Goal: Task Accomplishment & Management: Use online tool/utility

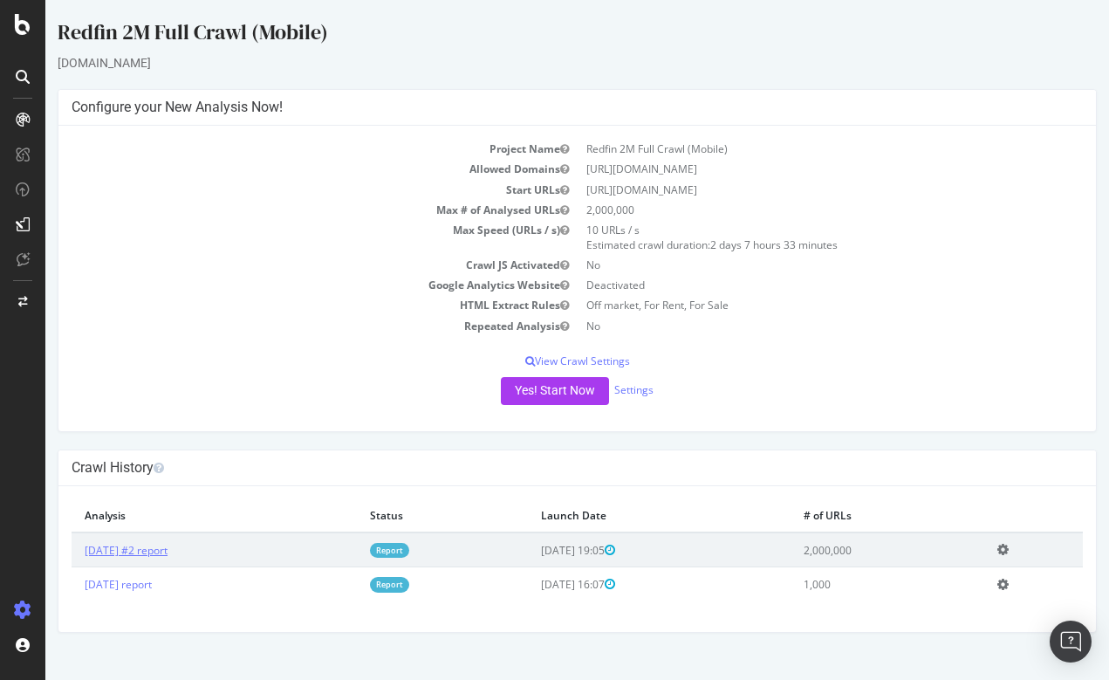
click at [168, 544] on link "[DATE] #2 report" at bounding box center [126, 550] width 83 height 15
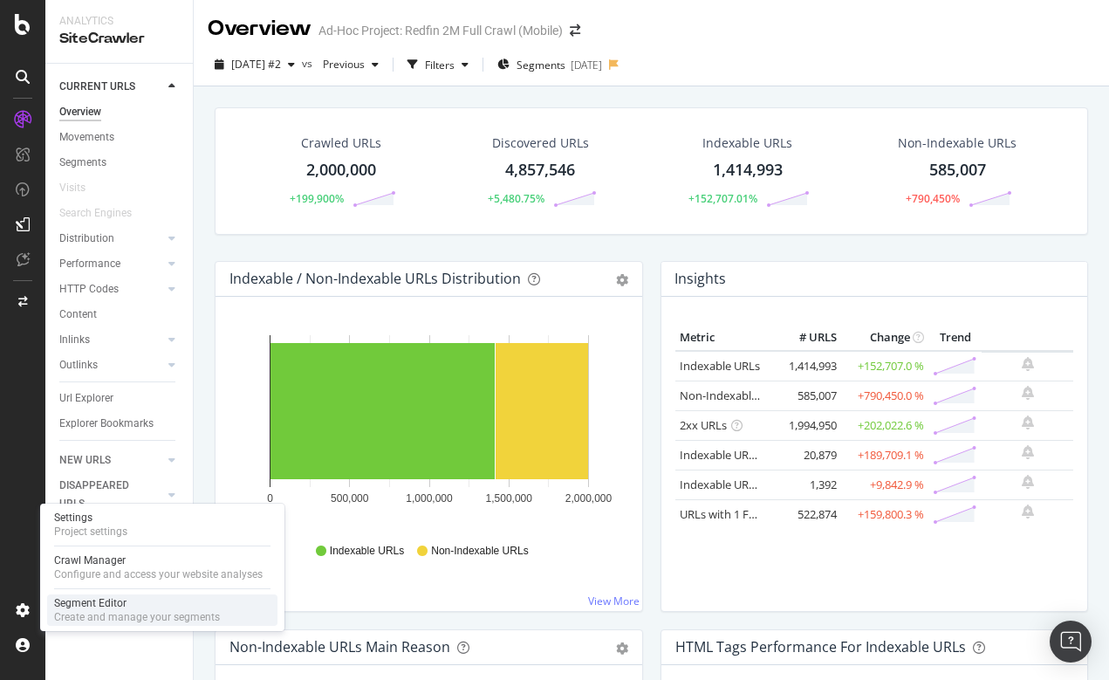
click at [92, 609] on div "Segment Editor" at bounding box center [137, 603] width 166 height 14
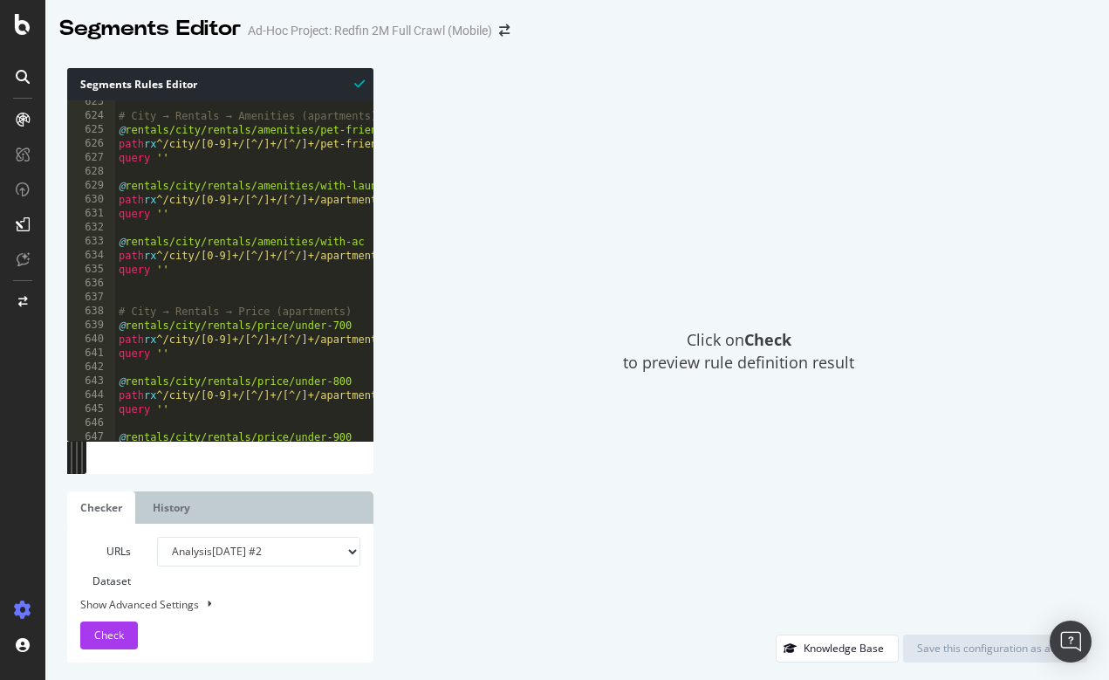
scroll to position [10637, 0]
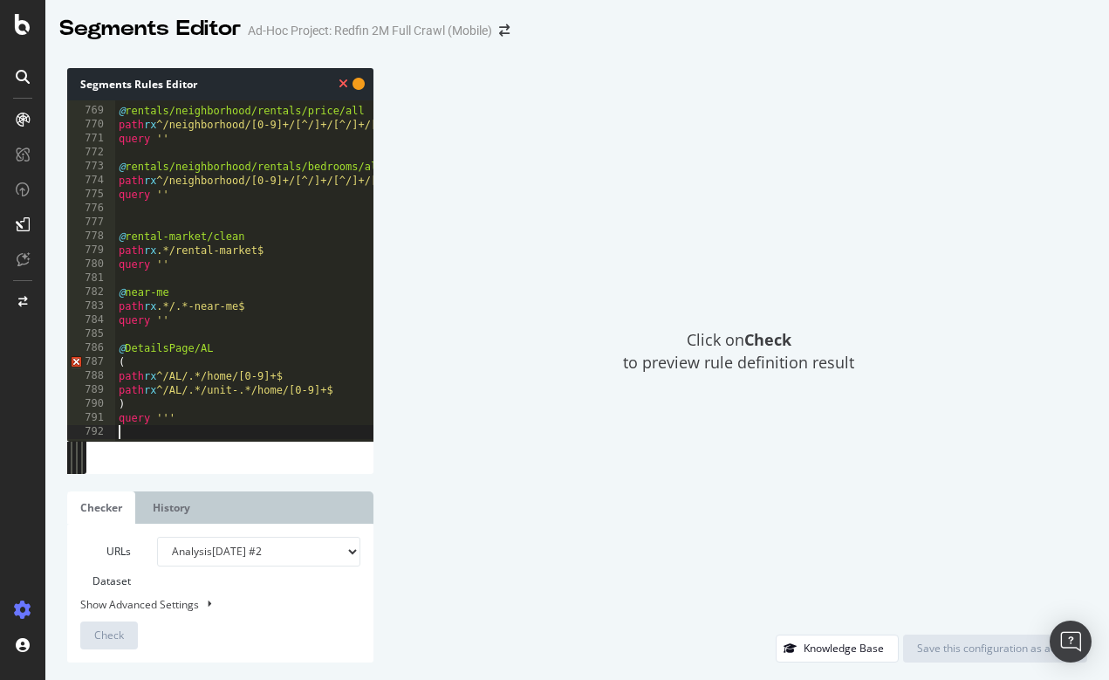
scroll to position [10722, 0]
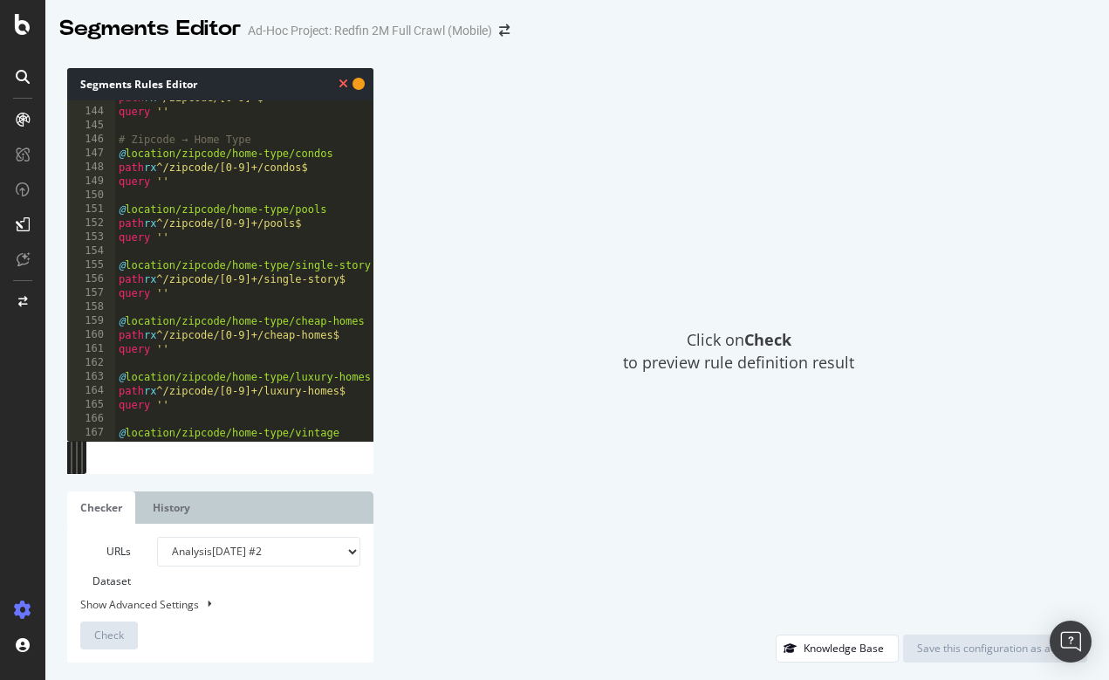
scroll to position [0, 0]
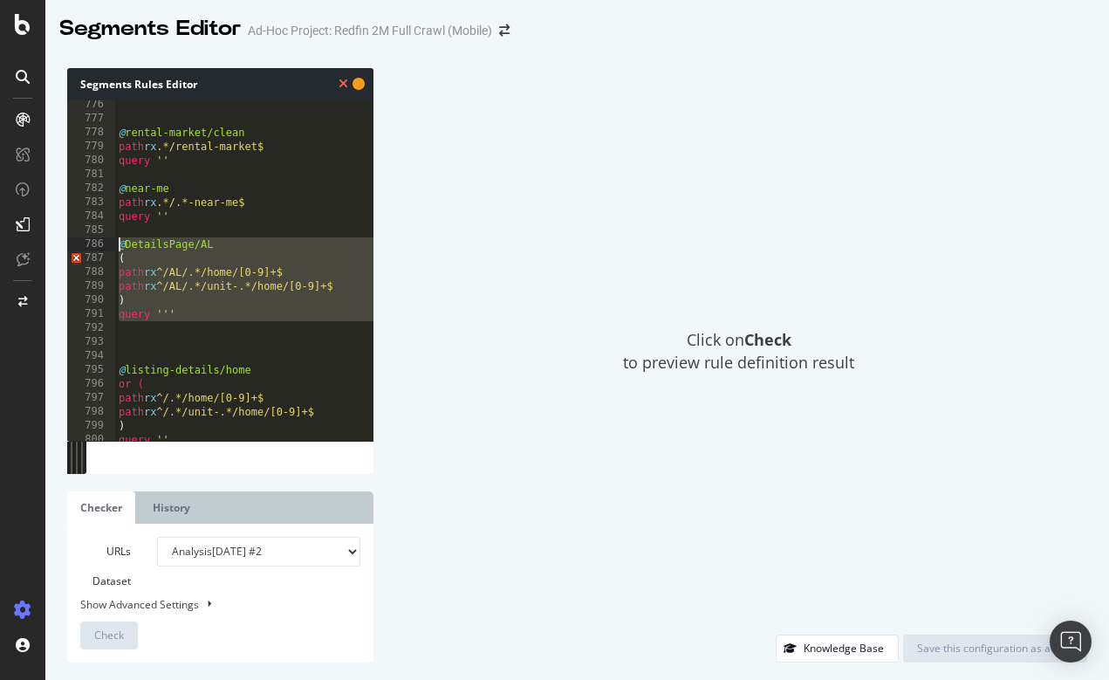
drag, startPoint x: 200, startPoint y: 326, endPoint x: 107, endPoint y: 238, distance: 127.8
click at [107, 238] on div "( 776 777 778 779 780 781 782 783 784 785 786 787 788 789 790 791 792 793 794 7…" at bounding box center [220, 270] width 306 height 340
type textarea "@DetailsPage/AL ("
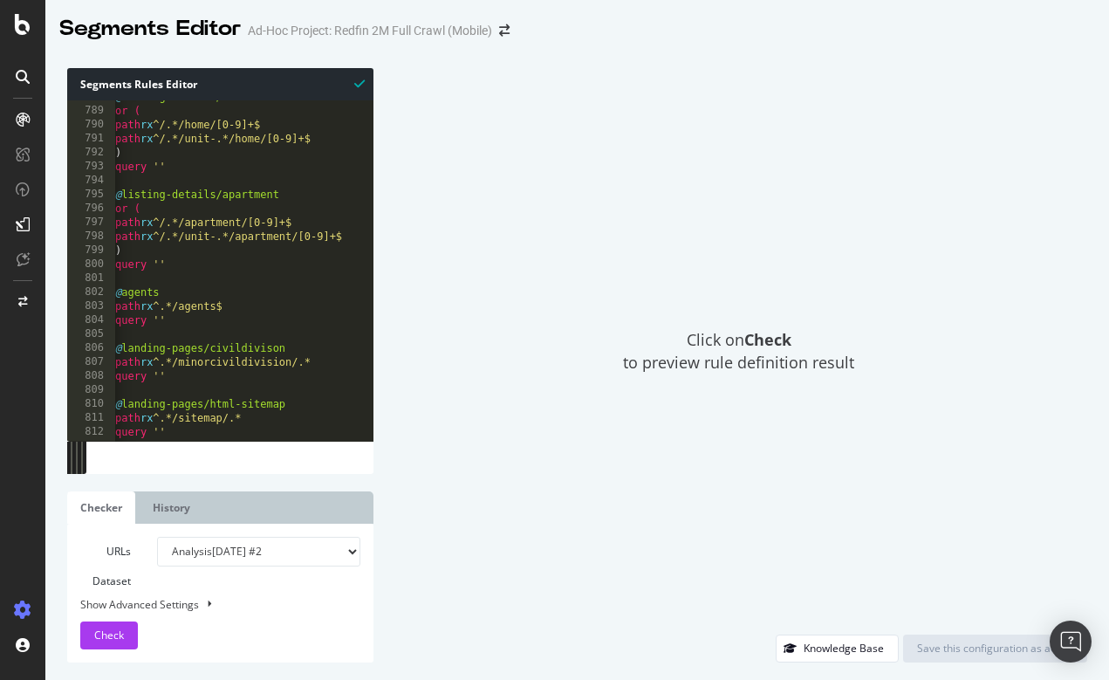
click at [200, 430] on div at bounding box center [244, 432] width 258 height 17
type textarea "query ''"
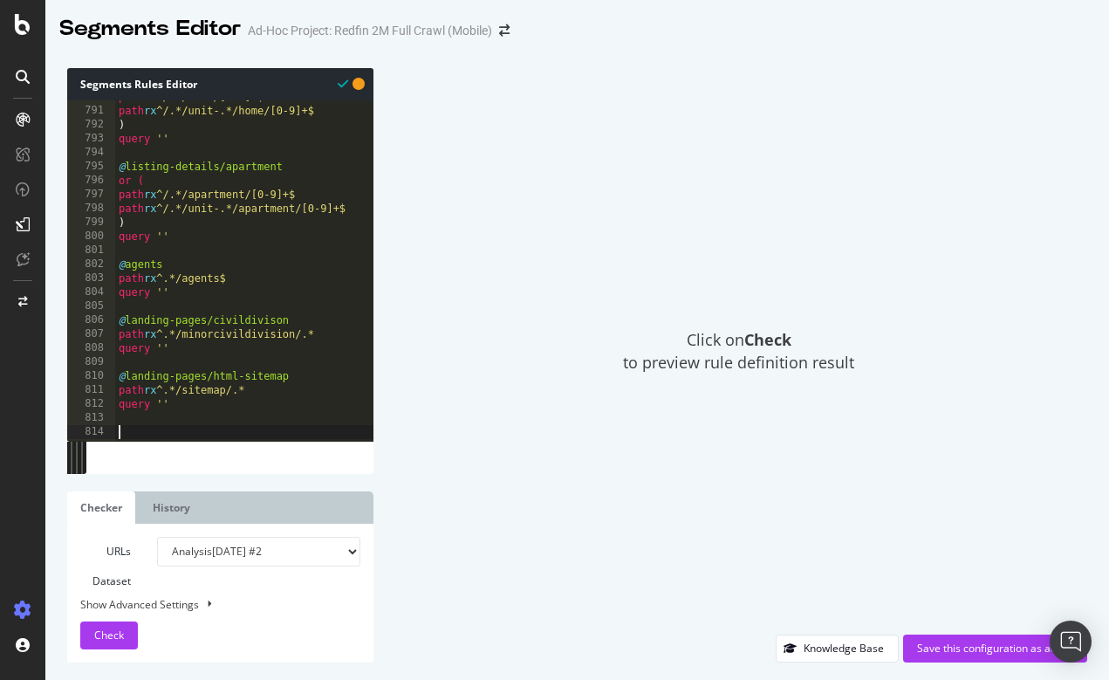
paste textarea "("
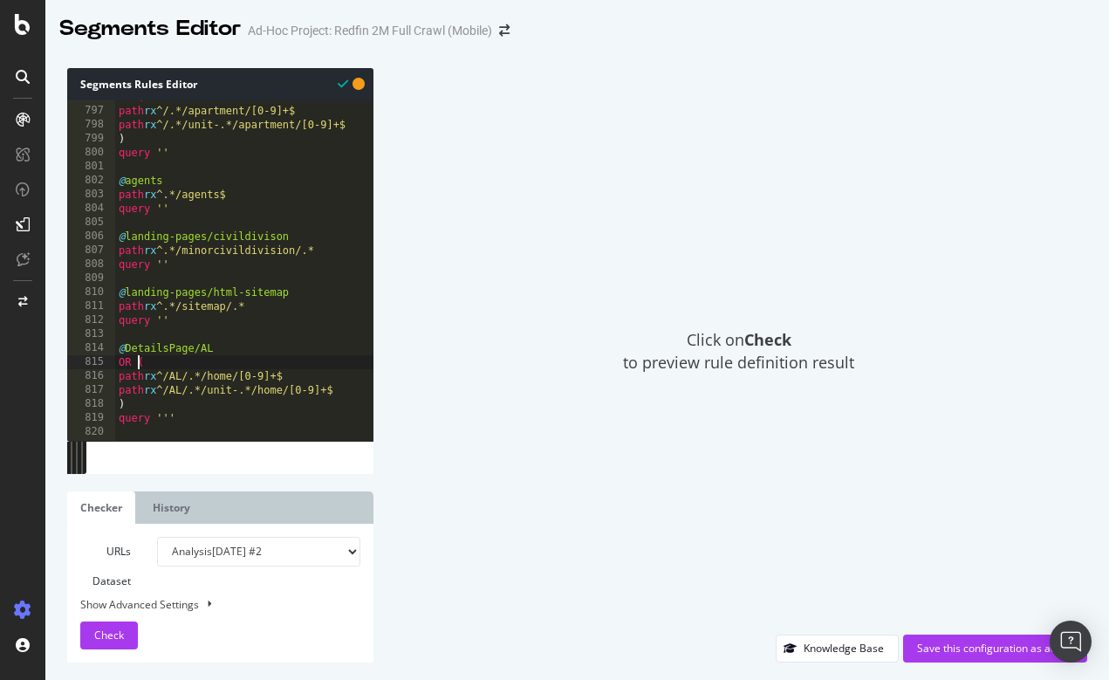
type textarea "query '''"
click at [116, 633] on span "Check" at bounding box center [109, 635] width 30 height 15
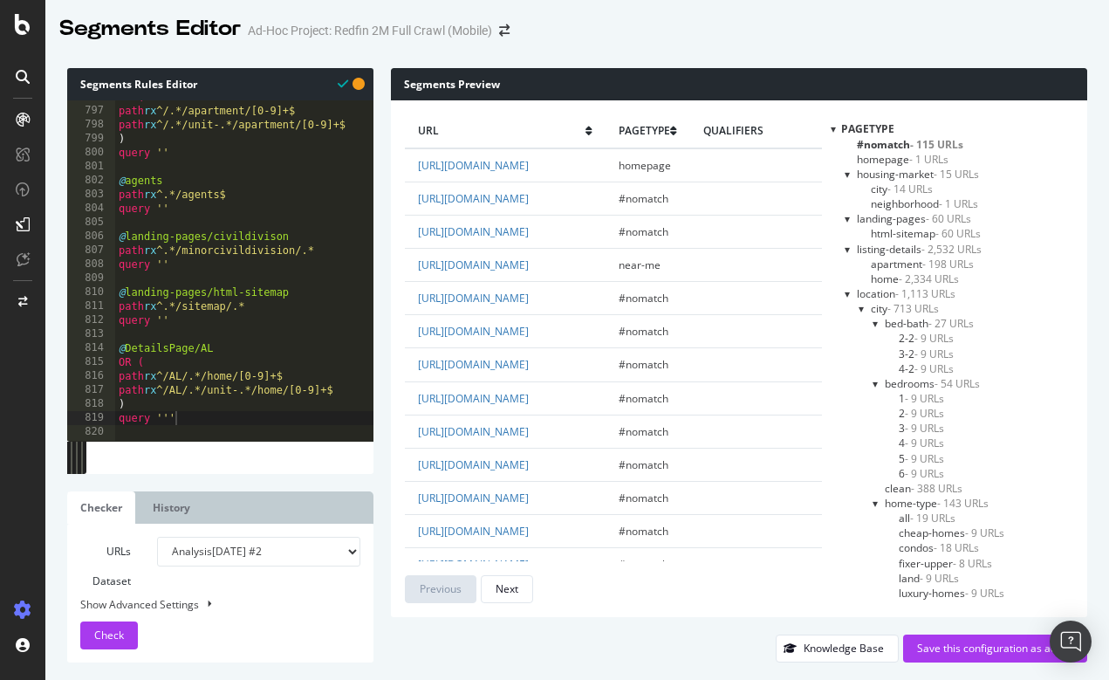
click at [834, 128] on div at bounding box center [833, 128] width 5 height 15
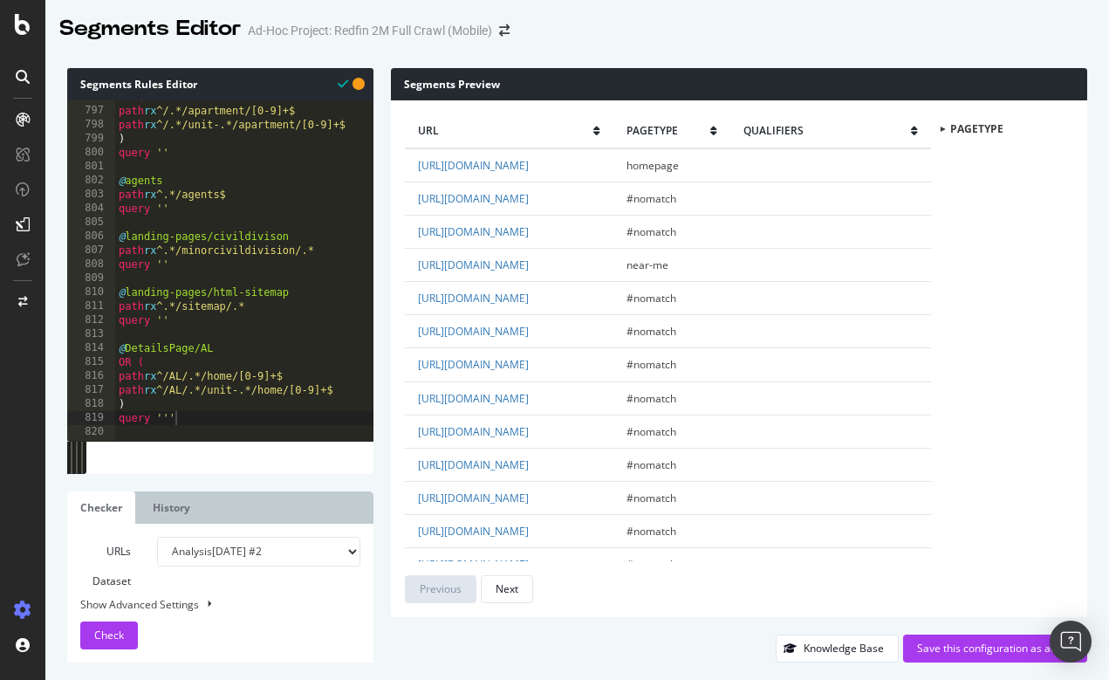
click at [946, 127] on div at bounding box center [942, 129] width 15 height 5
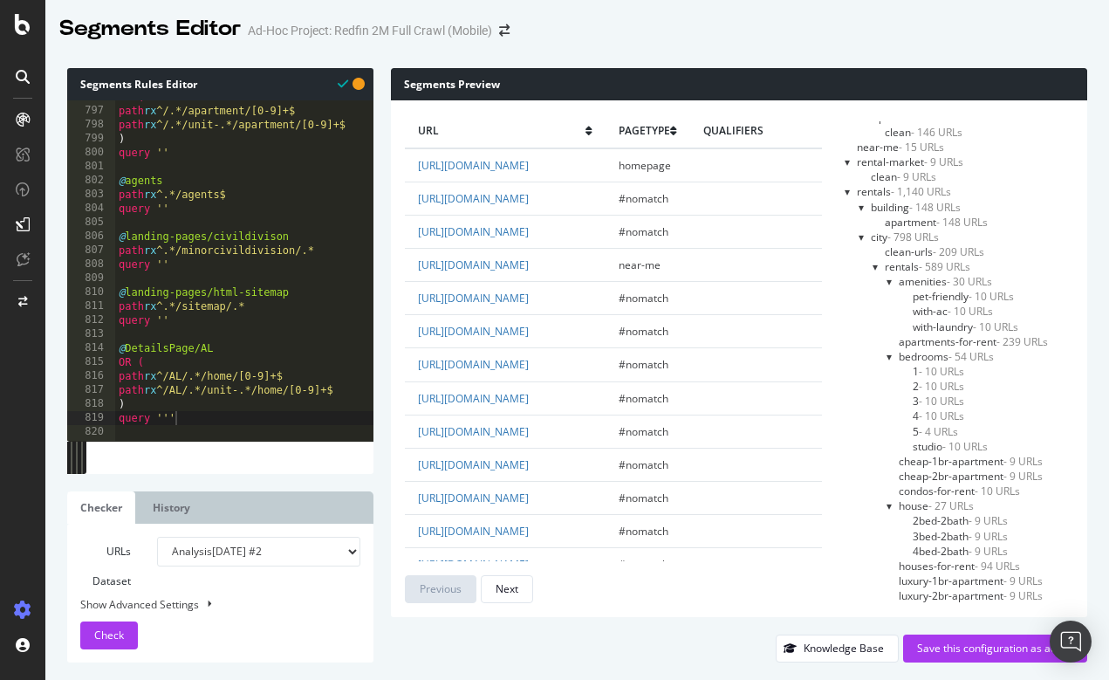
scroll to position [1310, 0]
click at [848, 188] on div at bounding box center [848, 195] width 7 height 15
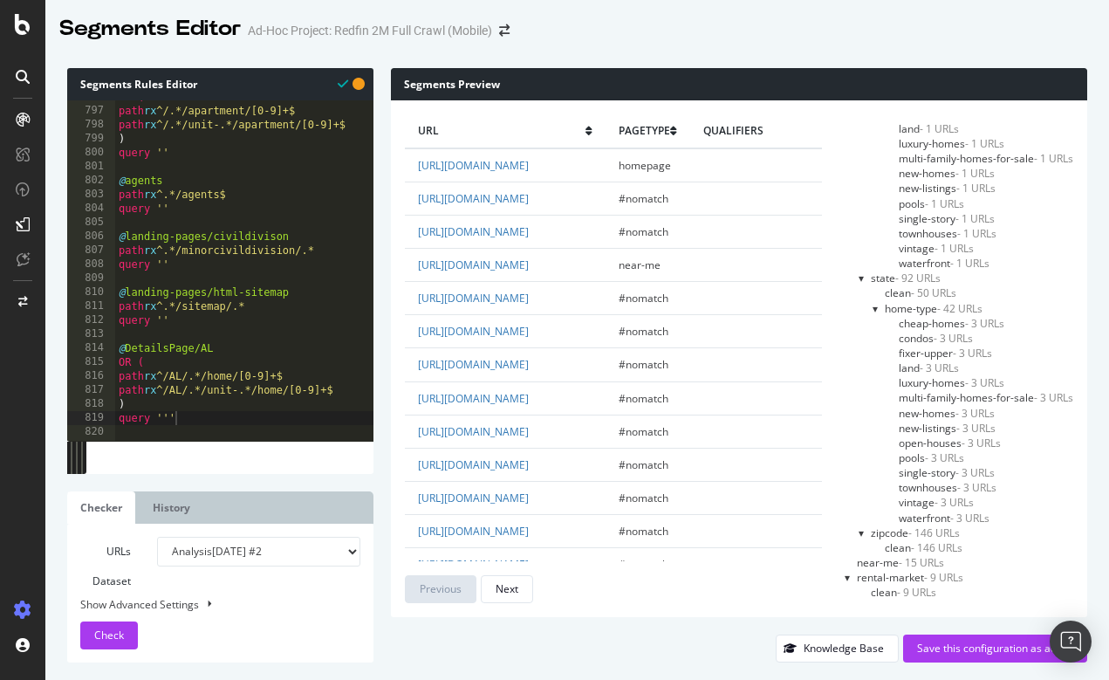
click at [861, 271] on div at bounding box center [862, 278] width 7 height 15
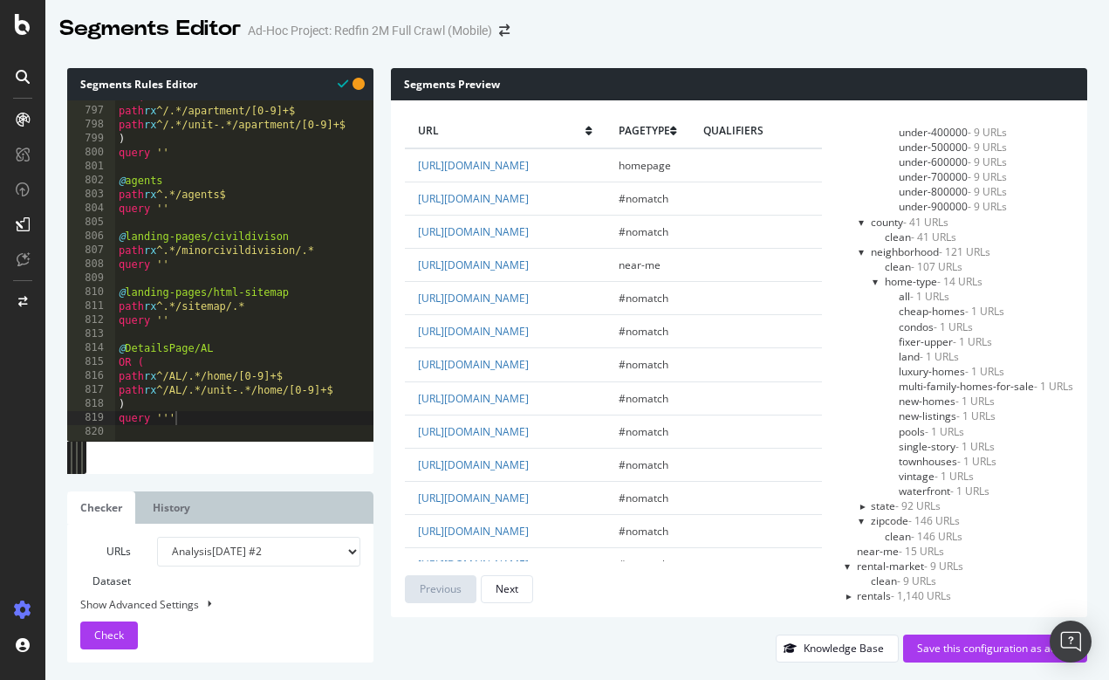
scroll to position [661, 0]
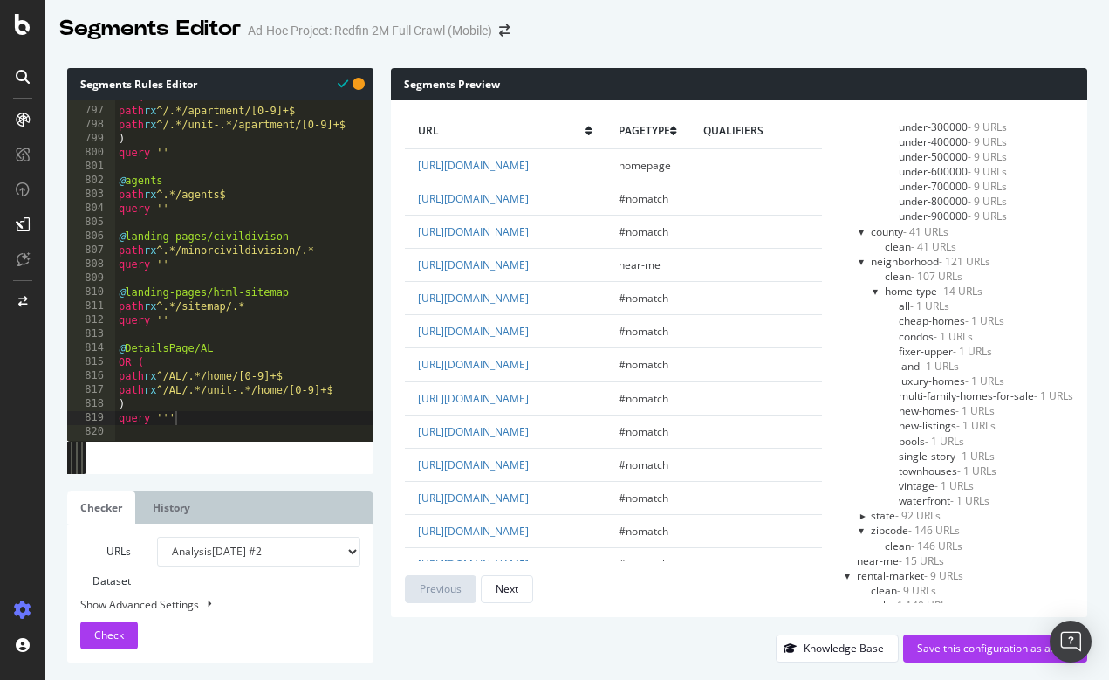
click at [861, 254] on div at bounding box center [862, 261] width 7 height 15
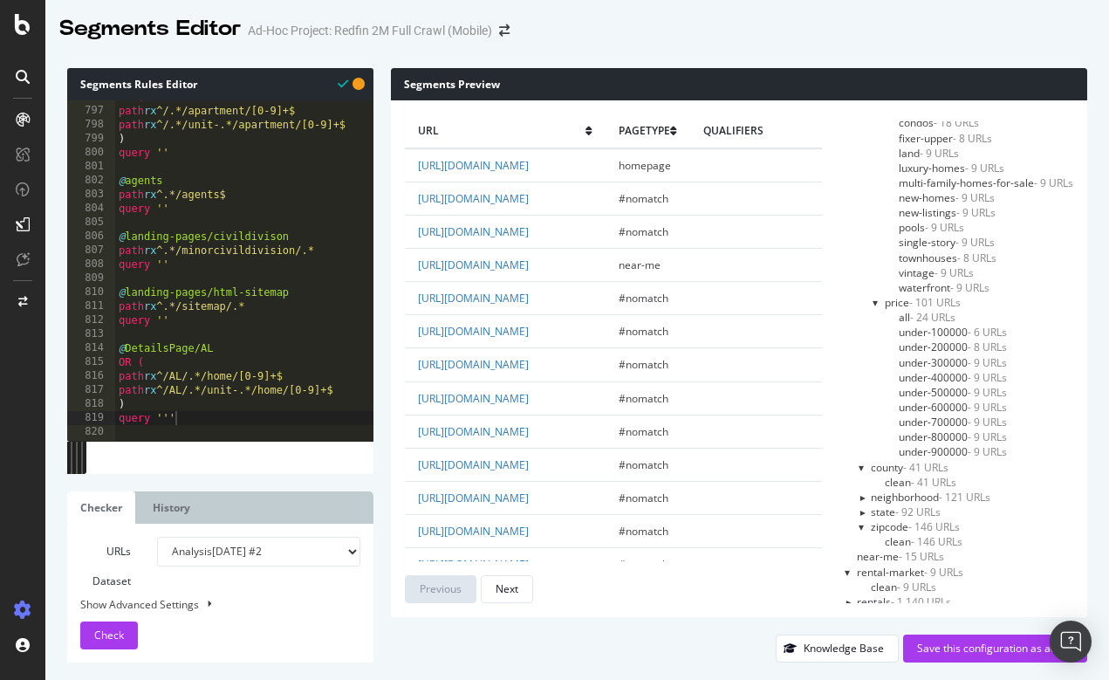
scroll to position [423, 0]
click at [271, 584] on div "URLs Dataset Analysis 2025 Aug. 22nd #2 Analysis 2025 Aug. 22nd Or paste a list…" at bounding box center [220, 593] width 280 height 113
click at [242, 517] on ul "Checker History" at bounding box center [220, 507] width 306 height 32
click at [136, 498] on li "Checker" at bounding box center [103, 507] width 72 height 32
click at [175, 505] on link "History" at bounding box center [172, 507] width 64 height 32
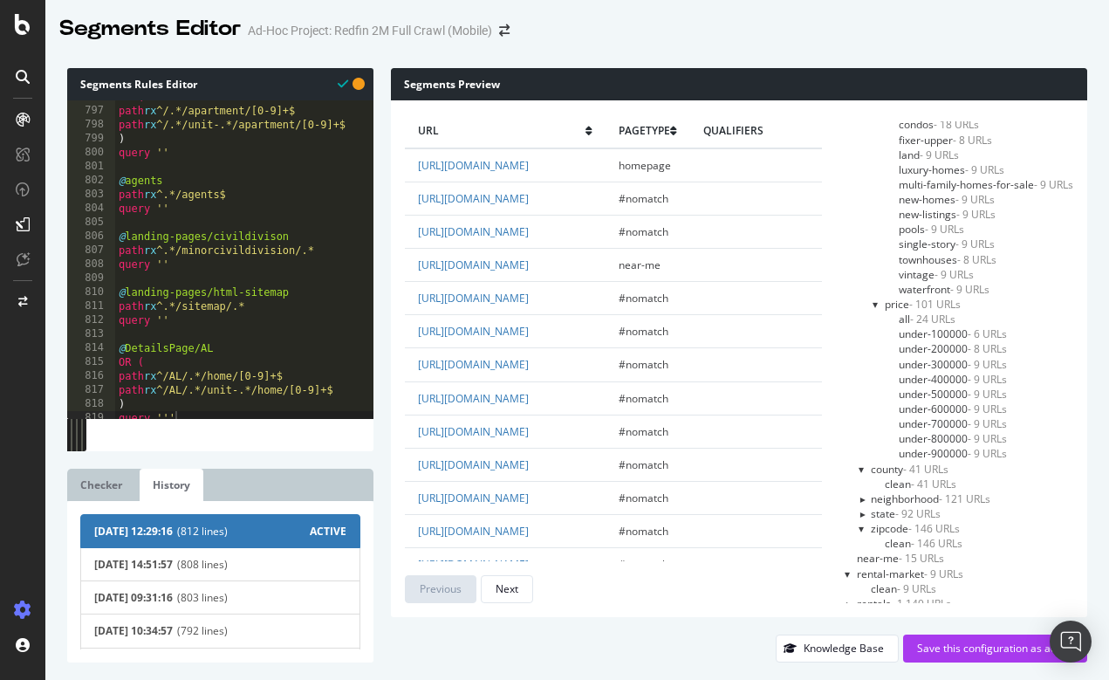
click at [200, 533] on span "(812 lines)" at bounding box center [243, 531] width 133 height 15
click at [105, 488] on link "Checker" at bounding box center [101, 485] width 68 height 32
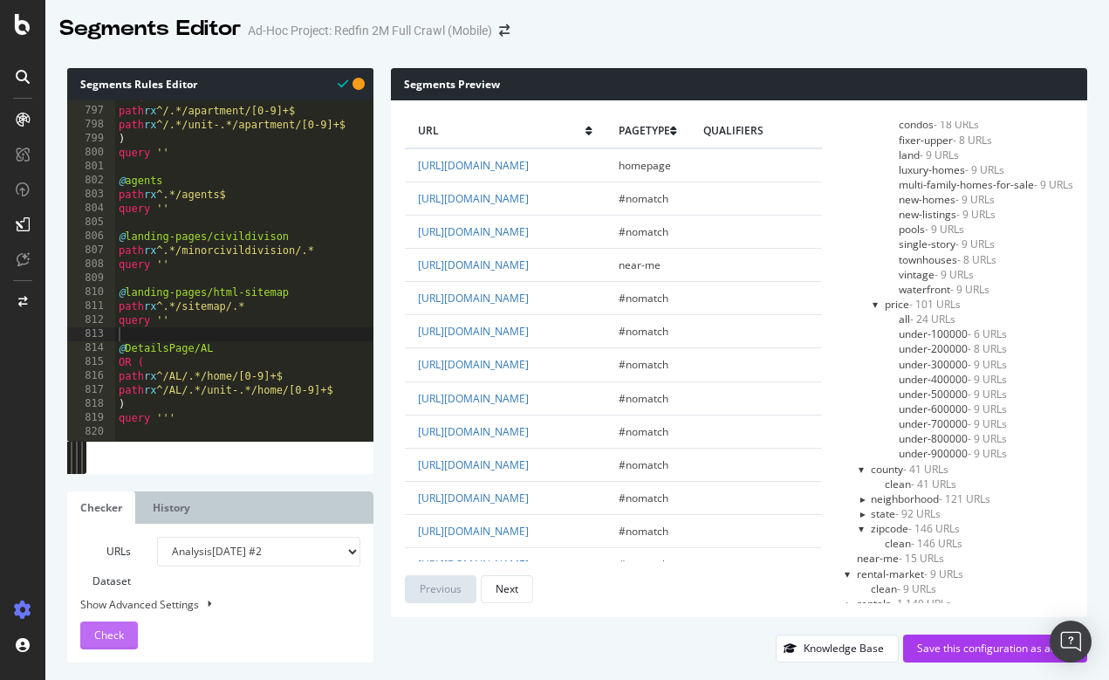
click at [129, 633] on button "Check" at bounding box center [109, 635] width 58 height 28
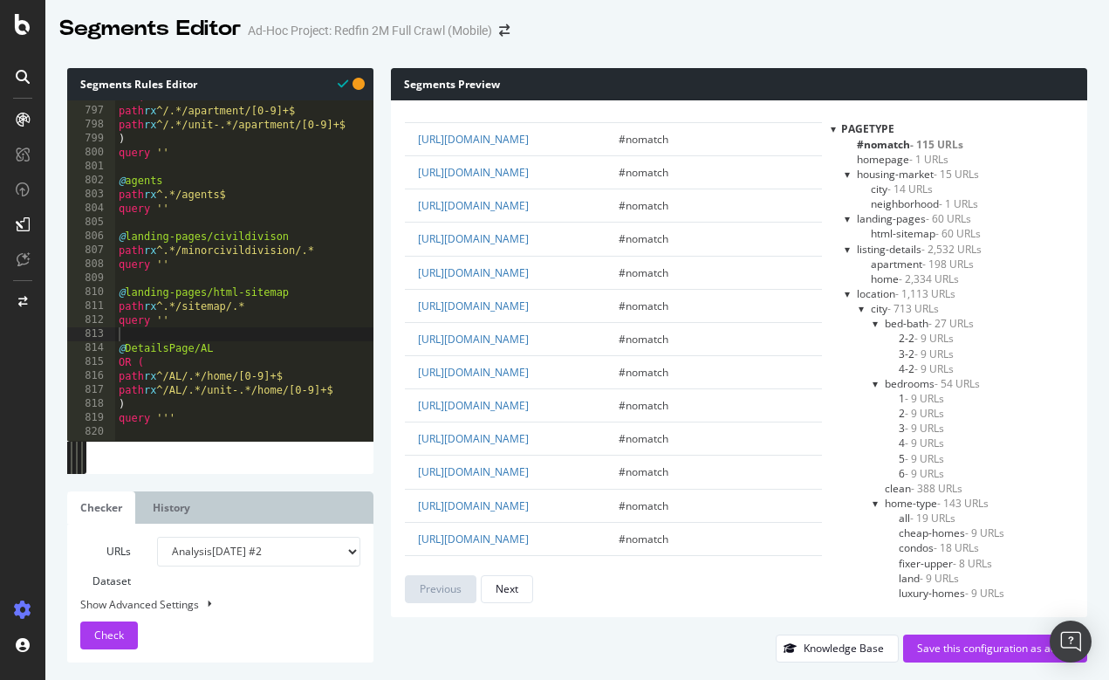
scroll to position [907, 0]
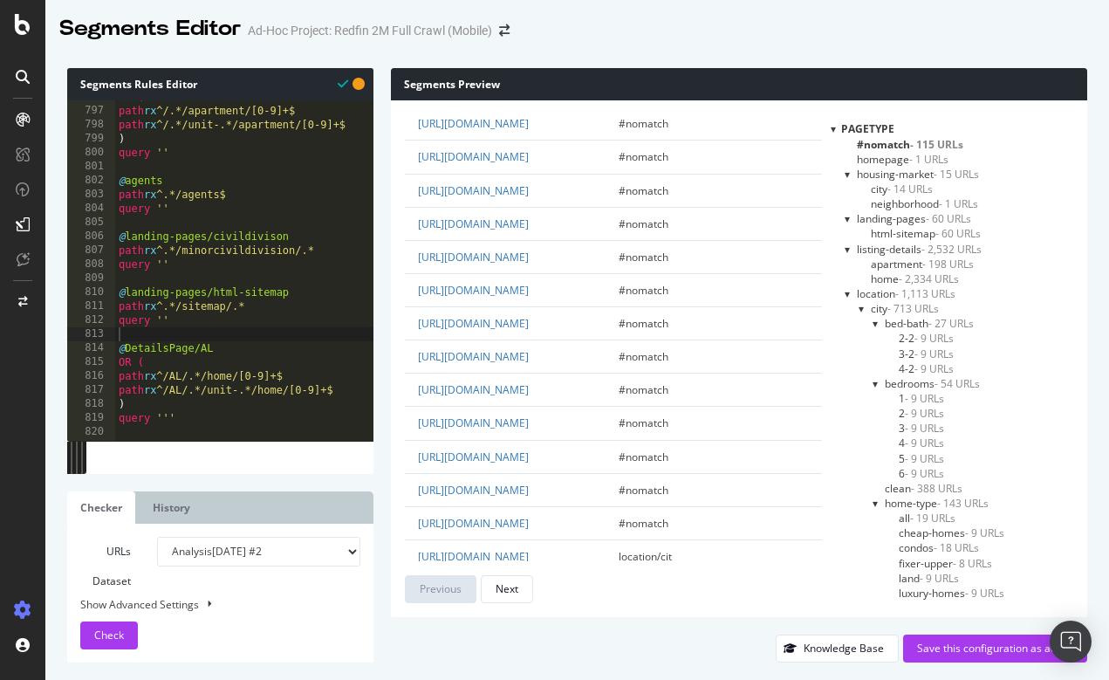
click at [845, 293] on div at bounding box center [848, 293] width 7 height 15
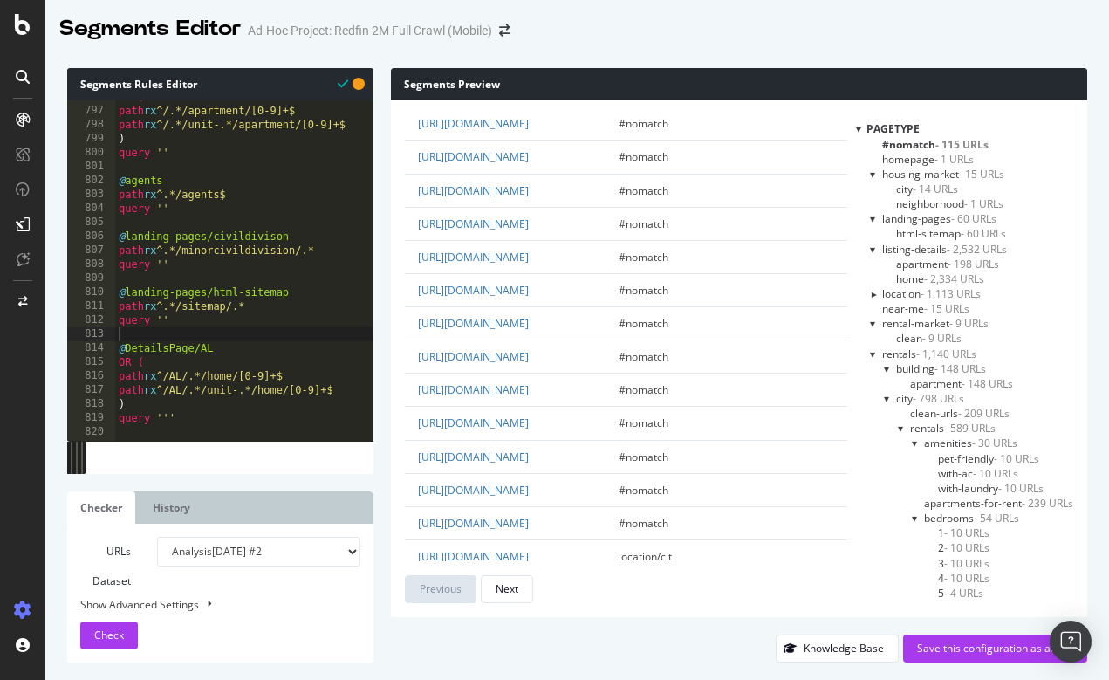
click at [870, 353] on div at bounding box center [873, 354] width 7 height 15
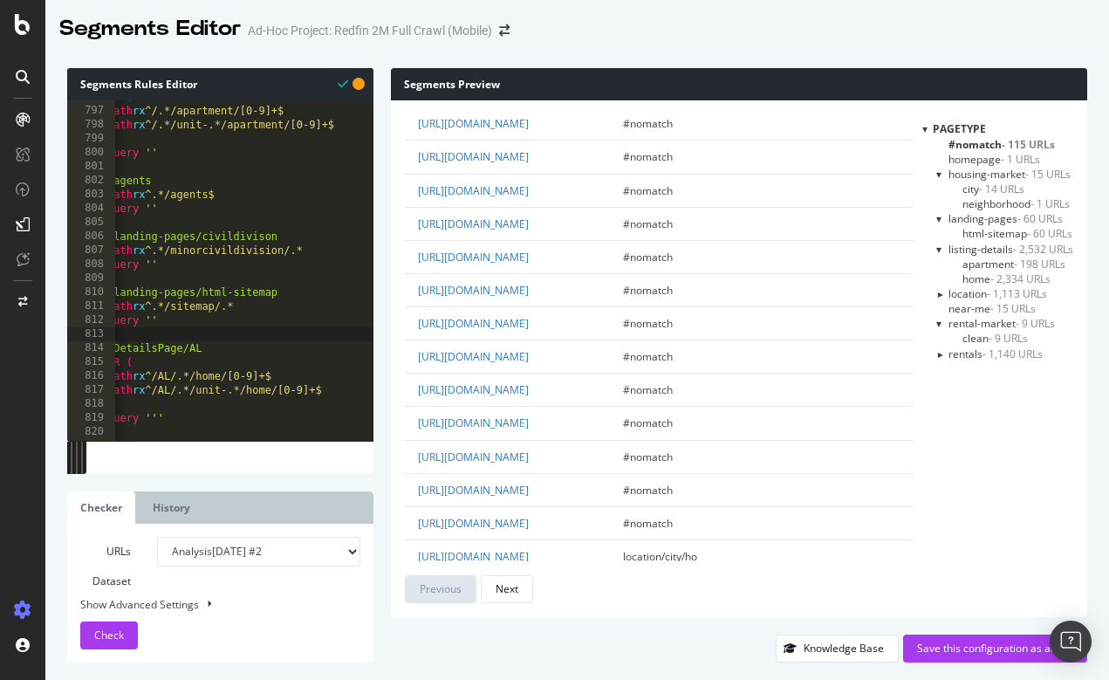
scroll to position [0, 0]
type textarea "query ''"
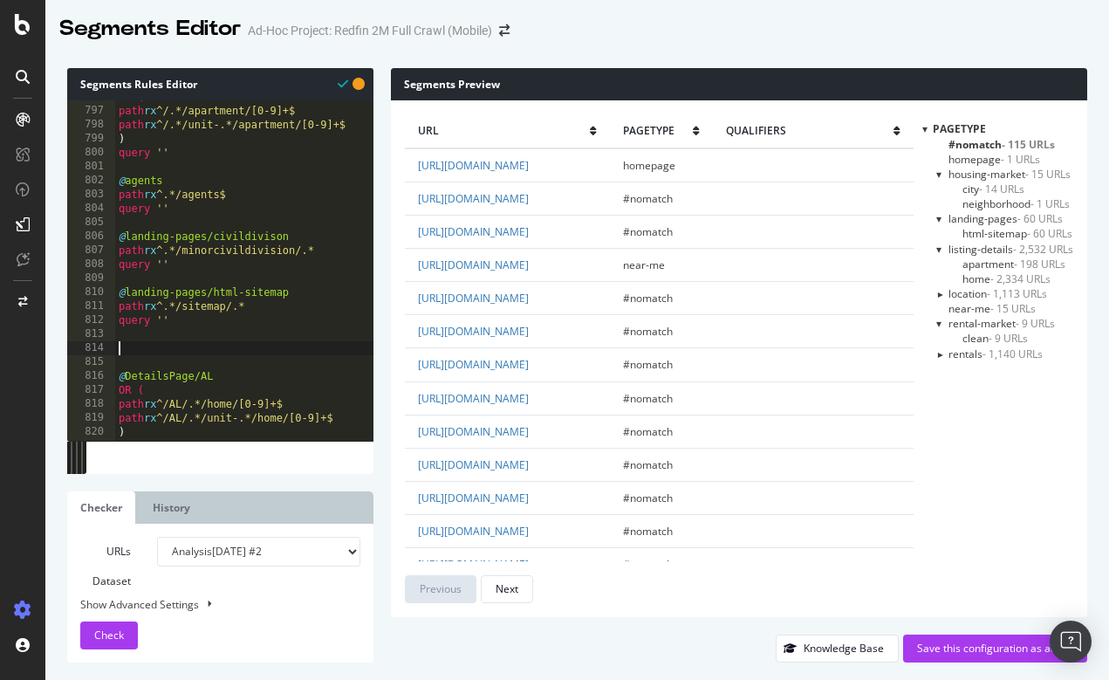
paste textarea "[segment:Pagetype]"
type textarea "[segment:Pagetype]"
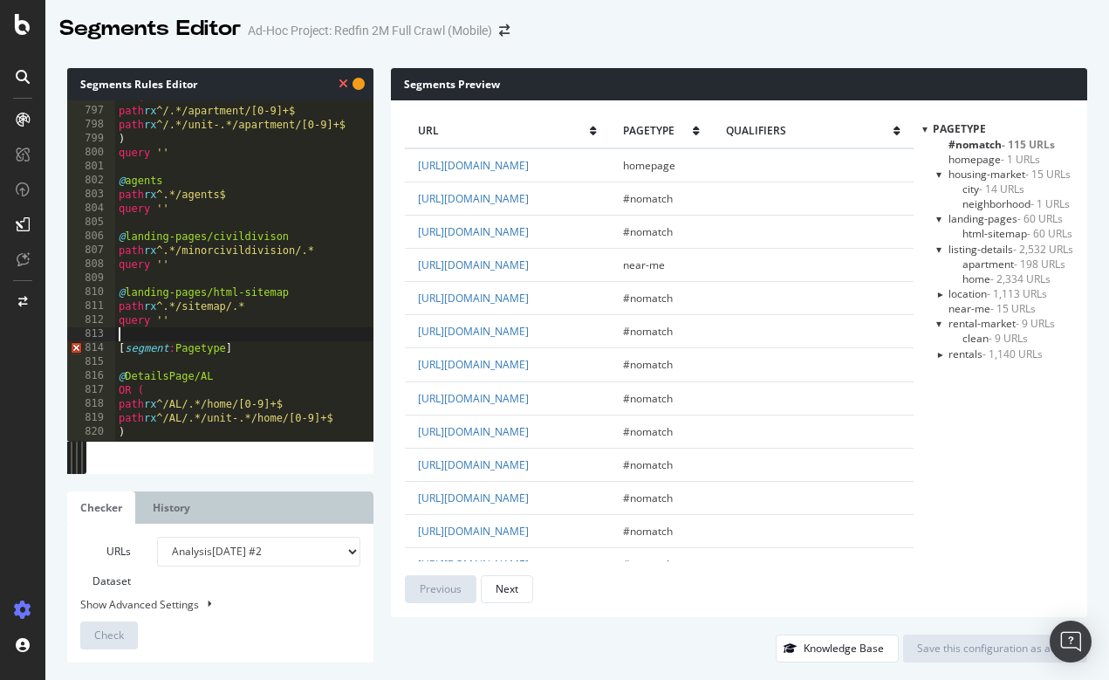
type textarea "[segment:Pagetype 2]"
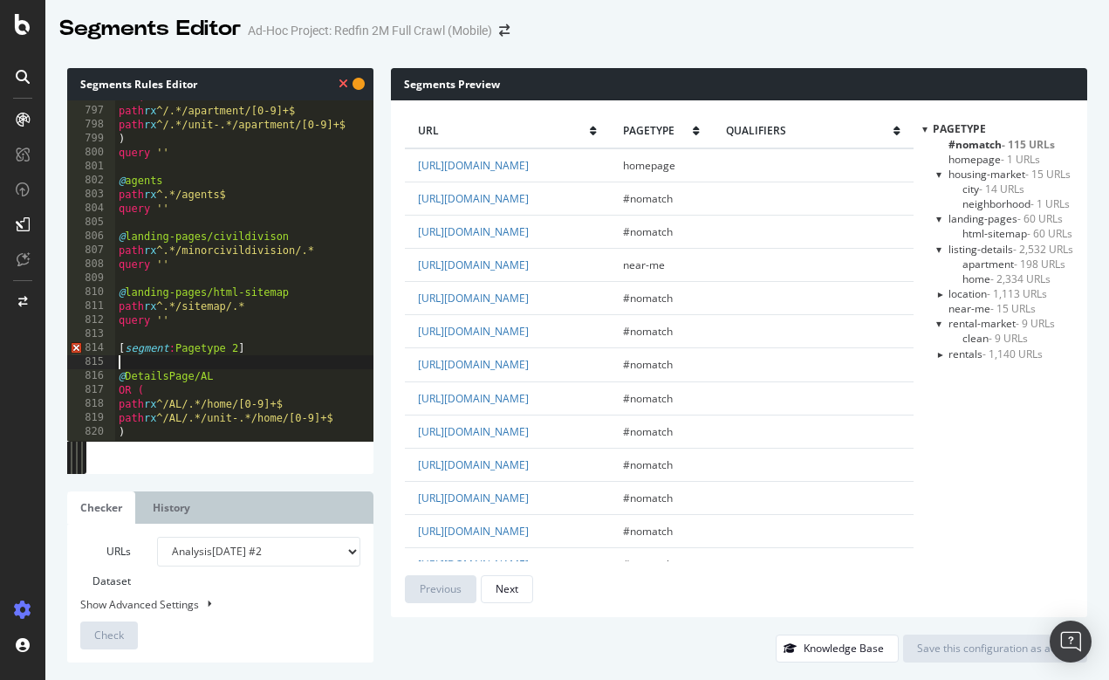
scroll to position [0, 0]
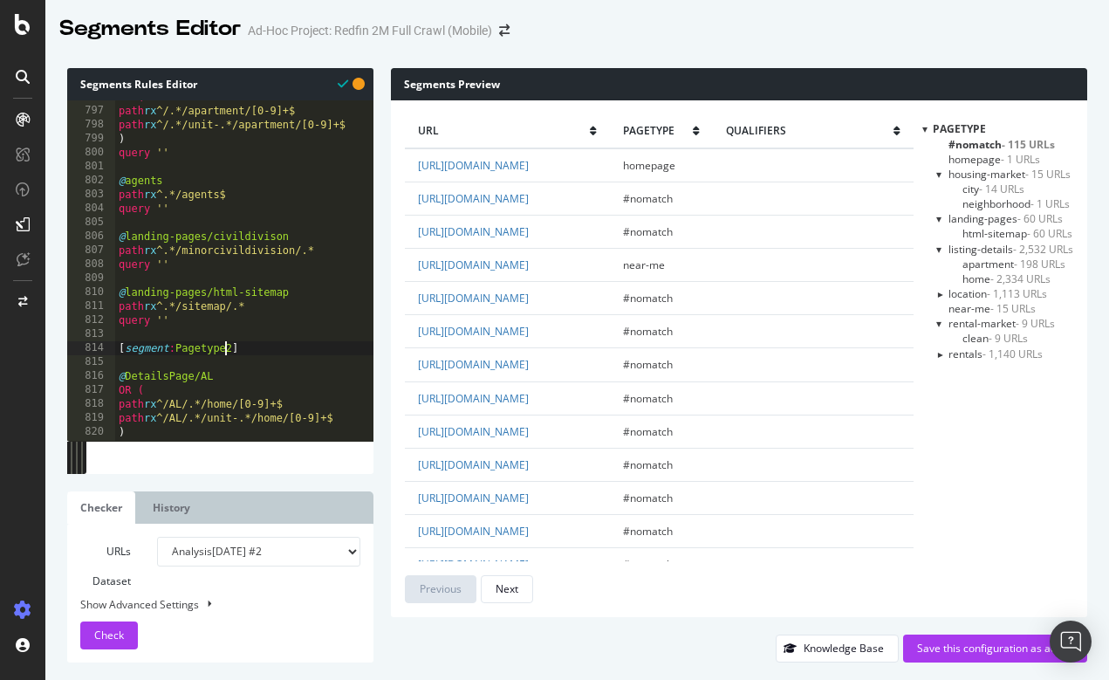
click at [116, 636] on span "Check" at bounding box center [109, 635] width 30 height 15
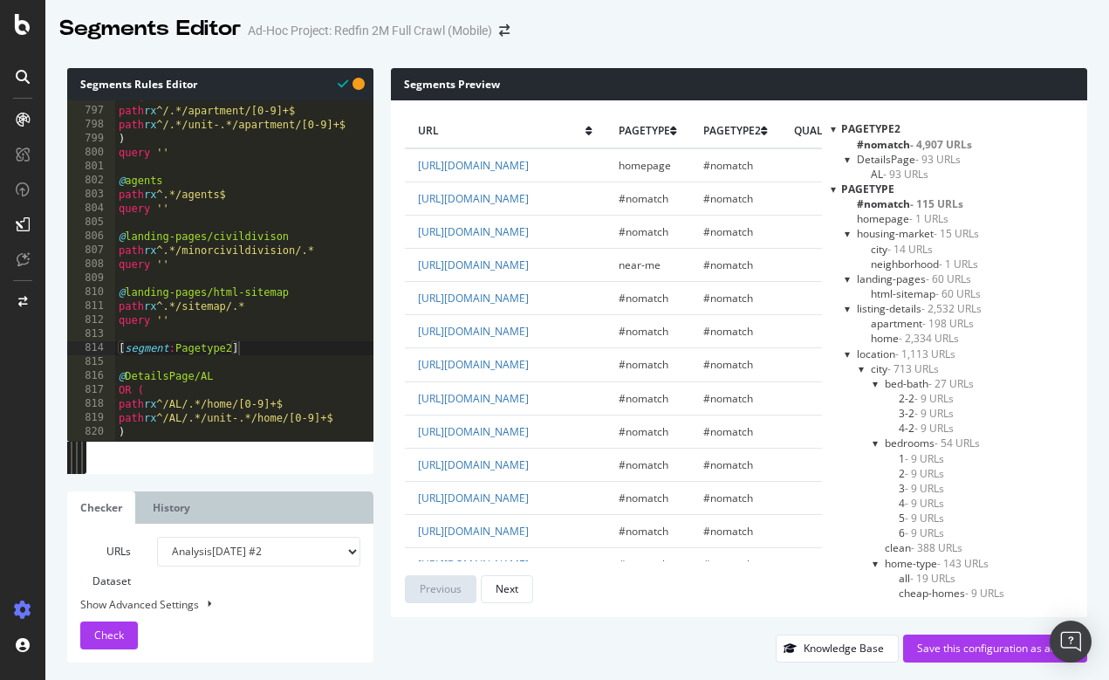
click at [849, 158] on div at bounding box center [848, 159] width 7 height 15
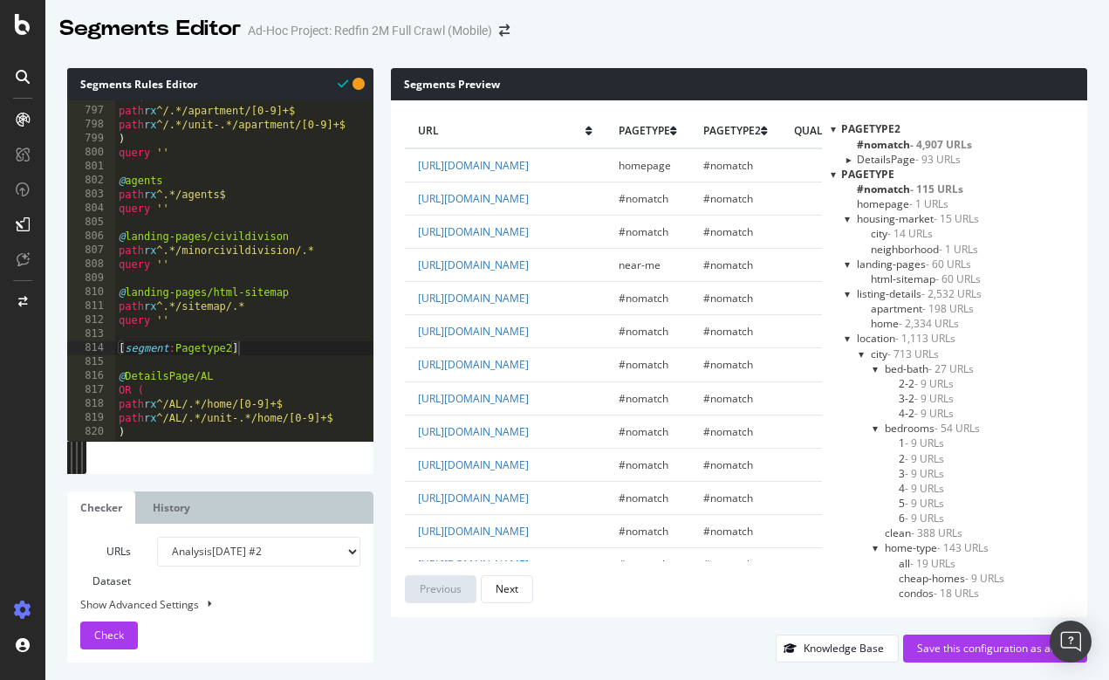
click at [849, 158] on div at bounding box center [848, 158] width 15 height 7
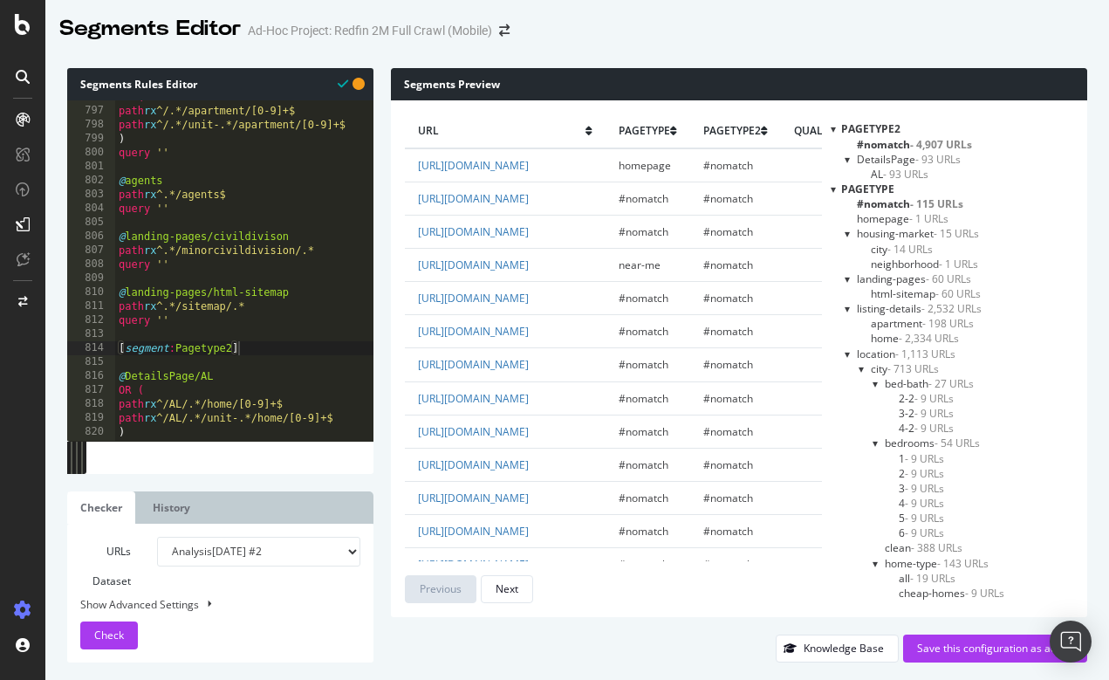
click at [871, 171] on span "AL - 93 URLs" at bounding box center [900, 174] width 58 height 15
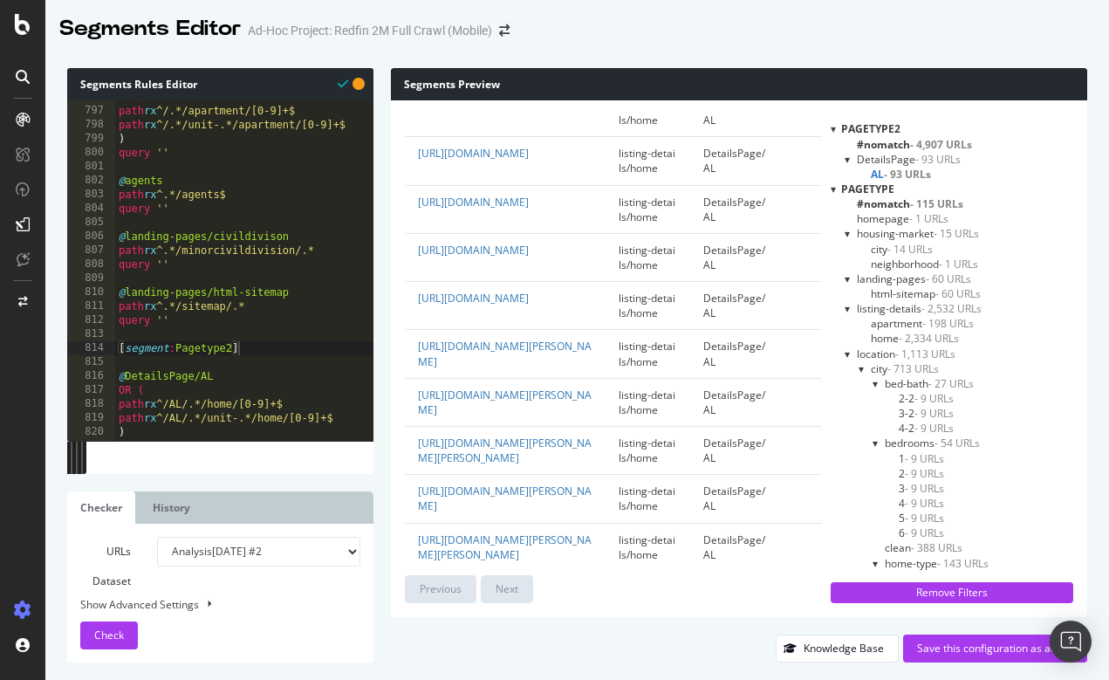
scroll to position [0, 7]
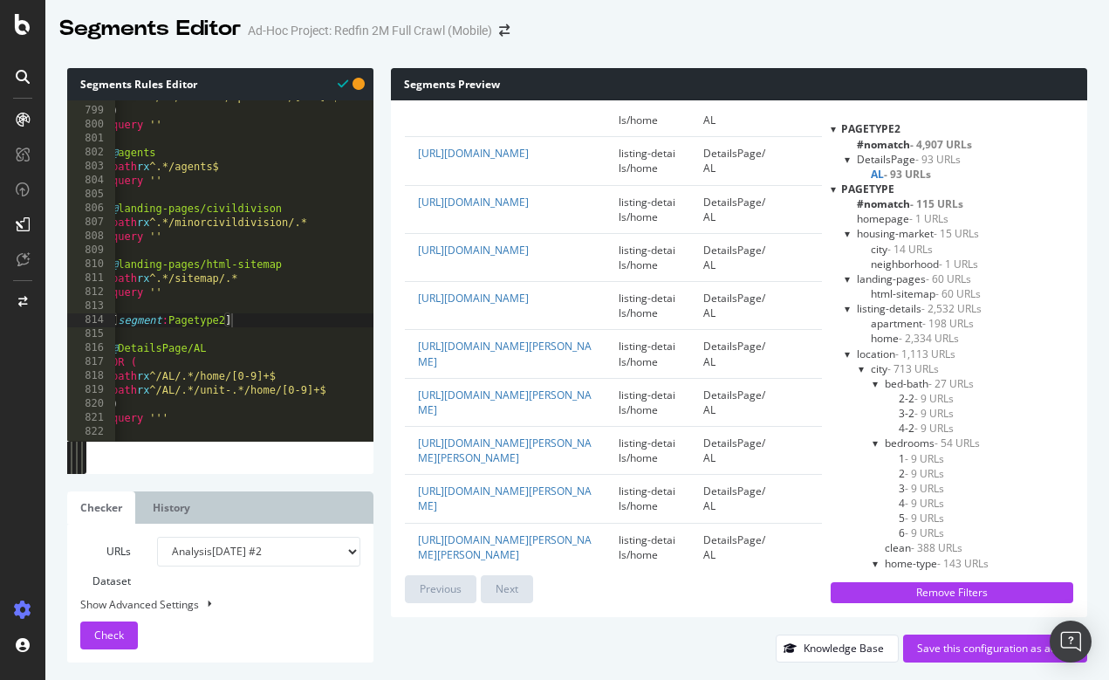
type textarea "query '''"
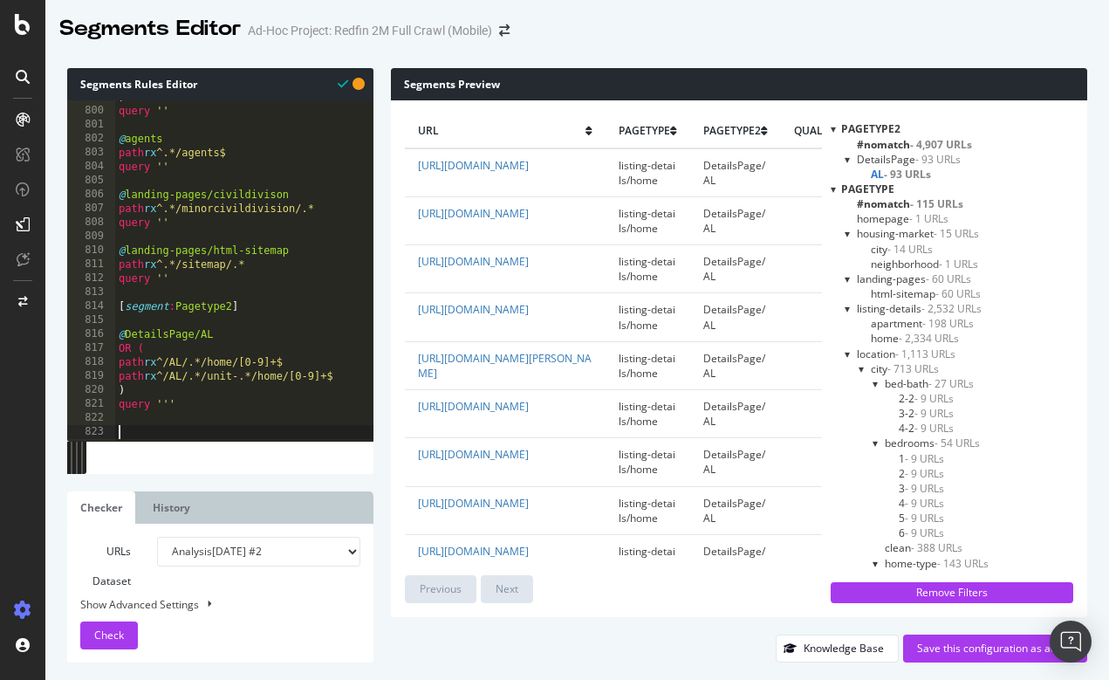
scroll to position [11225, 0]
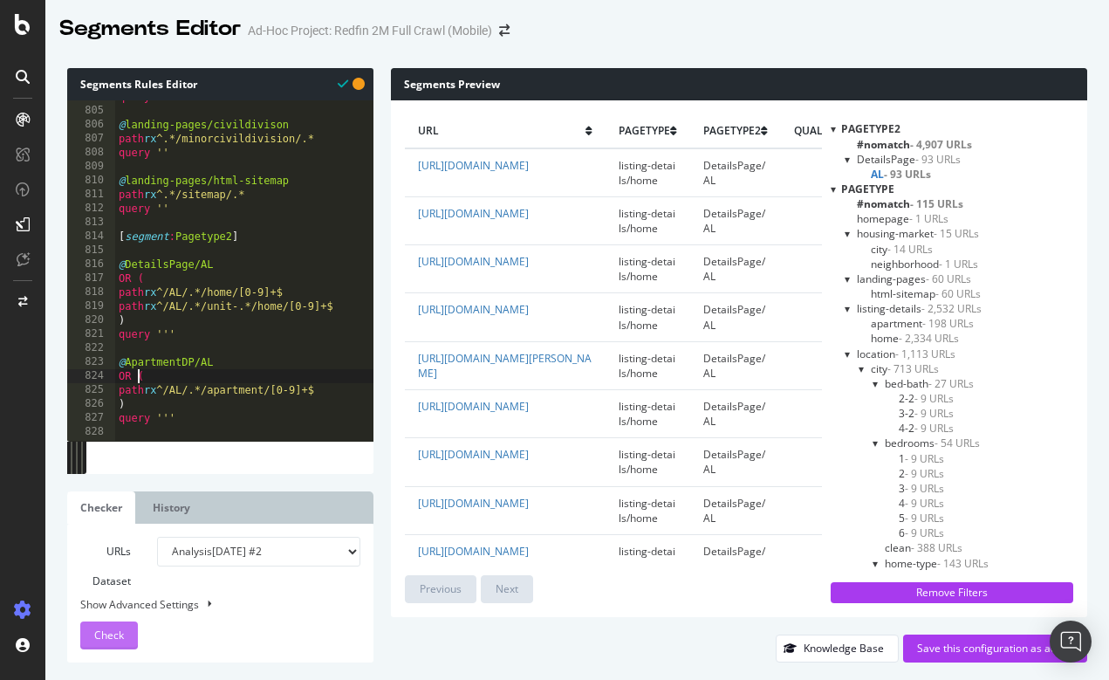
click at [99, 635] on span "Check" at bounding box center [109, 635] width 30 height 15
type textarea "query ''"
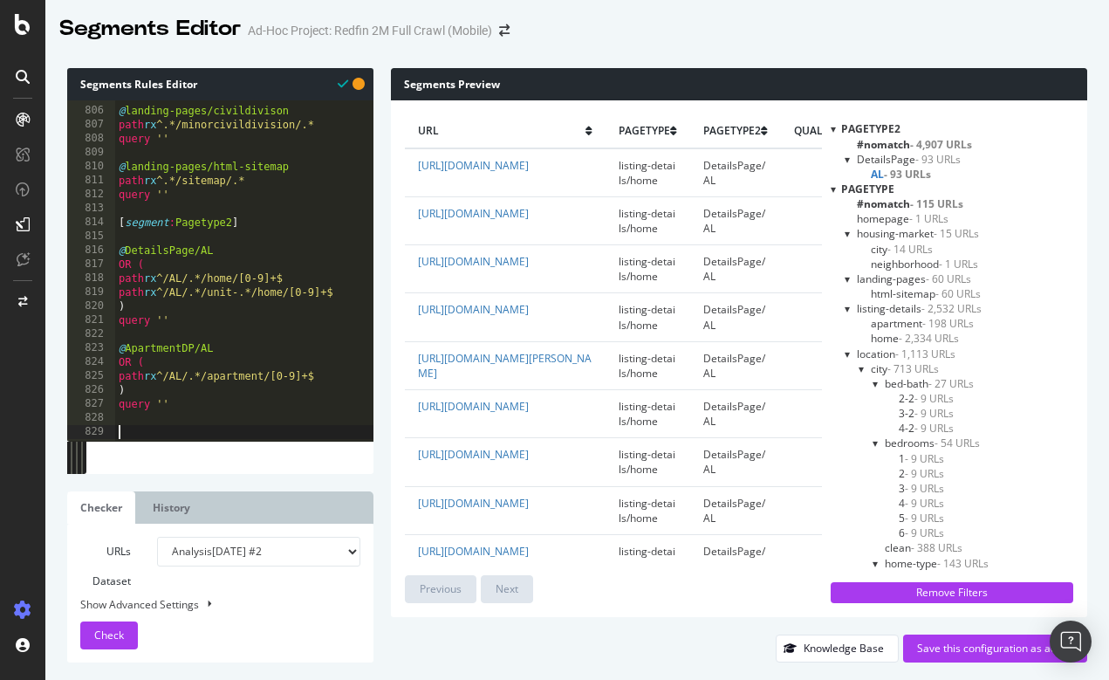
paste textarea "query '''"
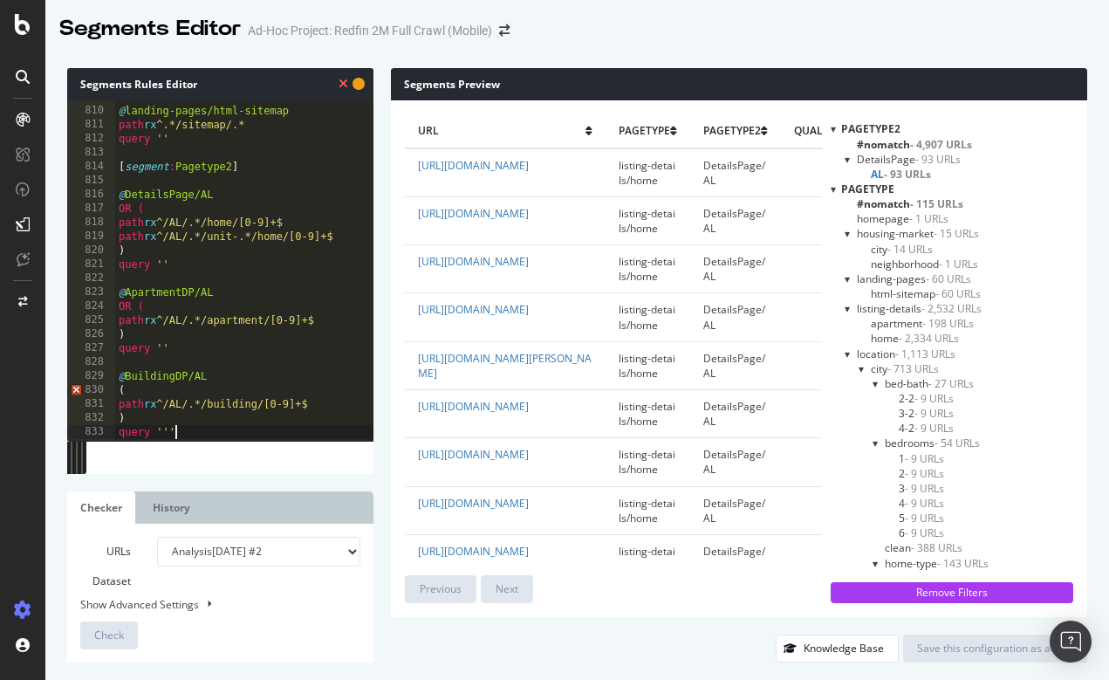
scroll to position [11295, 0]
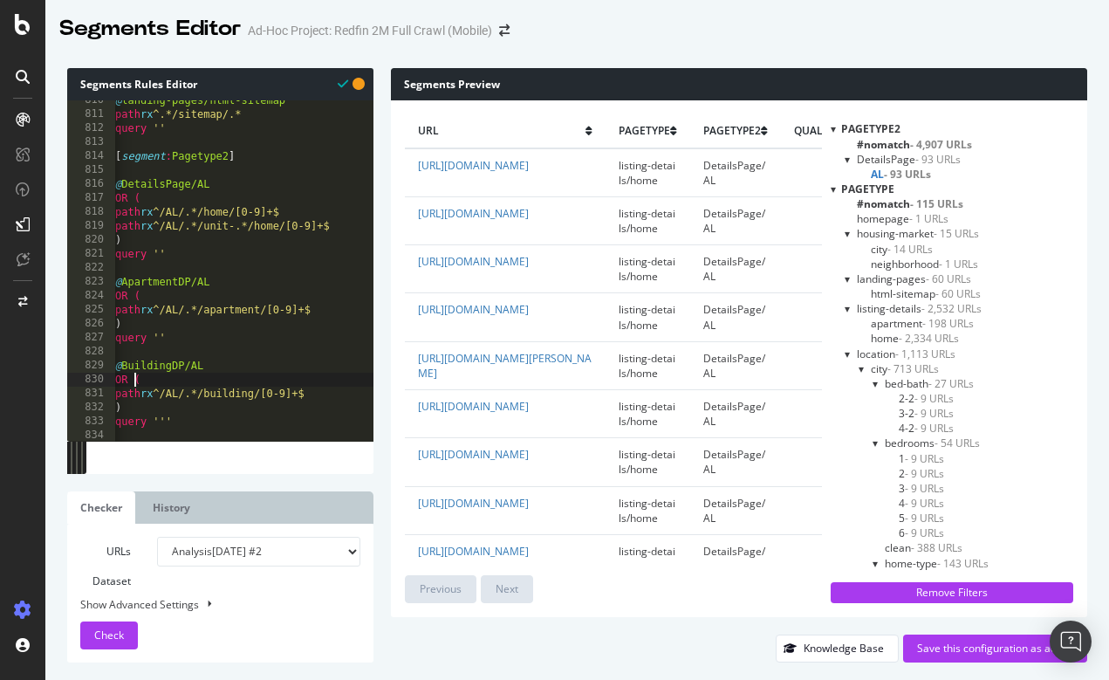
scroll to position [0, 2]
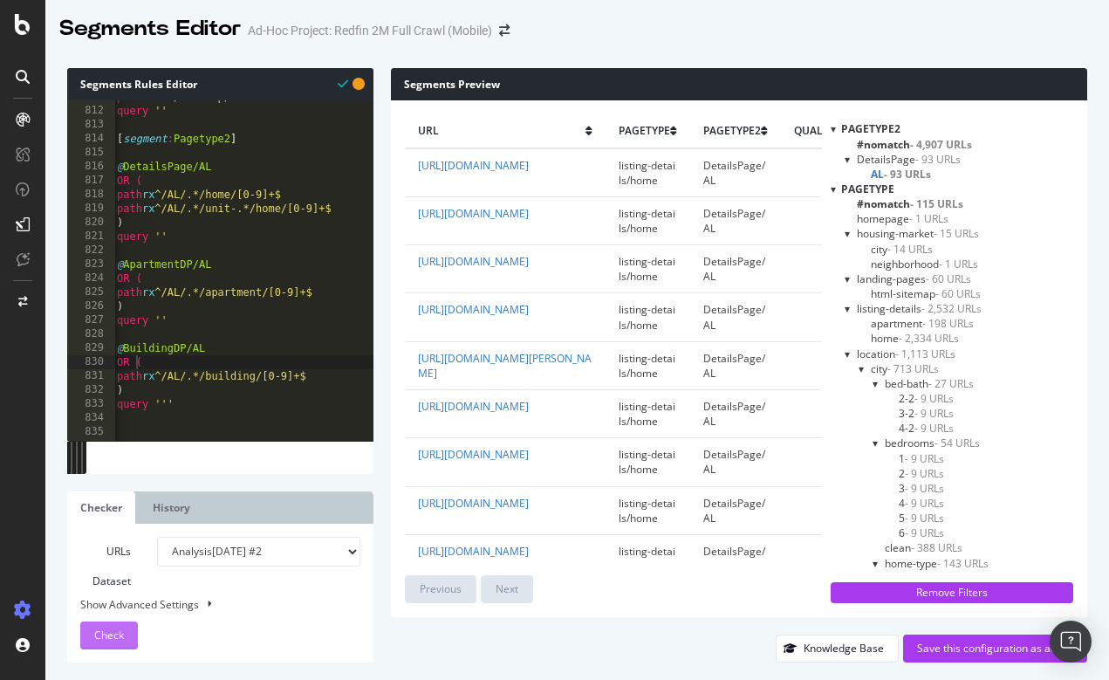
click at [106, 637] on span "Check" at bounding box center [109, 635] width 30 height 15
click at [831, 188] on div at bounding box center [833, 189] width 5 height 15
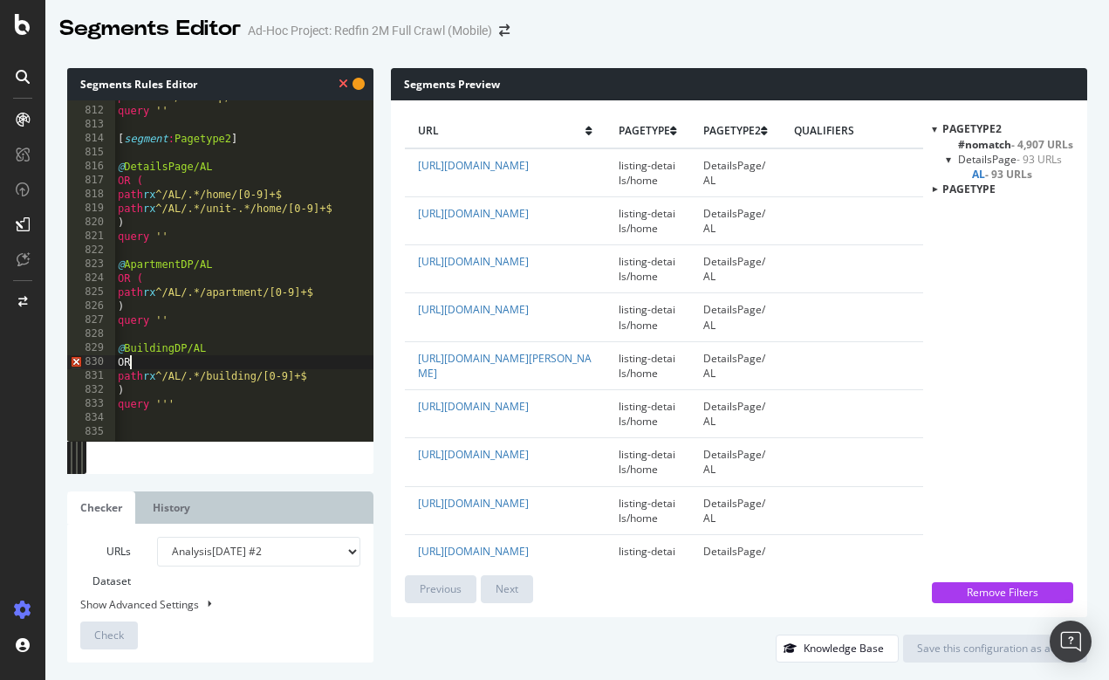
type textarea "O"
type textarea ")"
type textarea "path rx ^/AL/.*/building/[0-9]+$"
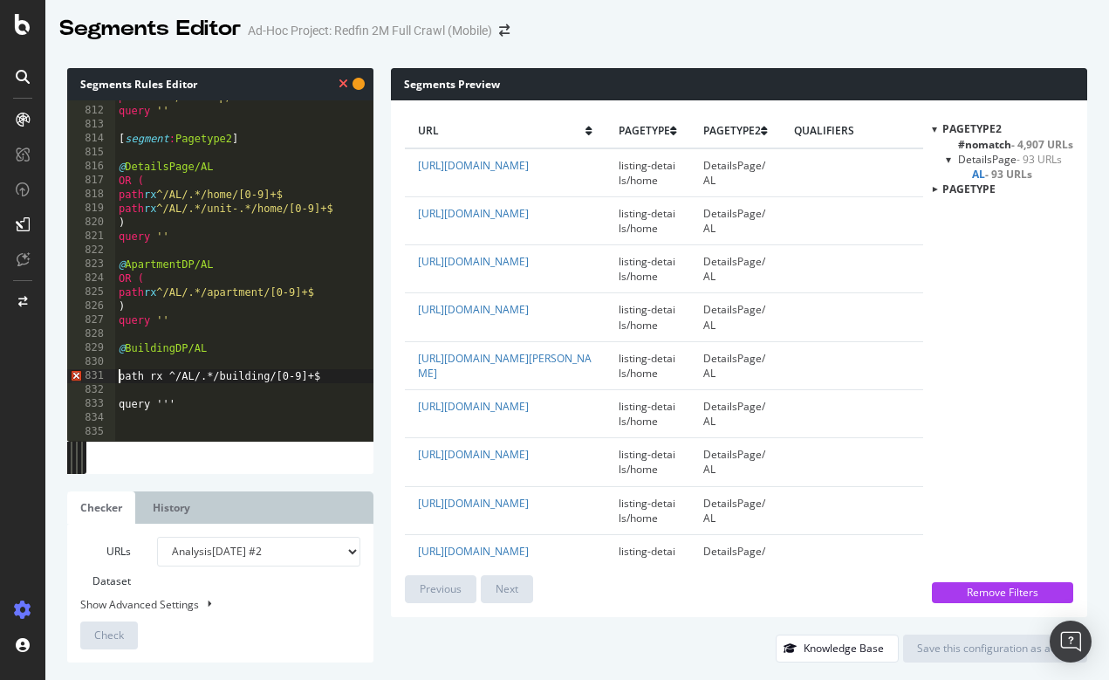
scroll to position [11309, 0]
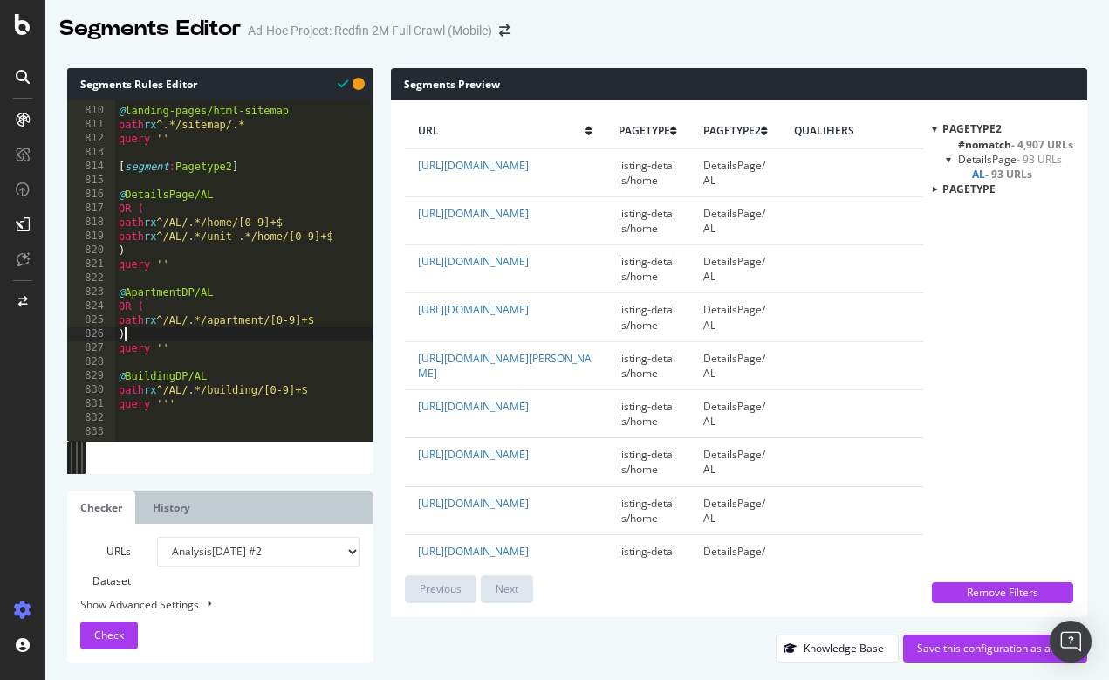
type textarea ")"
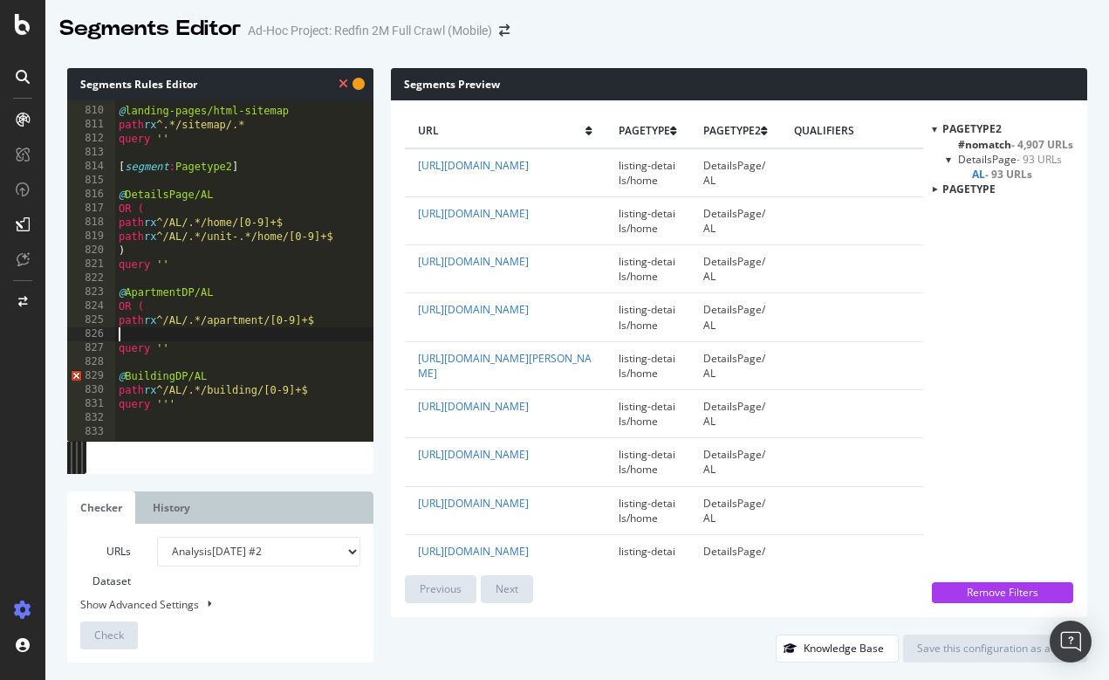
scroll to position [11281, 0]
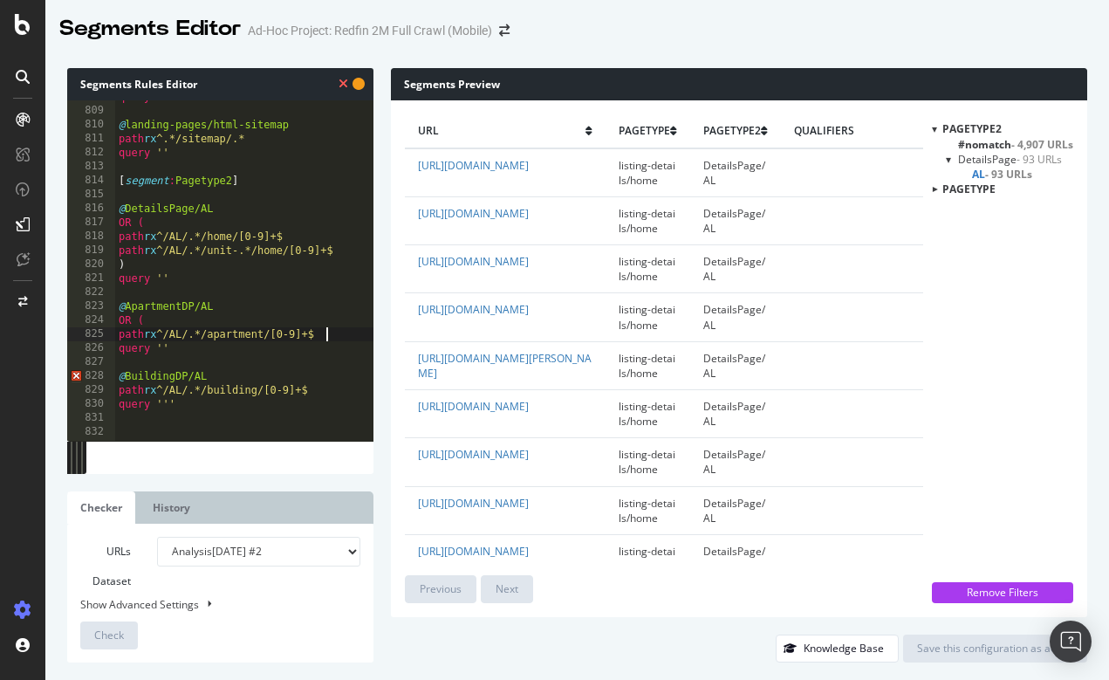
type textarea "O"
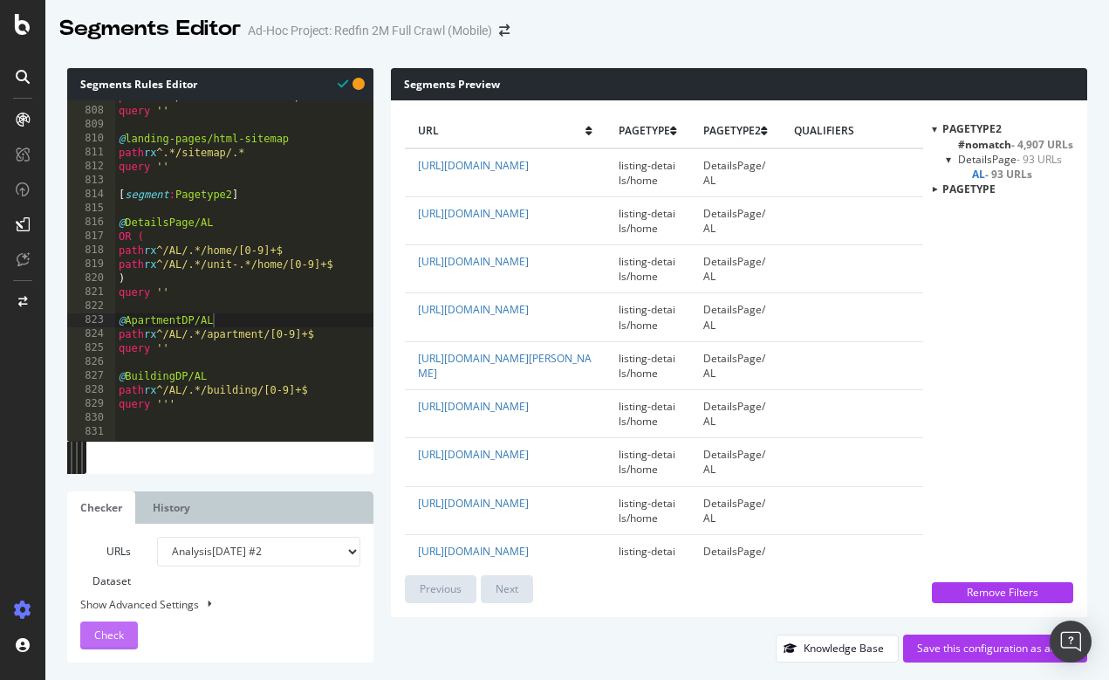
click at [99, 632] on span "Check" at bounding box center [109, 635] width 30 height 15
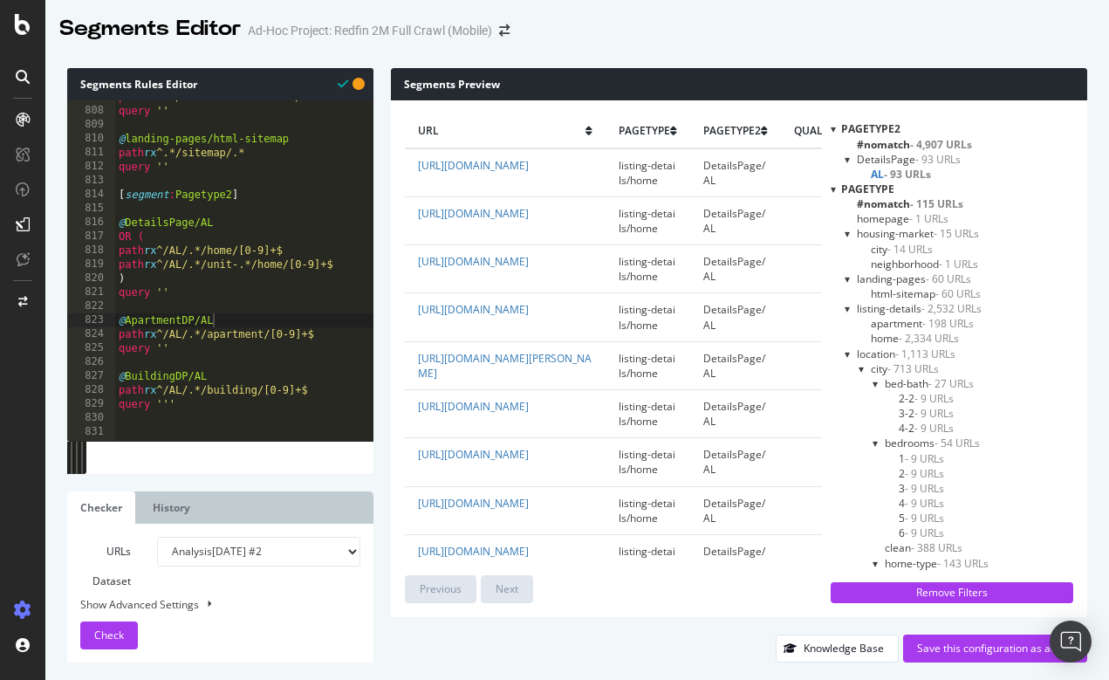
type textarea "query '''"
drag, startPoint x: 185, startPoint y: 402, endPoint x: 175, endPoint y: 399, distance: 10.0
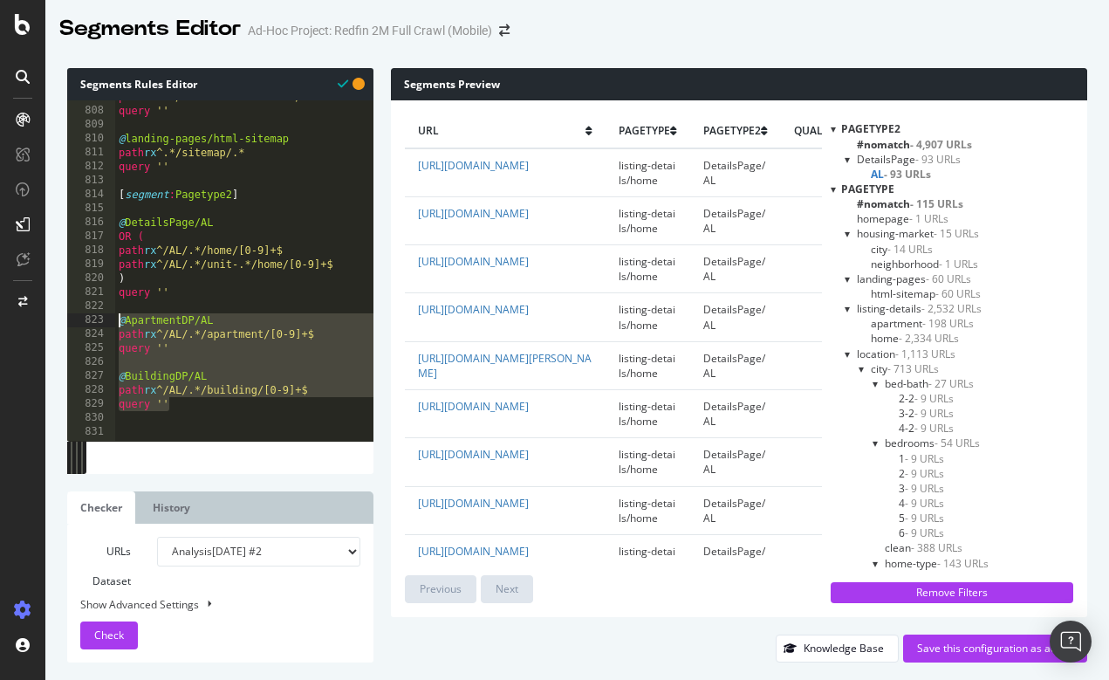
drag, startPoint x: 190, startPoint y: 409, endPoint x: 116, endPoint y: 314, distance: 120.7
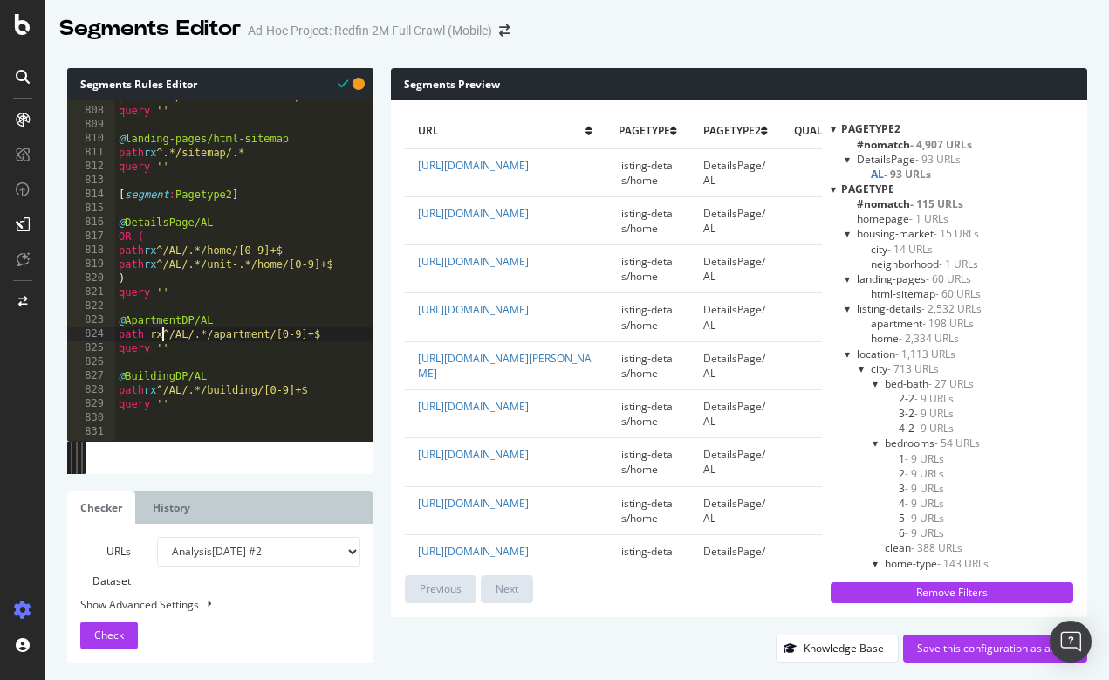
scroll to position [0, 4]
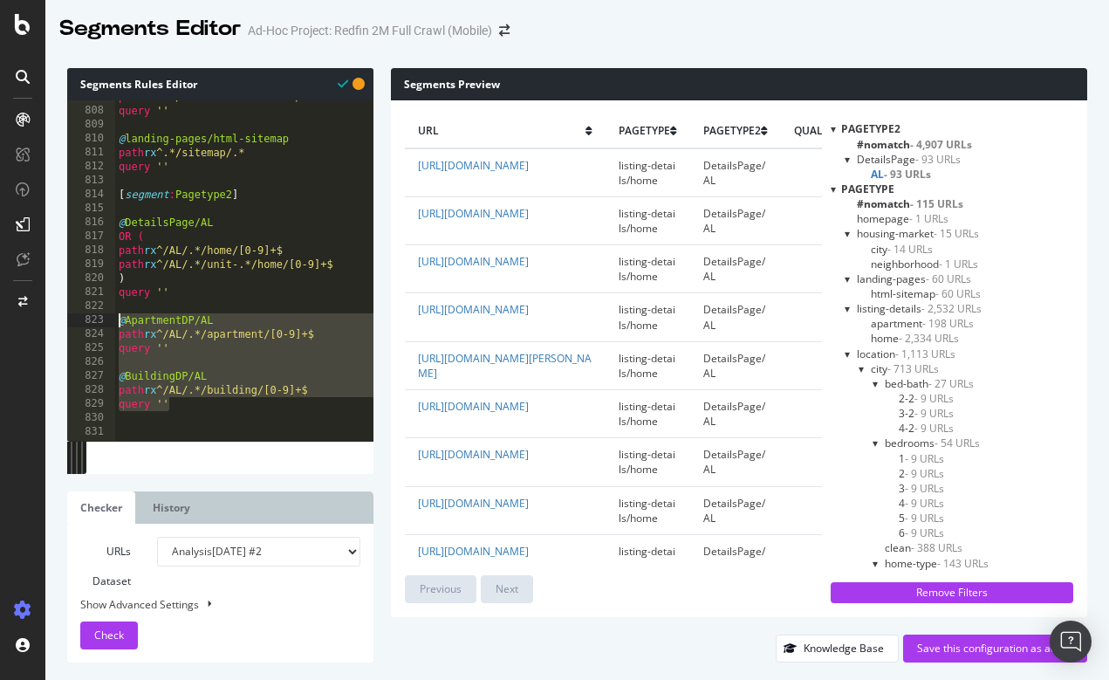
drag, startPoint x: 175, startPoint y: 406, endPoint x: 117, endPoint y: 313, distance: 109.5
type textarea "@ApartmentDP/AL path rx ^/AL/.*/apartment/[0-9]+$"
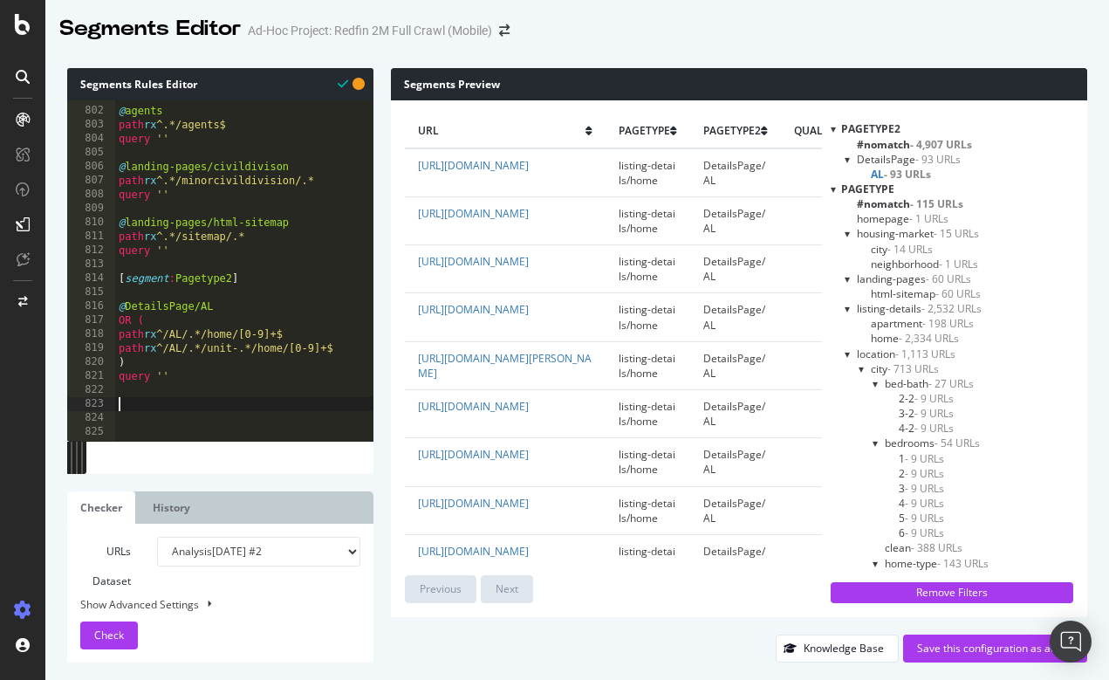
scroll to position [11169, 0]
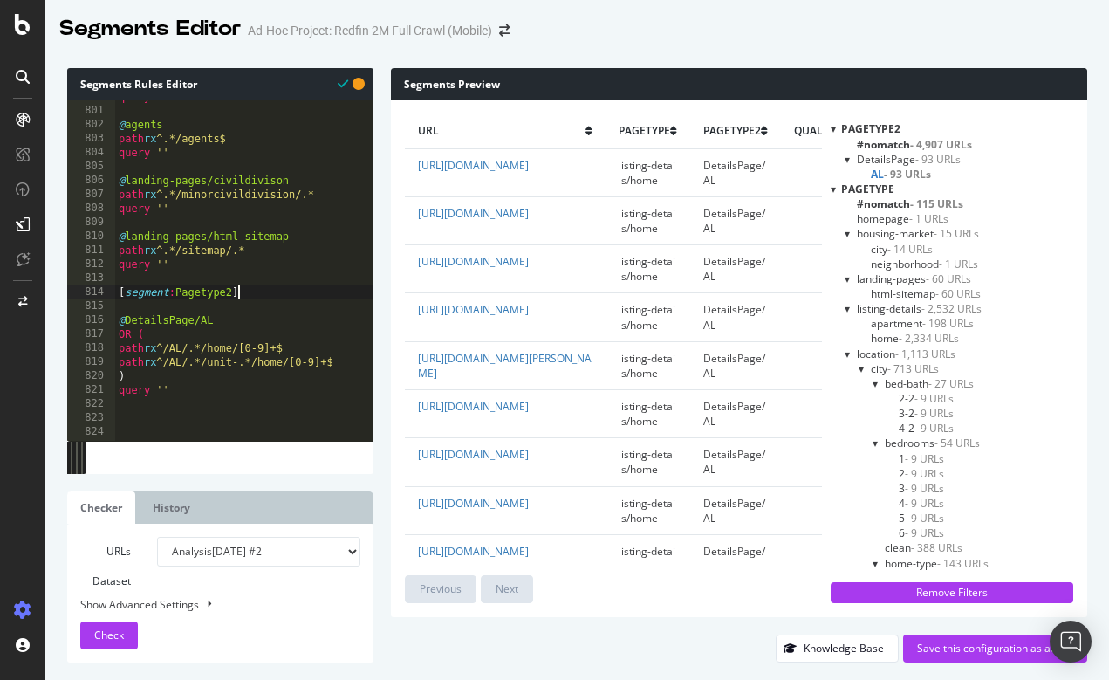
type textarea "[segment:Pagetype2]"
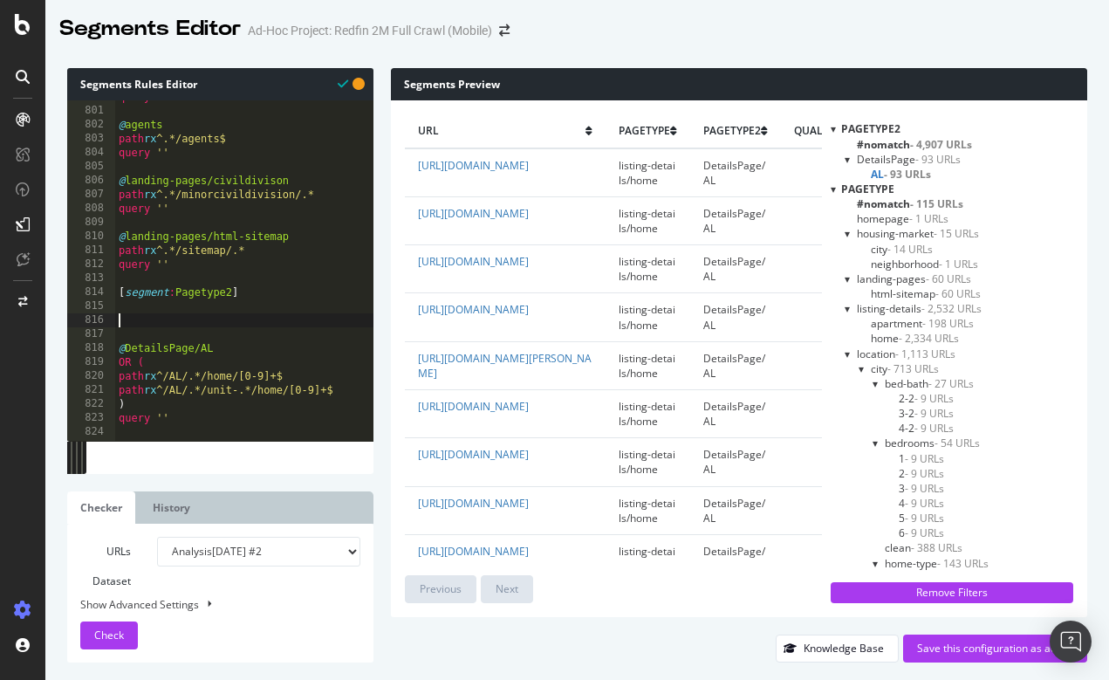
paste textarea "query ''"
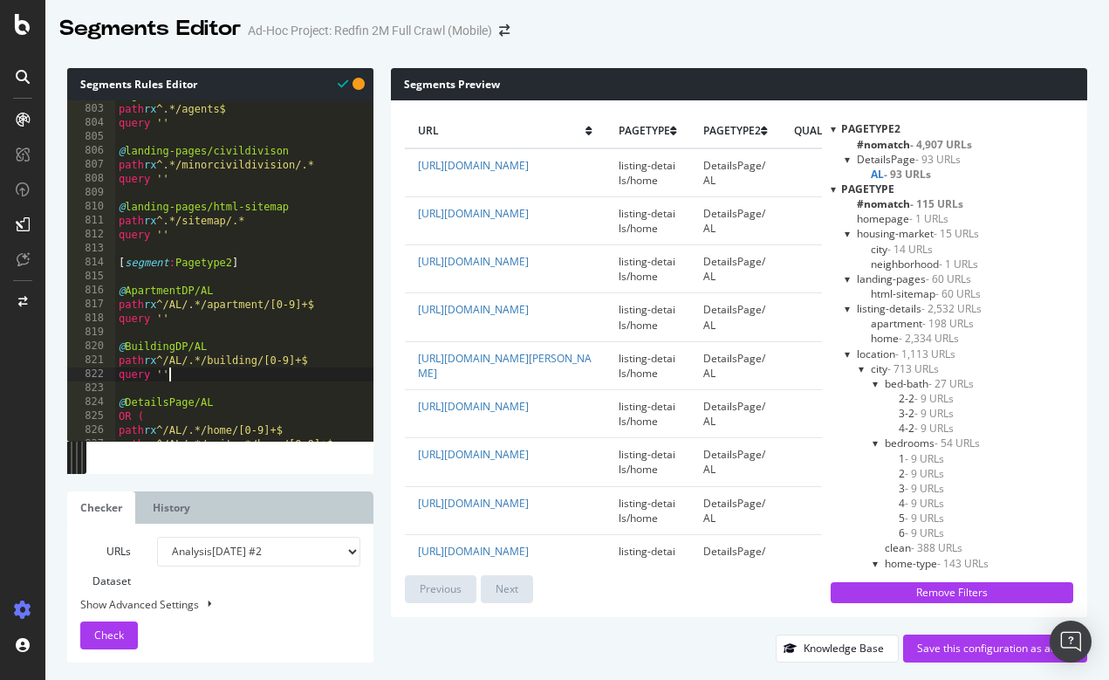
scroll to position [11205, 0]
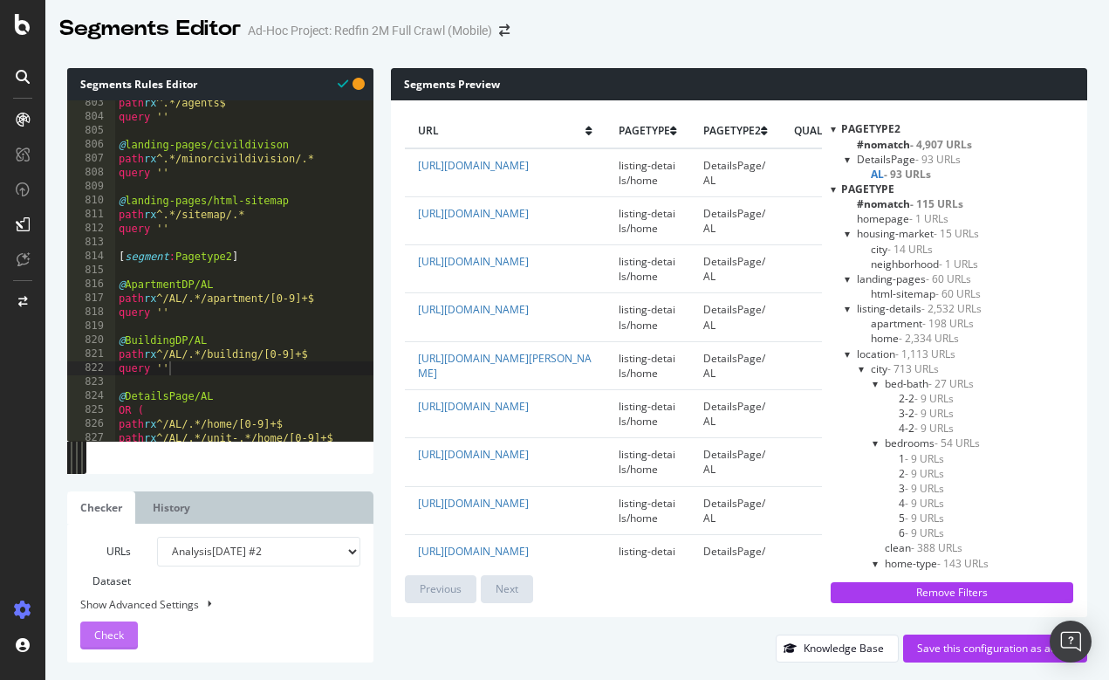
click at [117, 632] on span "Check" at bounding box center [109, 635] width 30 height 15
click at [875, 142] on span "#nomatch - 4,907 URLs" at bounding box center [914, 144] width 115 height 15
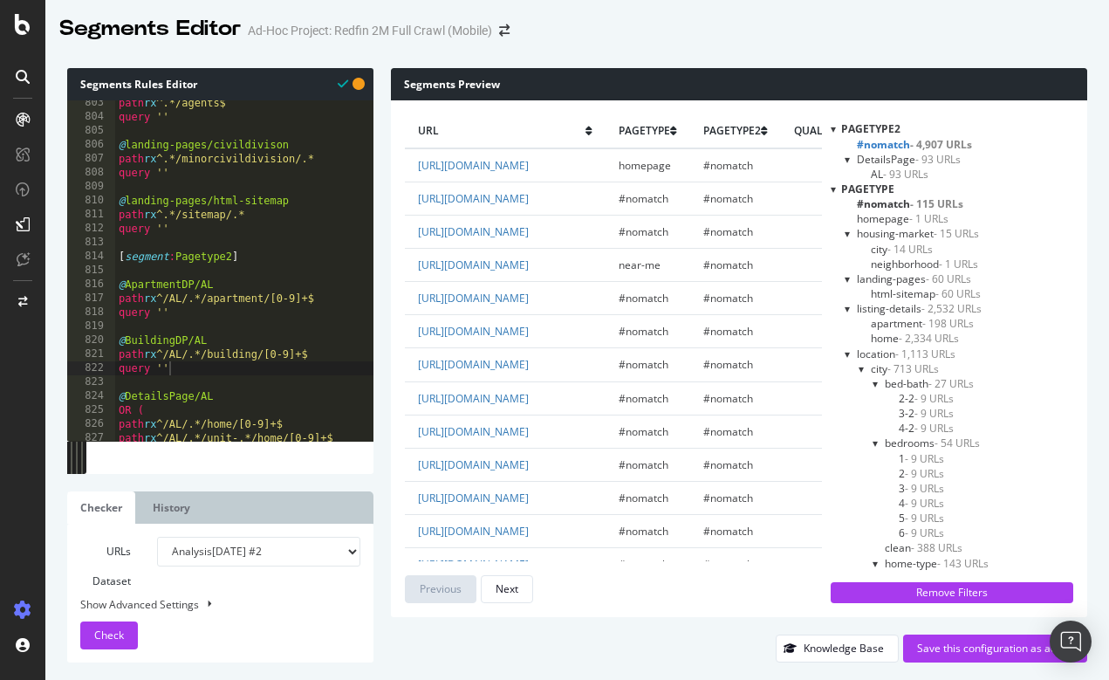
click at [875, 142] on span "#nomatch - 4,907 URLs" at bounding box center [914, 144] width 115 height 15
click at [879, 173] on span "AL - 93 URLs" at bounding box center [900, 174] width 58 height 15
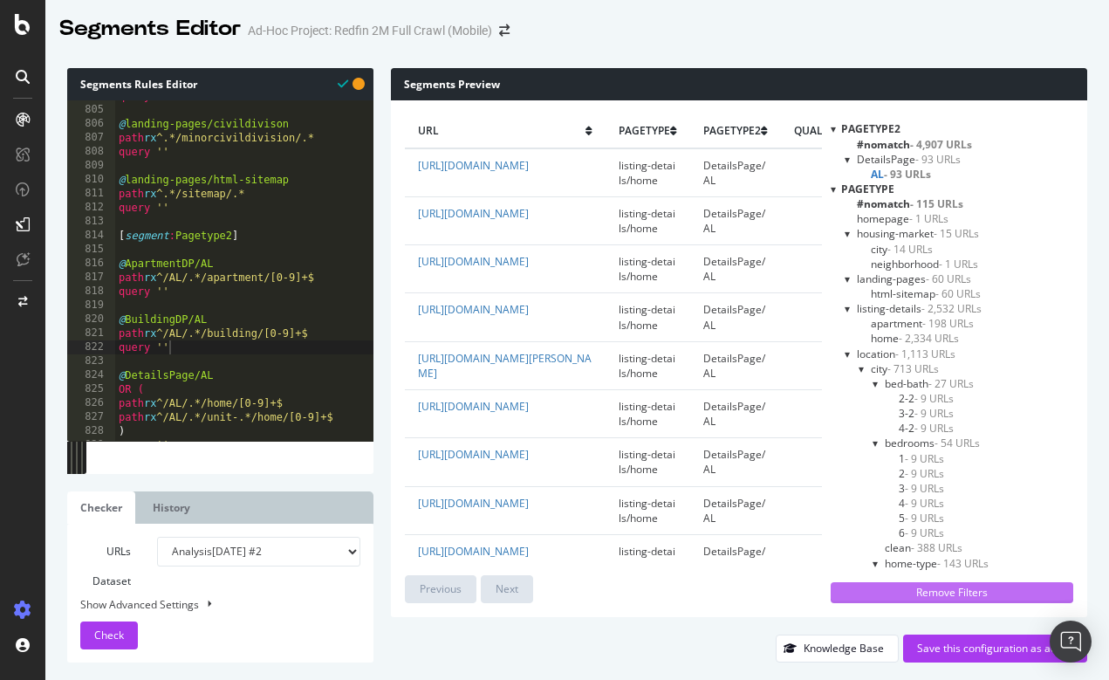
click at [928, 591] on div "Remove Filters" at bounding box center [952, 592] width 222 height 15
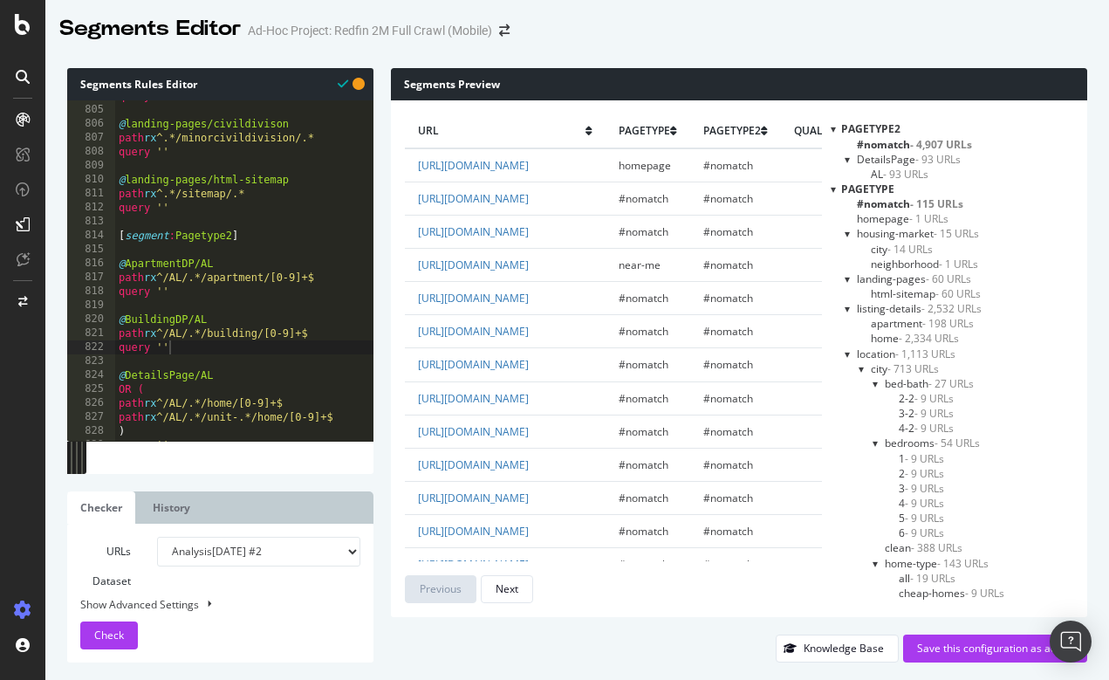
click at [834, 190] on div at bounding box center [833, 189] width 5 height 15
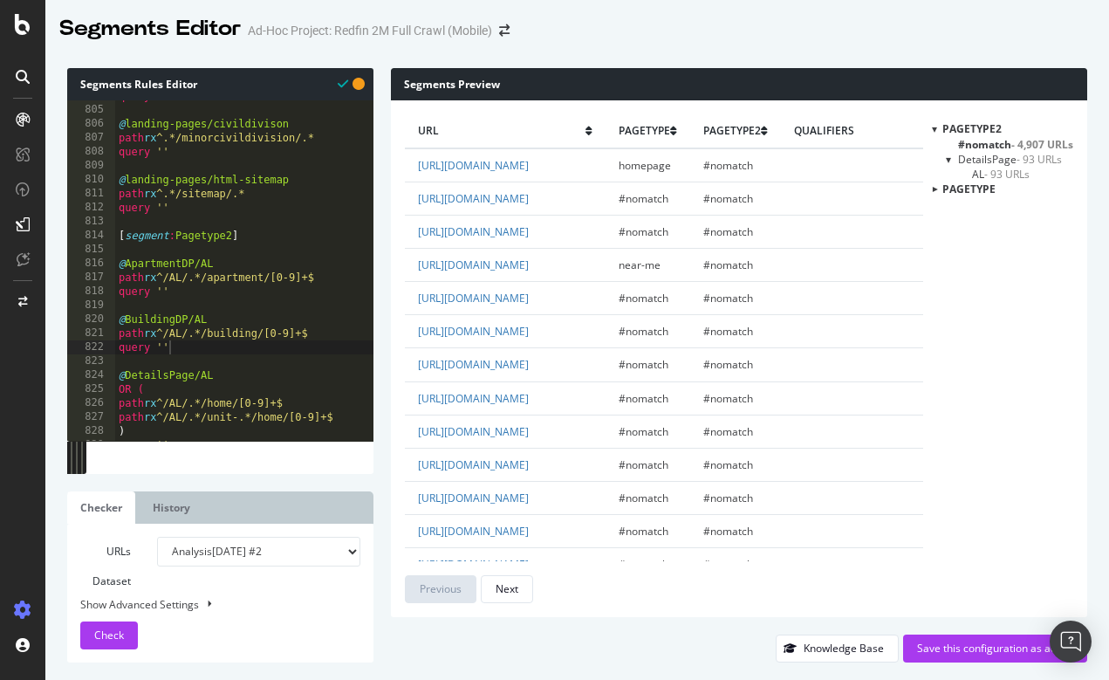
click at [946, 158] on div at bounding box center [949, 159] width 7 height 15
click at [944, 158] on div at bounding box center [949, 158] width 15 height 7
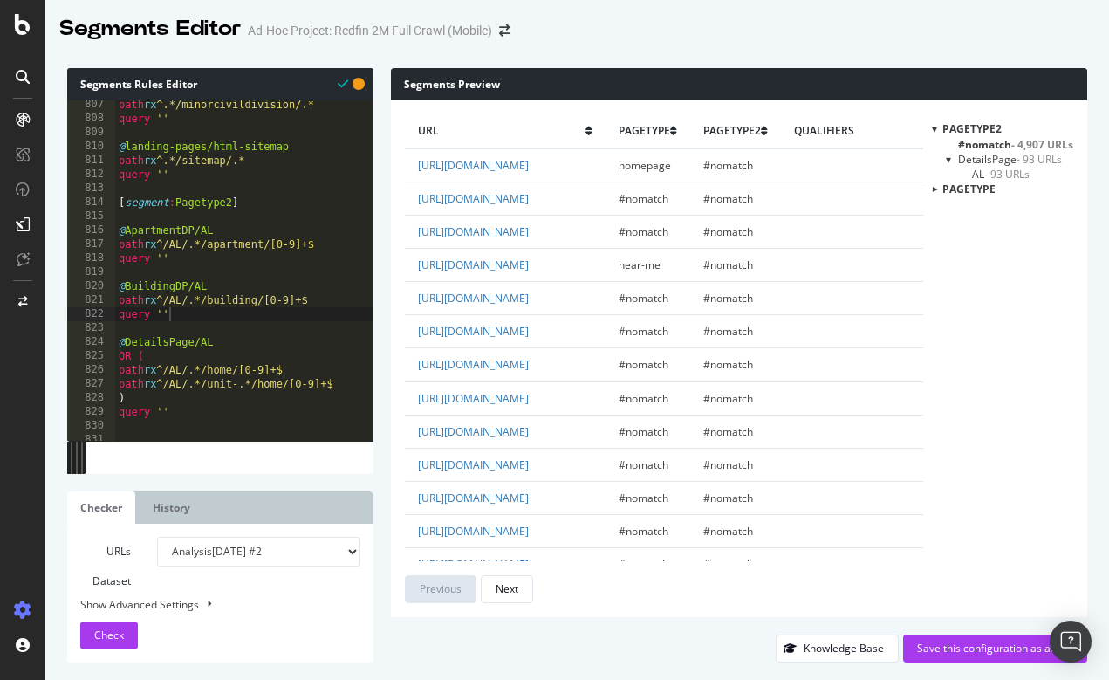
scroll to position [11281, 0]
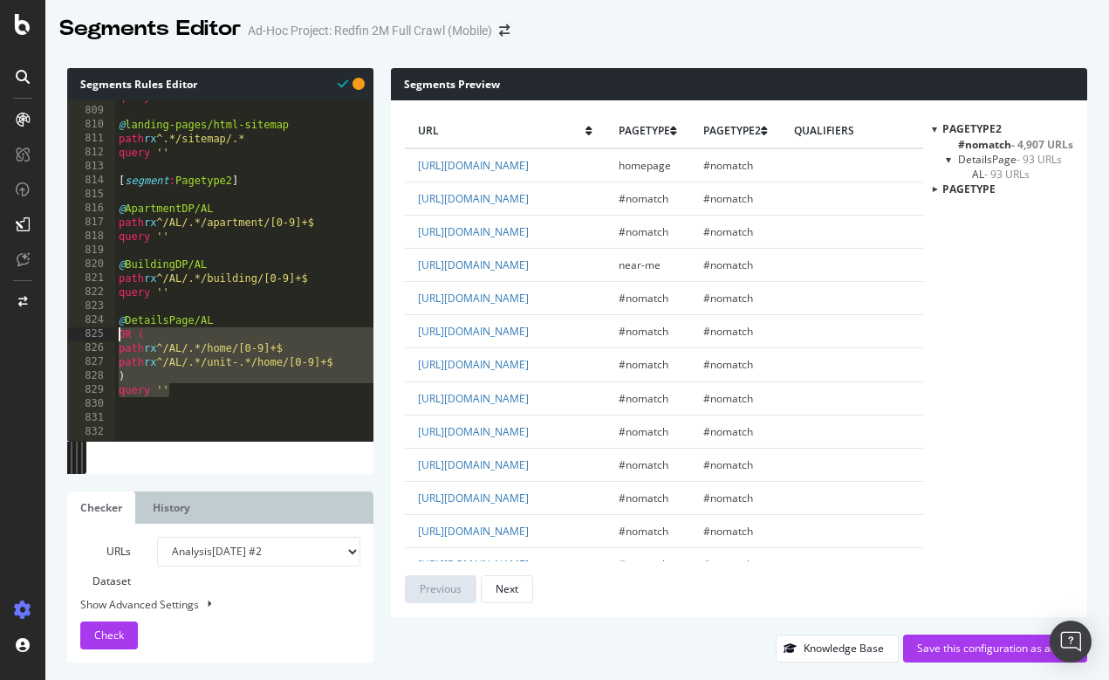
drag, startPoint x: 194, startPoint y: 389, endPoint x: 110, endPoint y: 333, distance: 101.2
click at [110, 333] on div "query '' 808 809 810 811 812 813 814 815 816 817 818 819 820 821 822 823 824 82…" at bounding box center [220, 270] width 306 height 340
drag, startPoint x: 196, startPoint y: 394, endPoint x: 115, endPoint y: 326, distance: 105.3
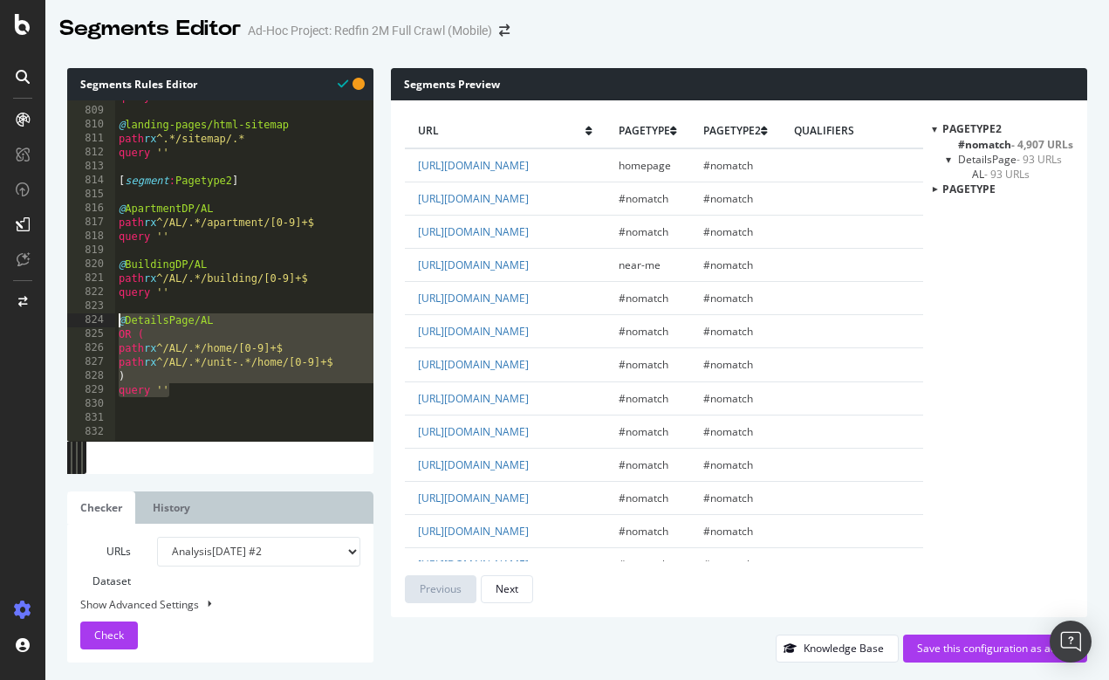
type textarea "@DetailsPage/AL OR ("
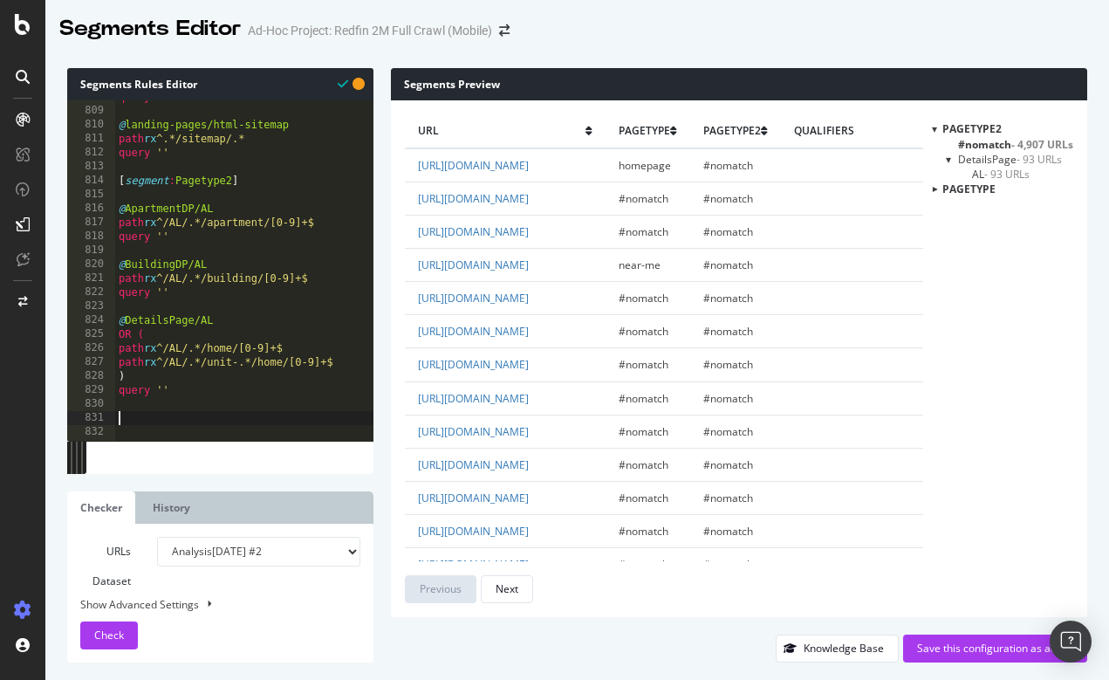
paste textarea "query ''"
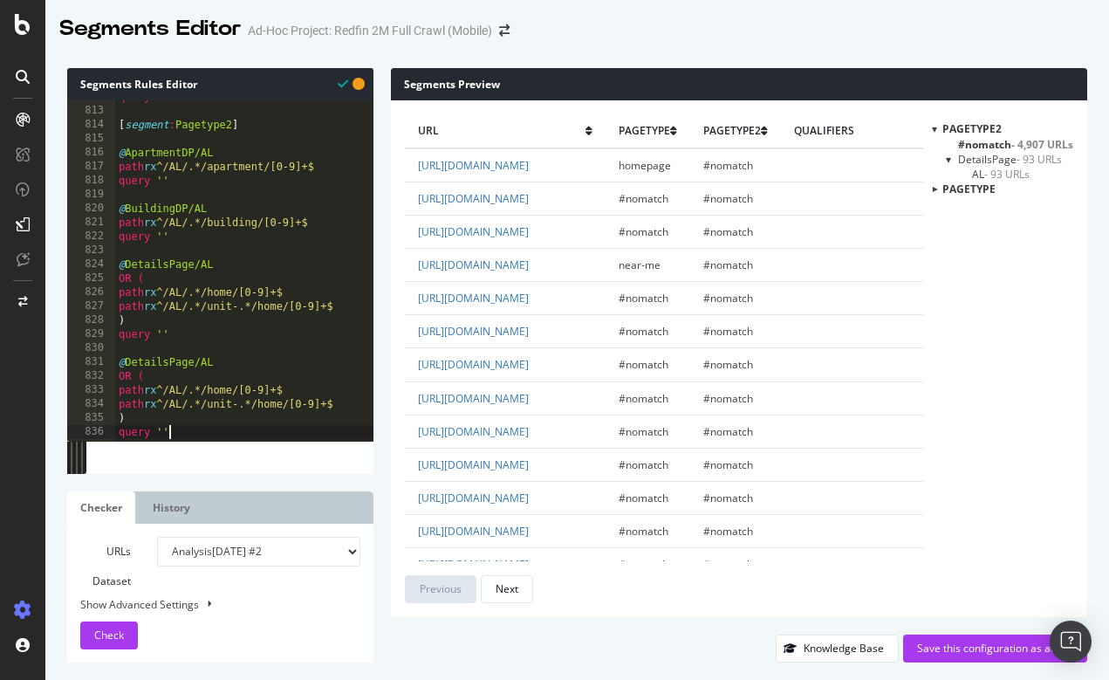
scroll to position [11337, 0]
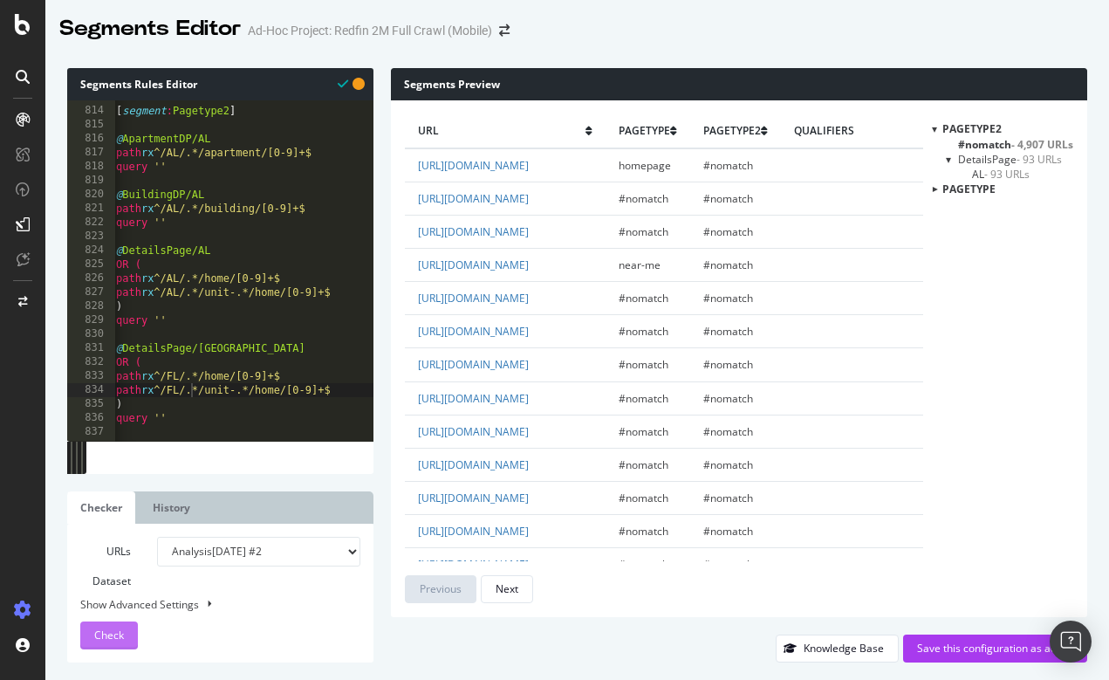
click at [113, 638] on span "Check" at bounding box center [109, 635] width 30 height 15
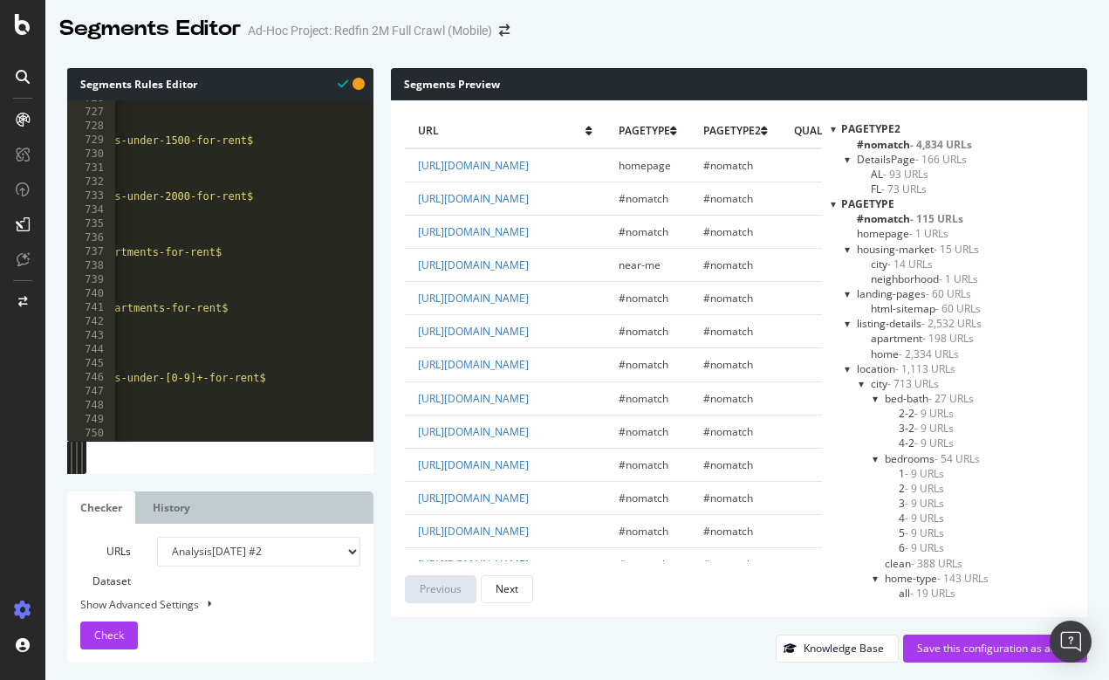
scroll to position [10130, 0]
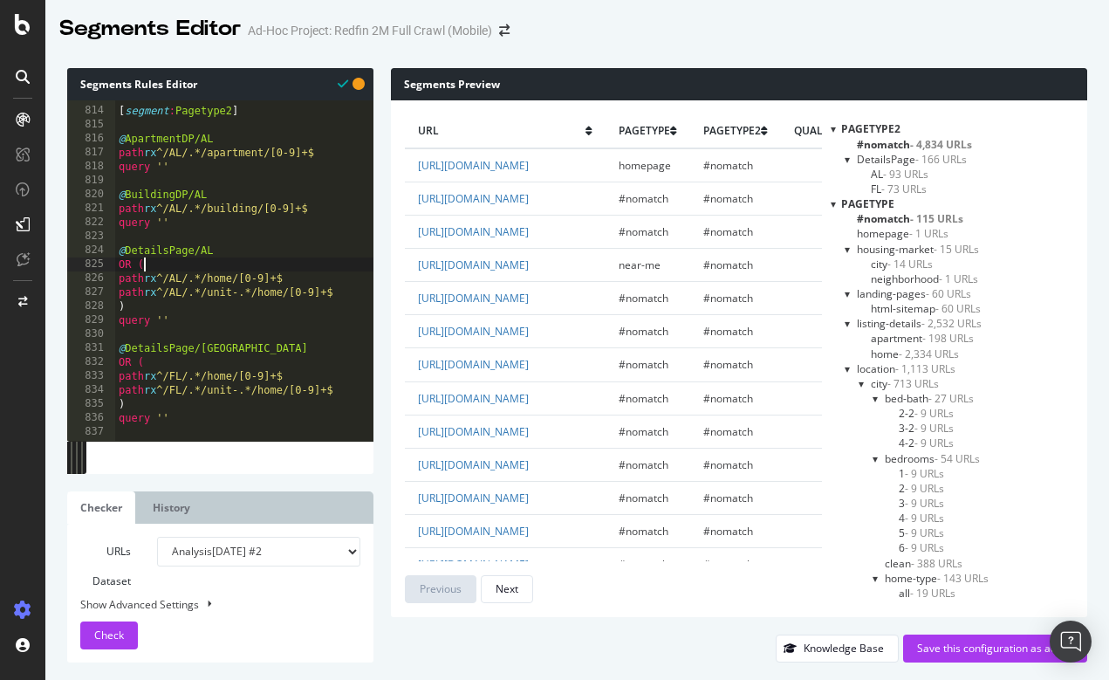
click at [511, 581] on div "Next" at bounding box center [507, 588] width 23 height 15
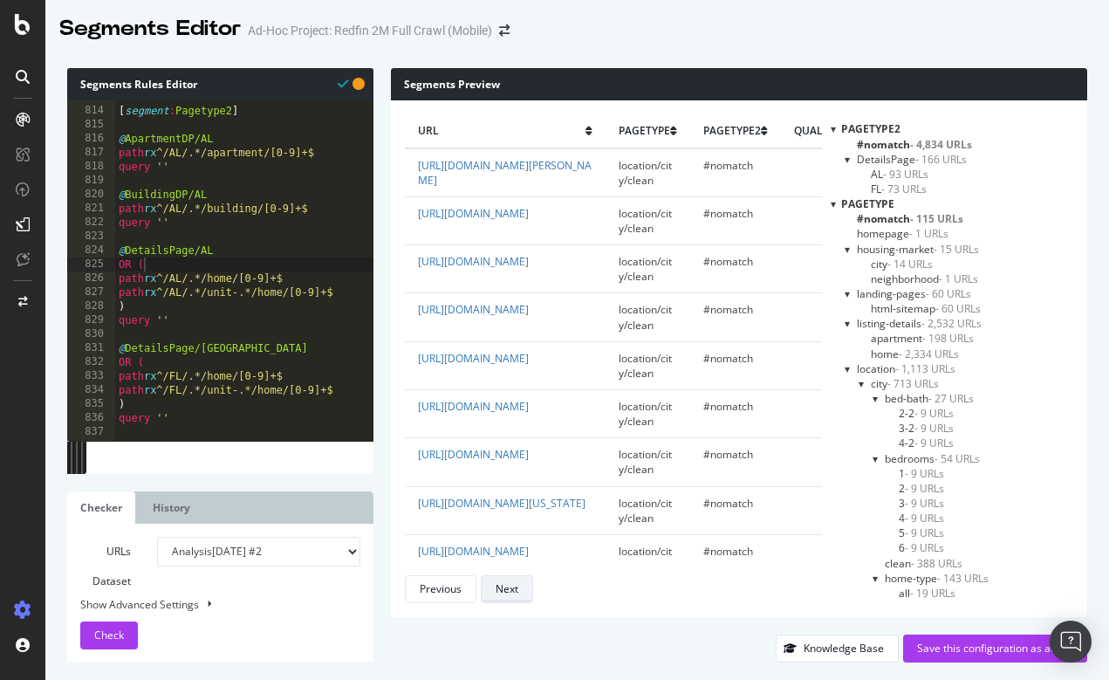
click at [511, 581] on div "Next" at bounding box center [507, 588] width 23 height 15
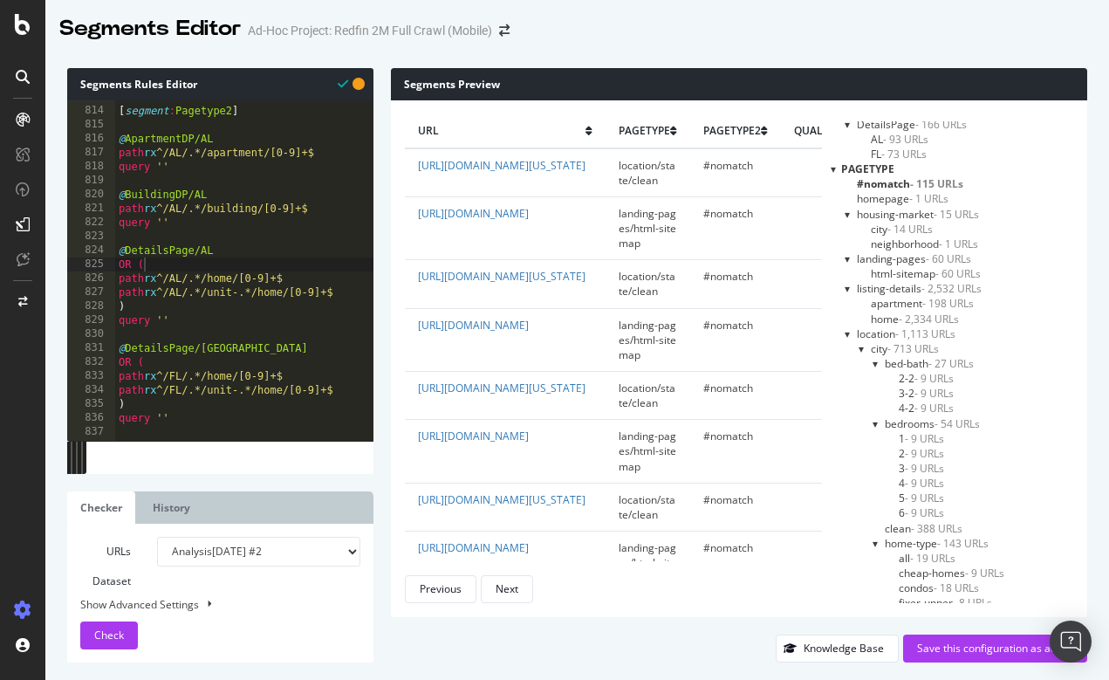
click at [846, 331] on div at bounding box center [848, 333] width 7 height 15
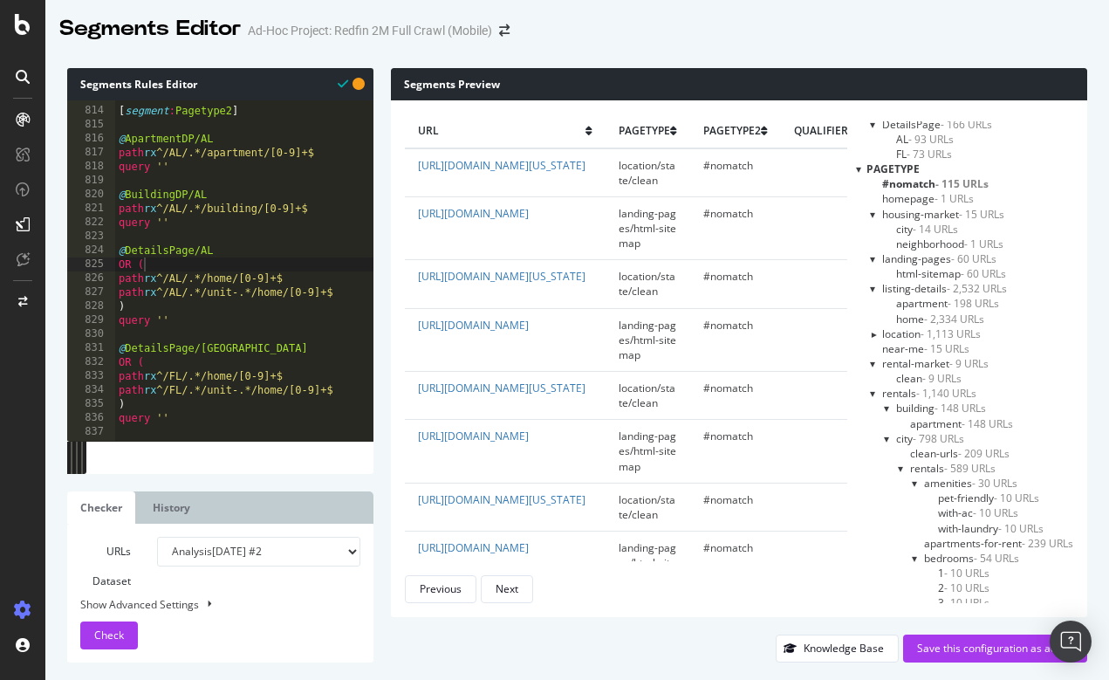
click at [871, 388] on div at bounding box center [873, 393] width 7 height 15
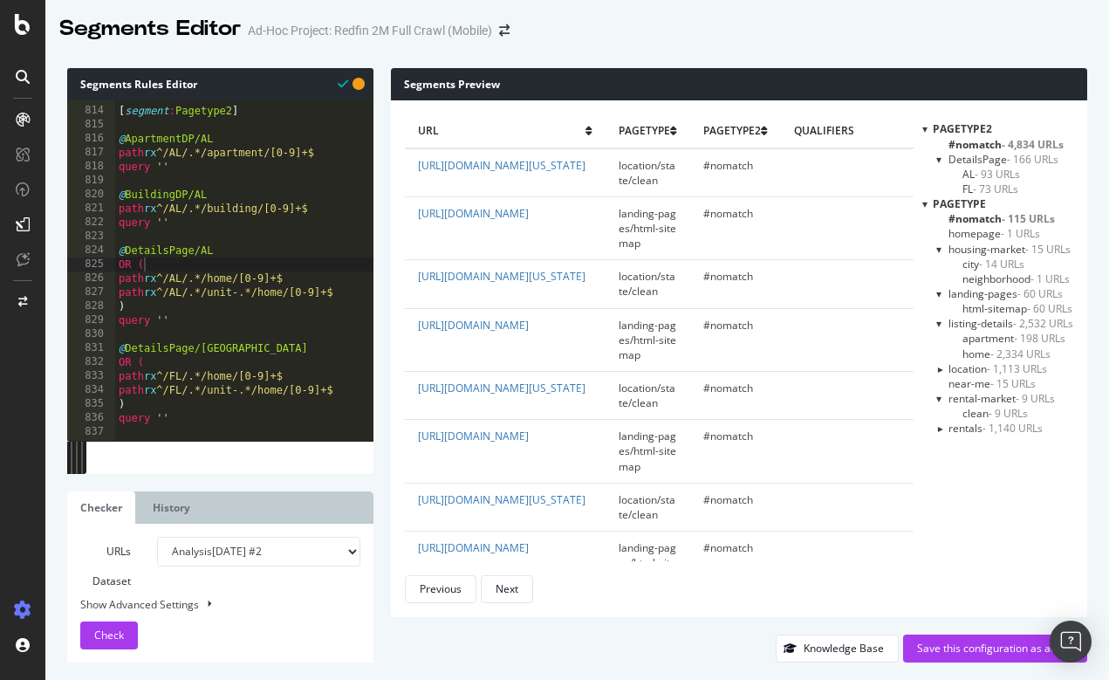
click at [985, 334] on span "apartment - 198 URLs" at bounding box center [1014, 338] width 103 height 15
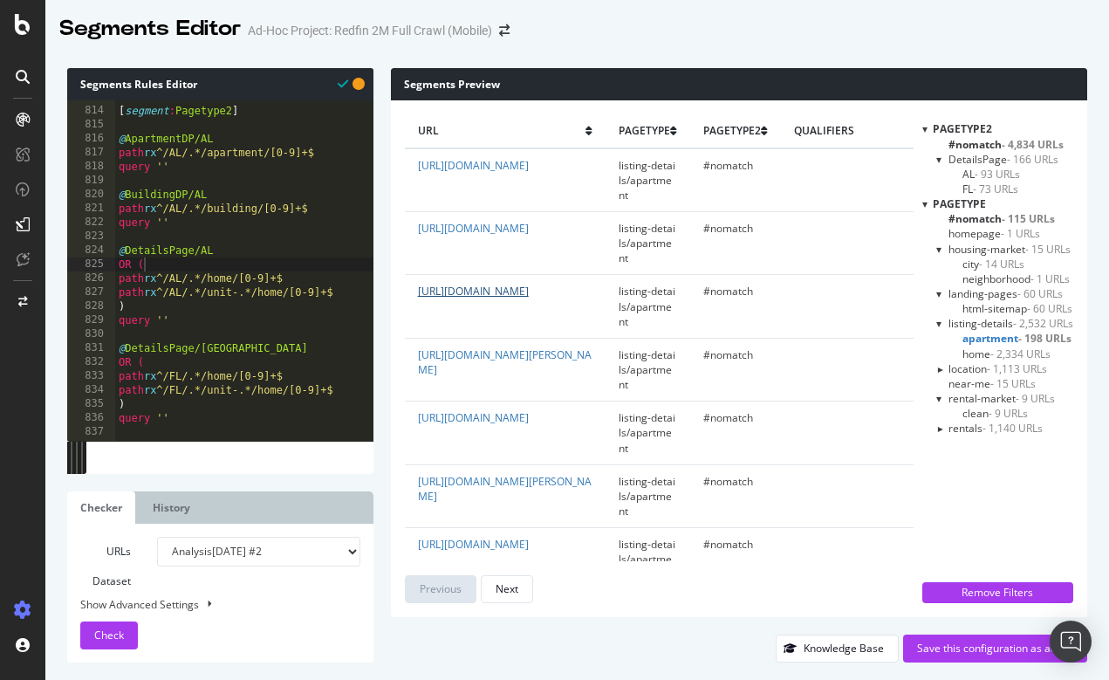
click at [457, 299] on link "https://www.redfin.com/GA/Columbus/1540-14th-Ave-31901/unit-A/apartment/1809372…" at bounding box center [473, 291] width 111 height 15
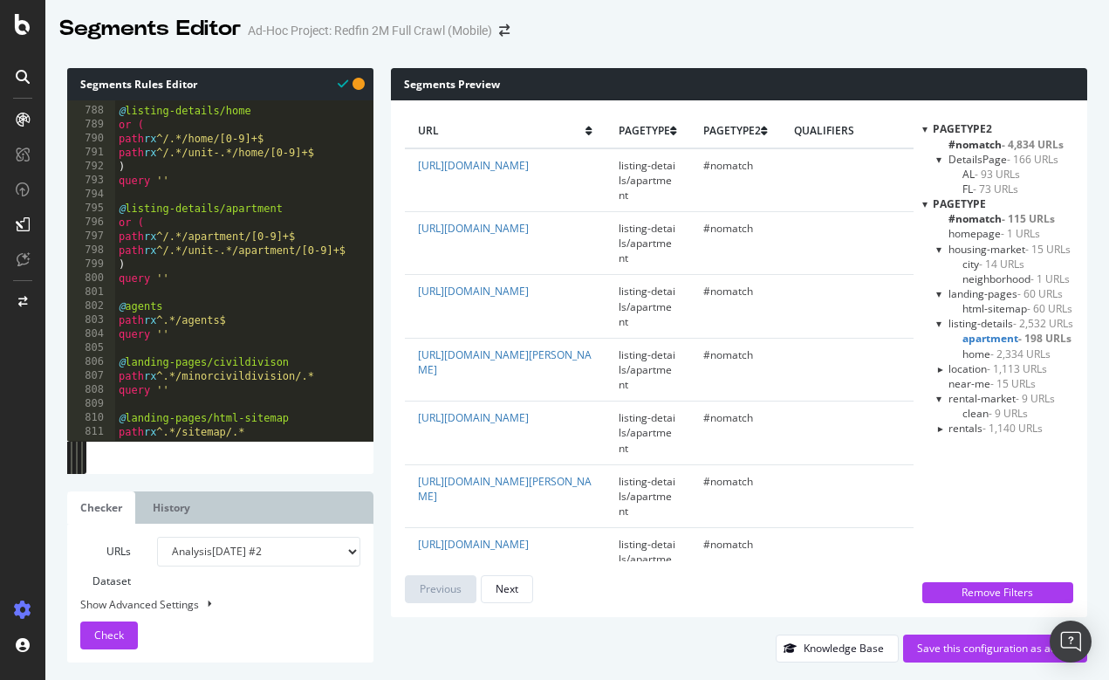
scroll to position [10987, 0]
drag, startPoint x: 317, startPoint y: 235, endPoint x: 100, endPoint y: 233, distance: 216.5
click at [100, 233] on div "path rx ^/.*/apartment/[0-9]+$ 787 788 789 790 791 792 793 794 795 796 797 798 …" at bounding box center [220, 270] width 306 height 340
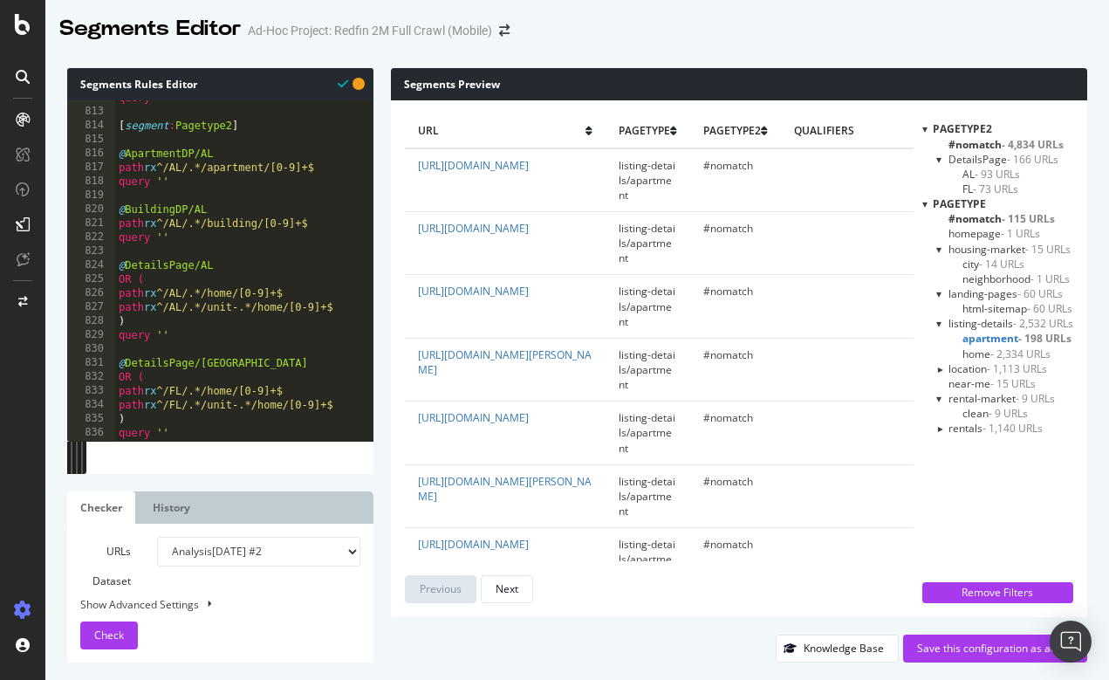
scroll to position [11351, 0]
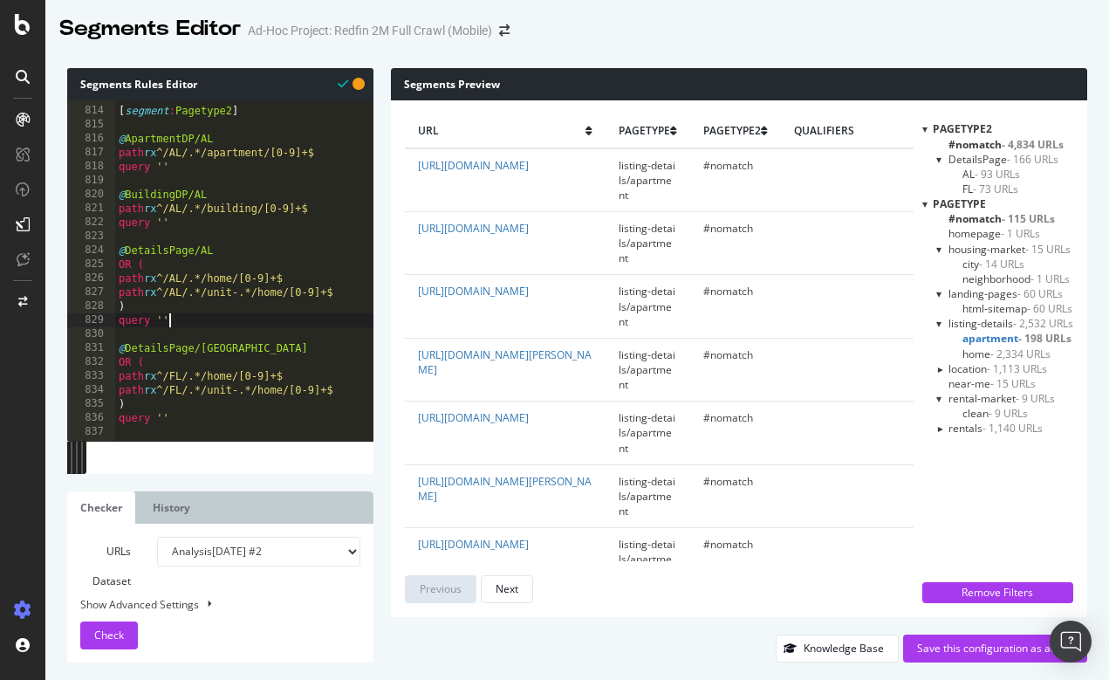
type textarea "query ''"
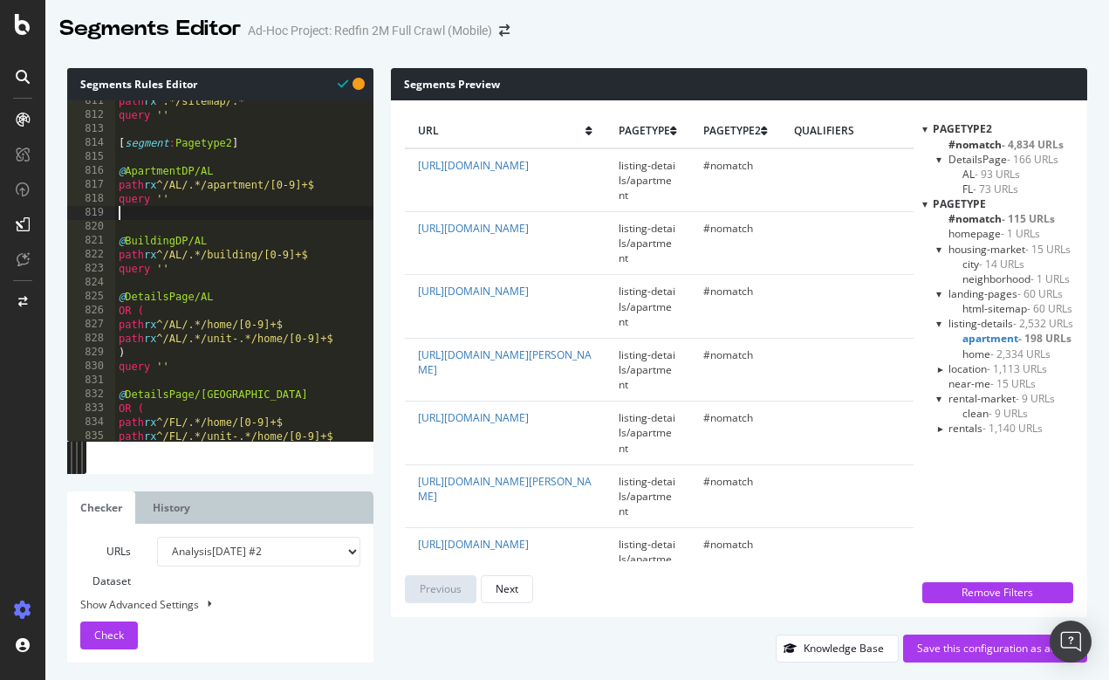
scroll to position [0, 0]
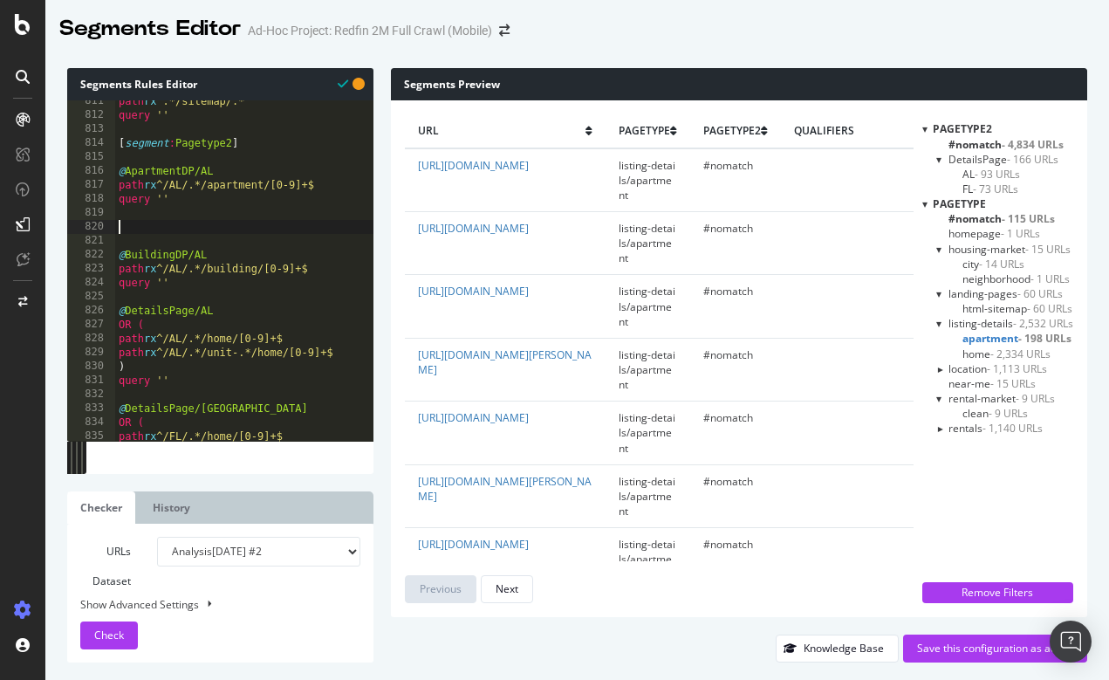
paste textarea "path rx ^/.*/apartment/[0-9]+$"
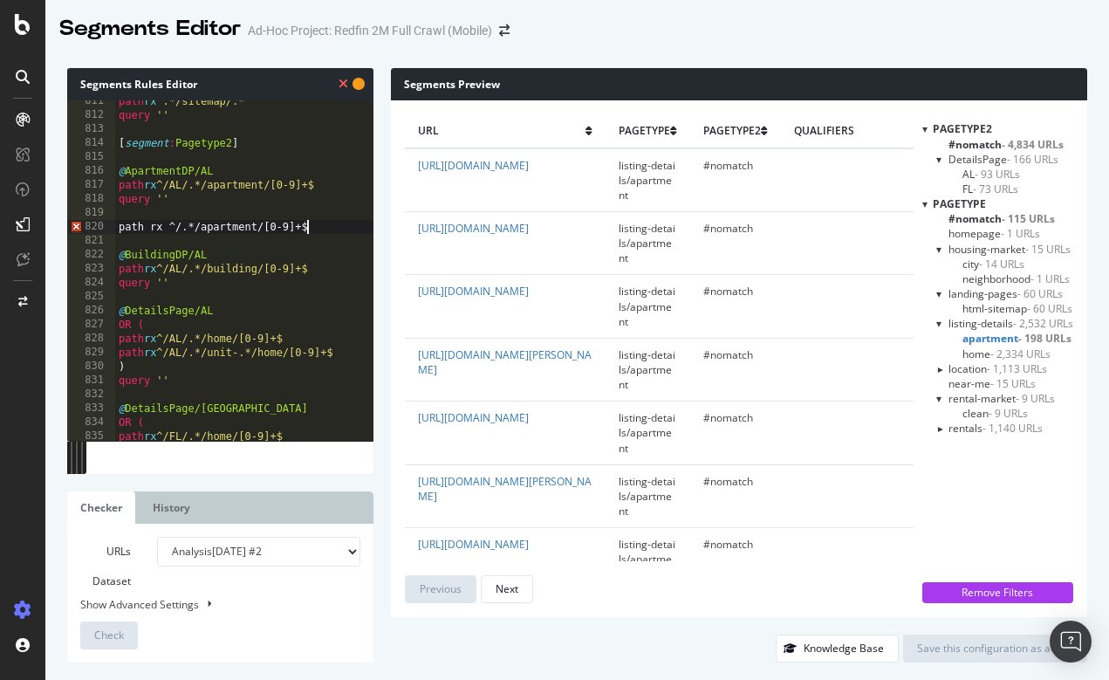
drag, startPoint x: 340, startPoint y: 232, endPoint x: 111, endPoint y: 230, distance: 228.7
click at [111, 230] on div "path rx ^/AL/.*/apartment/[0-9]+$ 811 812 813 814 815 816 817 818 819 820 821 8…" at bounding box center [220, 270] width 306 height 340
type textarea "path rx ^/.*/apartment/[0-9]+$"
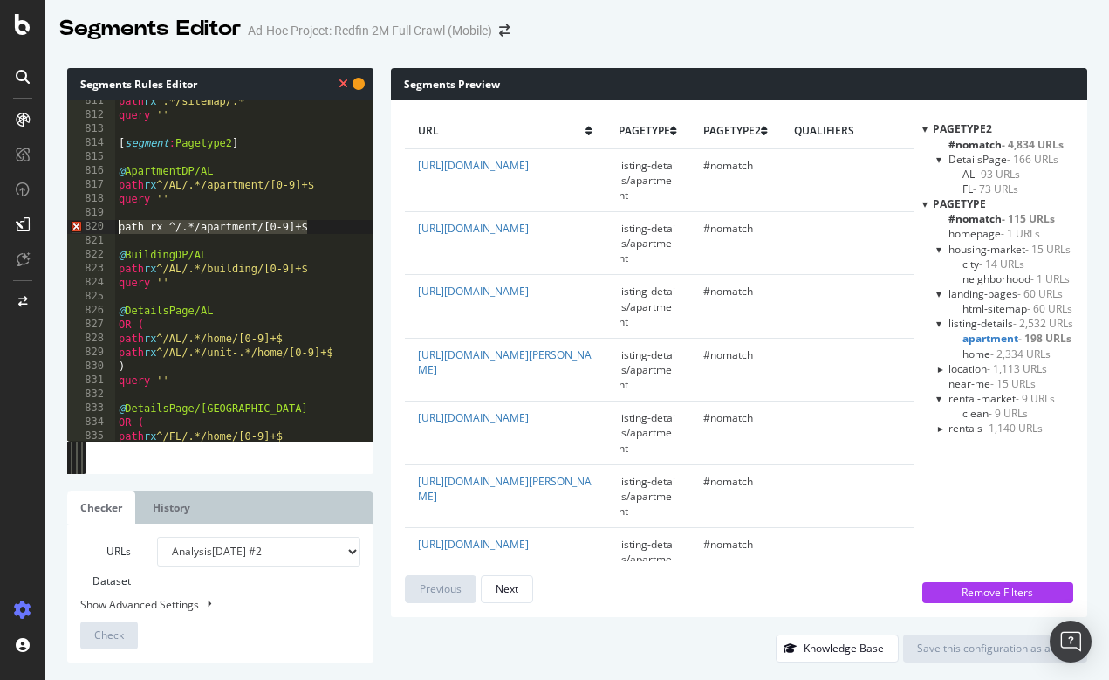
scroll to position [0, 0]
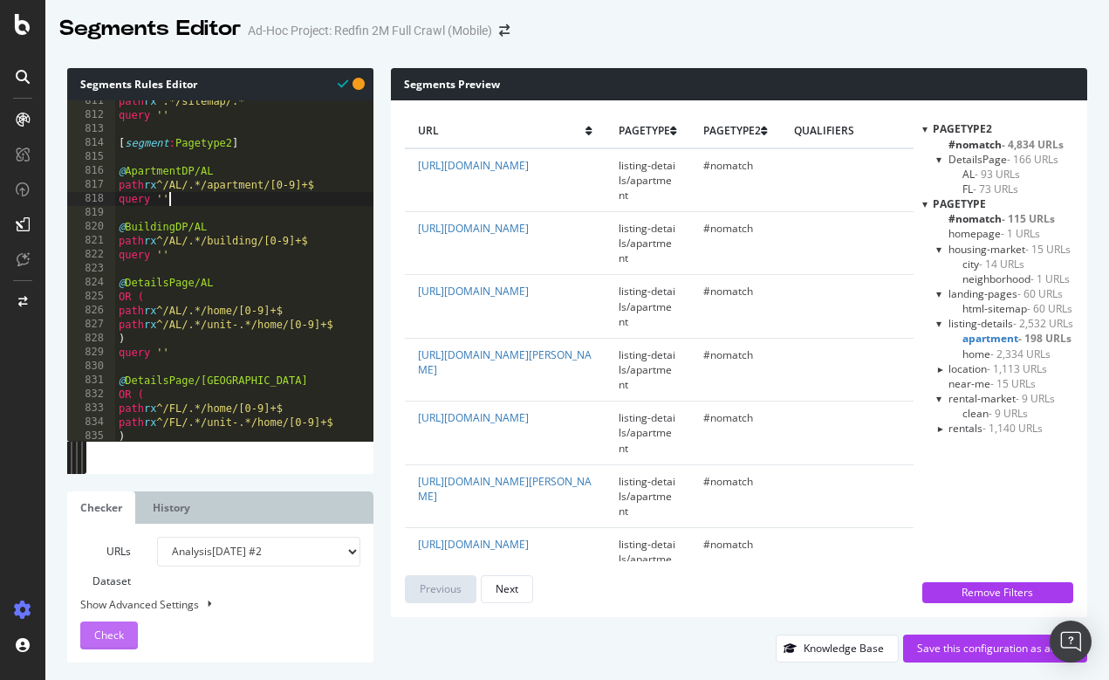
click at [118, 642] on span "Check" at bounding box center [109, 635] width 30 height 15
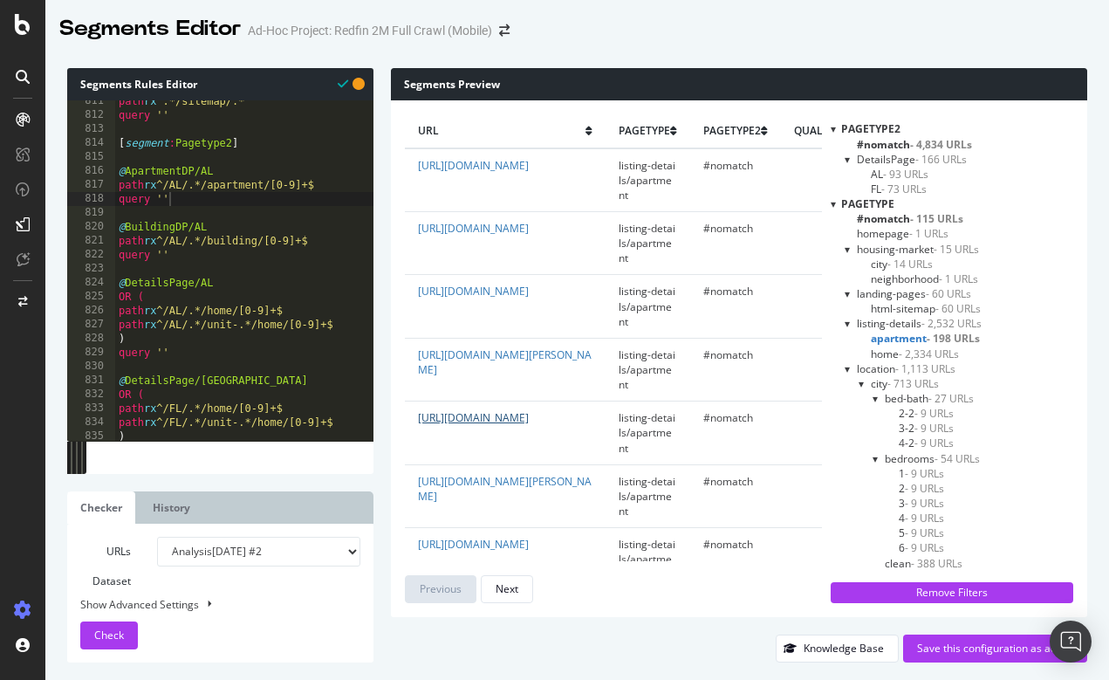
drag, startPoint x: 520, startPoint y: 446, endPoint x: 417, endPoint y: 417, distance: 106.9
click at [417, 417] on td "https://www.redfin.com/GA/Columbus/1345-18th-St-31901/unit-1/apartment/191009842" at bounding box center [505, 433] width 201 height 63
copy link "https://www.redfin.com/GA/Columbus/1345-18th-St-31901/unit-1/apartment/191009842"
drag, startPoint x: 120, startPoint y: 320, endPoint x: 347, endPoint y: 322, distance: 227.8
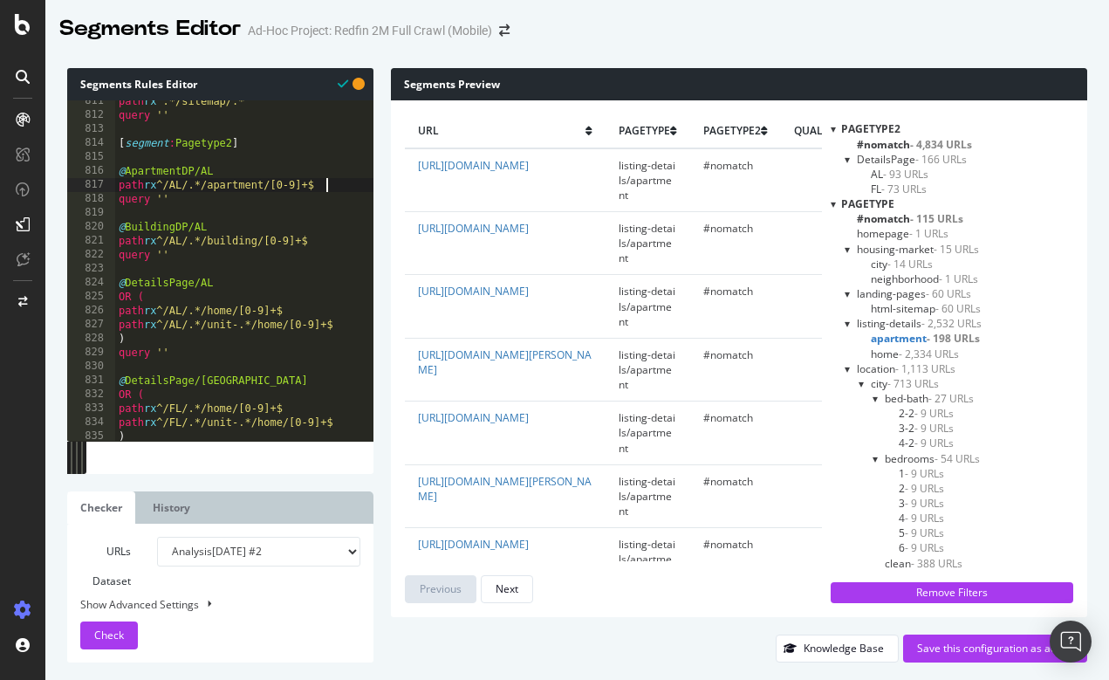
type textarea "path rx ^/AL/.*/apartment/[0-9]+$"
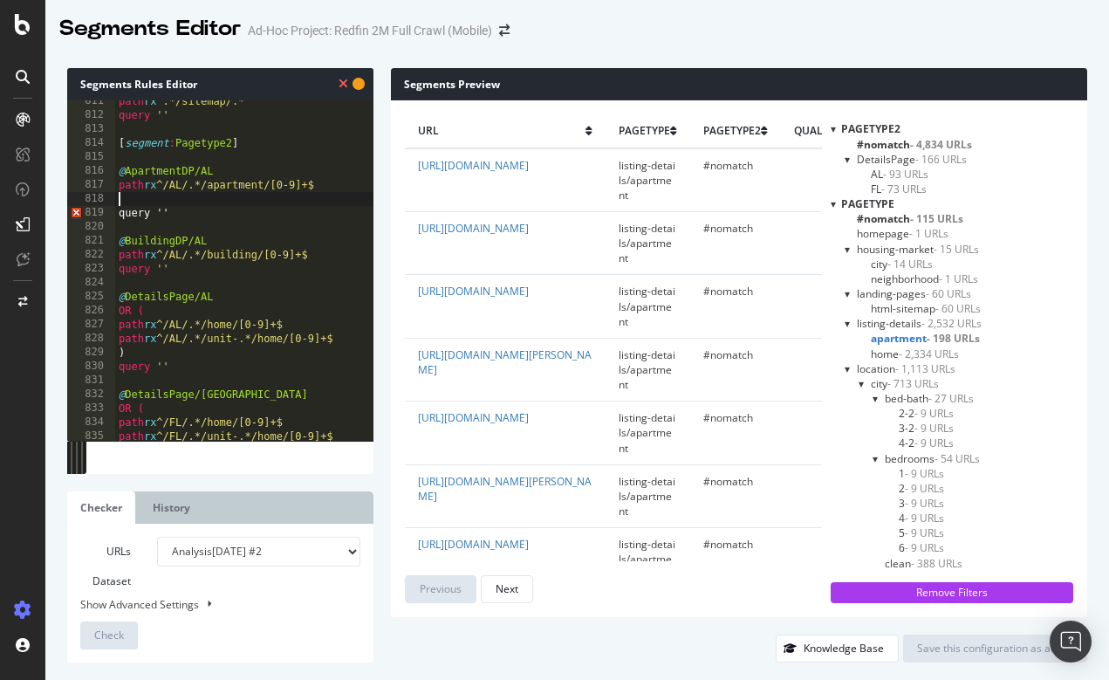
paste textarea "path rx ^/AL/.*/unit-.*/home/[0-9]+$"
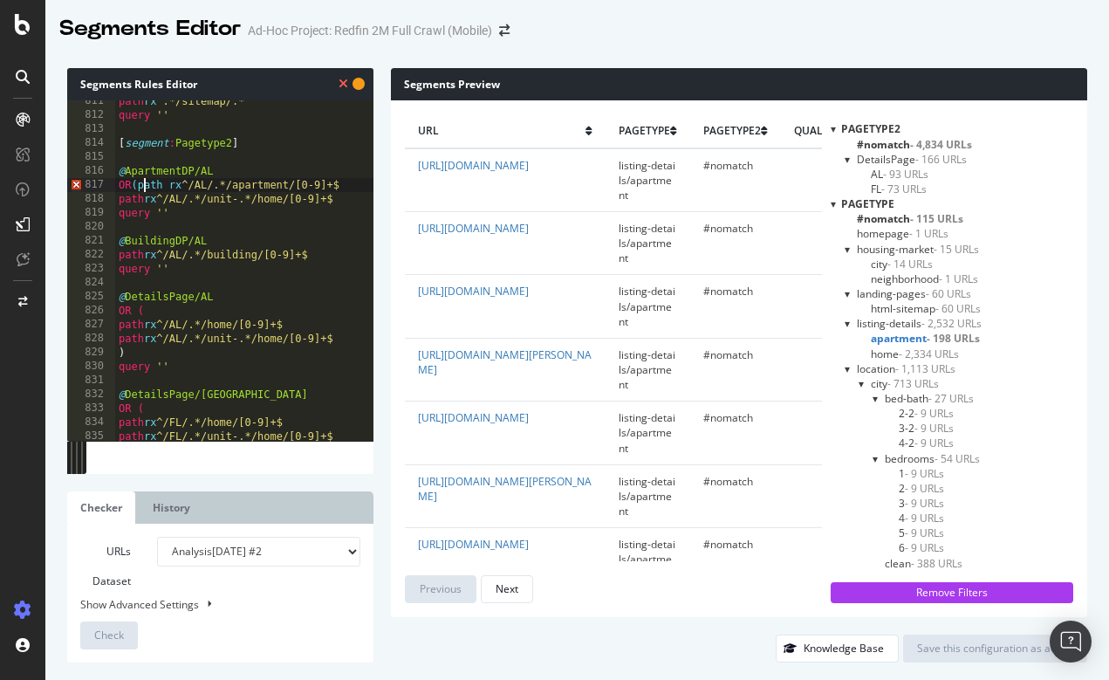
scroll to position [0, 1]
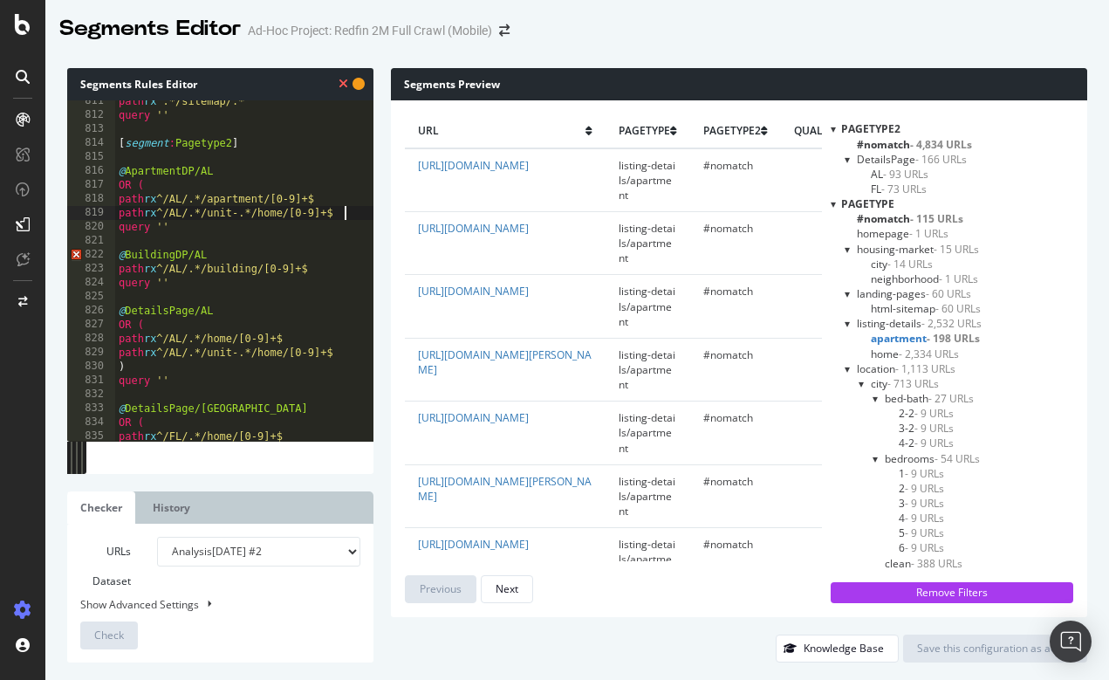
type textarea "path rx ^/AL/.*/unit-.*/home/[0-9]+$"
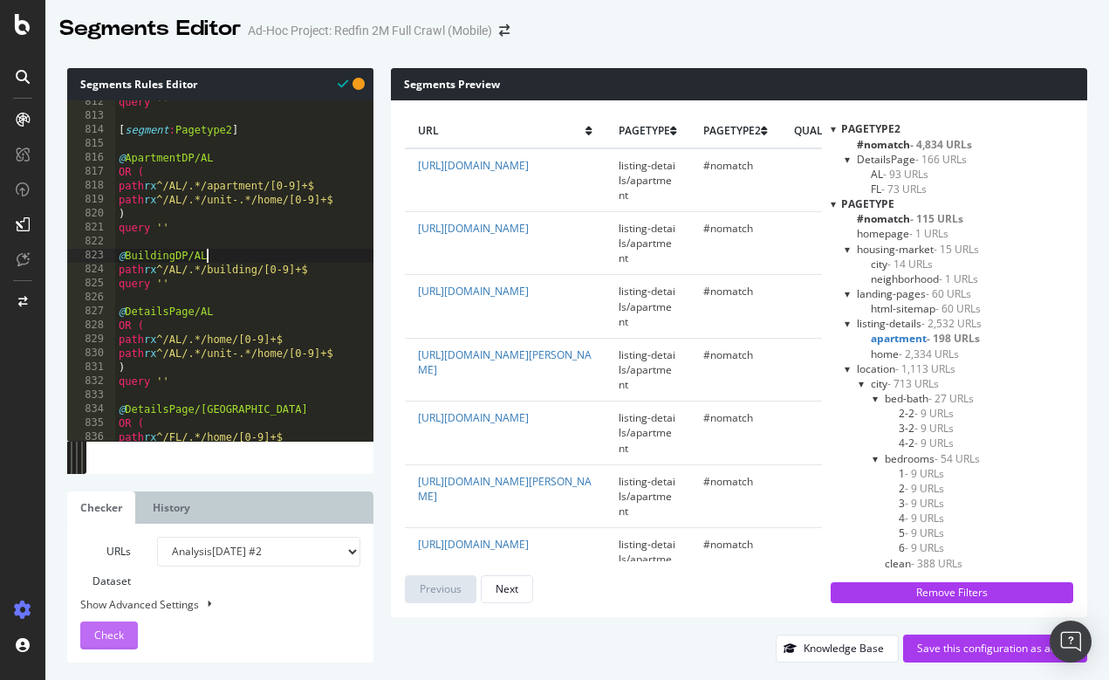
click at [110, 638] on span "Check" at bounding box center [109, 635] width 30 height 15
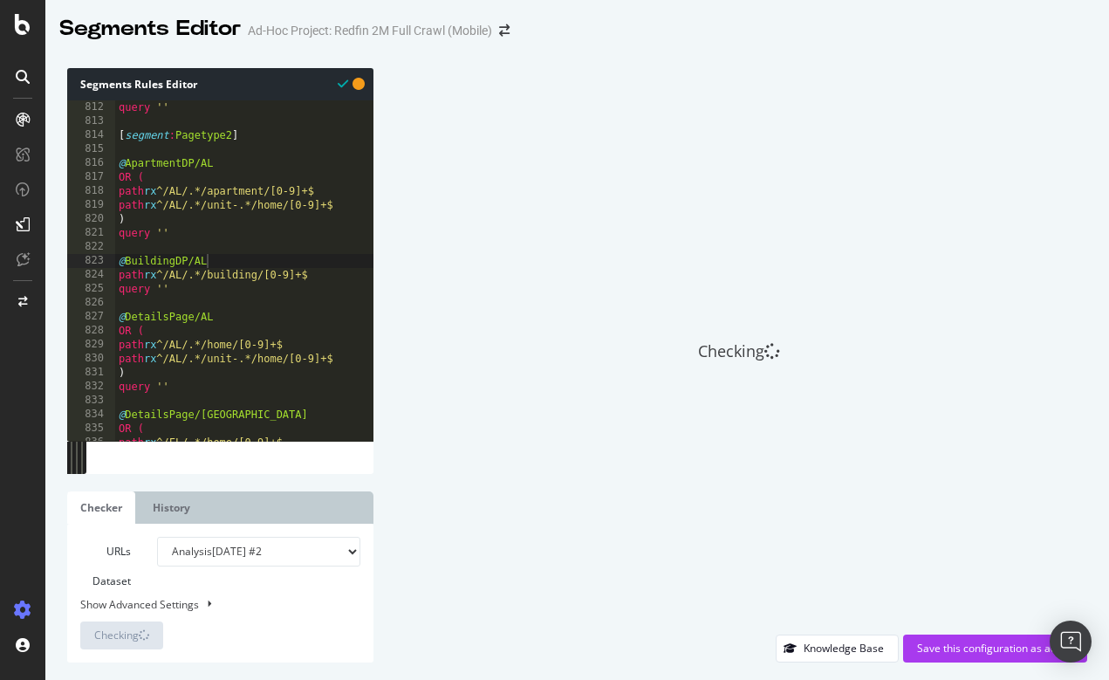
scroll to position [0, 0]
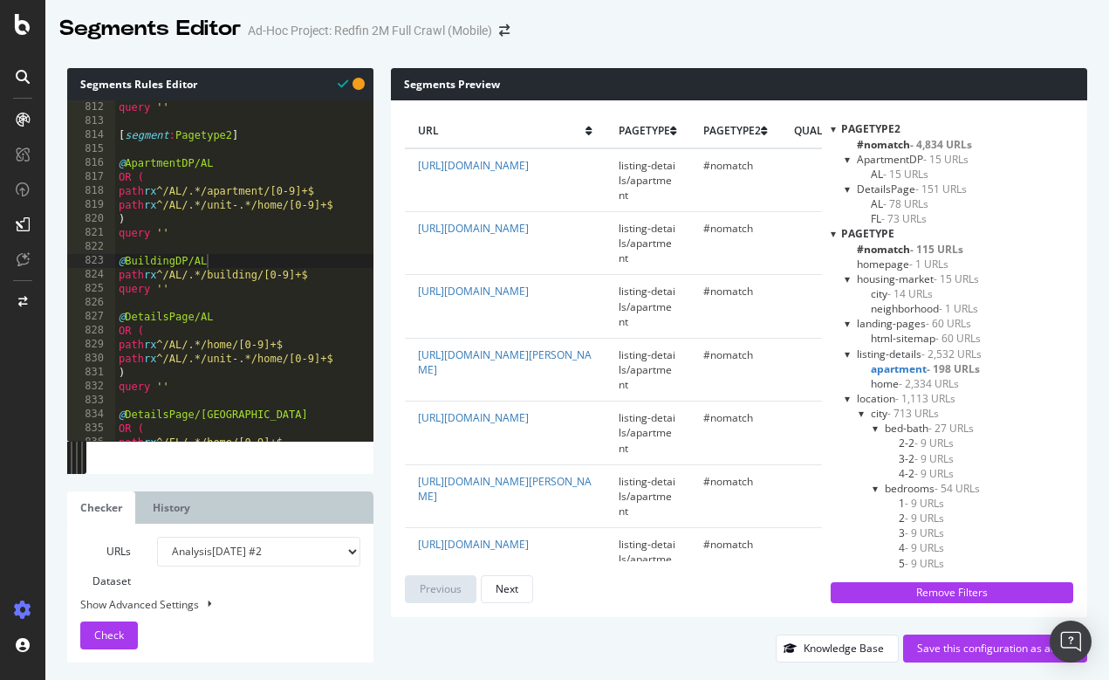
click at [874, 168] on span "AL - 15 URLs" at bounding box center [900, 174] width 58 height 15
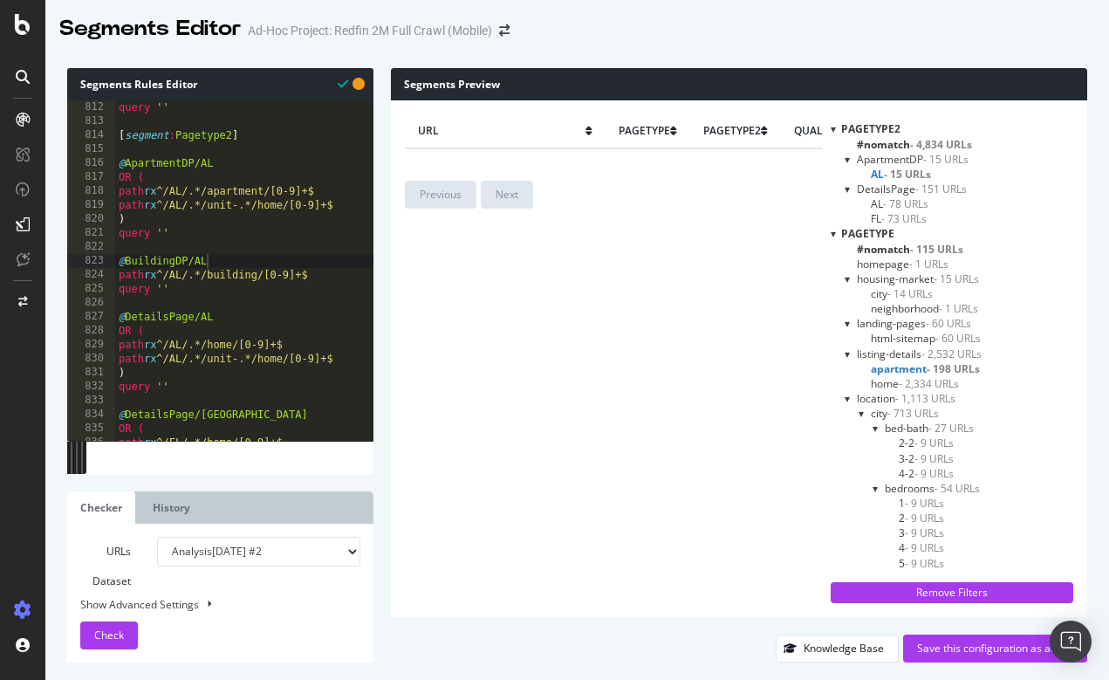
click at [906, 170] on span "- 15 URLs" at bounding box center [907, 174] width 47 height 15
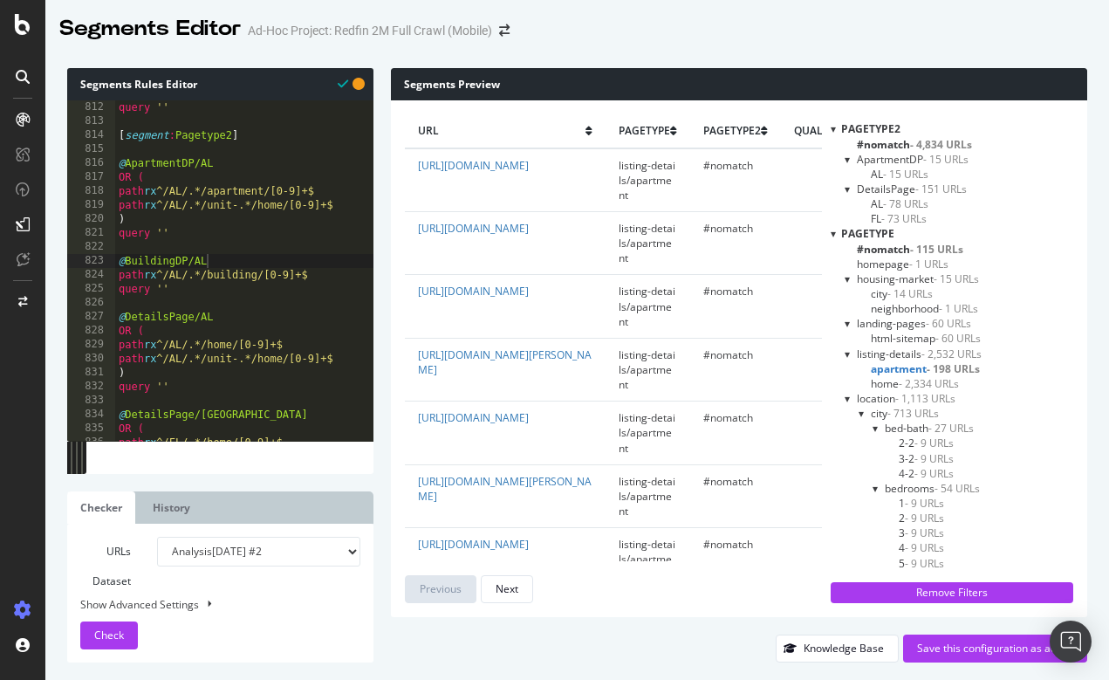
click at [110, 633] on span "Check" at bounding box center [109, 635] width 30 height 15
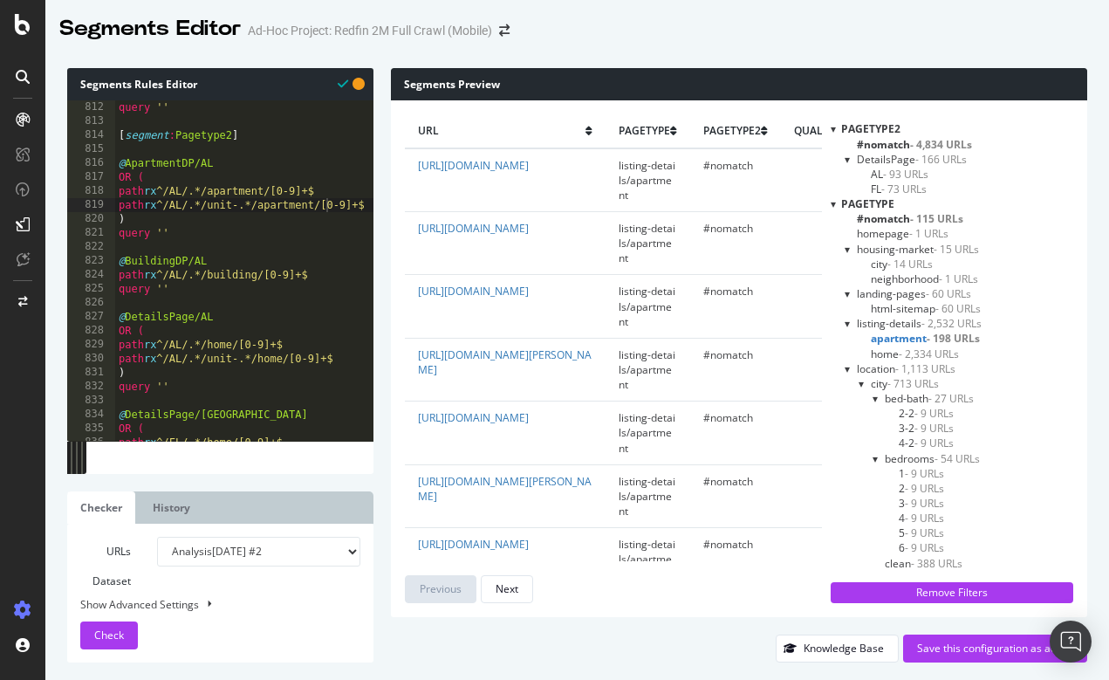
click at [886, 337] on span "apartment - 198 URLs" at bounding box center [925, 338] width 109 height 15
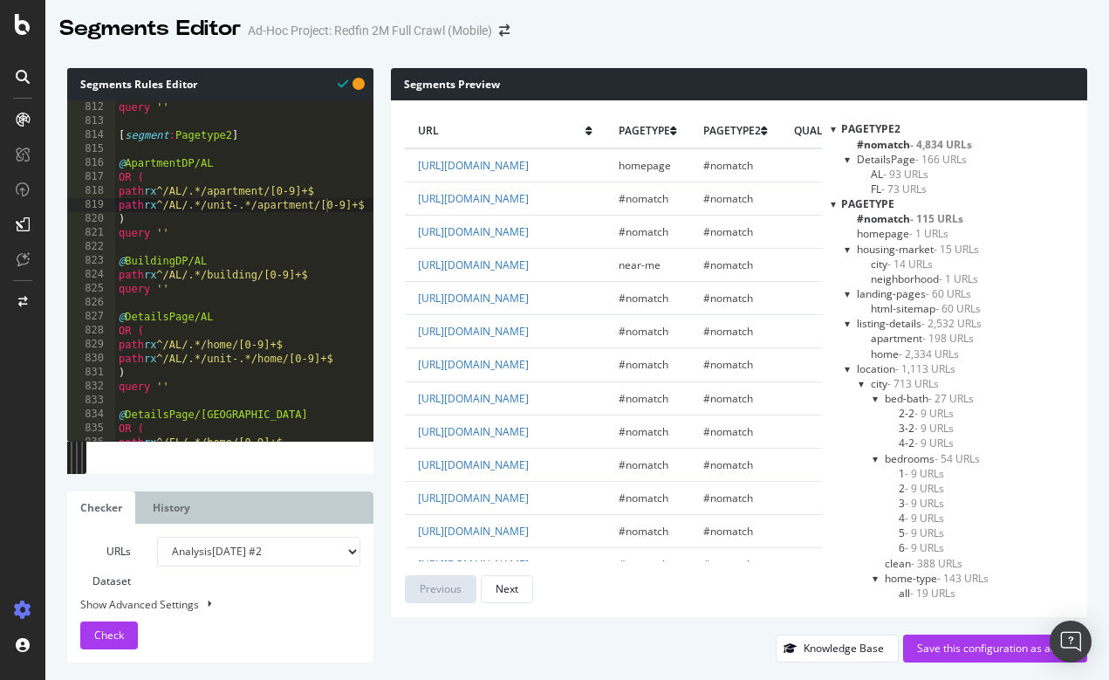
click at [896, 336] on span "apartment - 198 URLs" at bounding box center [922, 338] width 103 height 15
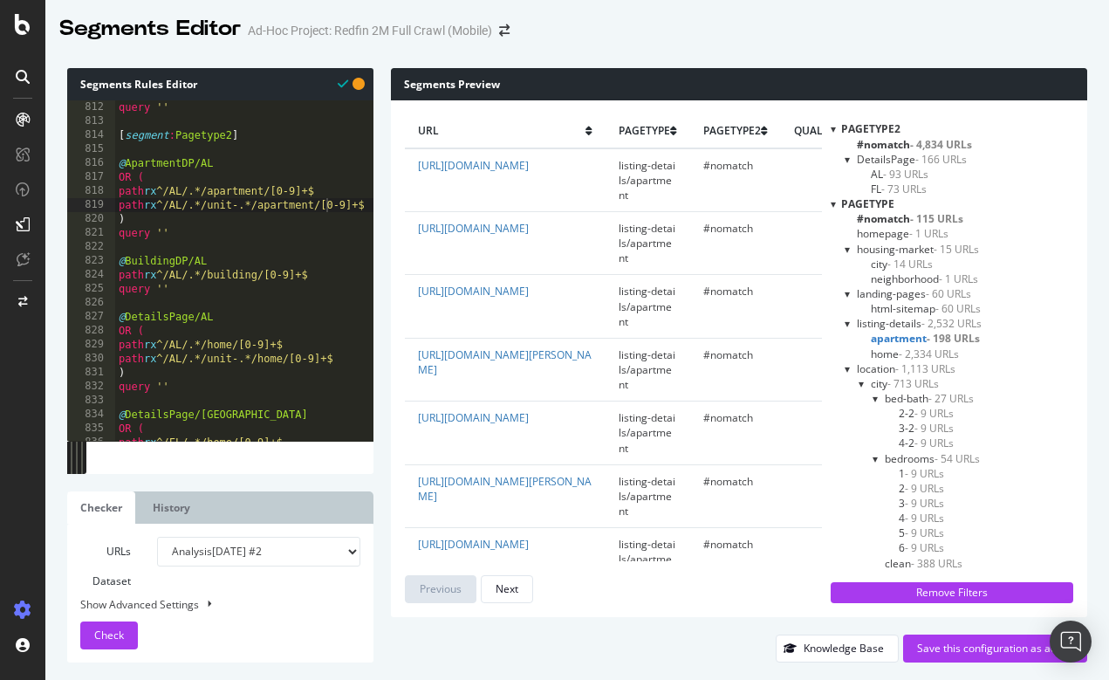
scroll to position [0, 3]
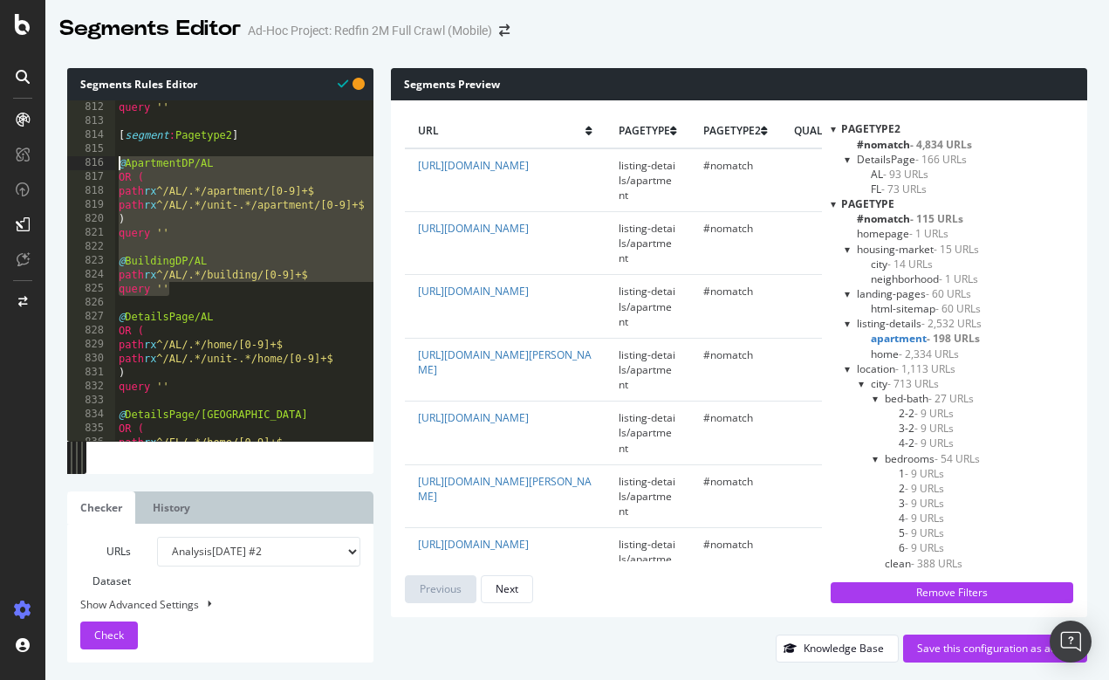
drag, startPoint x: 191, startPoint y: 296, endPoint x: 107, endPoint y: 158, distance: 161.4
click at [107, 158] on div "query '' 811 812 813 814 815 816 817 818 819 820 821 822 823 824 825 826 827 82…" at bounding box center [220, 270] width 306 height 340
type textarea "@ApartmentDP/AL OR ("
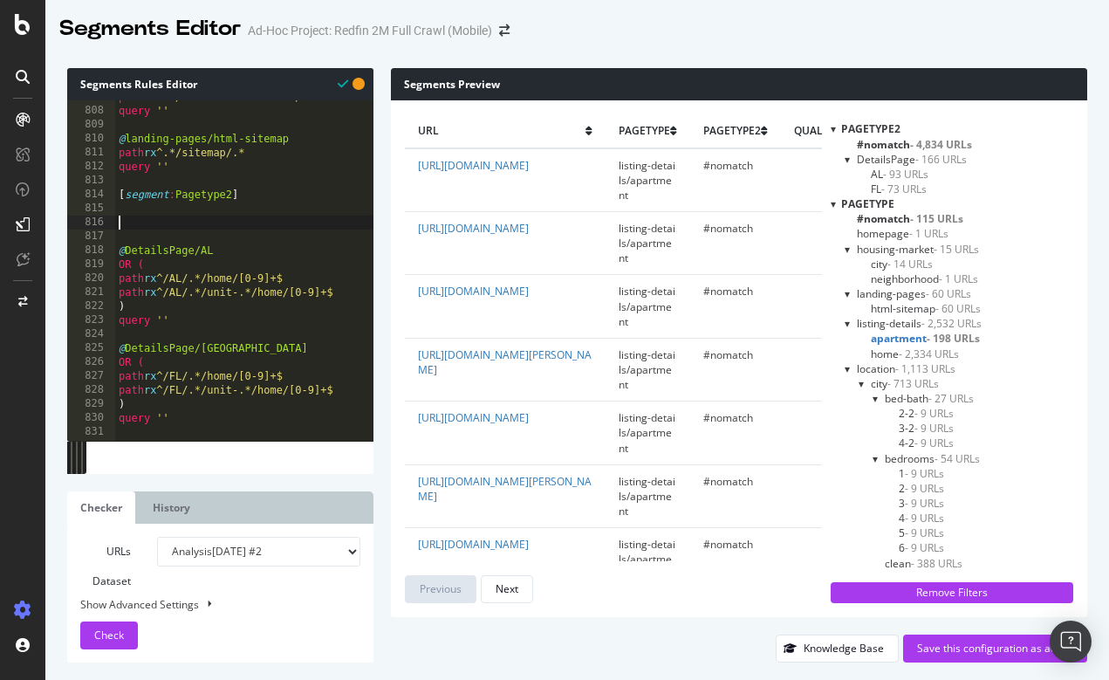
scroll to position [11253, 0]
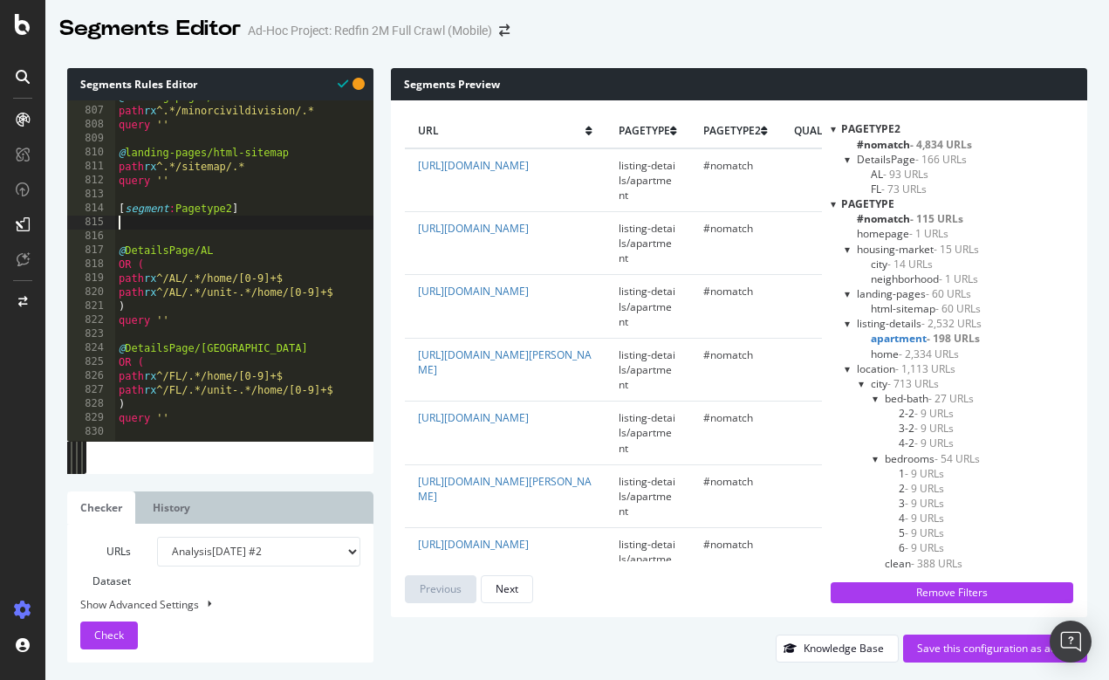
type textarea "query ''"
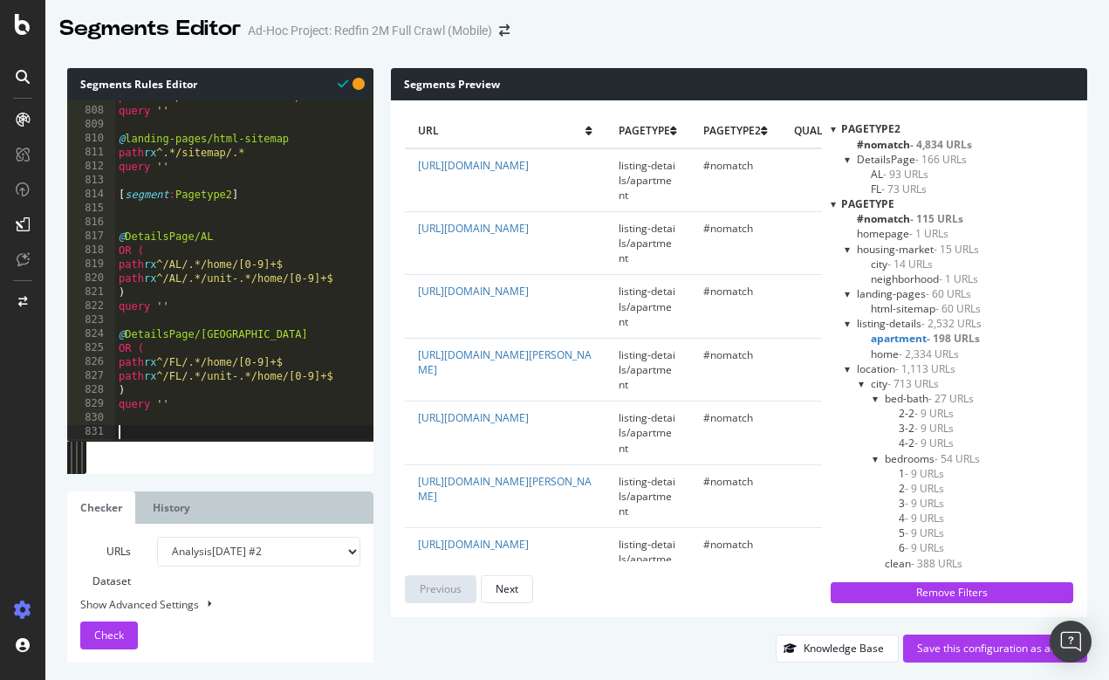
scroll to position [11267, 0]
paste textarea "path rx ^/AL/.*/unit-.*/home/[0-9]+$"
type textarea "path rx ^/AL/.*/unit-.*/home/[0-9]+$"
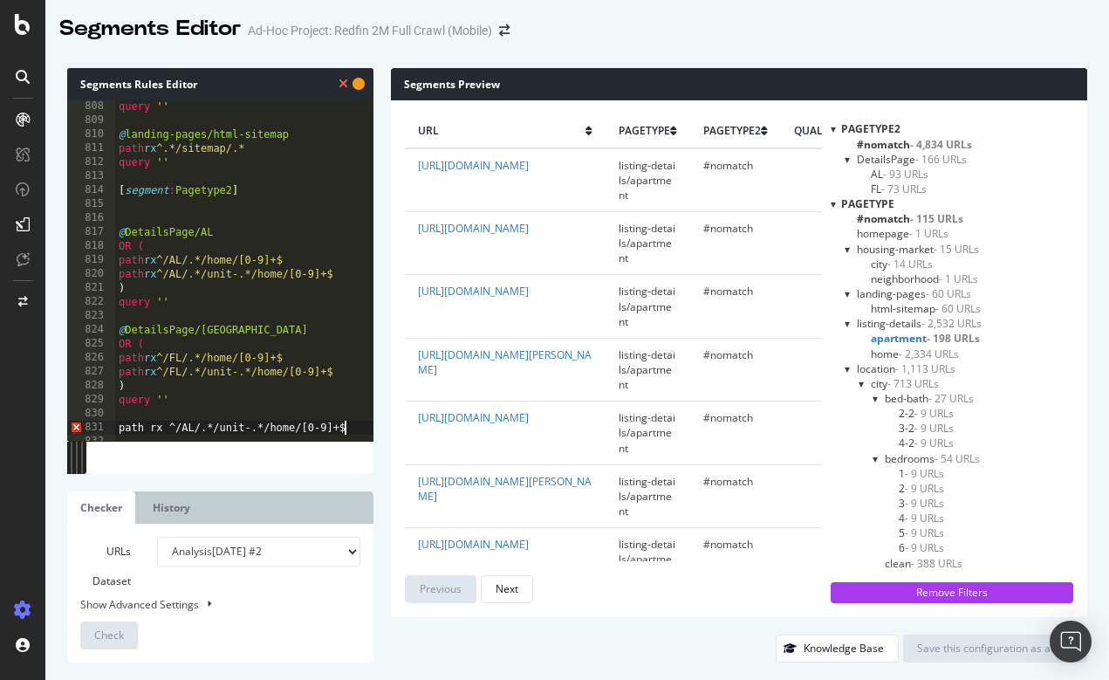
scroll to position [11281, 0]
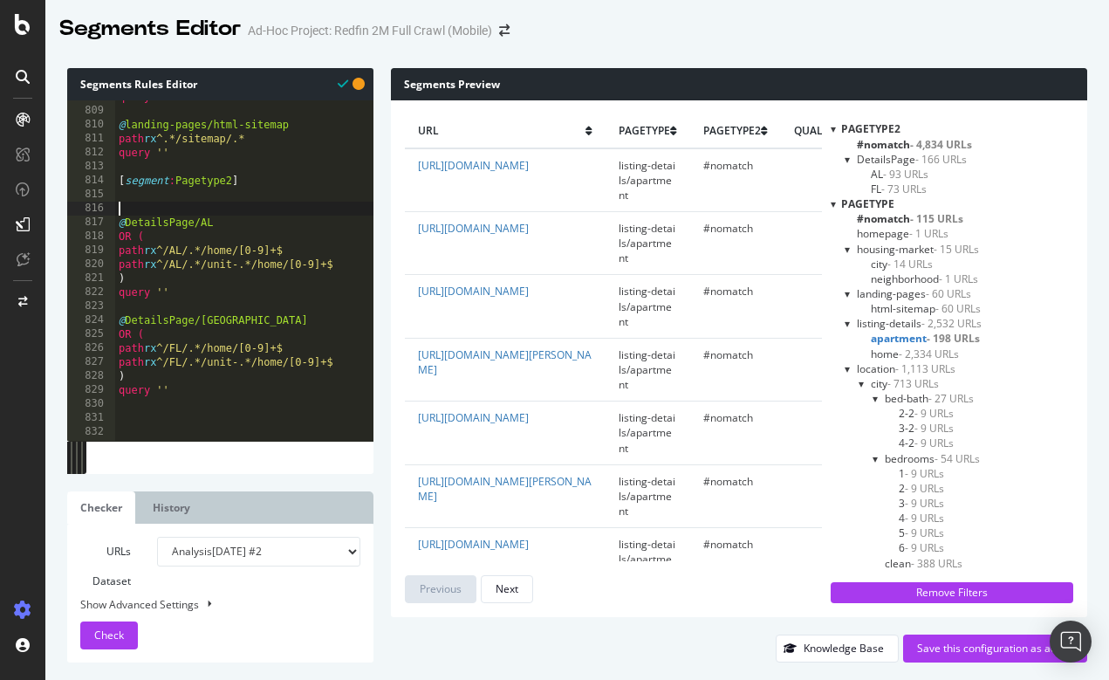
type textarea "query ''"
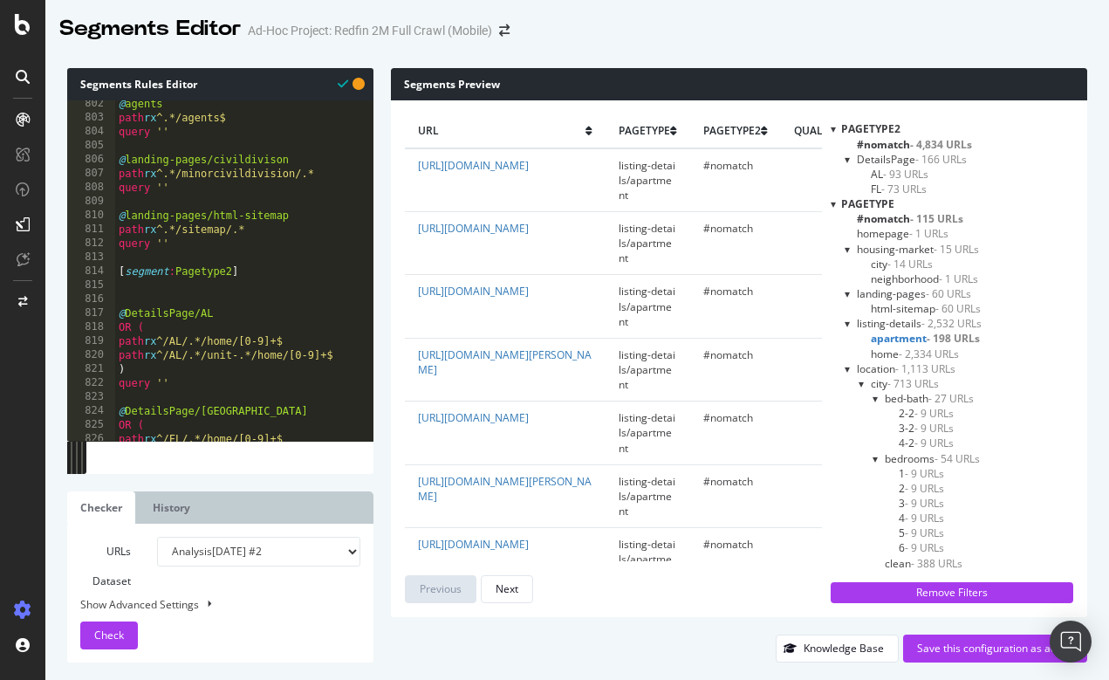
scroll to position [11253, 0]
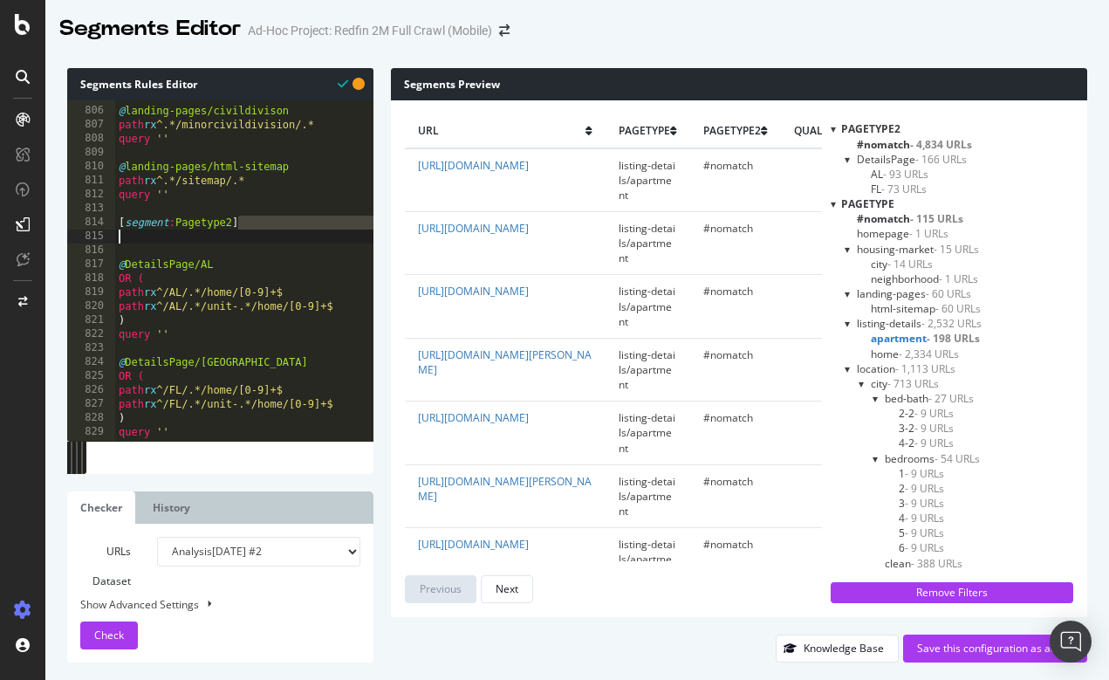
type textarea "path rx ^/AL/.*/building/[0-9]+$ query ''"
type textarea "[segment:Pagetype2]"
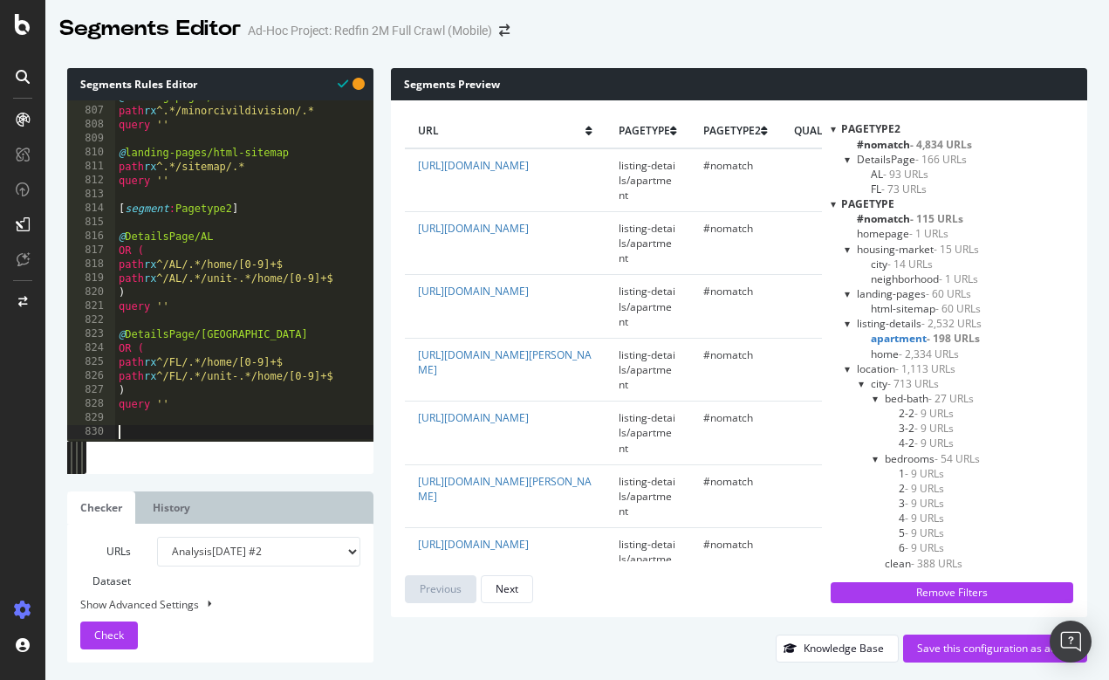
paste textarea "query ''"
type textarea "query ''"
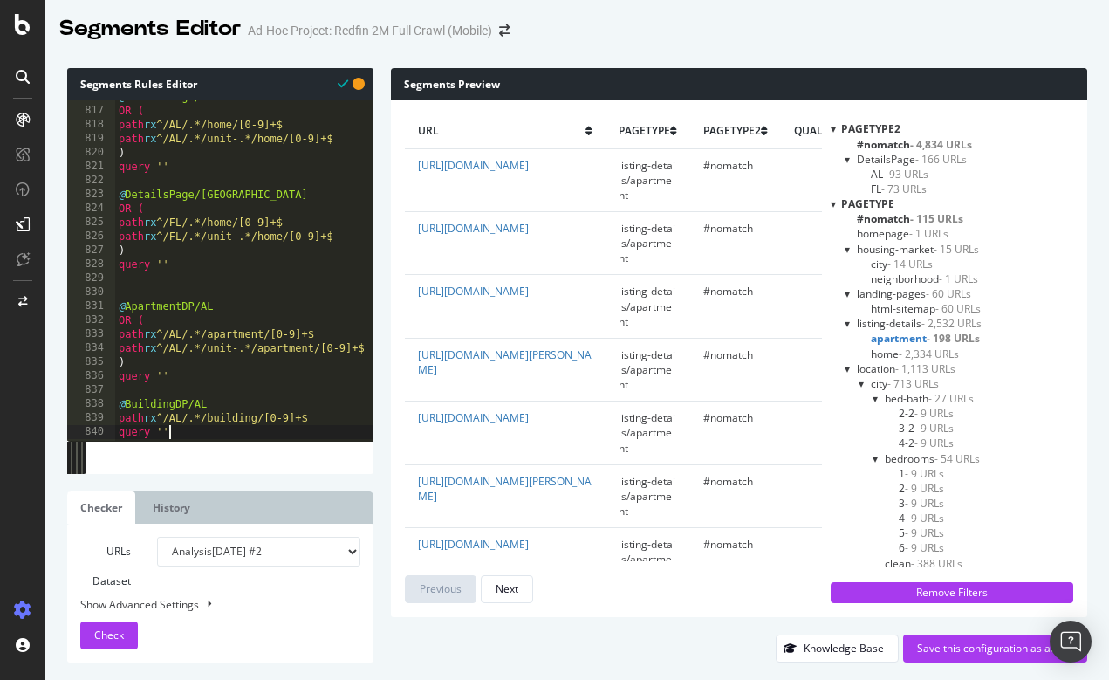
scroll to position [11393, 0]
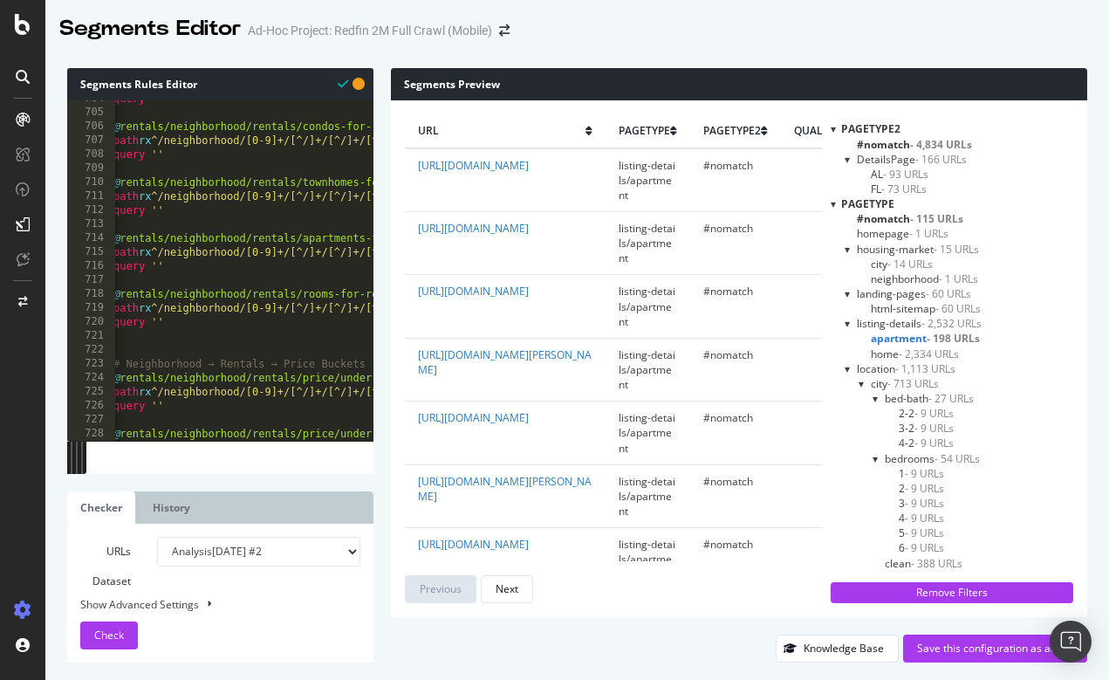
scroll to position [0, 4]
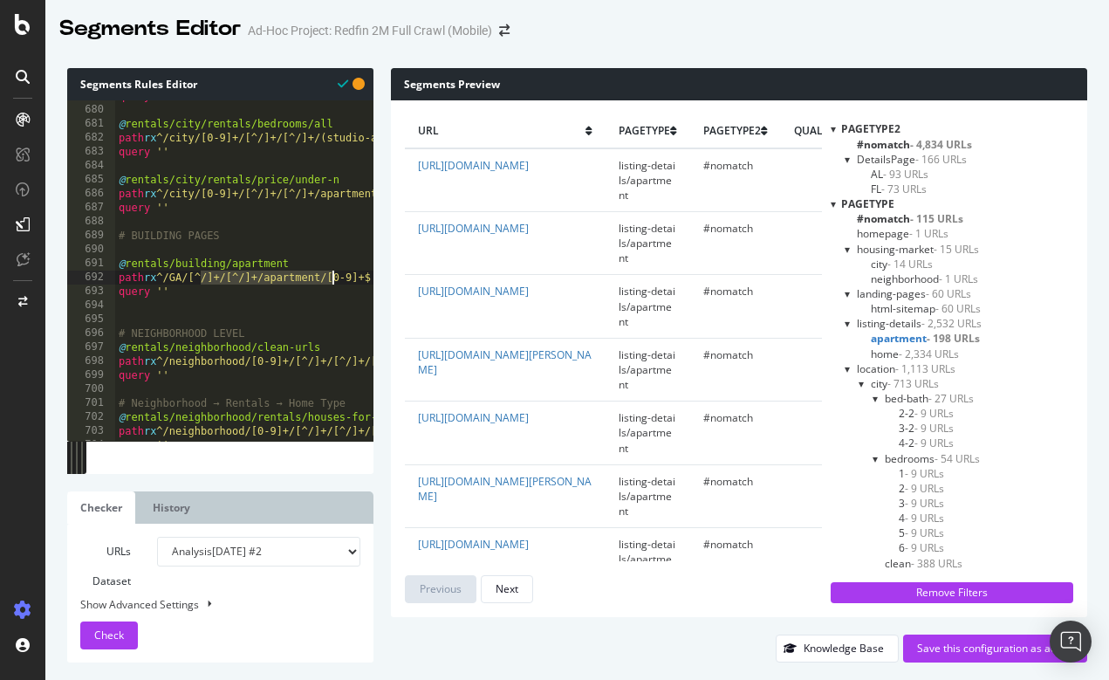
drag, startPoint x: 200, startPoint y: 275, endPoint x: 335, endPoint y: 278, distance: 135.3
type textarea "path rx ^/GA/[^/]+/[^/]+/apartment/[0-9]+$"
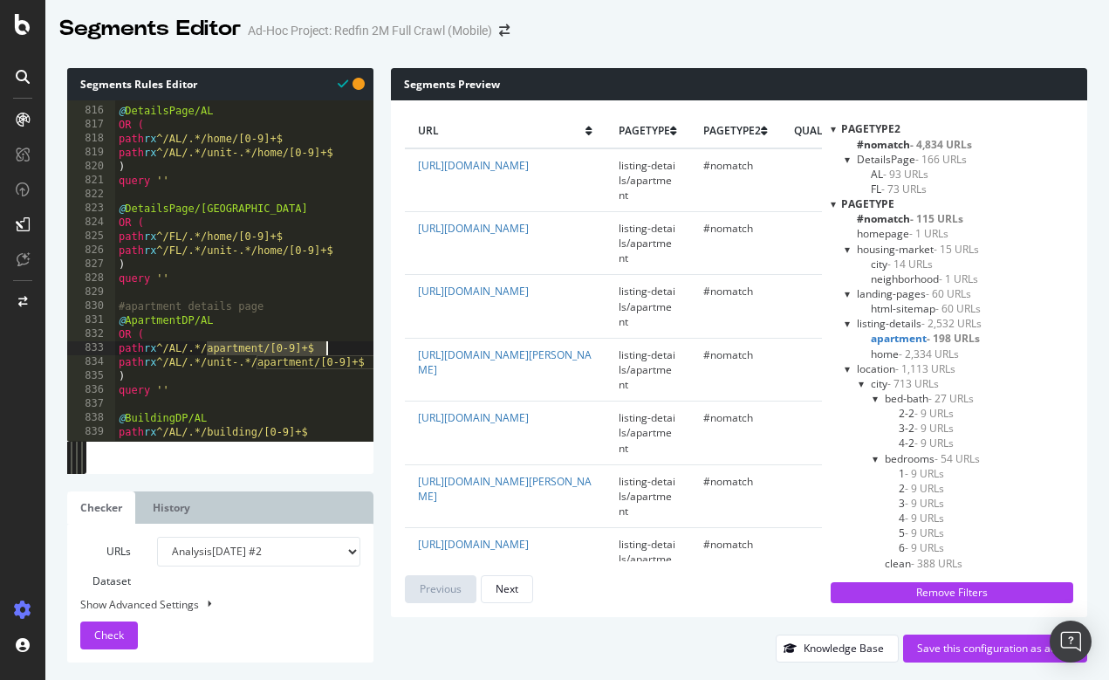
drag, startPoint x: 203, startPoint y: 347, endPoint x: 329, endPoint y: 343, distance: 125.7
paste textarea "[^/]+/[^/]+/apartment/[0-9]+$"
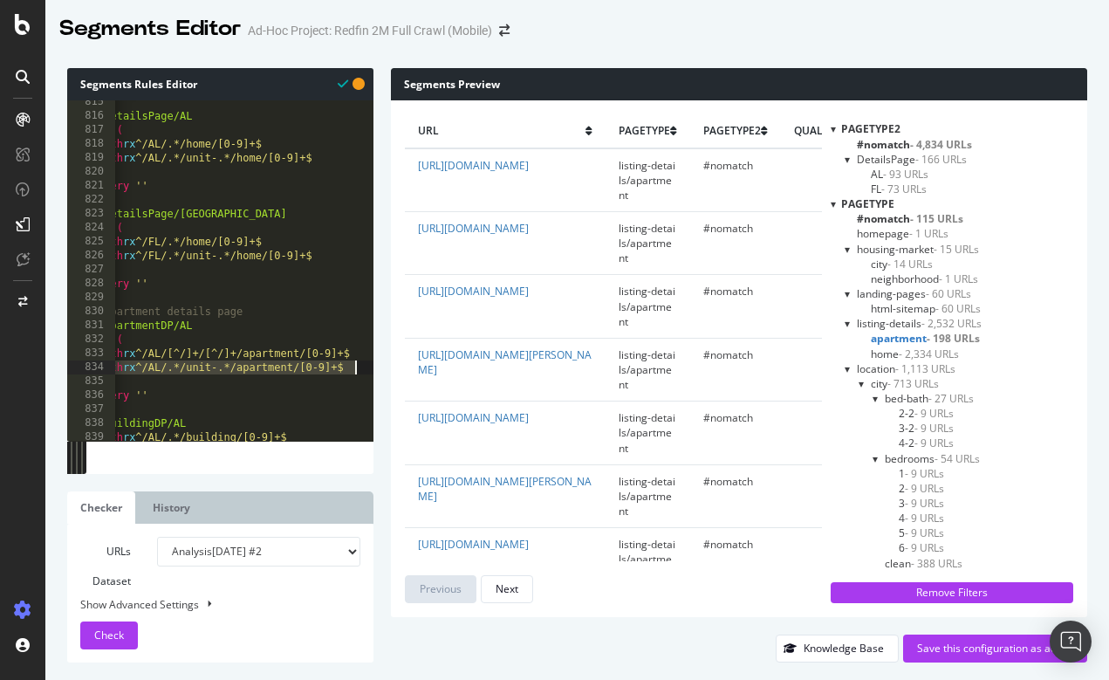
drag, startPoint x: 120, startPoint y: 367, endPoint x: 373, endPoint y: 365, distance: 253.1
click at [373, 365] on div "path rx ^/AL/[^/]+/[^/]+/apartment/[0-9]+$ 815 816 817 818 819 820 821 822 823 …" at bounding box center [220, 270] width 306 height 340
type textarea "path rx ^/AL/.*/unit-.*/apartment/[0-9]+$"
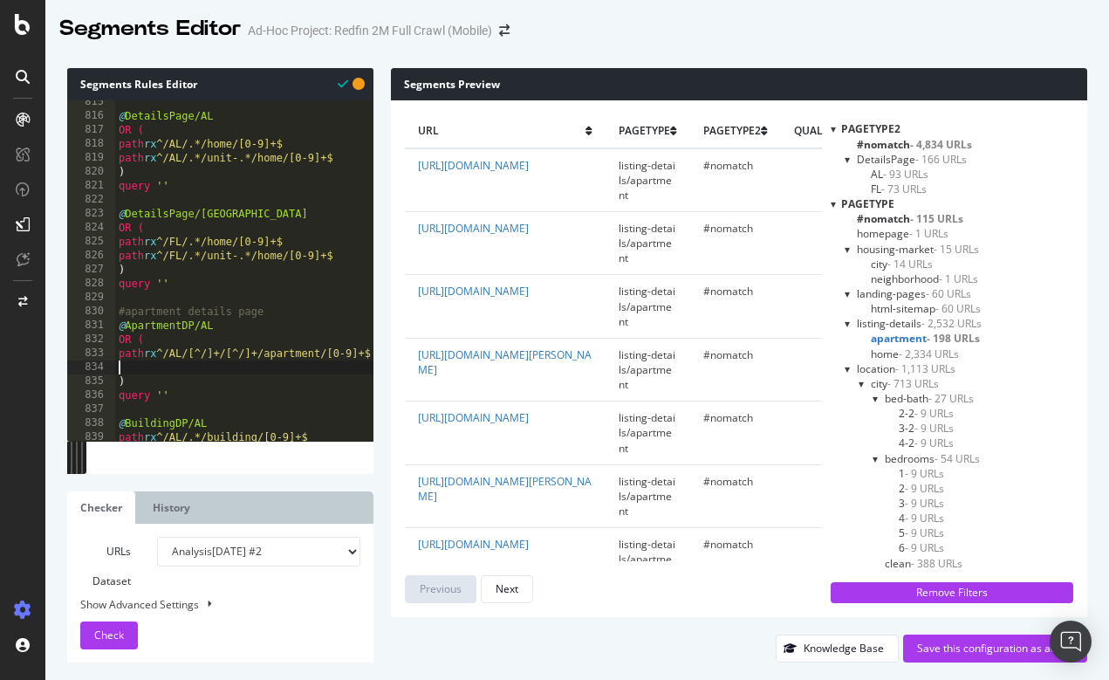
type textarea "path rx ^/AL/[^/]+/[^/]+/apartment/[0-9]+$"
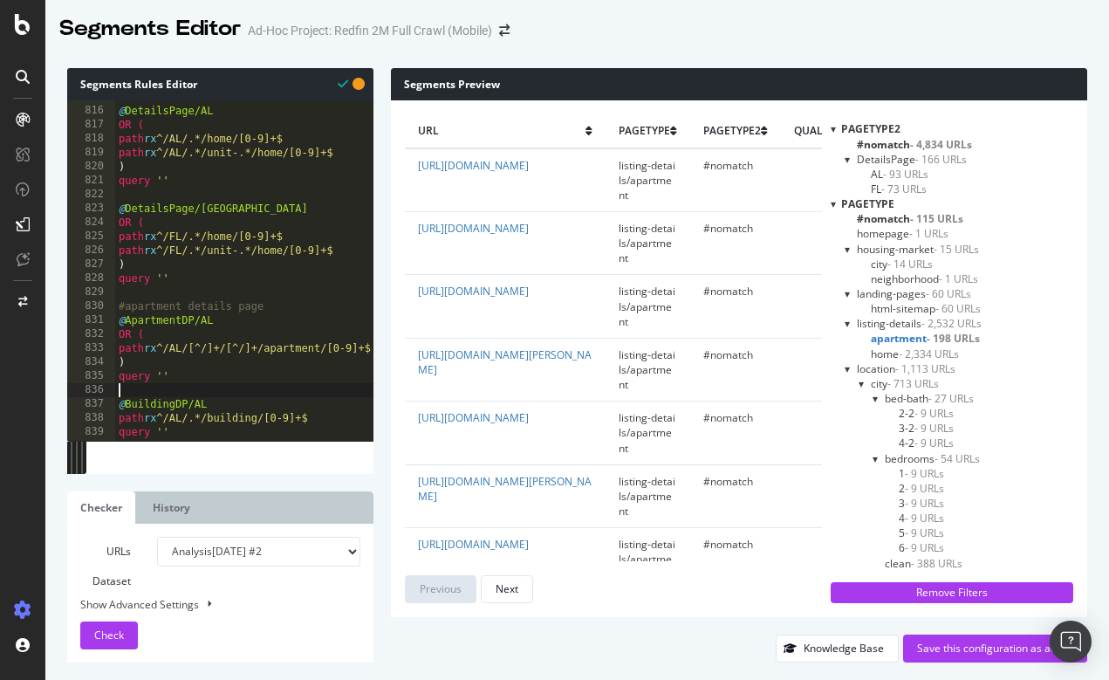
type textarea "#building details page"
click at [115, 634] on span "Check" at bounding box center [109, 635] width 30 height 15
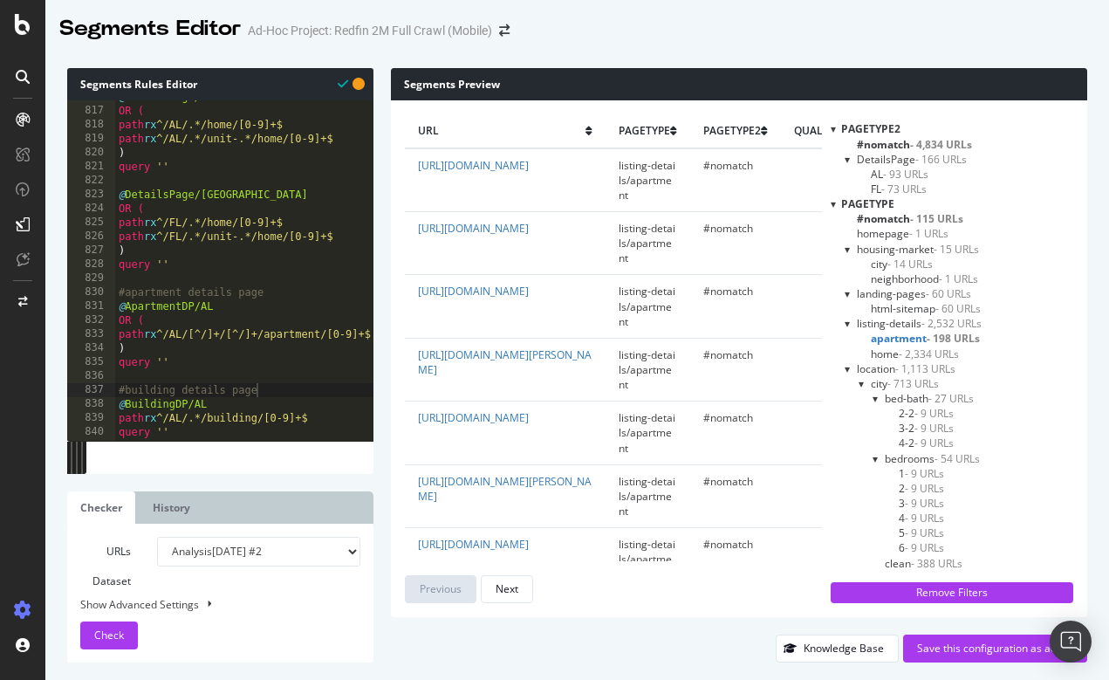
scroll to position [11392, 0]
click at [227, 509] on ul "Checker History" at bounding box center [220, 507] width 306 height 32
click at [216, 509] on ul "Checker History" at bounding box center [220, 507] width 306 height 32
click at [165, 506] on link "History" at bounding box center [172, 507] width 64 height 32
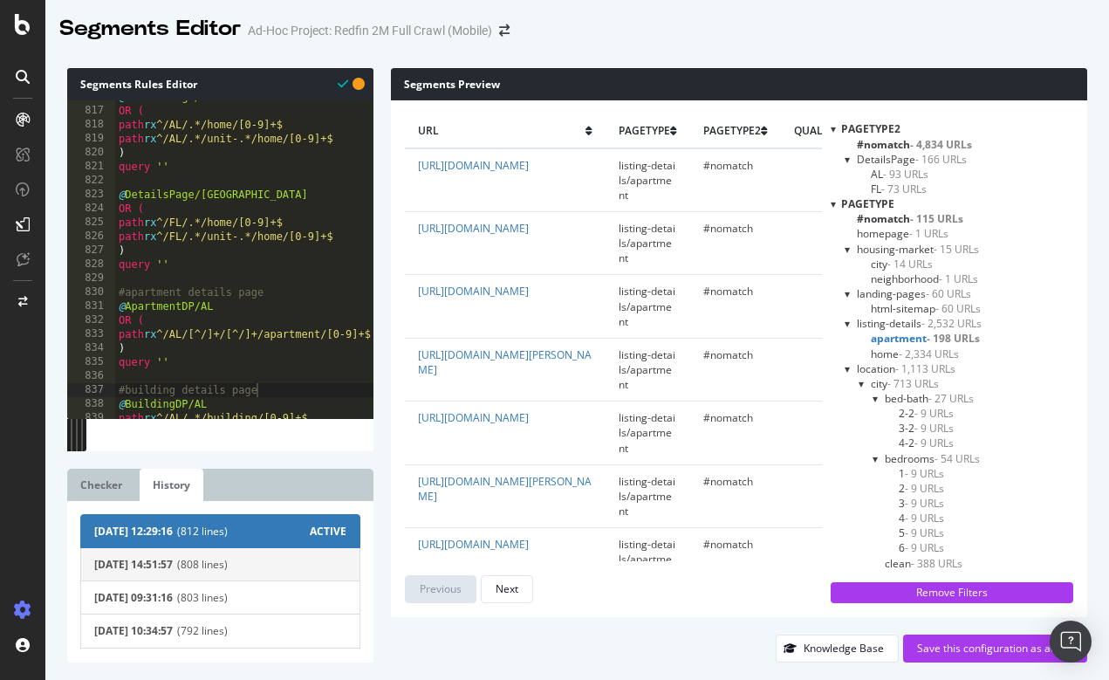
click at [309, 569] on span "(808 lines)" at bounding box center [261, 564] width 169 height 15
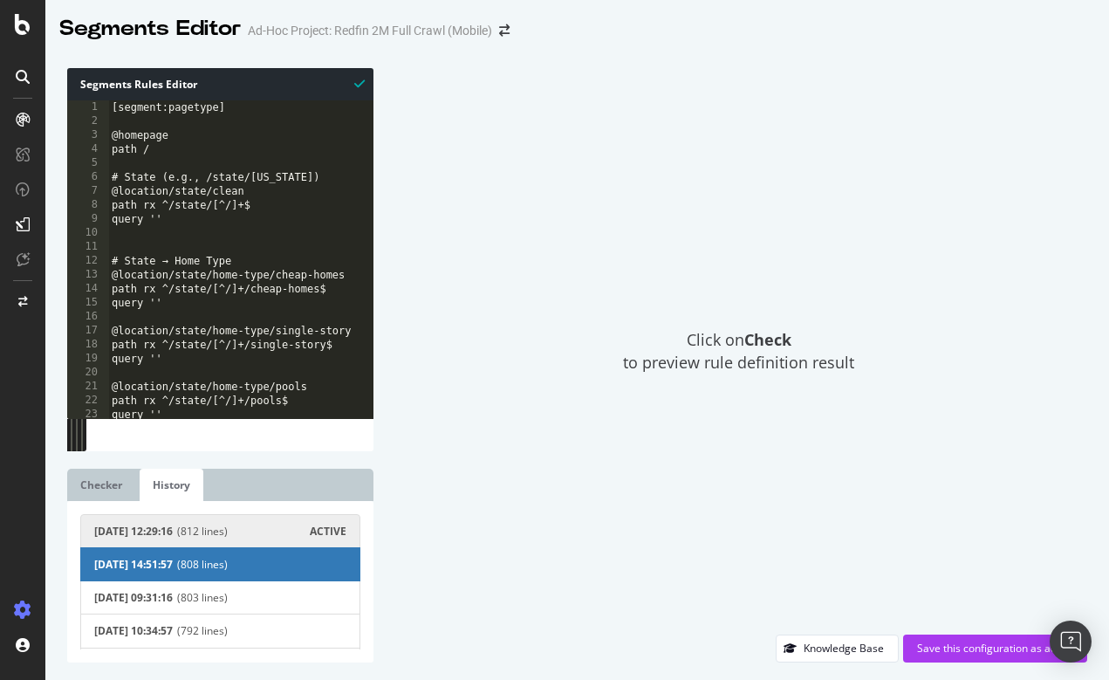
click at [292, 531] on span "(812 lines)" at bounding box center [243, 531] width 133 height 15
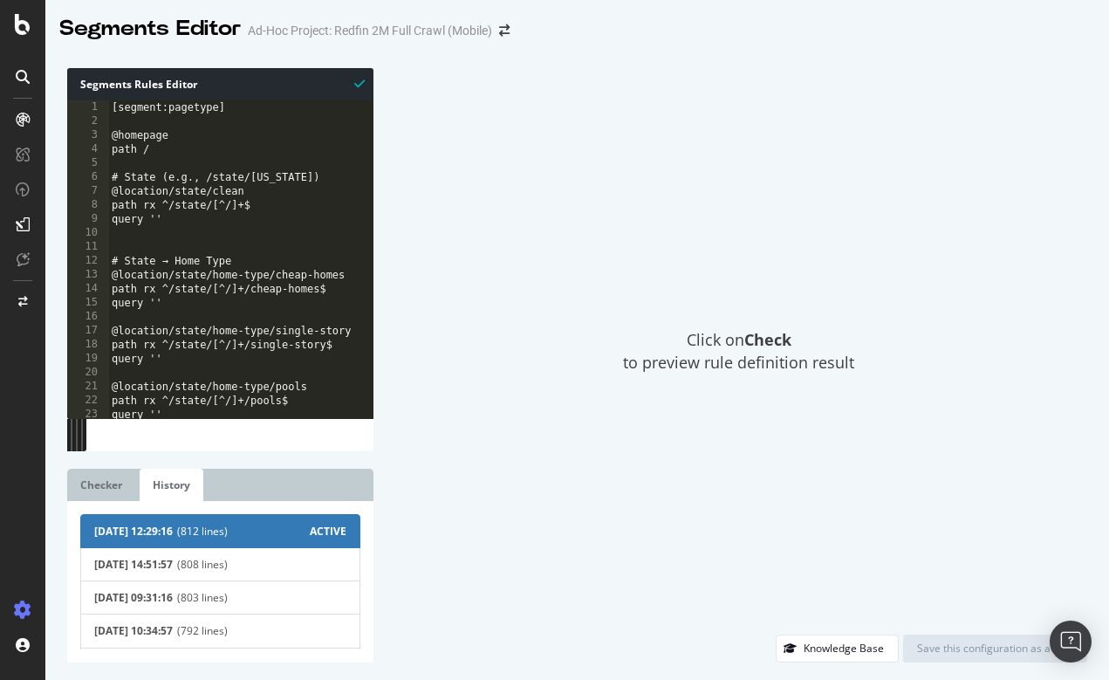
click at [320, 531] on span "ACTIVE" at bounding box center [328, 531] width 37 height 15
click at [93, 486] on link "Checker" at bounding box center [101, 485] width 68 height 32
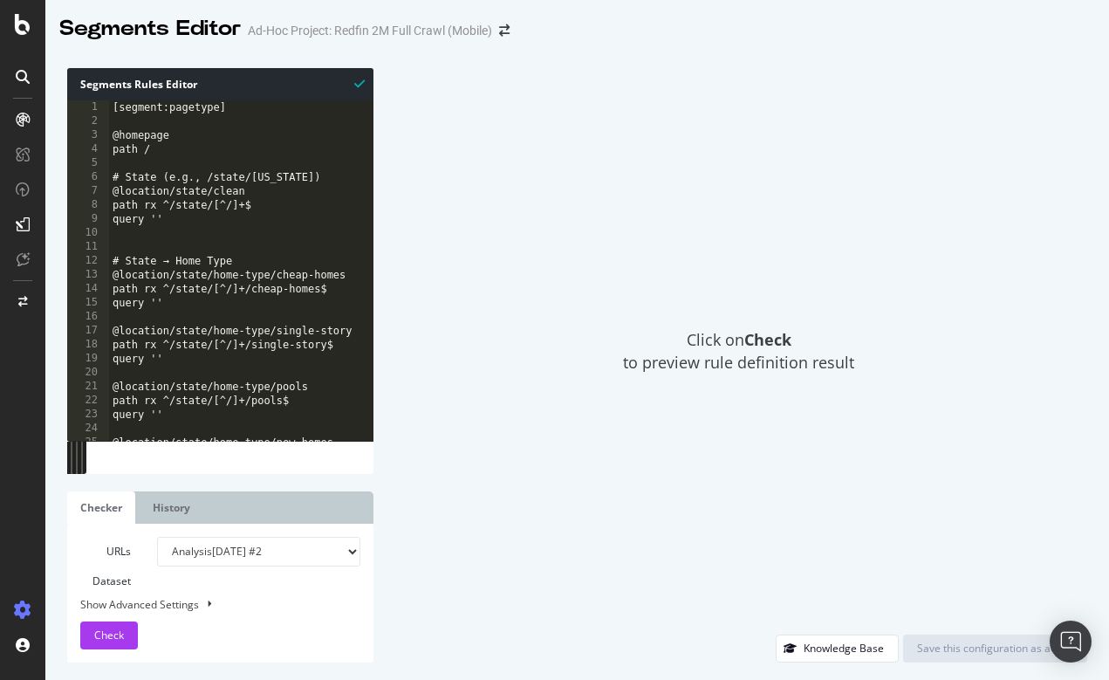
click at [175, 598] on div "Show Advanced Settings" at bounding box center [207, 604] width 280 height 17
select select "5000"
select select "100"
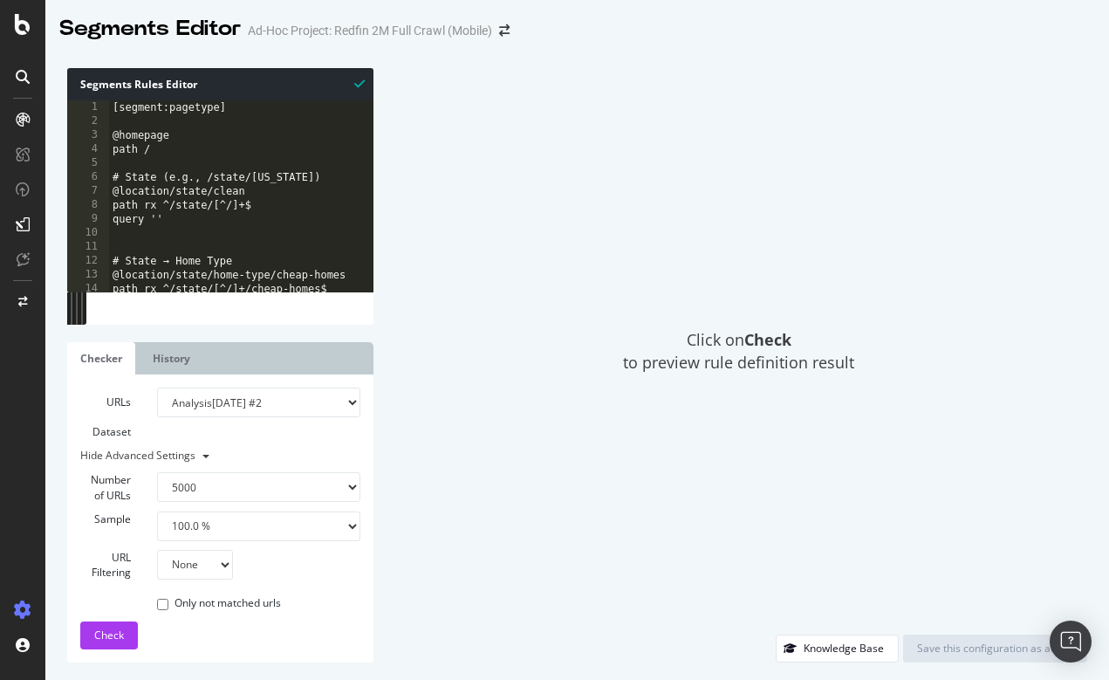
click at [165, 609] on label "Only not matched urls" at bounding box center [219, 603] width 124 height 17
click at [165, 609] on input "Only not matched urls" at bounding box center [162, 604] width 11 height 11
click at [120, 630] on span "Check" at bounding box center [109, 635] width 30 height 15
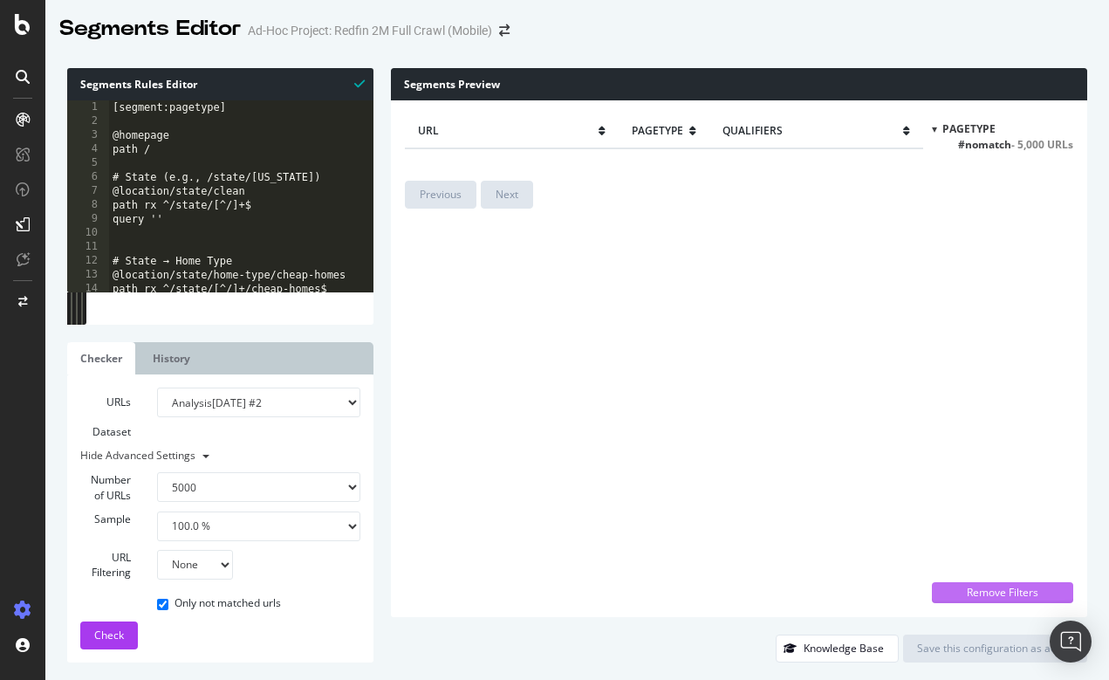
click at [1002, 585] on div "Remove Filters" at bounding box center [1003, 592] width 120 height 15
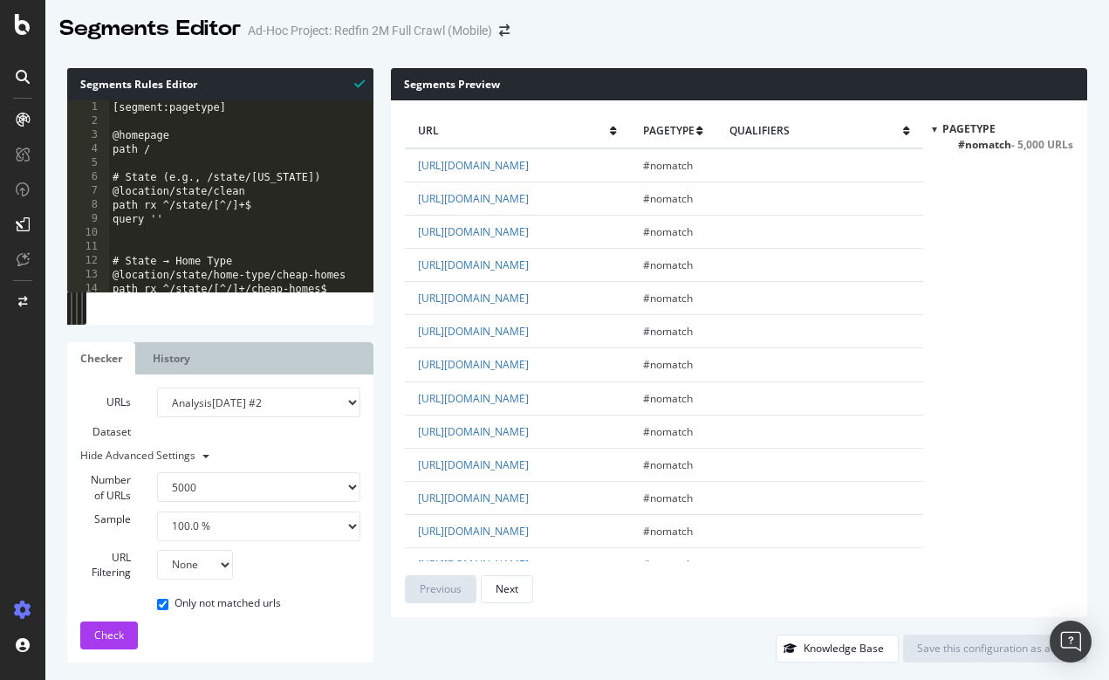
click at [938, 129] on div "pagetype" at bounding box center [1002, 128] width 141 height 15
click at [933, 129] on div at bounding box center [934, 128] width 5 height 15
click at [943, 127] on div at bounding box center [942, 129] width 15 height 5
click at [157, 607] on input "Only not matched urls" at bounding box center [162, 604] width 11 height 11
checkbox input "false"
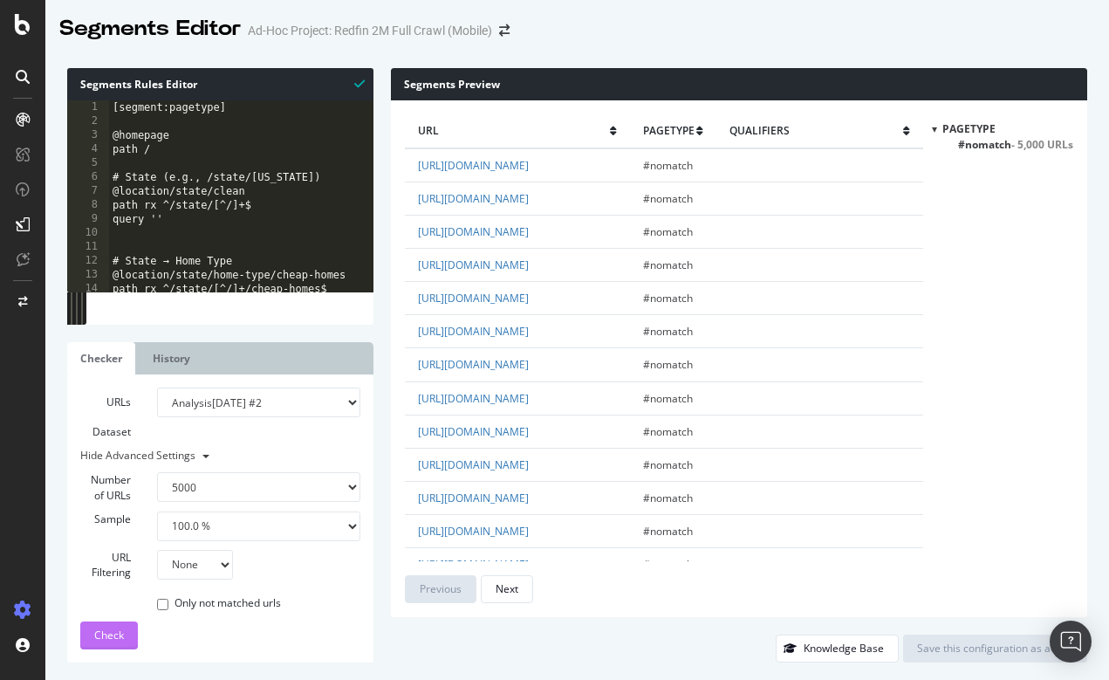
click at [125, 635] on button "Check" at bounding box center [109, 635] width 58 height 28
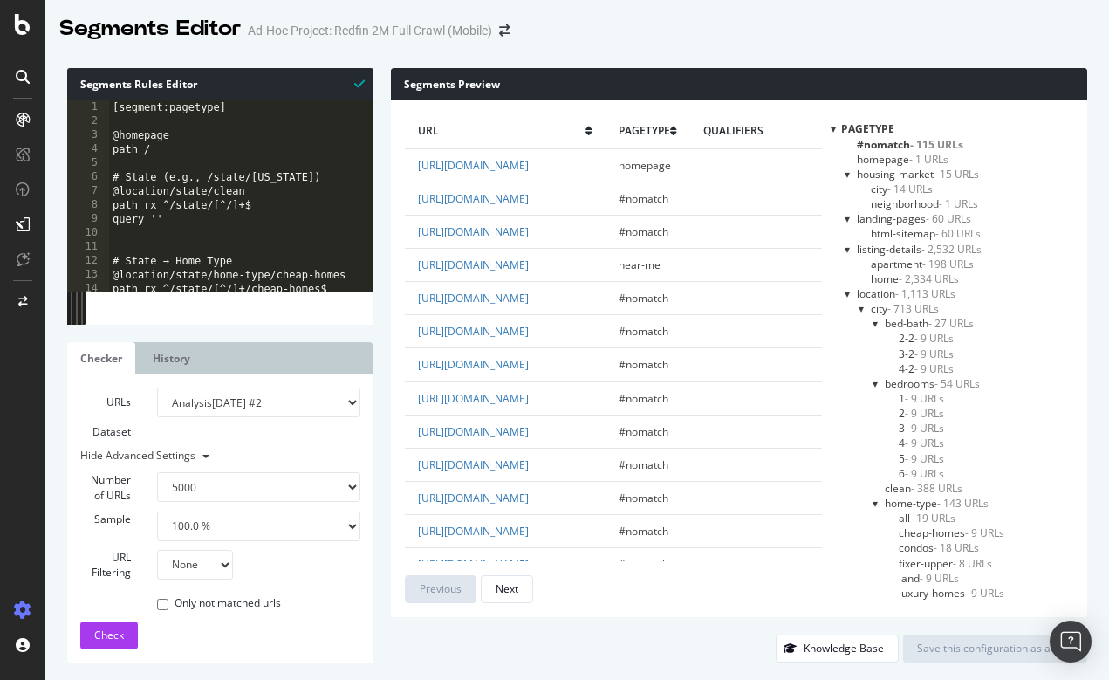
click at [832, 129] on div at bounding box center [833, 128] width 5 height 15
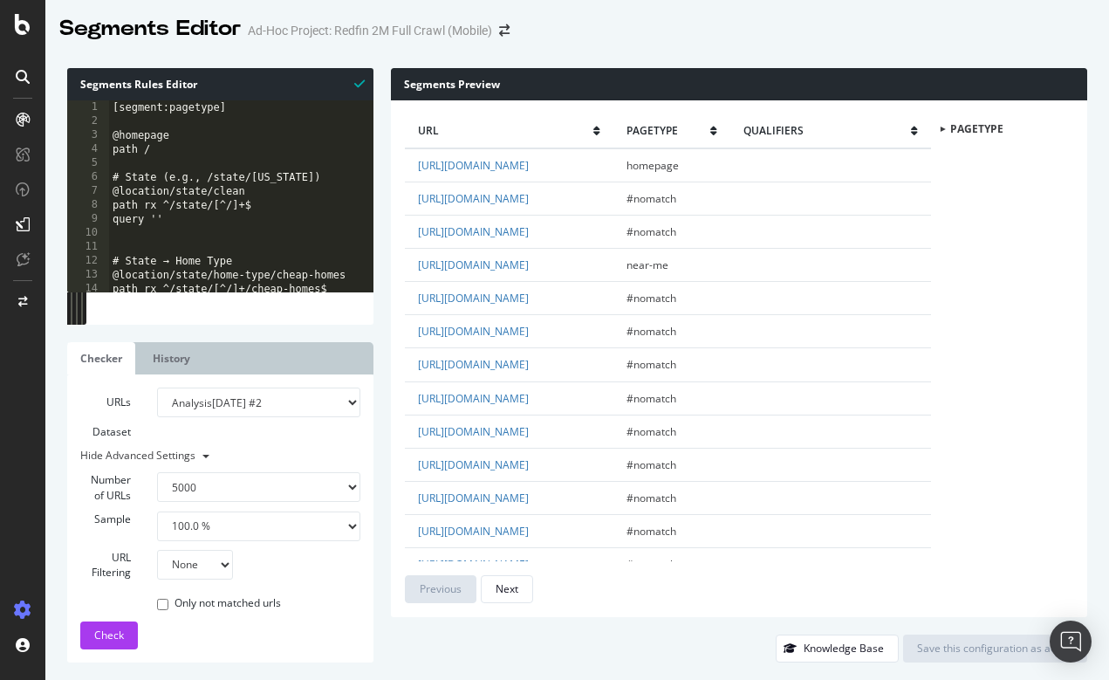
click at [944, 131] on div at bounding box center [942, 129] width 15 height 5
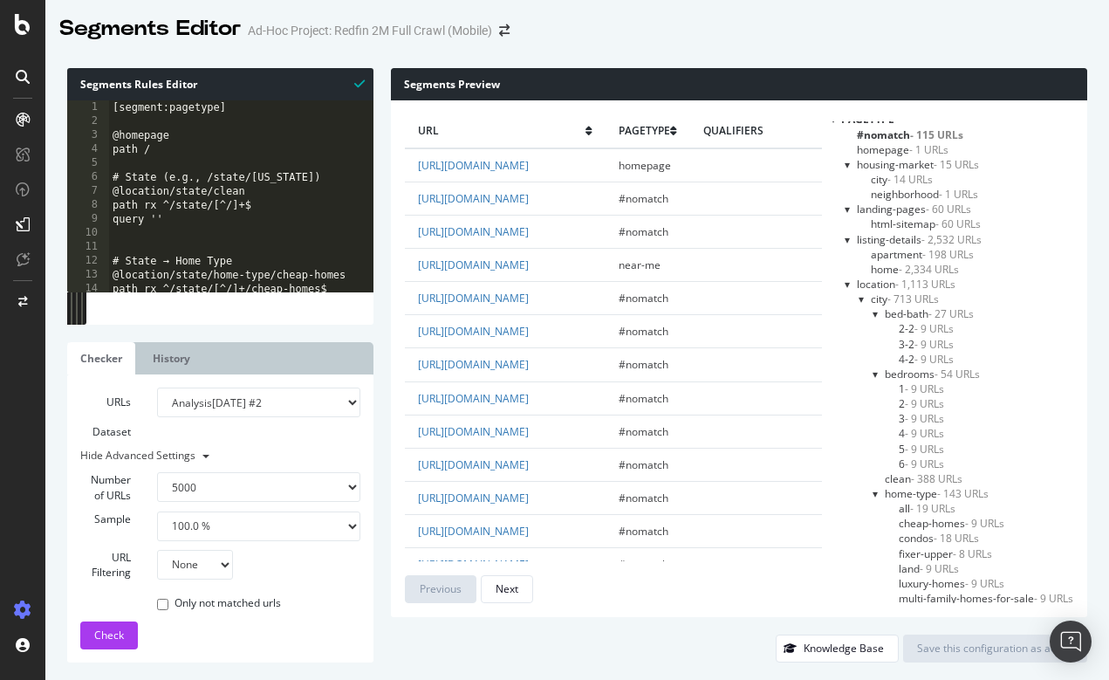
scroll to position [11, 0]
click at [845, 277] on div at bounding box center [848, 282] width 7 height 15
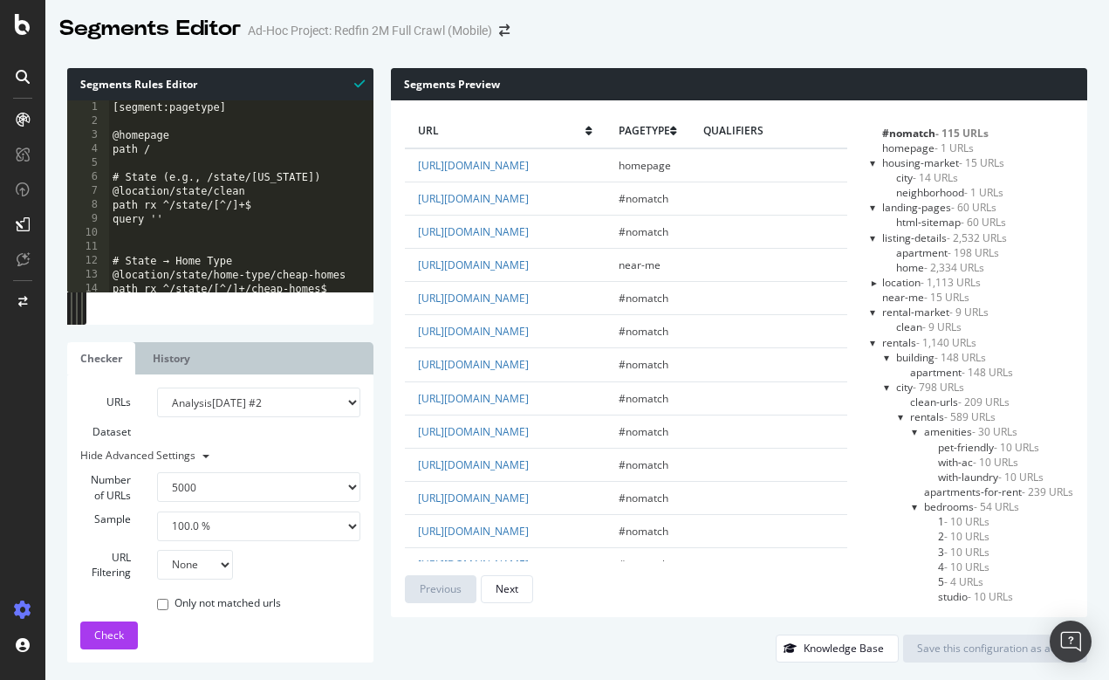
click at [871, 337] on div at bounding box center [873, 342] width 7 height 15
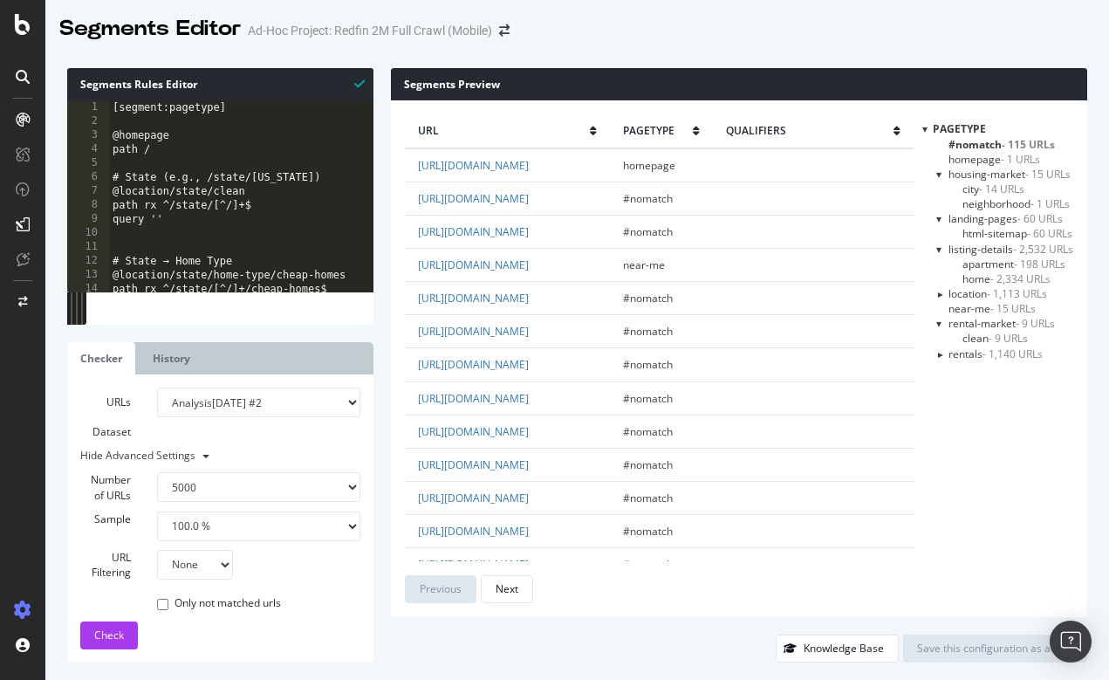
scroll to position [0, 0]
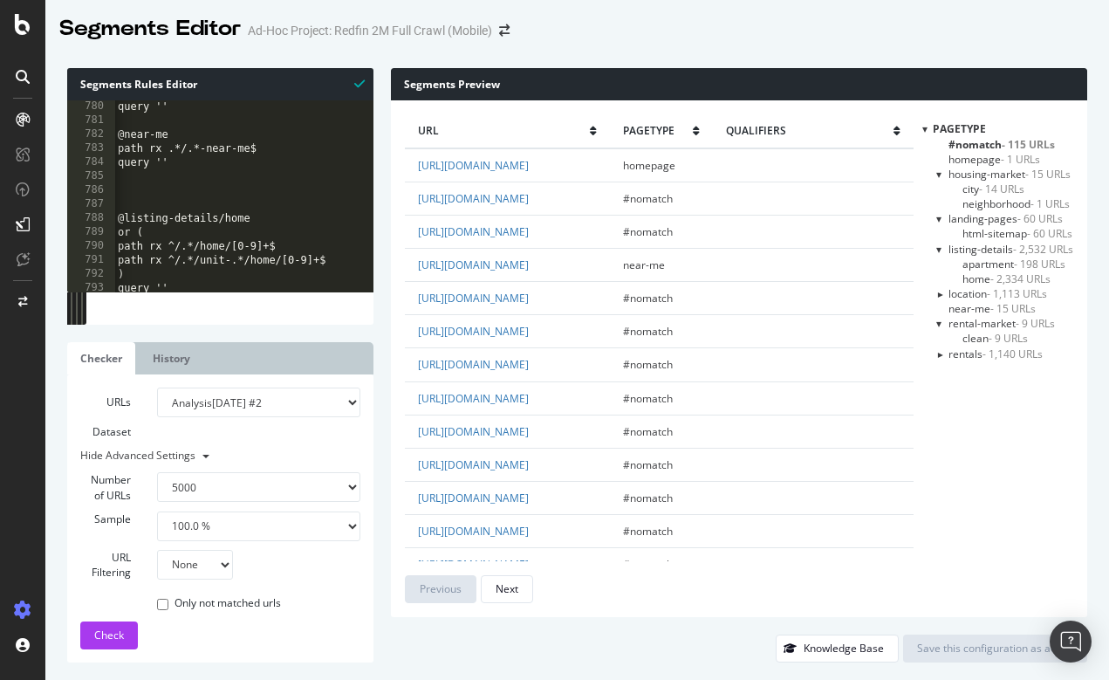
scroll to position [11150, 0]
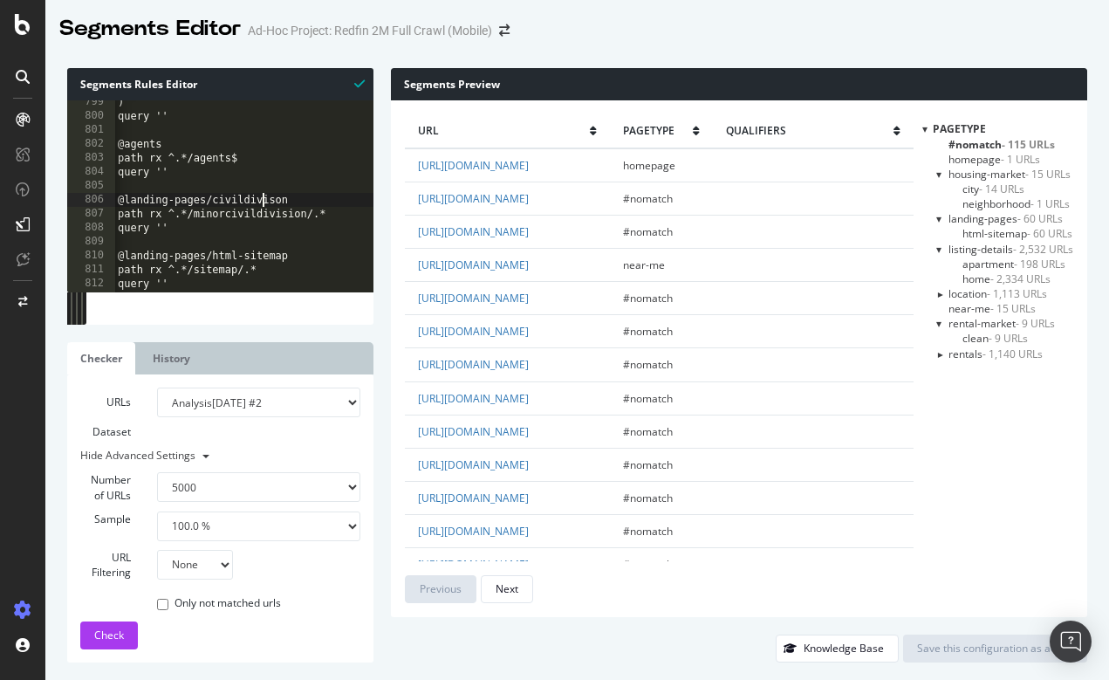
type textarea "@landing-pages/civildivison"
click at [205, 362] on li "History" at bounding box center [174, 358] width 68 height 32
click at [170, 350] on link "History" at bounding box center [172, 358] width 64 height 32
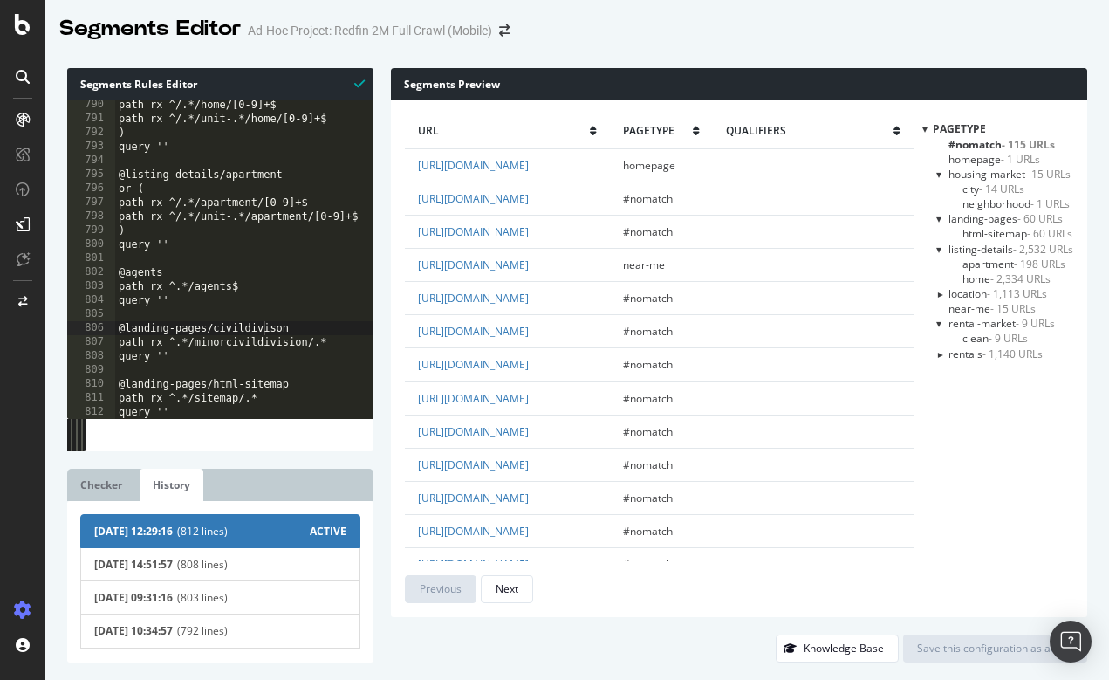
click at [291, 532] on span "(812 lines)" at bounding box center [243, 531] width 133 height 15
click at [327, 532] on span "ACTIVE" at bounding box center [328, 531] width 37 height 15
click at [94, 491] on link "Checker" at bounding box center [101, 485] width 68 height 32
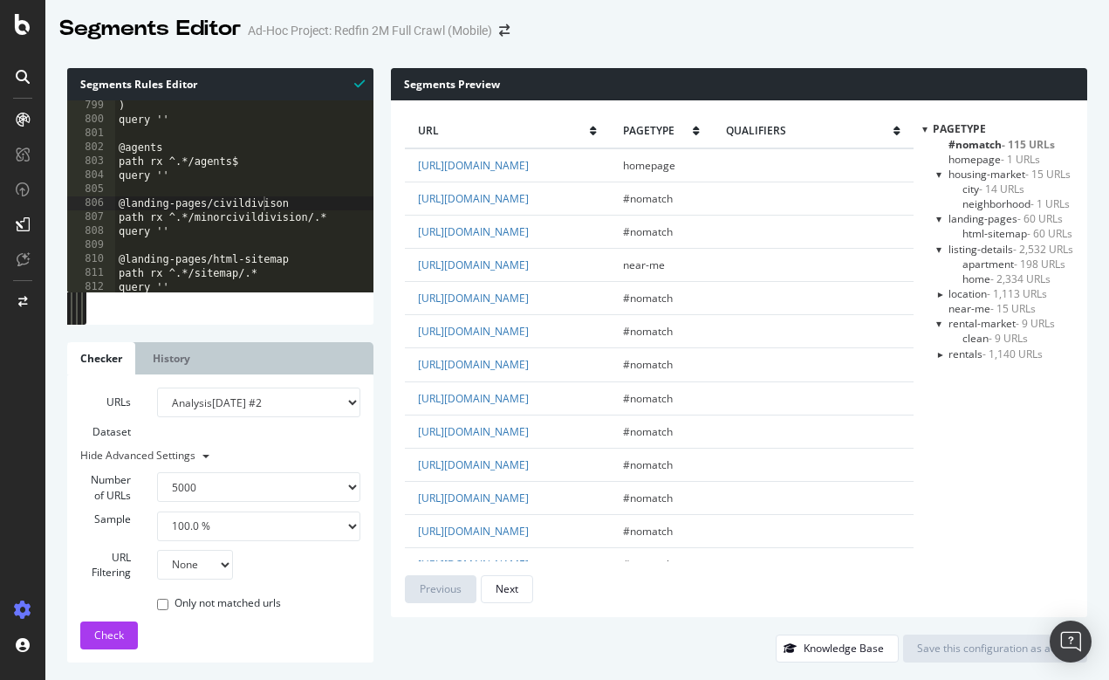
scroll to position [11150, 0]
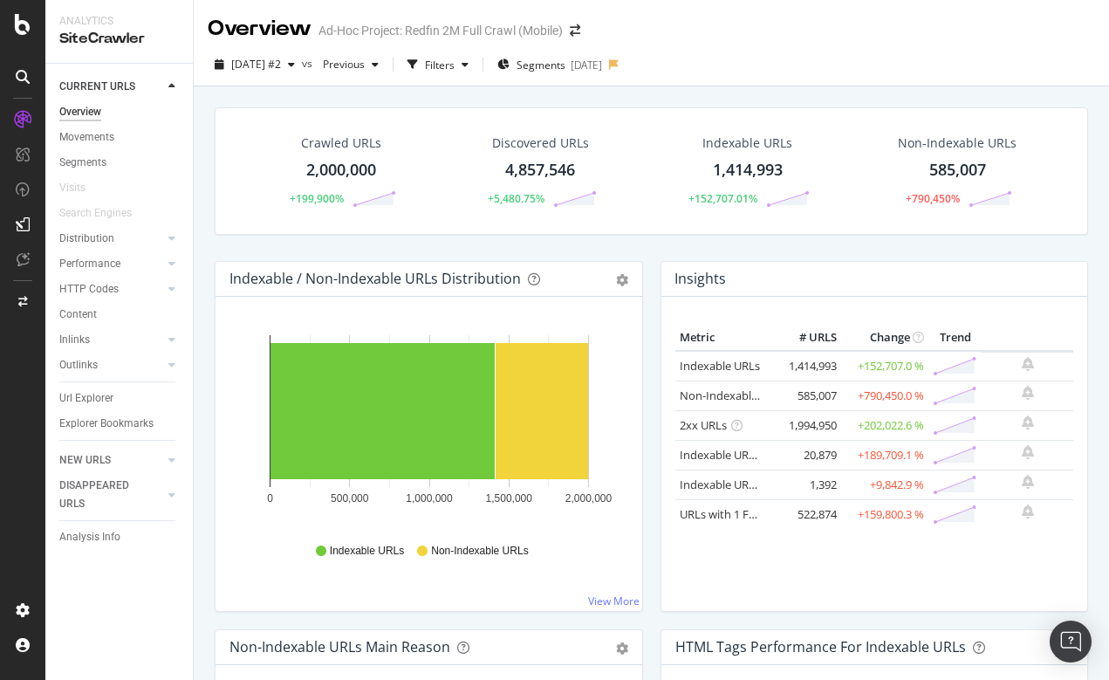
click at [566, 65] on span "Segments" at bounding box center [541, 65] width 49 height 15
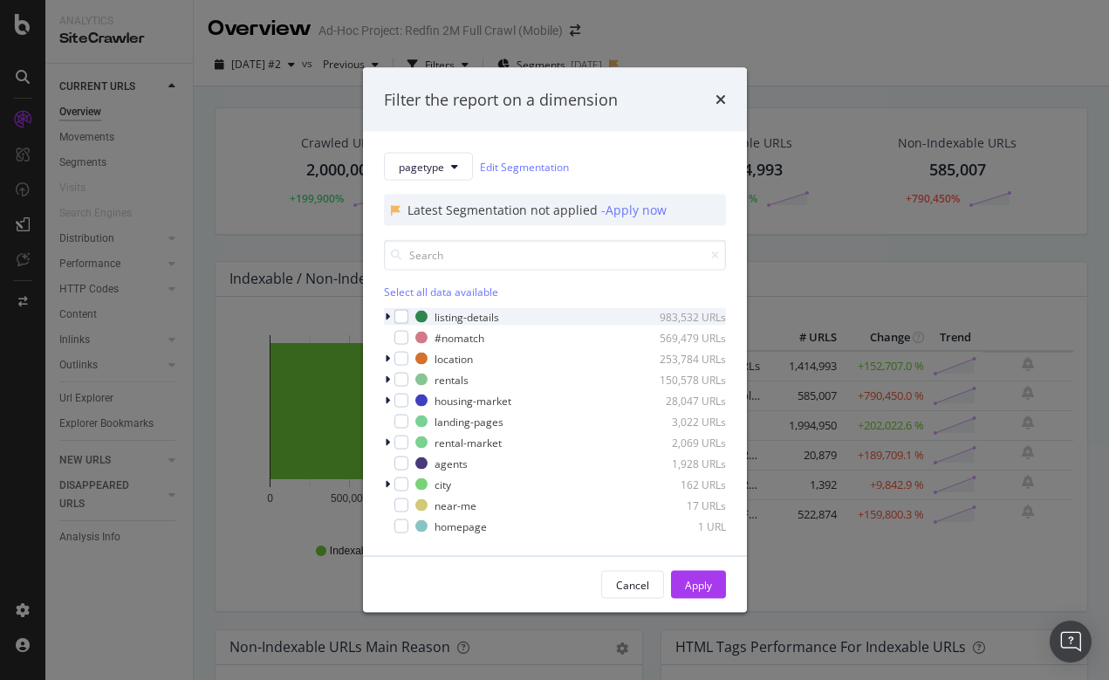
click at [388, 316] on icon "modal" at bounding box center [387, 317] width 5 height 10
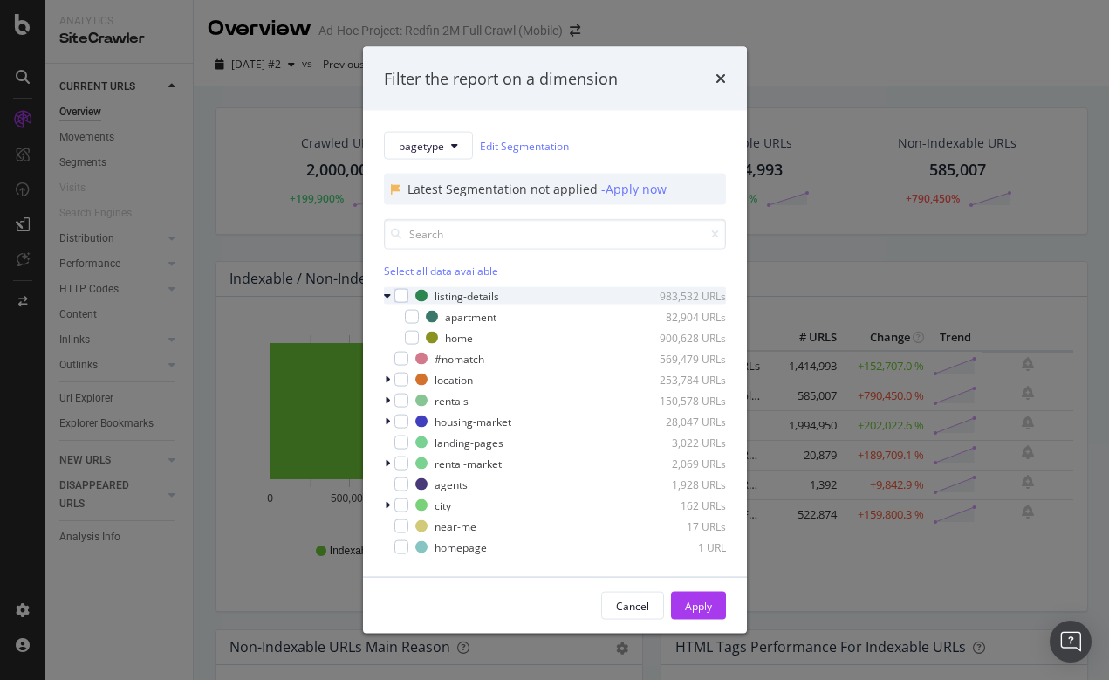
click at [386, 296] on icon "modal" at bounding box center [387, 296] width 7 height 10
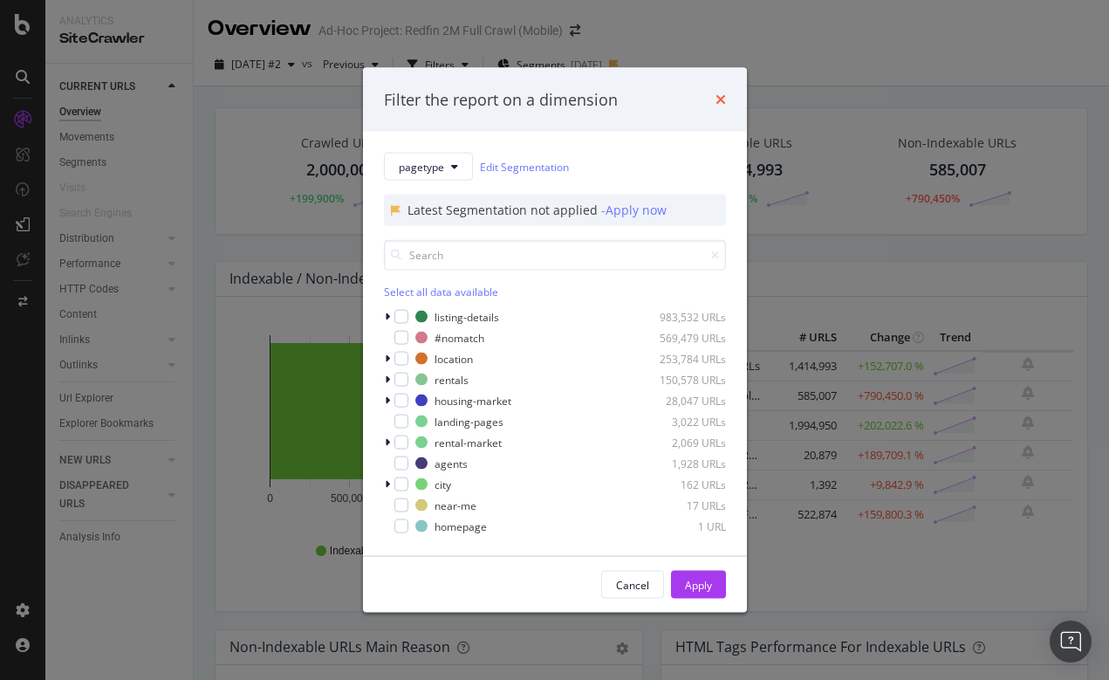
click at [719, 101] on icon "times" at bounding box center [721, 100] width 10 height 14
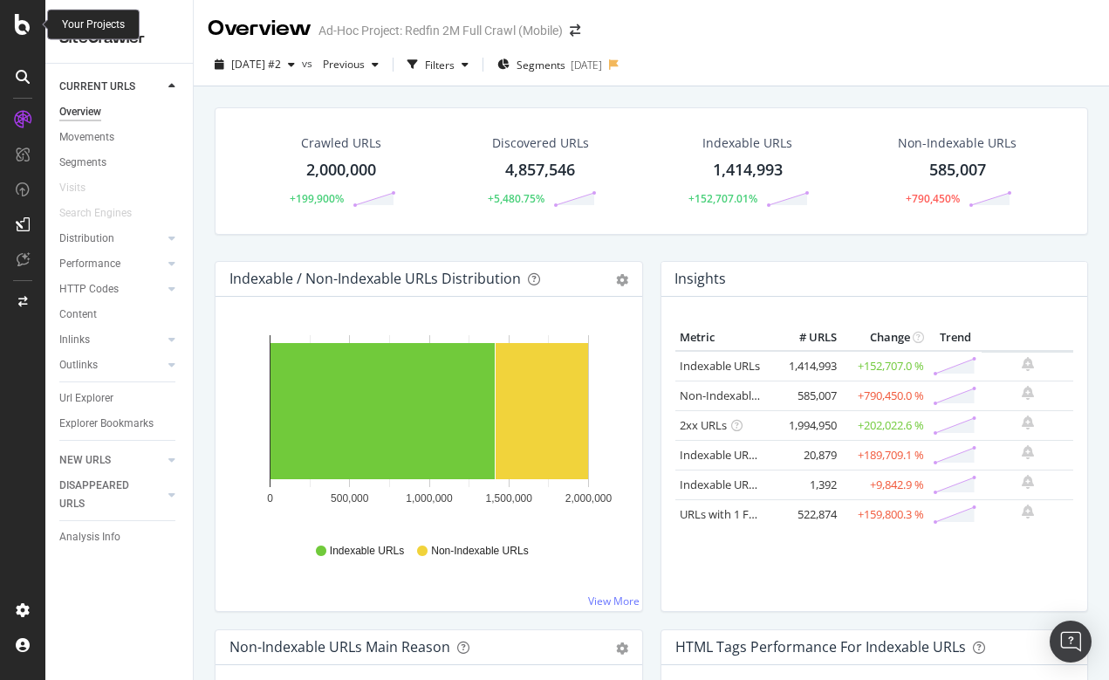
click at [27, 30] on icon at bounding box center [23, 24] width 16 height 21
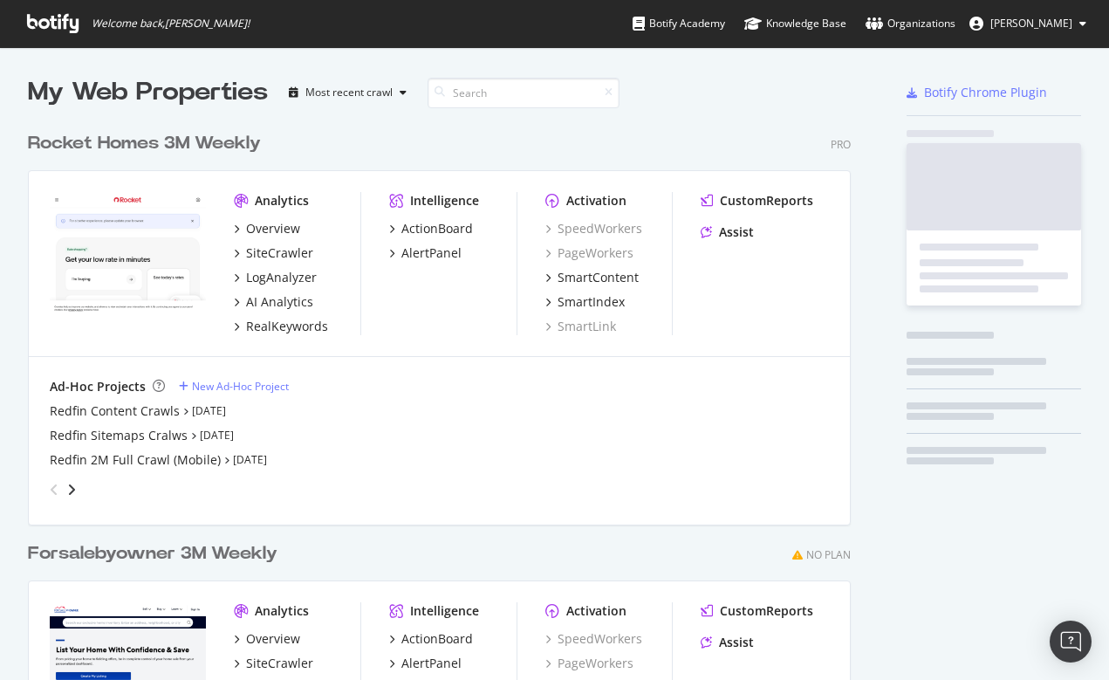
scroll to position [789, 837]
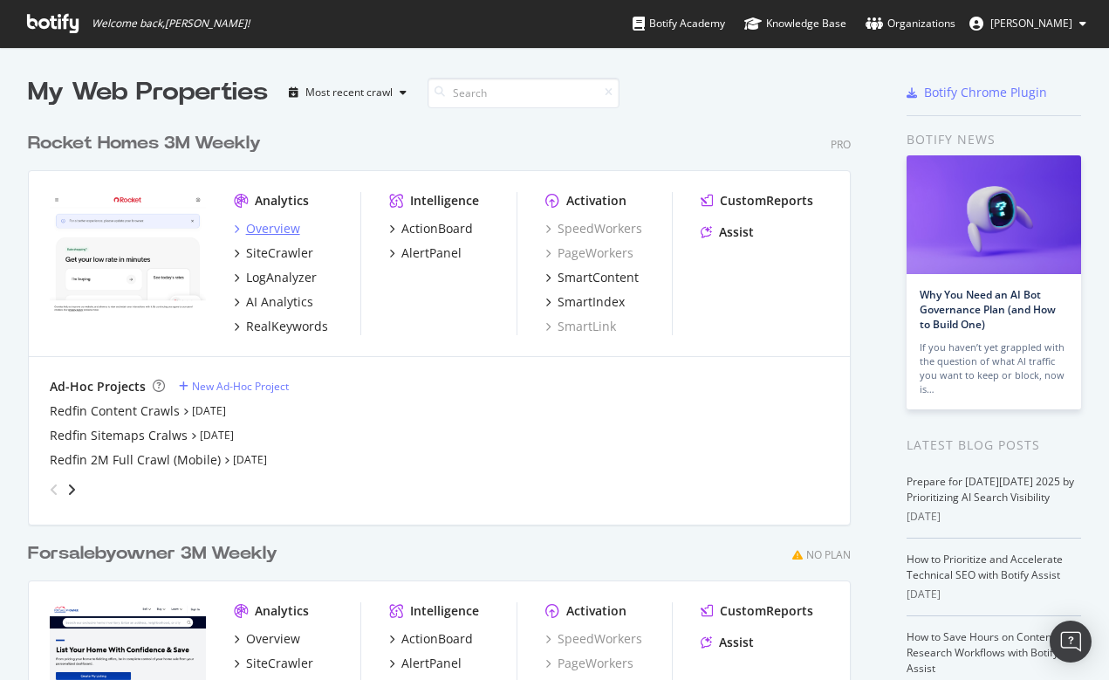
click at [281, 228] on div "Overview" at bounding box center [273, 228] width 54 height 17
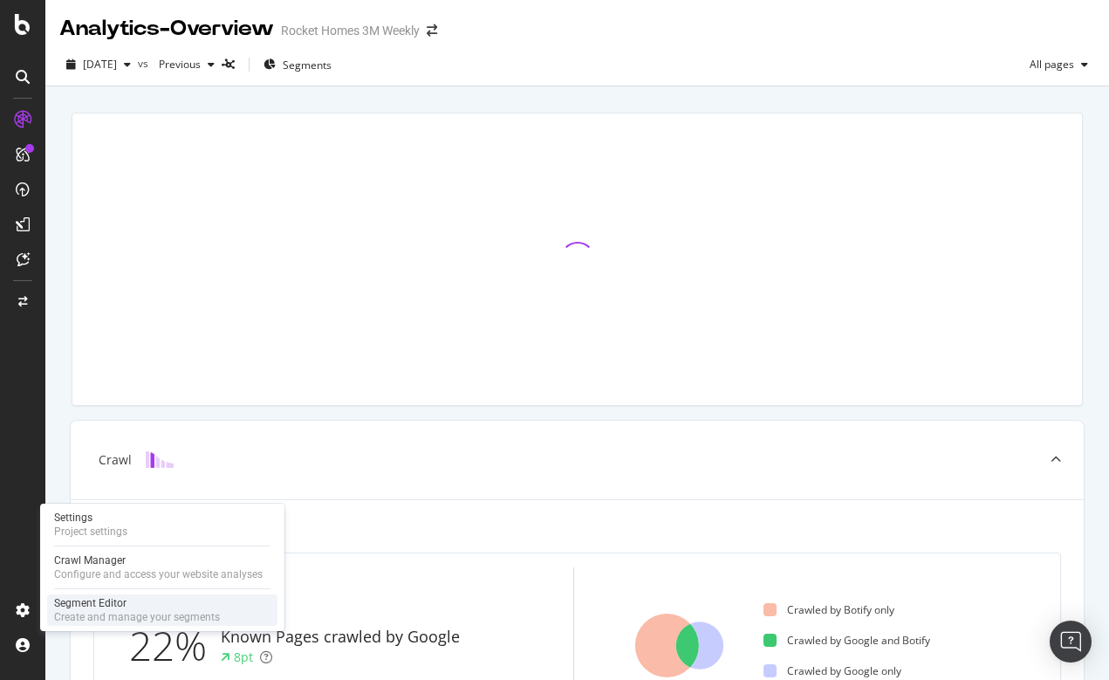
click at [75, 610] on div "Create and manage your segments" at bounding box center [137, 617] width 166 height 14
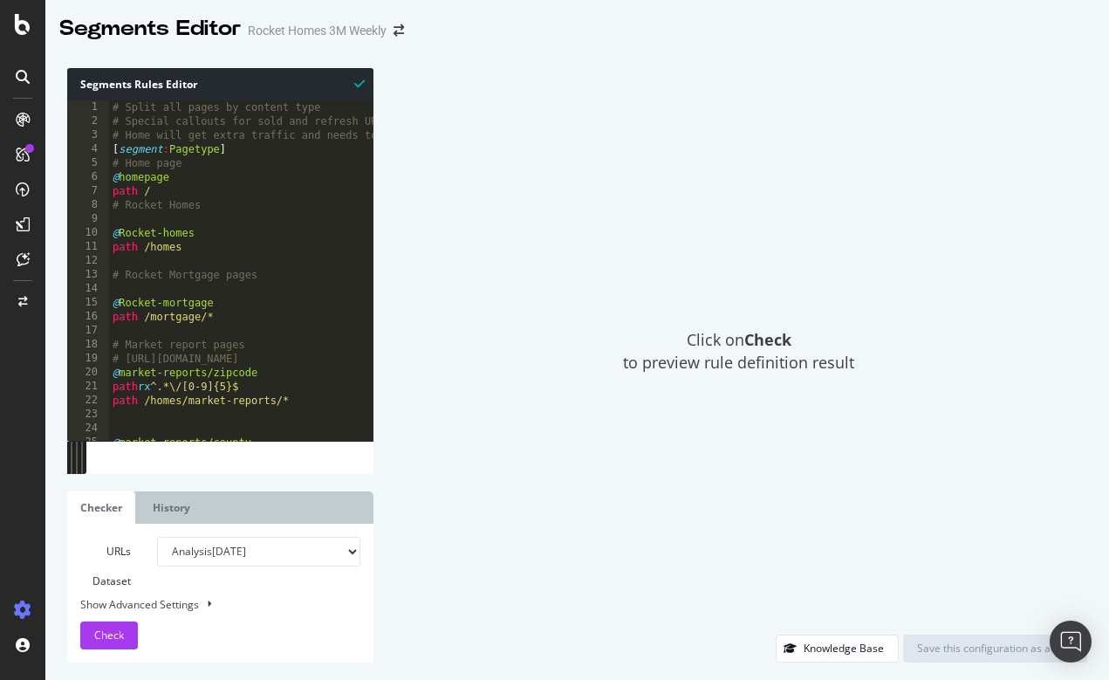
type textarea "[segment:Pagetype]"
drag, startPoint x: 241, startPoint y: 148, endPoint x: 110, endPoint y: 148, distance: 130.9
click at [110, 148] on div "# Split all pages by content type # Special callouts for sold and refresh URLs …" at bounding box center [402, 283] width 586 height 367
click at [101, 635] on span "Check" at bounding box center [109, 635] width 30 height 15
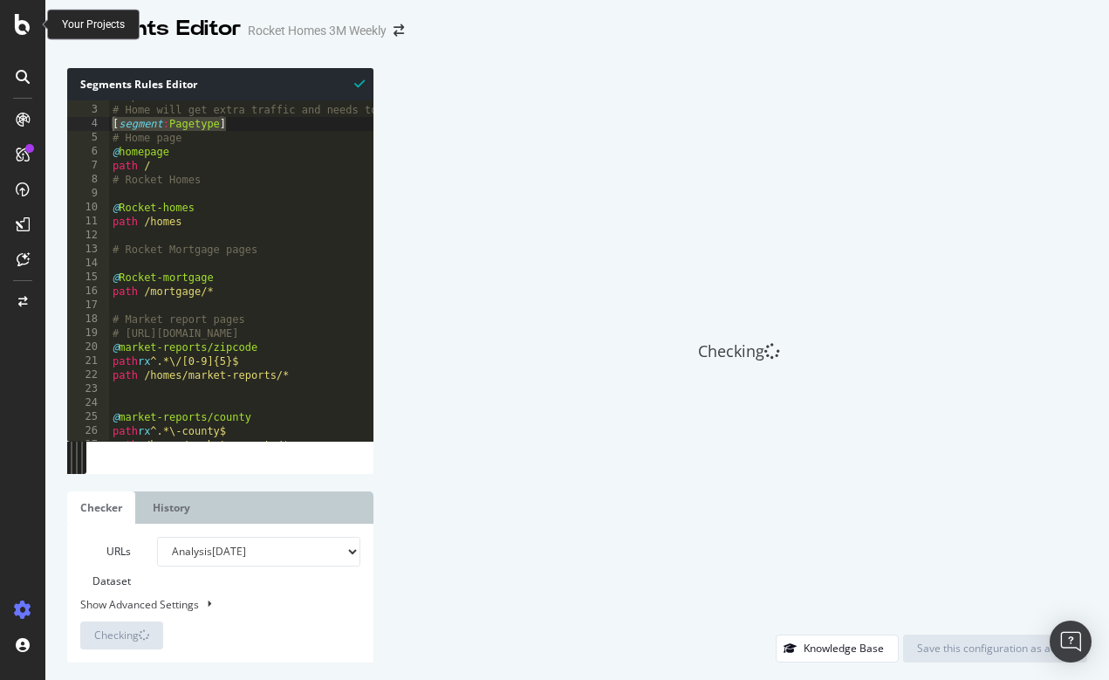
click at [20, 29] on icon at bounding box center [23, 24] width 16 height 21
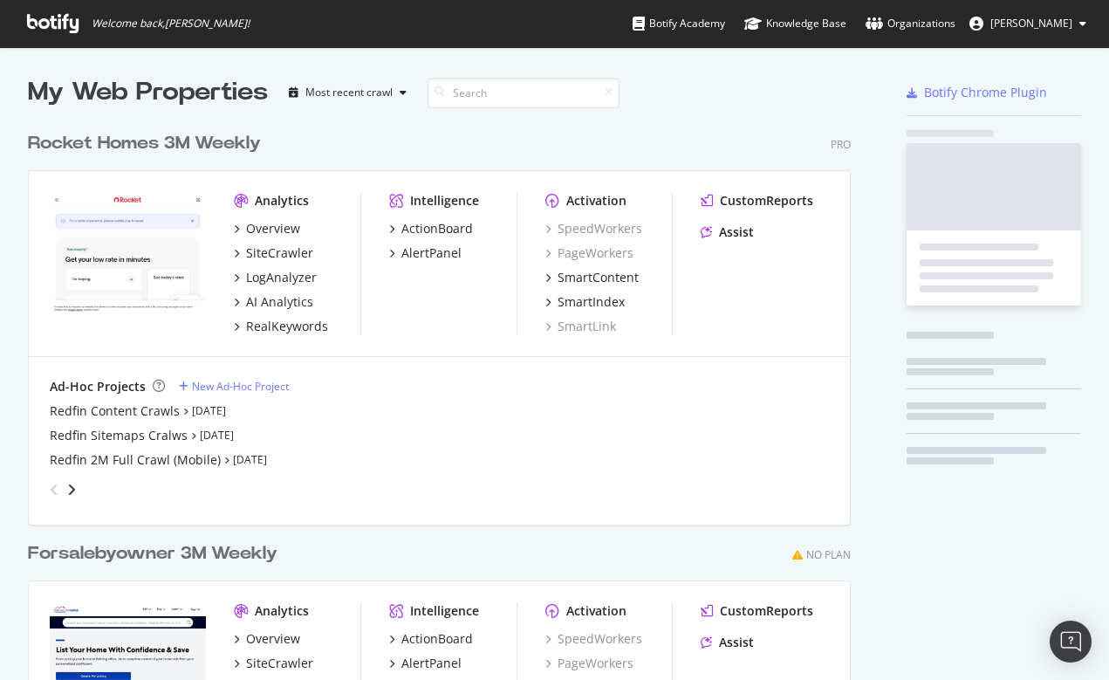
scroll to position [680, 1109]
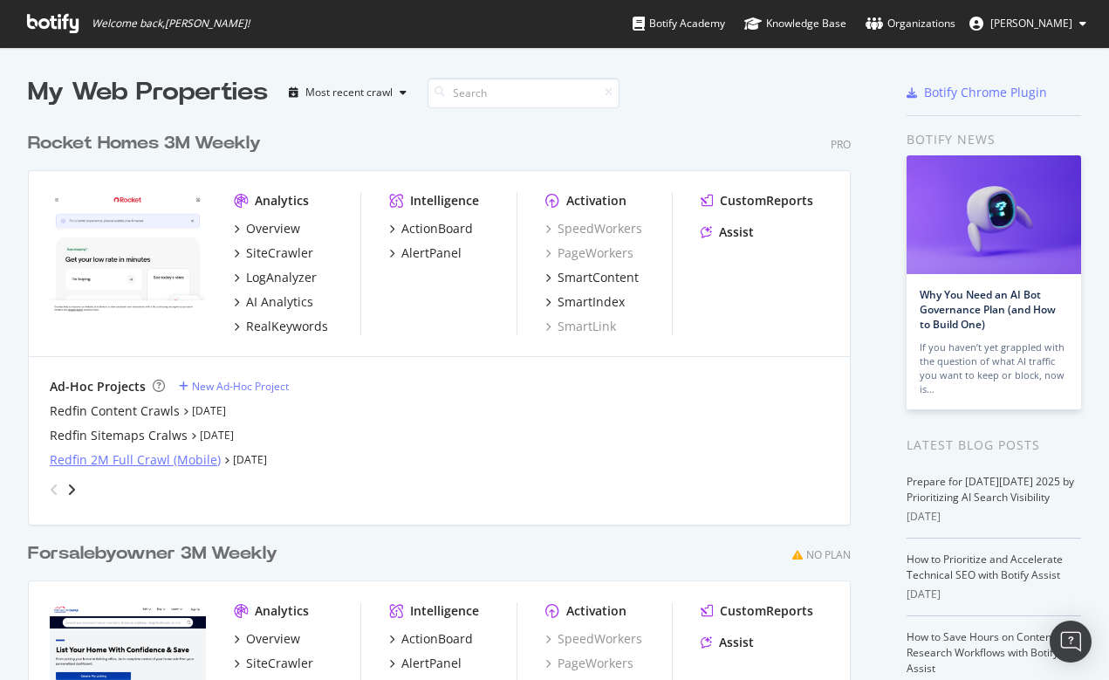
click at [157, 456] on div "Redfin 2M Full Crawl (Mobile)" at bounding box center [135, 459] width 171 height 17
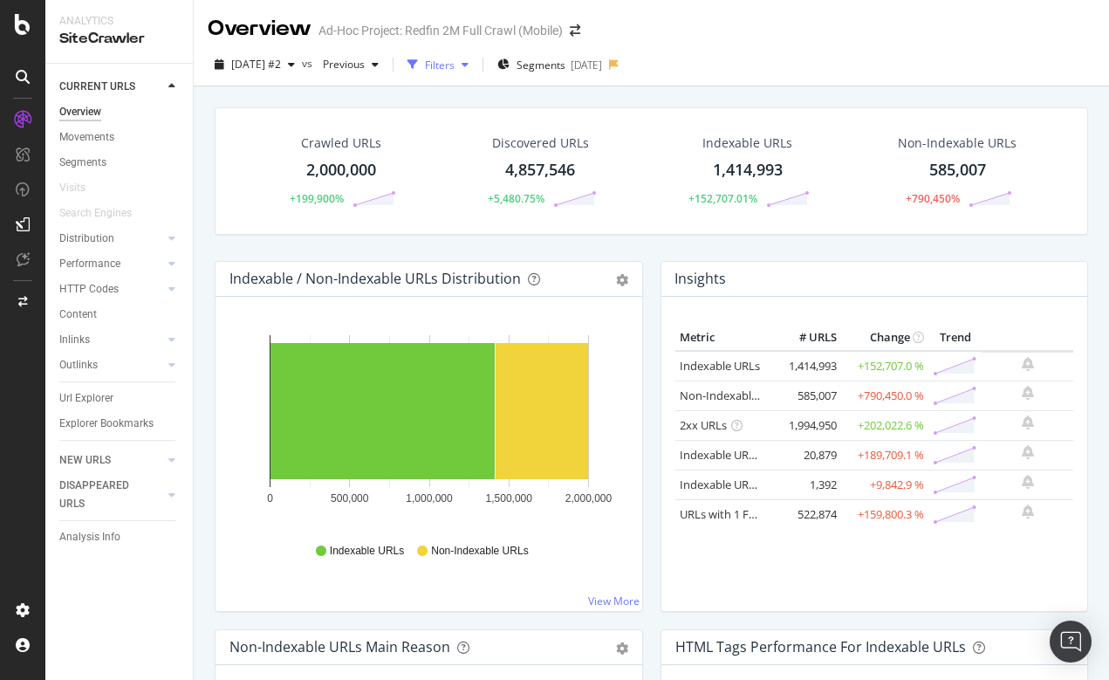
click at [455, 61] on div "Filters" at bounding box center [440, 65] width 30 height 15
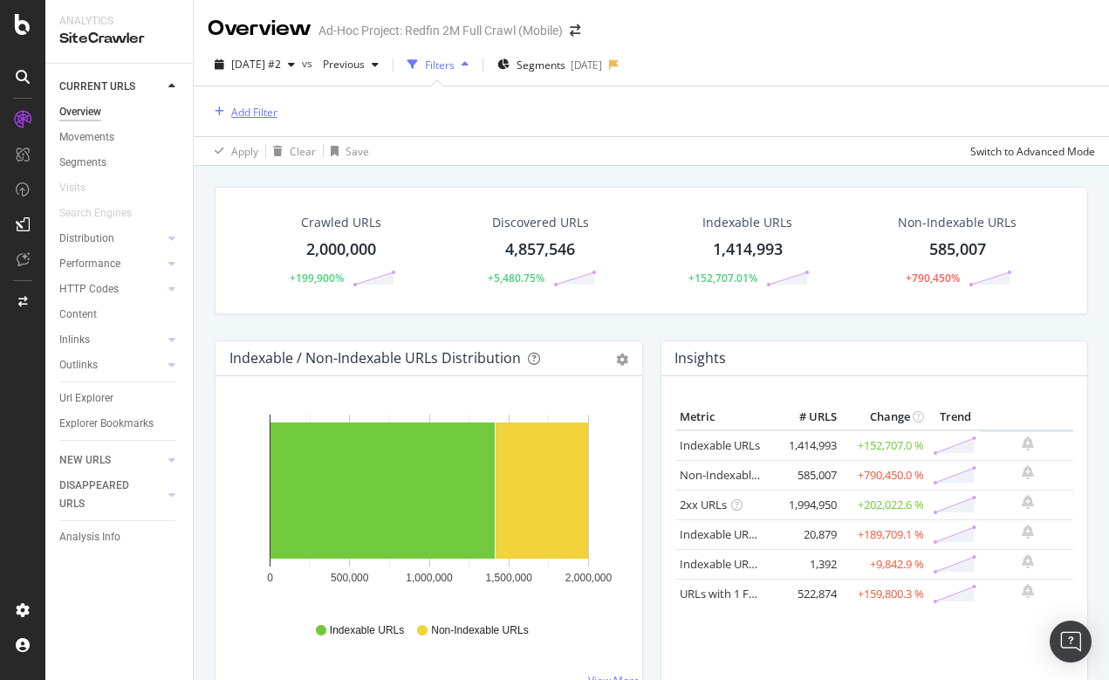
click at [258, 109] on div "Add Filter" at bounding box center [254, 112] width 46 height 15
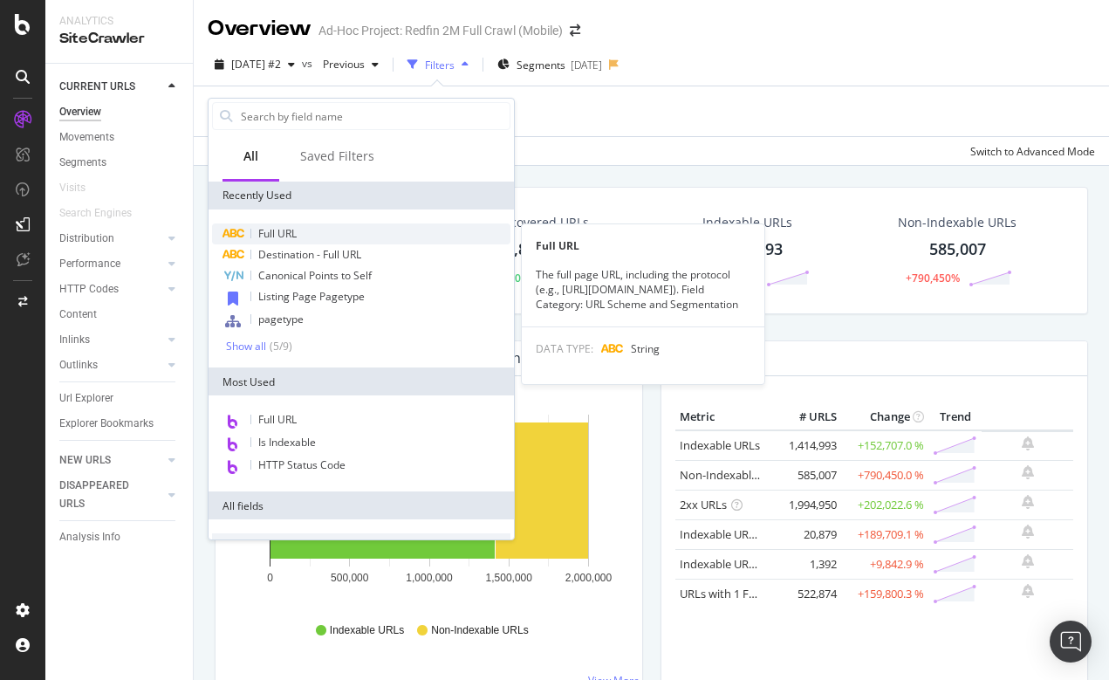
click at [287, 234] on span "Full URL" at bounding box center [277, 233] width 38 height 15
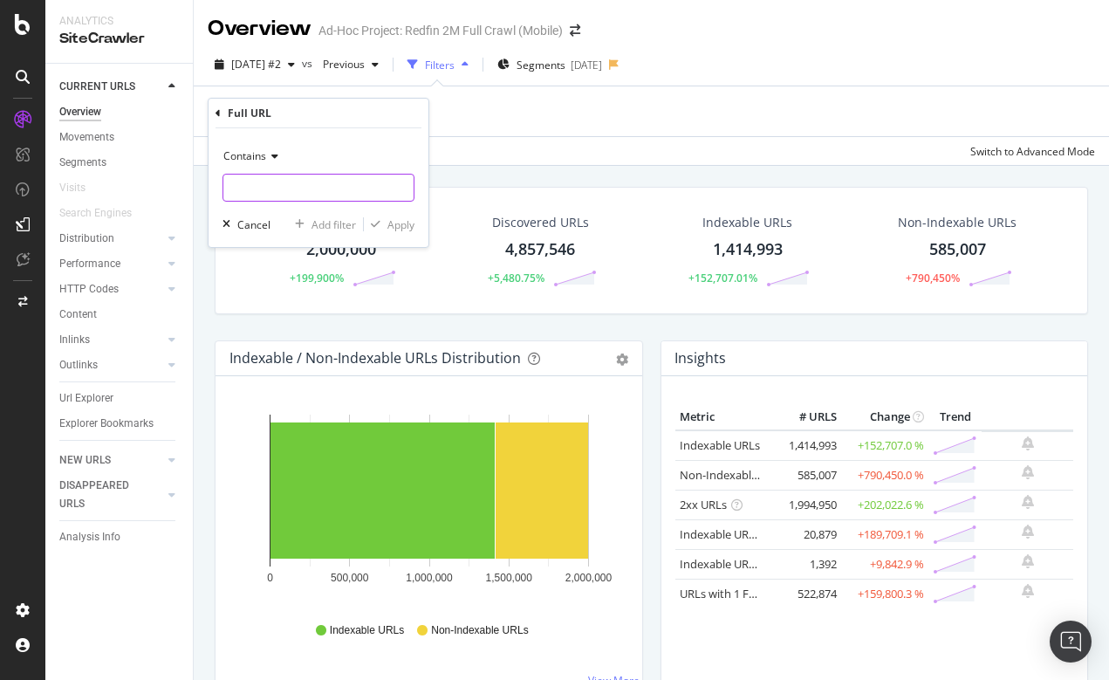
click at [254, 188] on input "text" at bounding box center [318, 188] width 190 height 28
type input "/apartment/"
click at [404, 219] on div "Apply" at bounding box center [401, 224] width 27 height 15
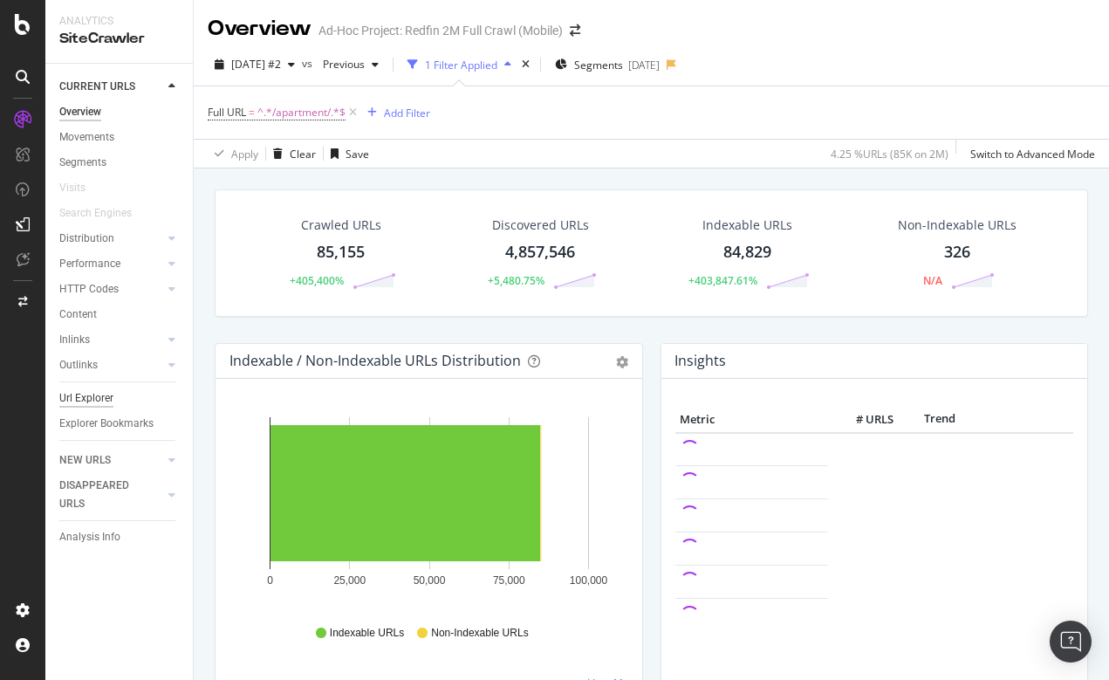
click at [104, 402] on div "Url Explorer" at bounding box center [86, 398] width 54 height 18
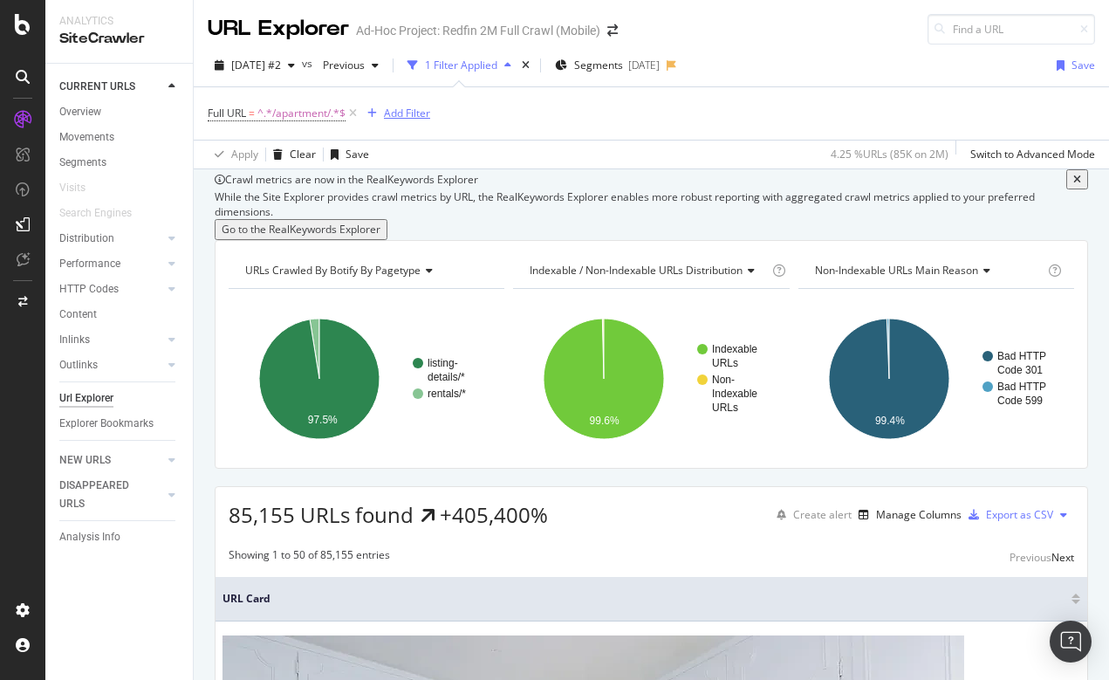
click at [402, 113] on div "Add Filter" at bounding box center [407, 113] width 46 height 15
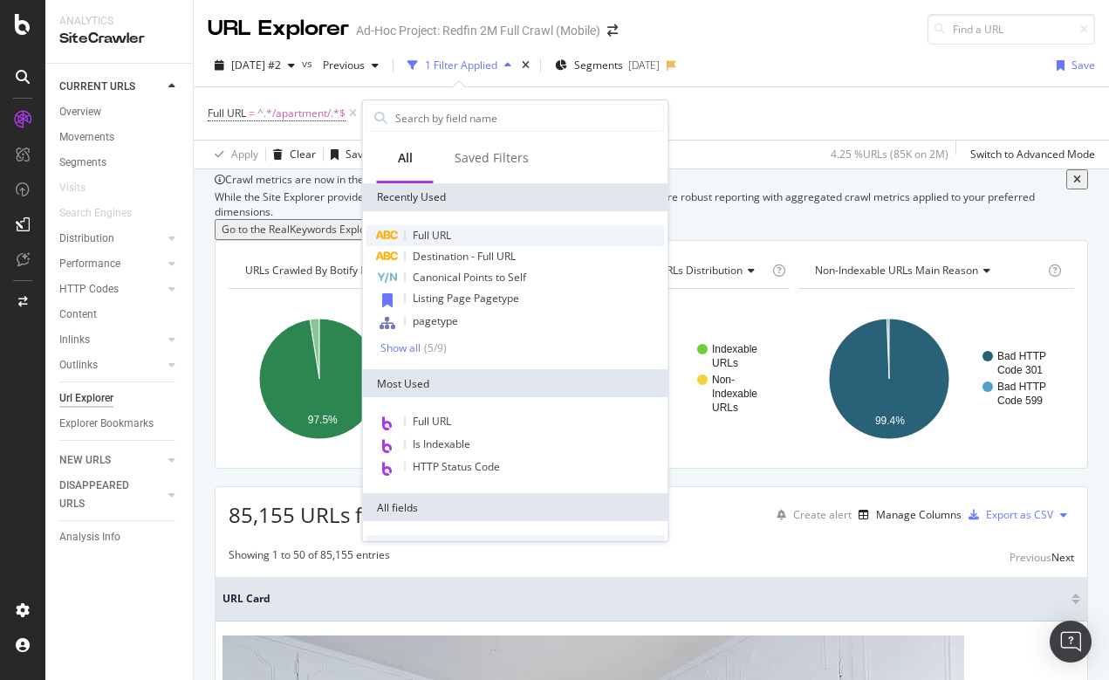
click at [436, 235] on span "Full URL" at bounding box center [432, 235] width 38 height 15
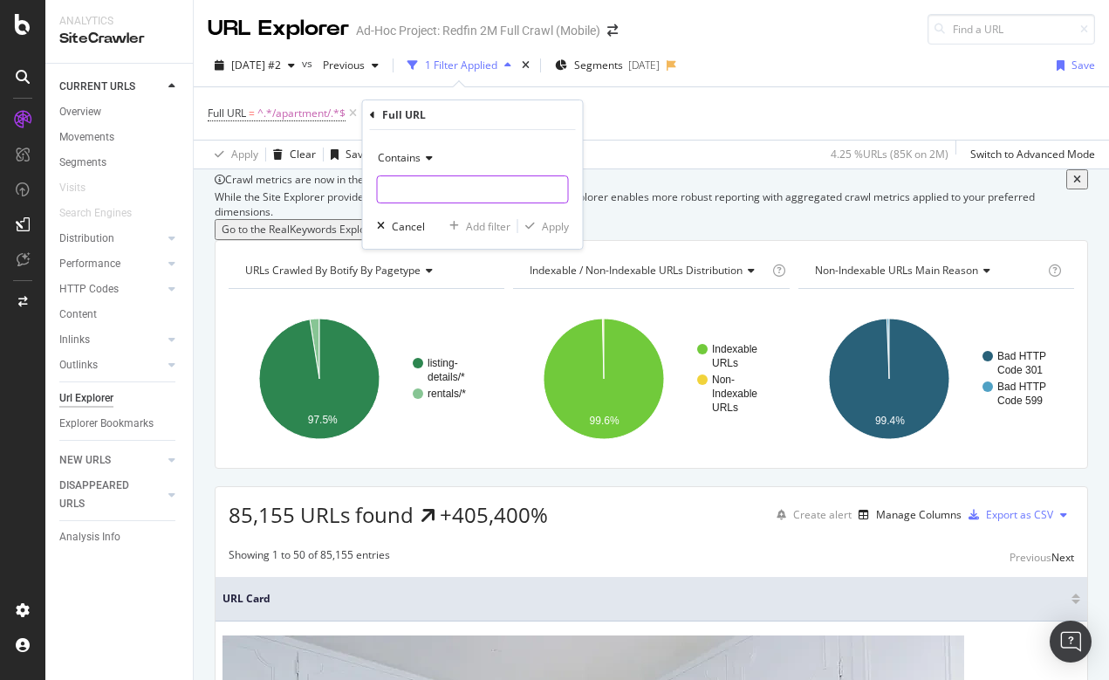
click at [408, 182] on input "text" at bounding box center [473, 189] width 190 height 28
type input "/AL/"
click at [545, 227] on div "Apply" at bounding box center [555, 226] width 27 height 15
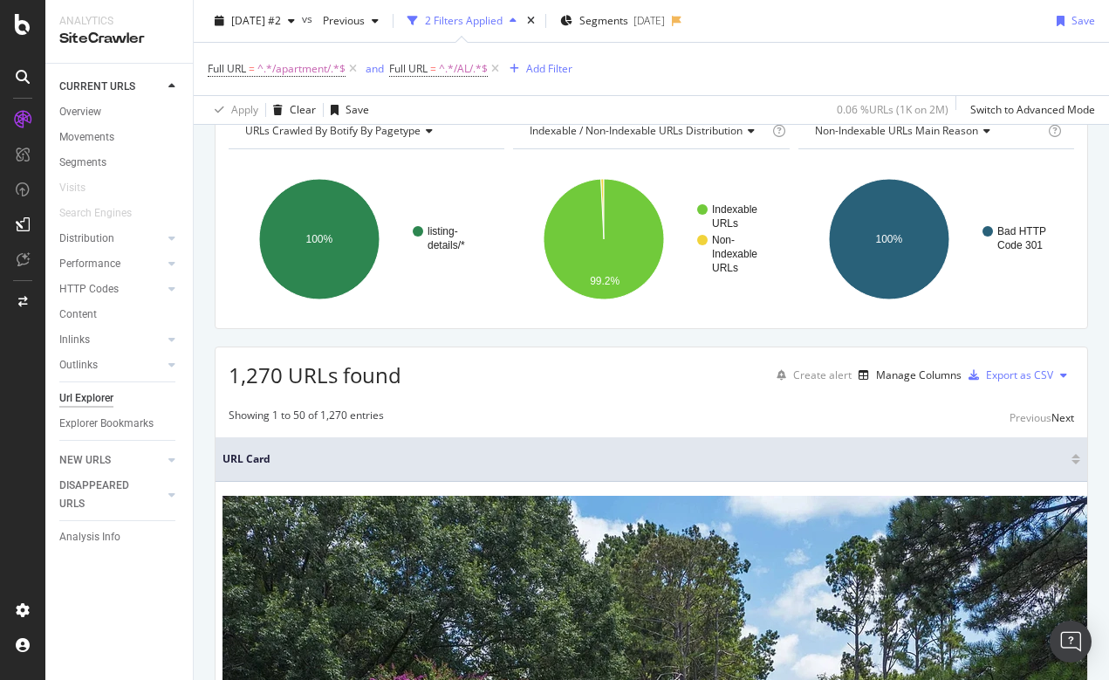
scroll to position [300, 0]
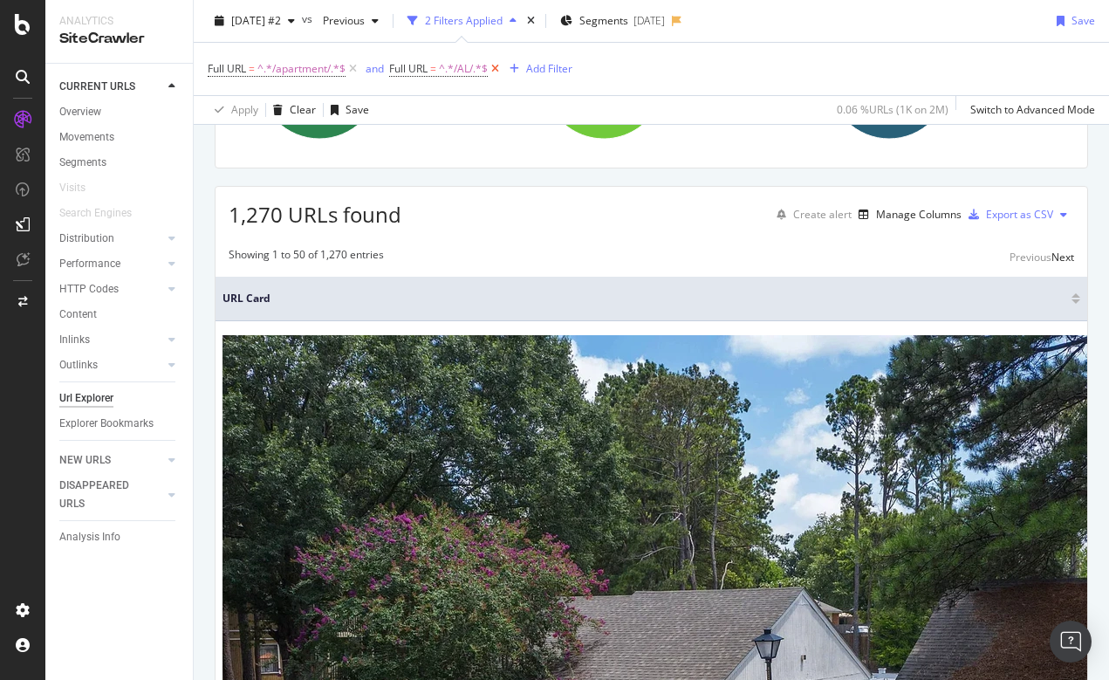
click at [498, 69] on icon at bounding box center [495, 68] width 15 height 17
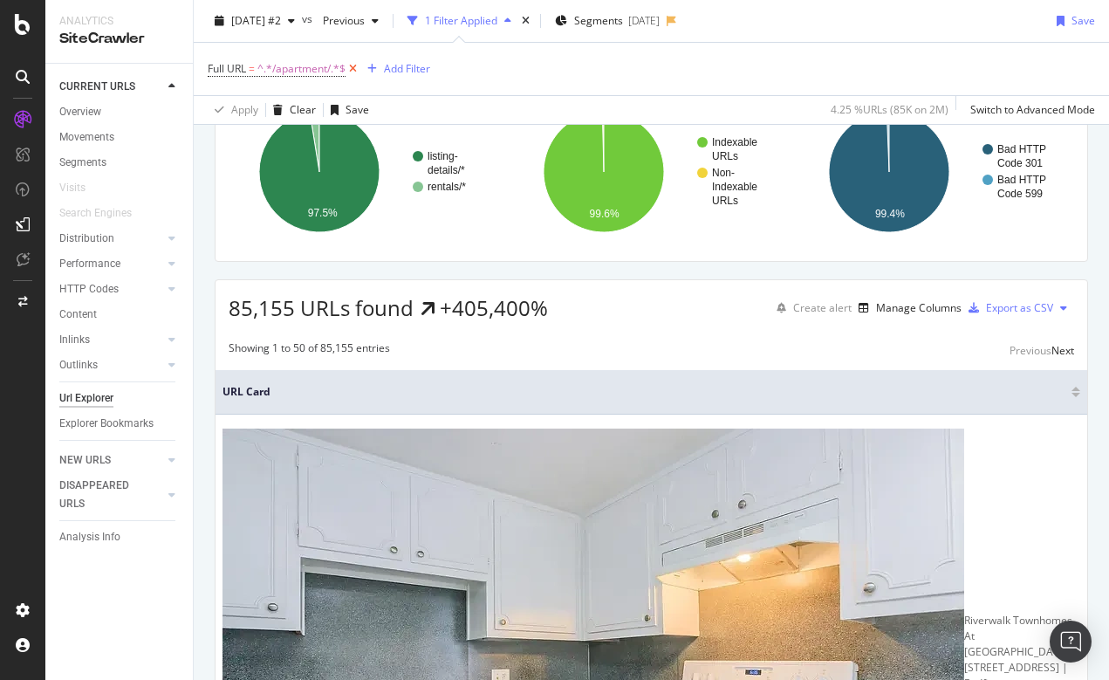
click at [357, 65] on icon at bounding box center [353, 68] width 15 height 17
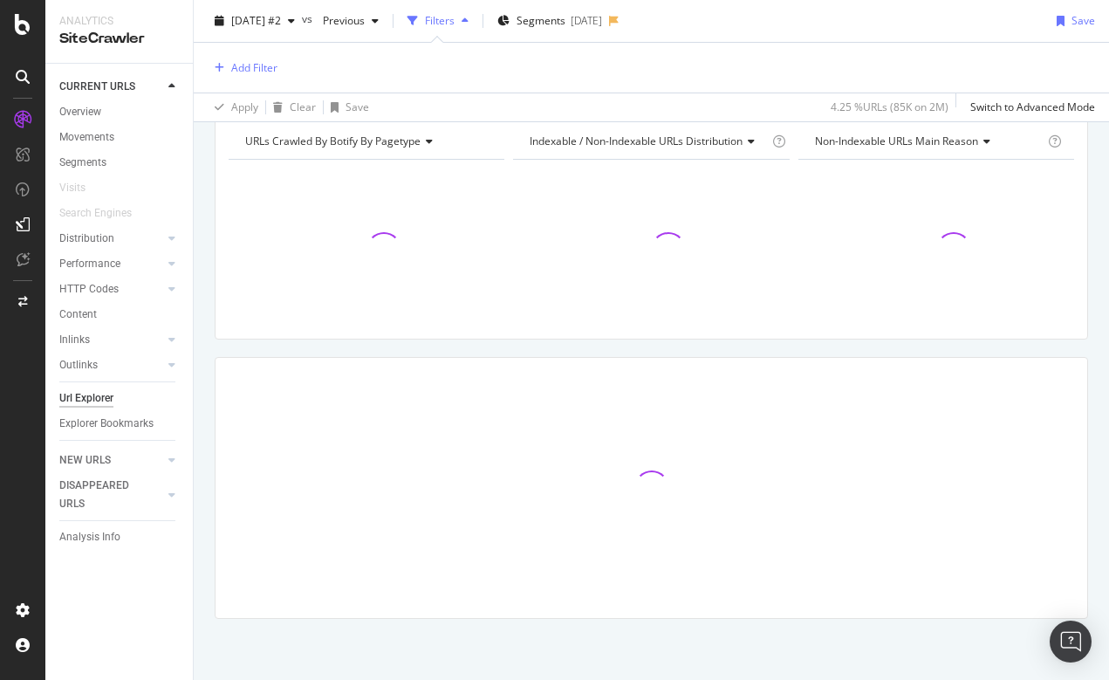
scroll to position [205, 0]
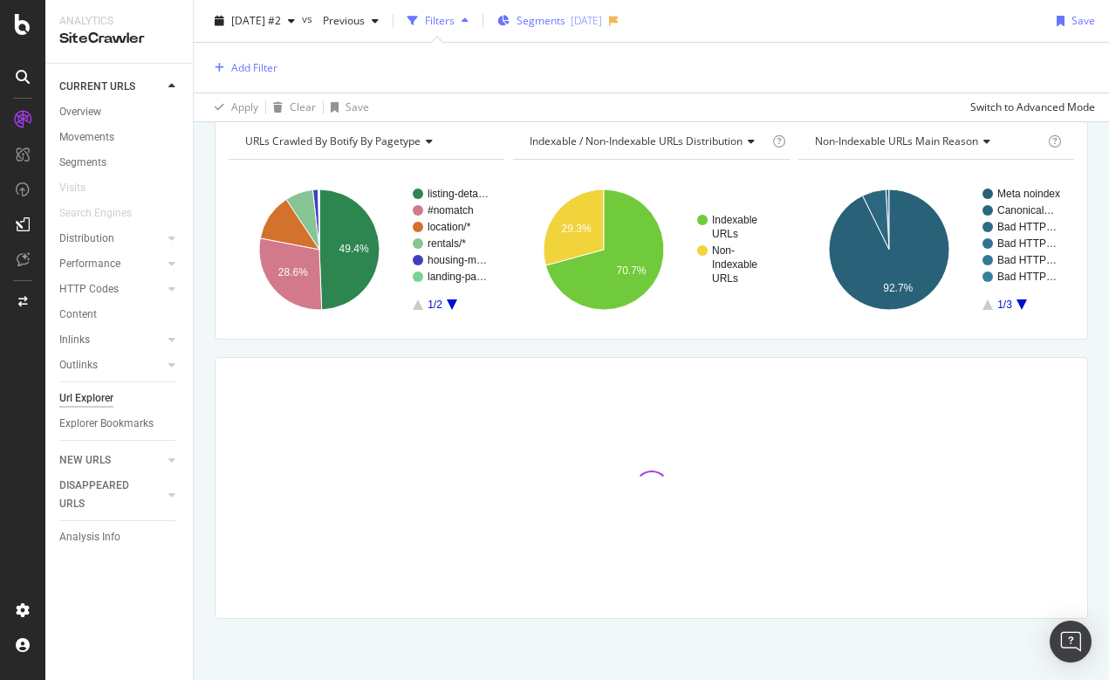
click at [566, 24] on span "Segments" at bounding box center [541, 20] width 49 height 15
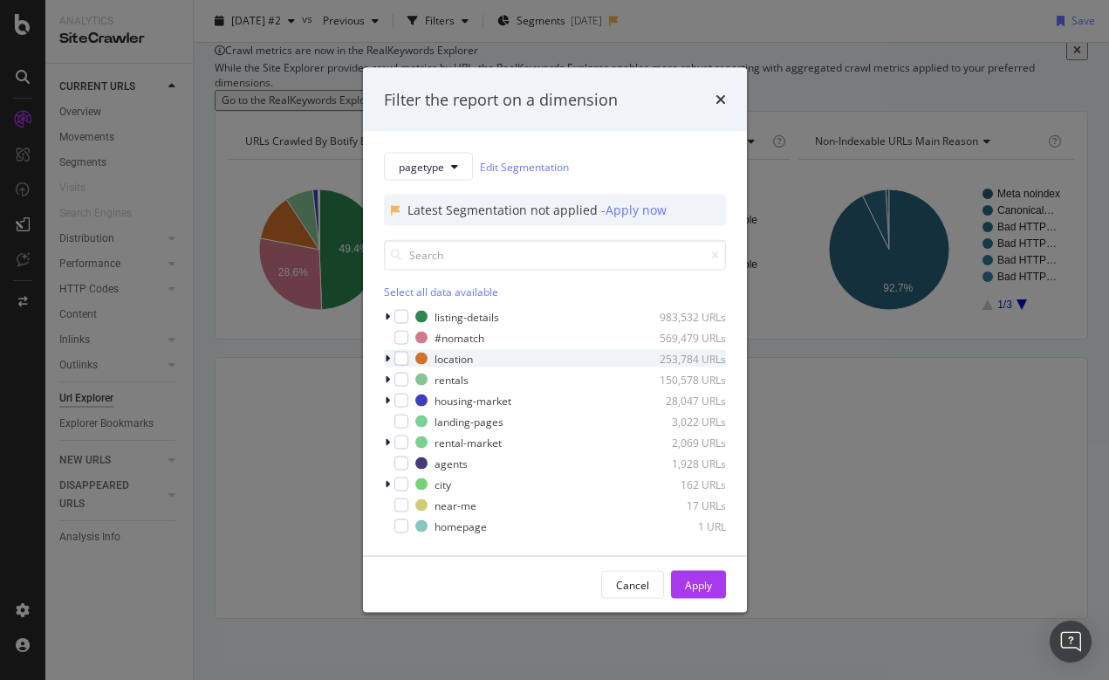
click at [386, 357] on icon "modal" at bounding box center [387, 359] width 5 height 10
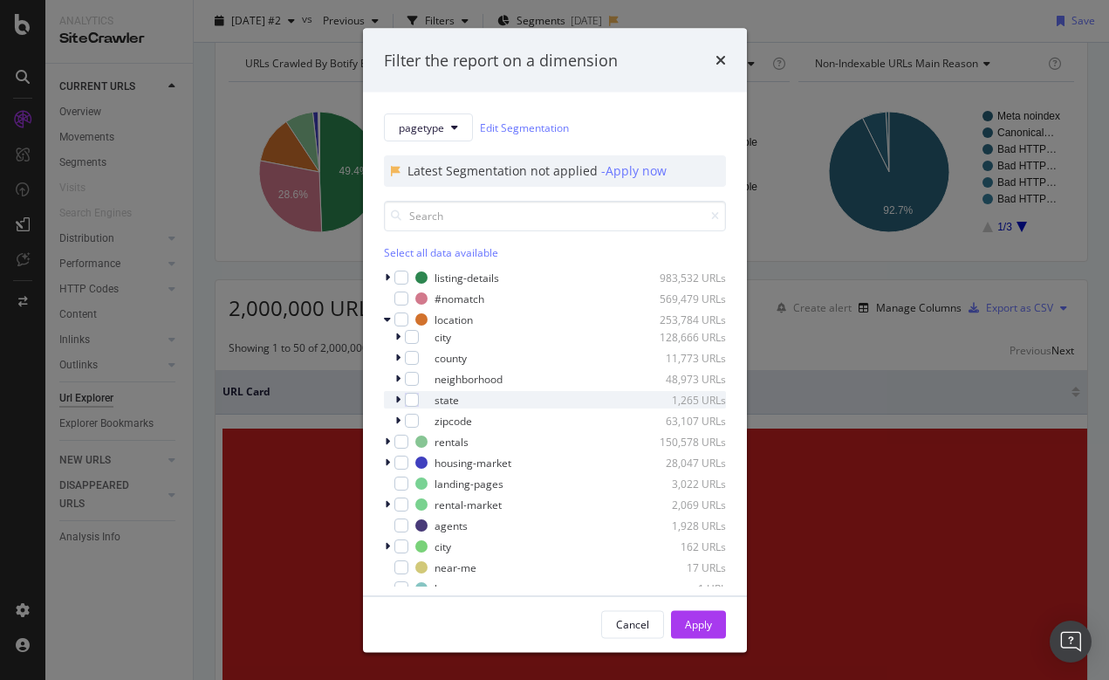
click at [401, 395] on div "modal" at bounding box center [400, 399] width 10 height 17
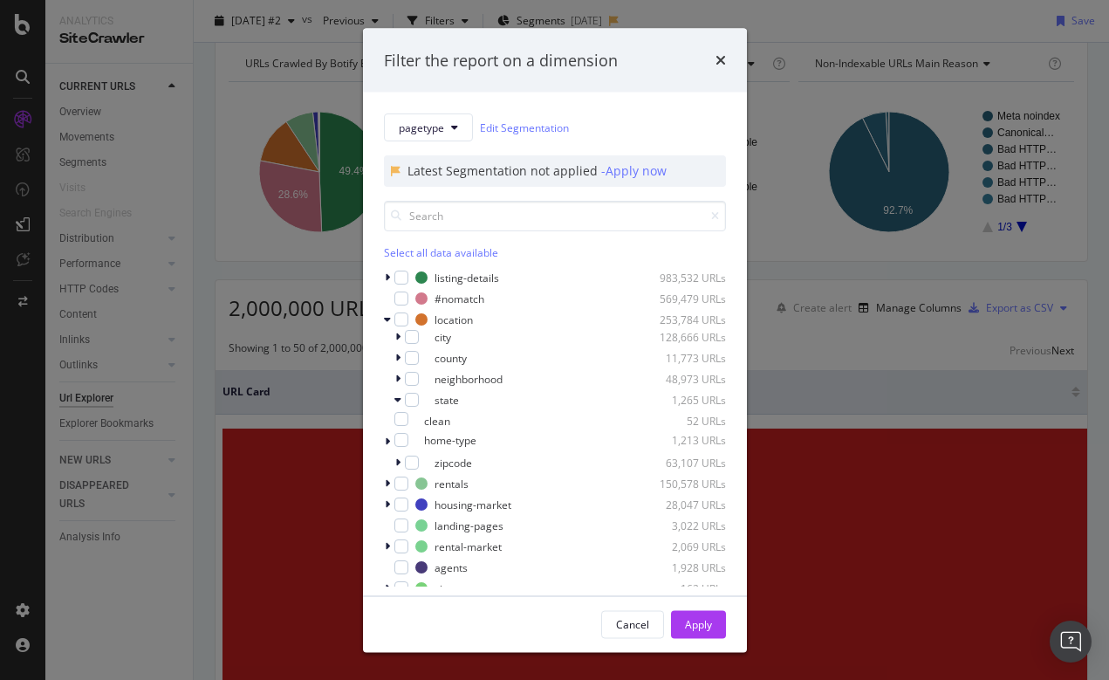
click at [923, 38] on div "Filter the report on a dimension pagetype Edit Segmentation Latest Segmentation…" at bounding box center [554, 340] width 1109 height 680
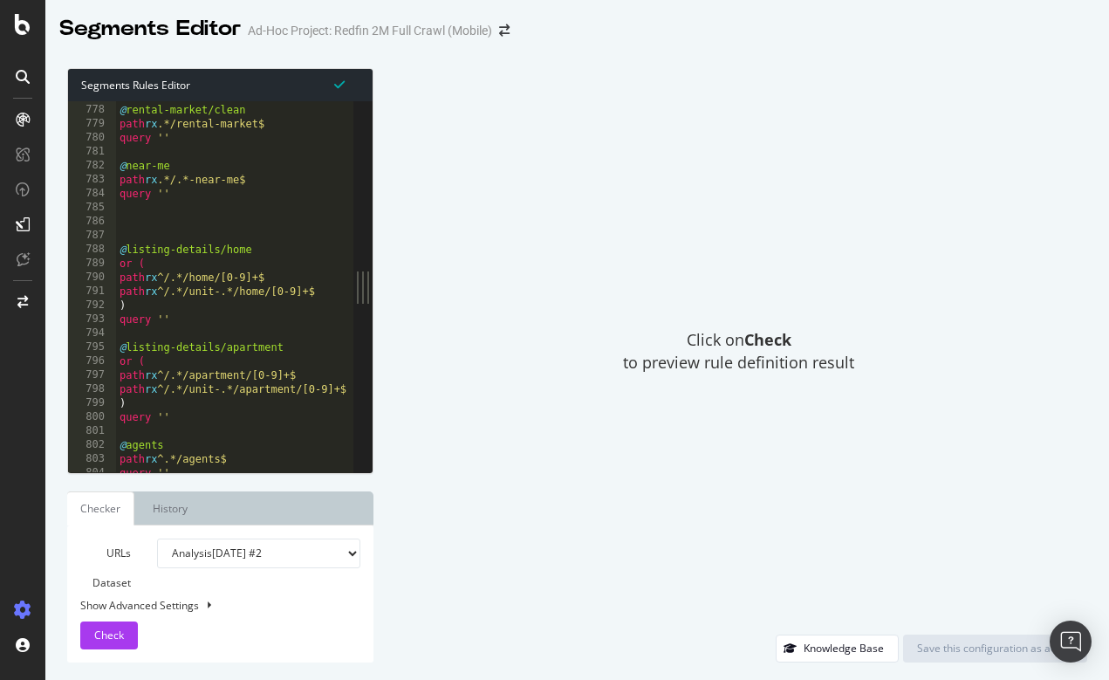
scroll to position [10969, 0]
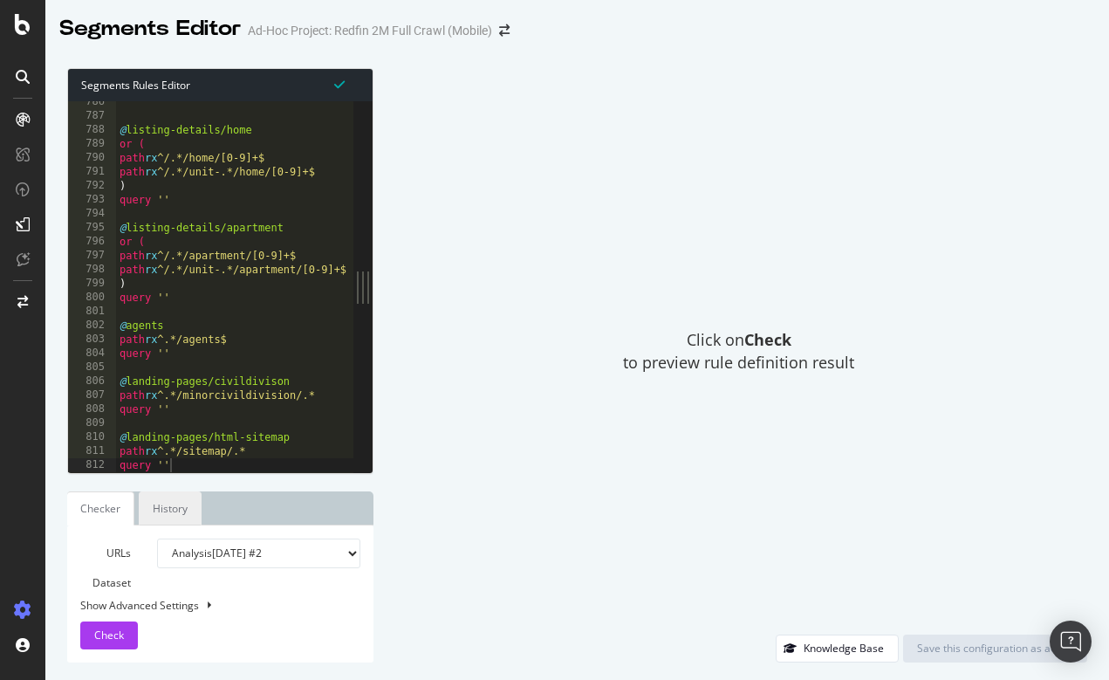
click at [171, 515] on link "History" at bounding box center [170, 508] width 63 height 34
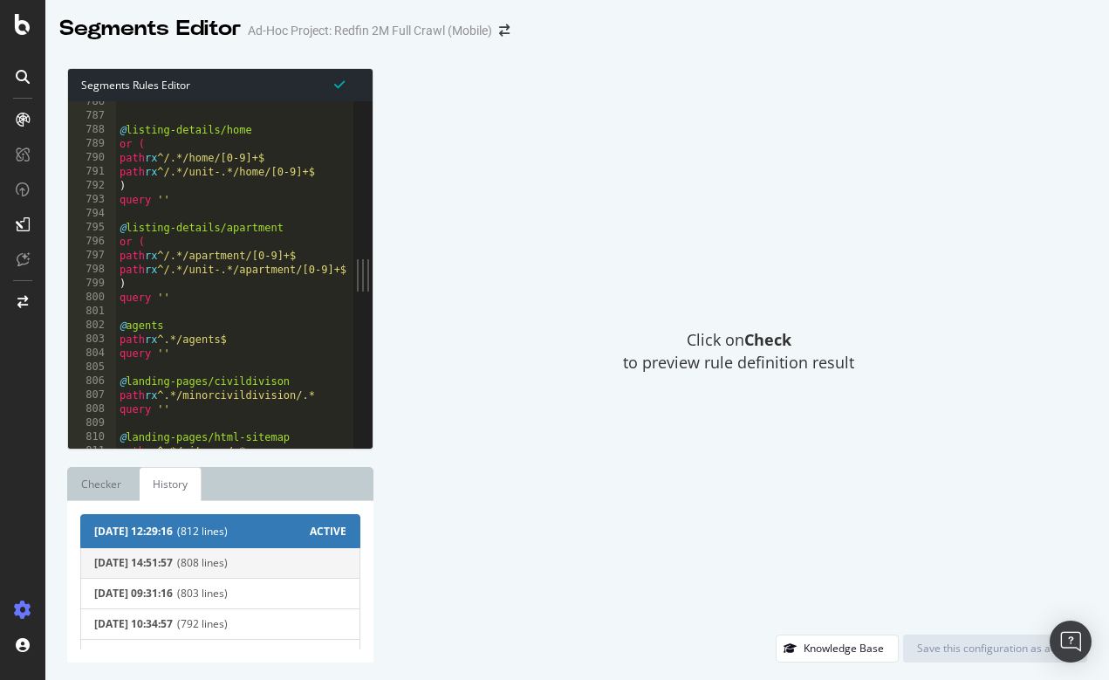
click at [172, 564] on span "[DATE] 14:51:57" at bounding box center [133, 563] width 79 height 12
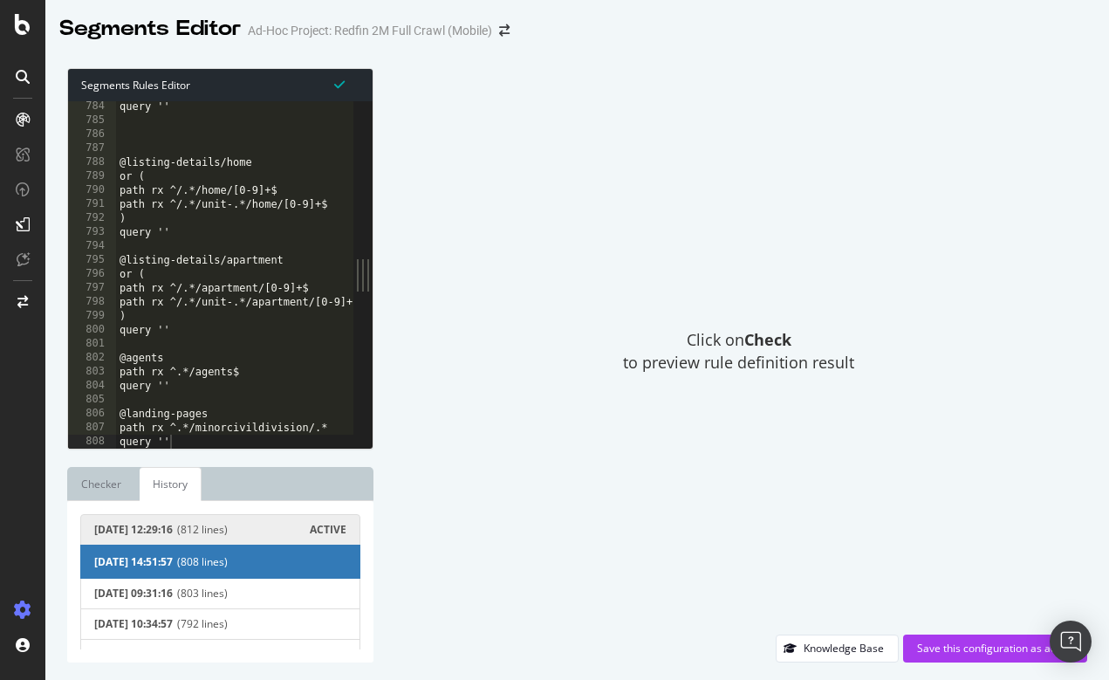
scroll to position [10937, 0]
click at [195, 530] on div "2025-09-19 12:29:16 (812 lines) ACTIVE" at bounding box center [220, 530] width 252 height 12
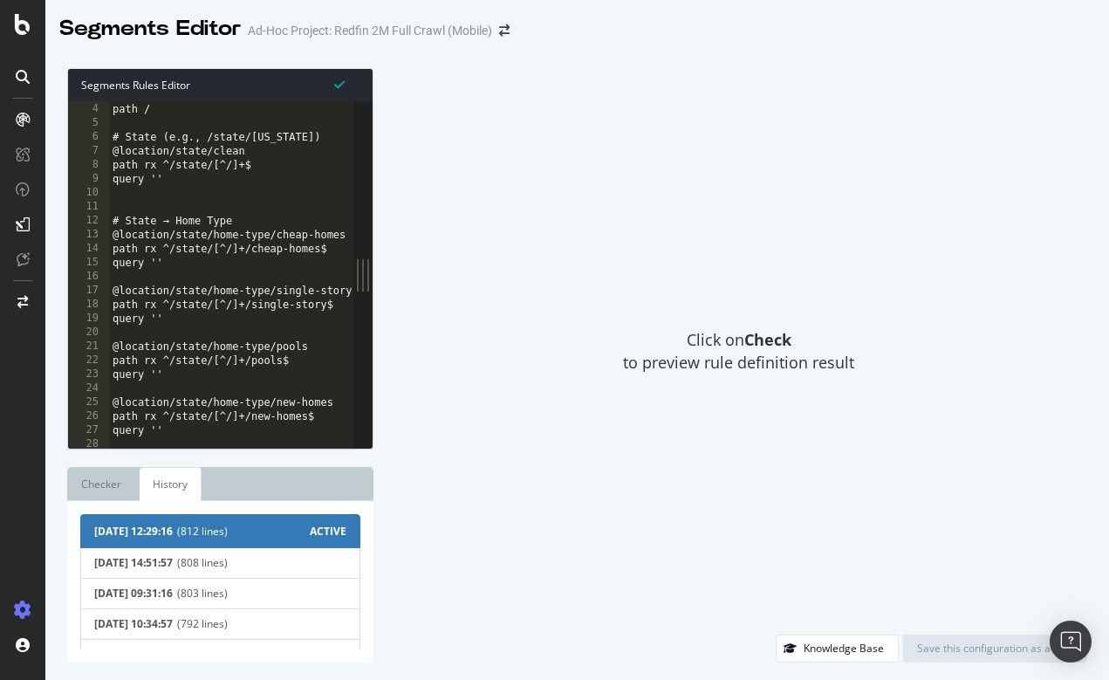
scroll to position [0, 0]
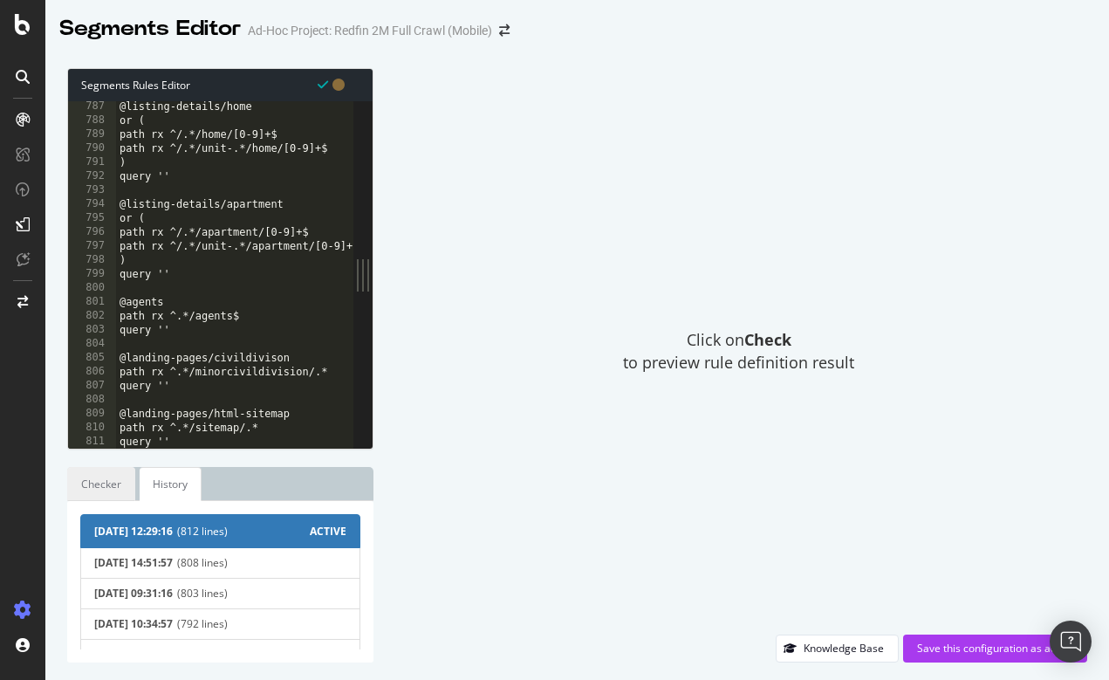
click at [103, 489] on link "Checker" at bounding box center [101, 484] width 68 height 34
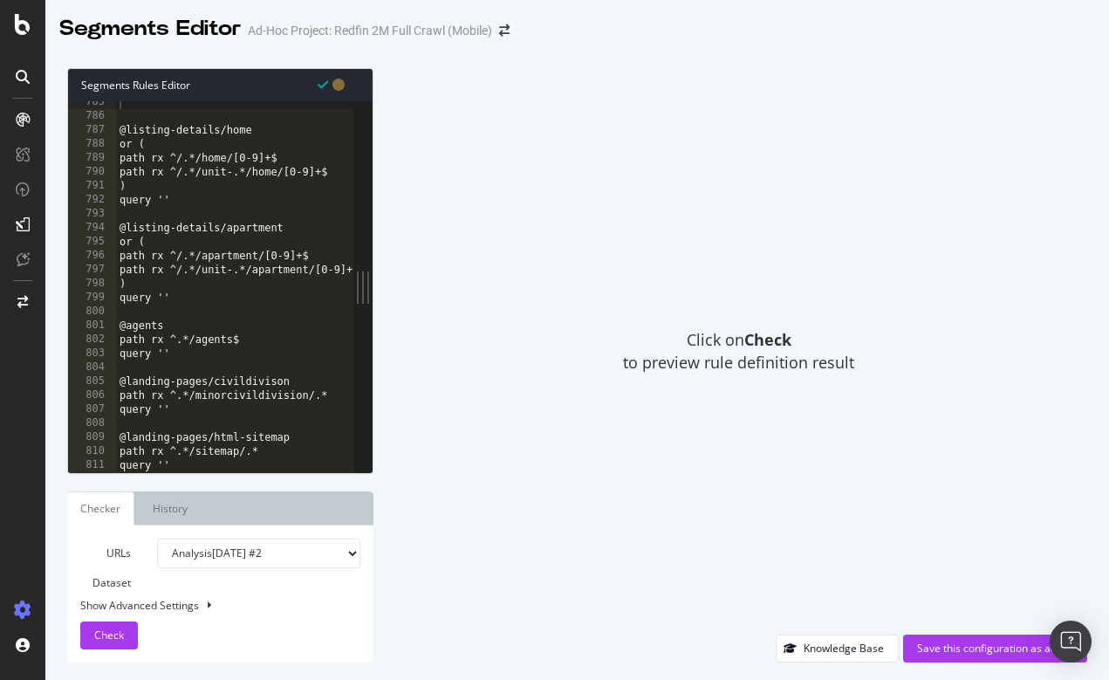
click at [210, 601] on button at bounding box center [209, 605] width 14 height 19
select select "5000"
select select "100"
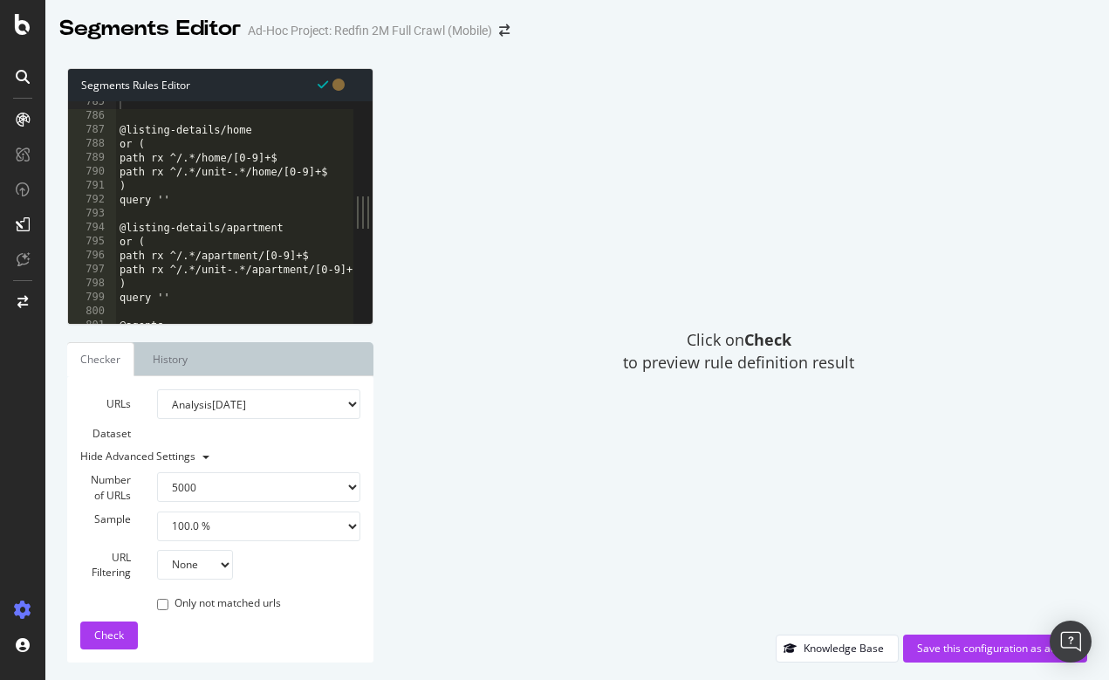
select select "analysis:20250822-2"
click at [197, 457] on button at bounding box center [205, 457] width 19 height 14
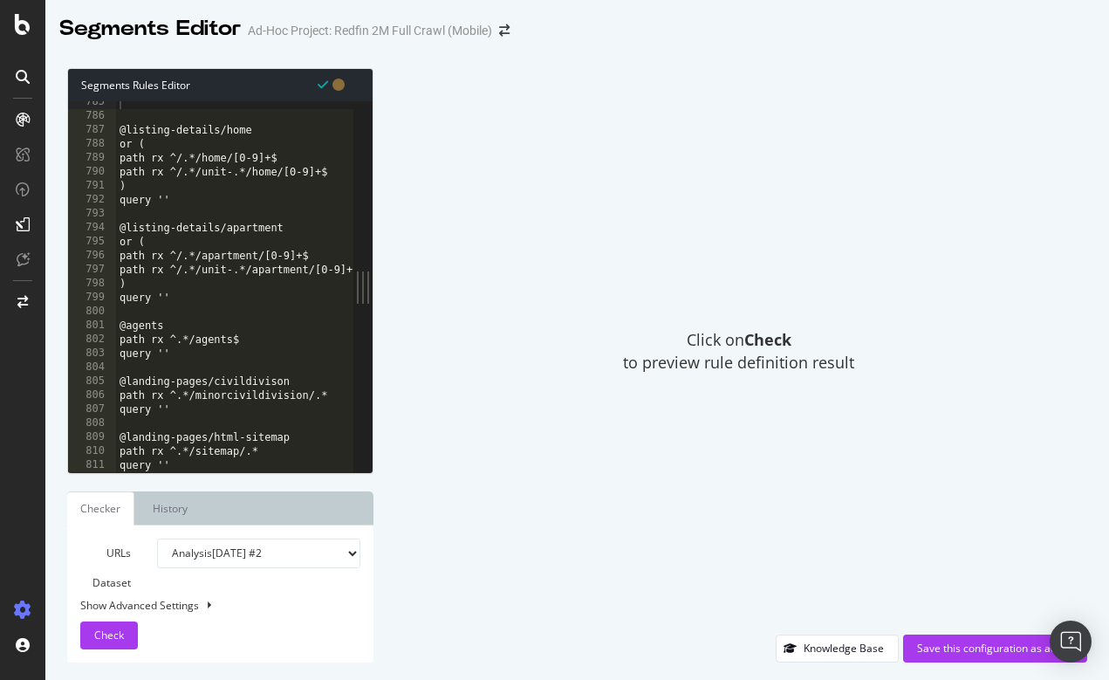
click at [208, 602] on b at bounding box center [209, 604] width 3 height 7
select select "5000"
select select "100"
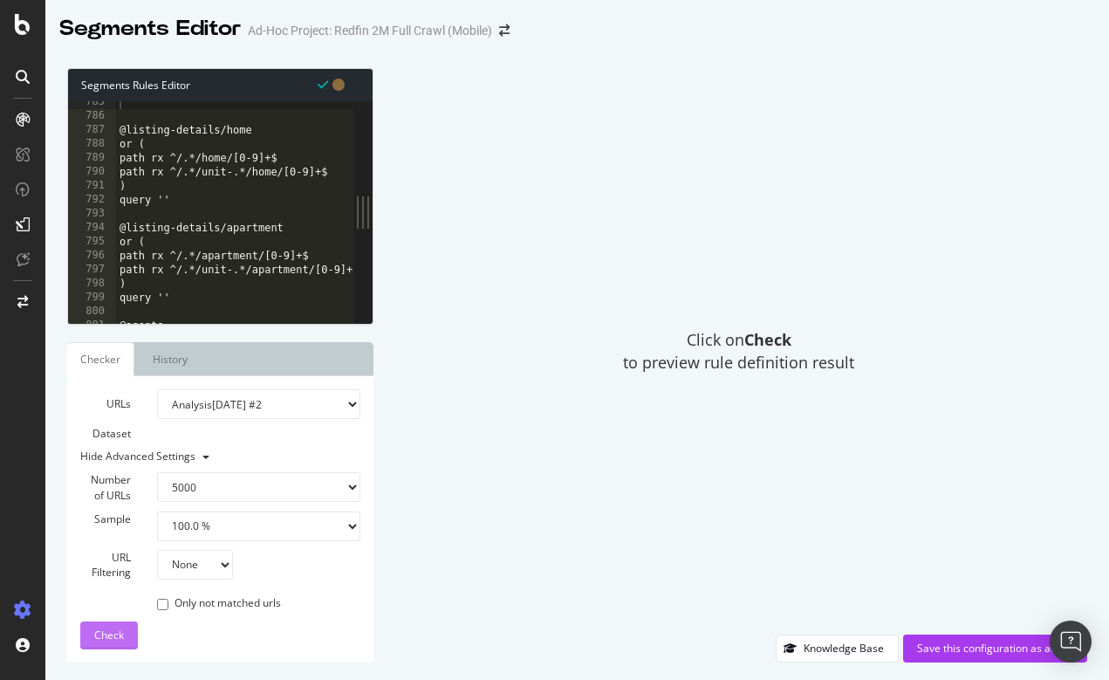
click at [115, 637] on span "Check" at bounding box center [109, 635] width 30 height 15
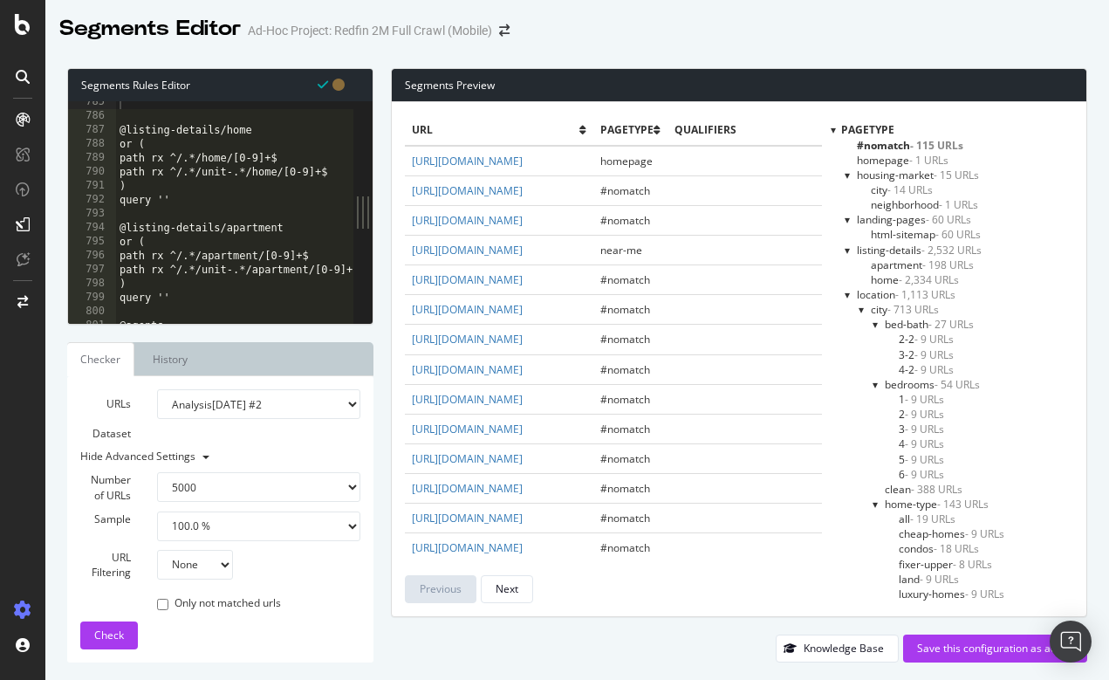
click at [833, 130] on div at bounding box center [833, 129] width 5 height 15
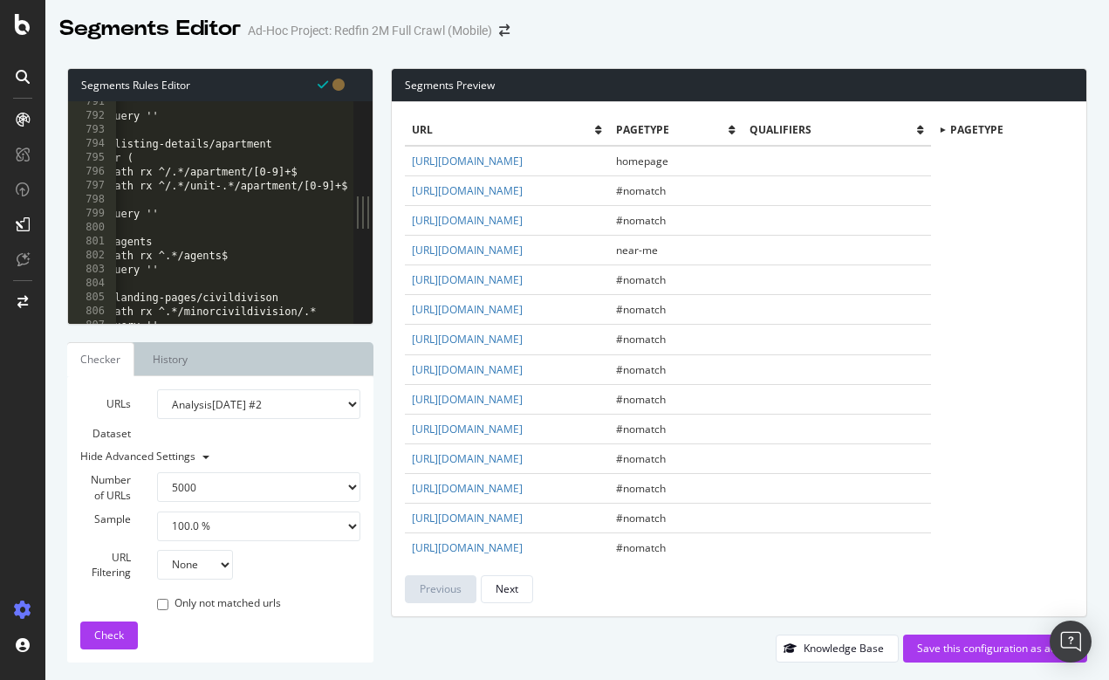
scroll to position [0, 0]
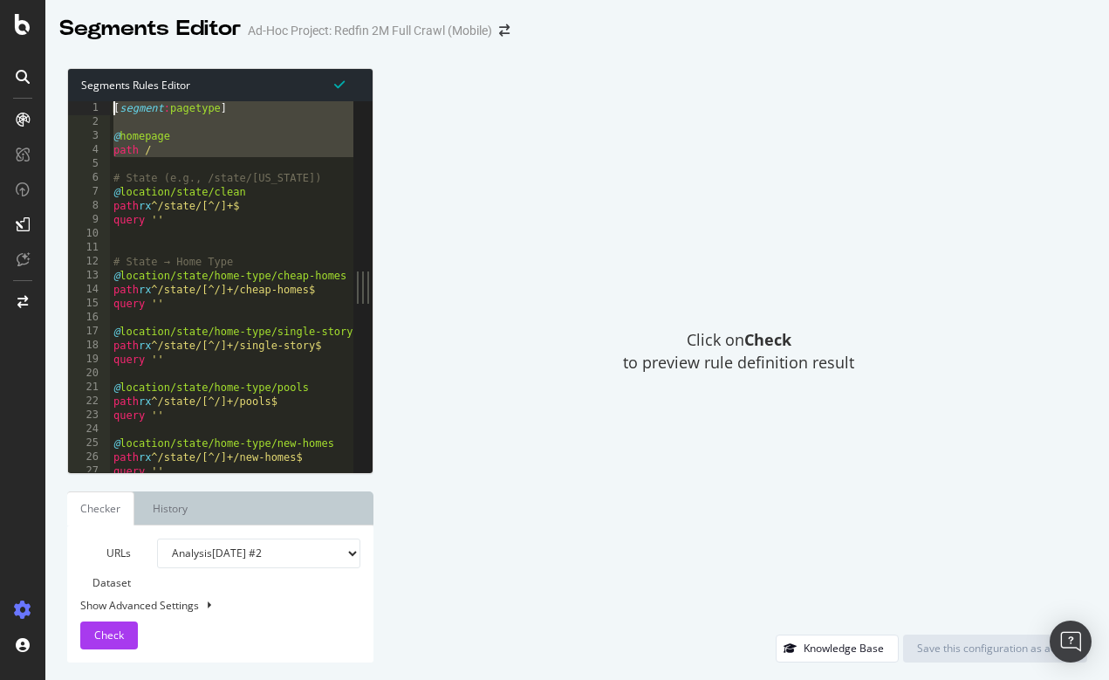
drag, startPoint x: 167, startPoint y: 157, endPoint x: 109, endPoint y: 106, distance: 76.7
click at [109, 106] on div "[segment:pagetype] 1 2 3 4 5 6 7 8 9 10 11 12 13 14 15 16 17 18 19 20 21 22 23 …" at bounding box center [210, 286] width 285 height 371
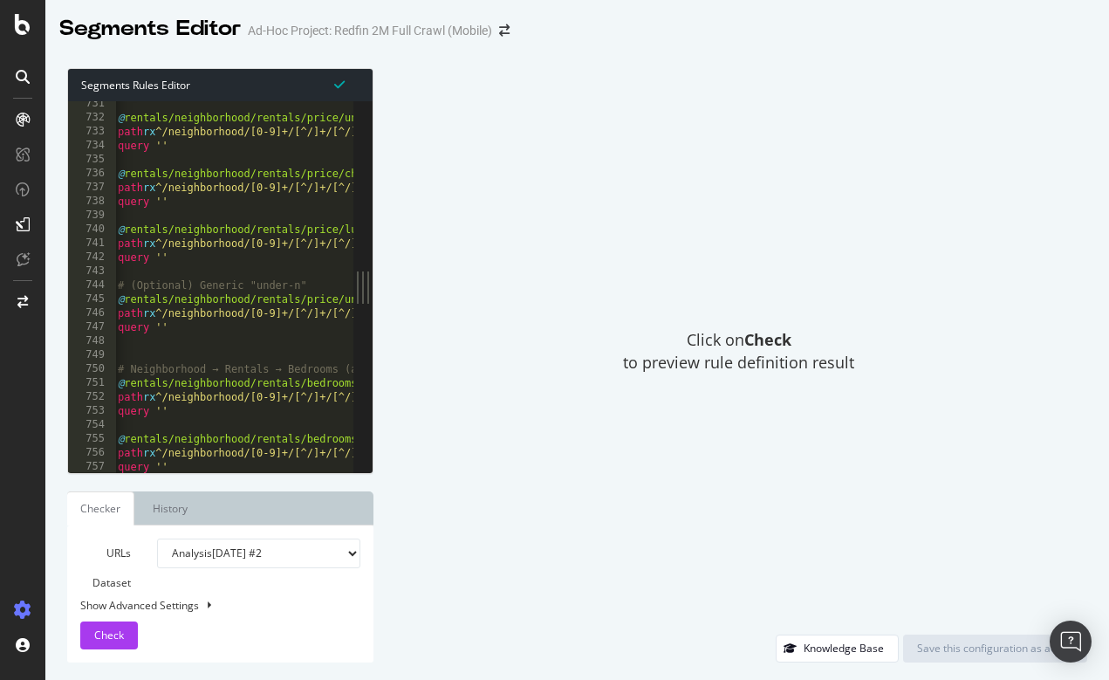
scroll to position [10969, 0]
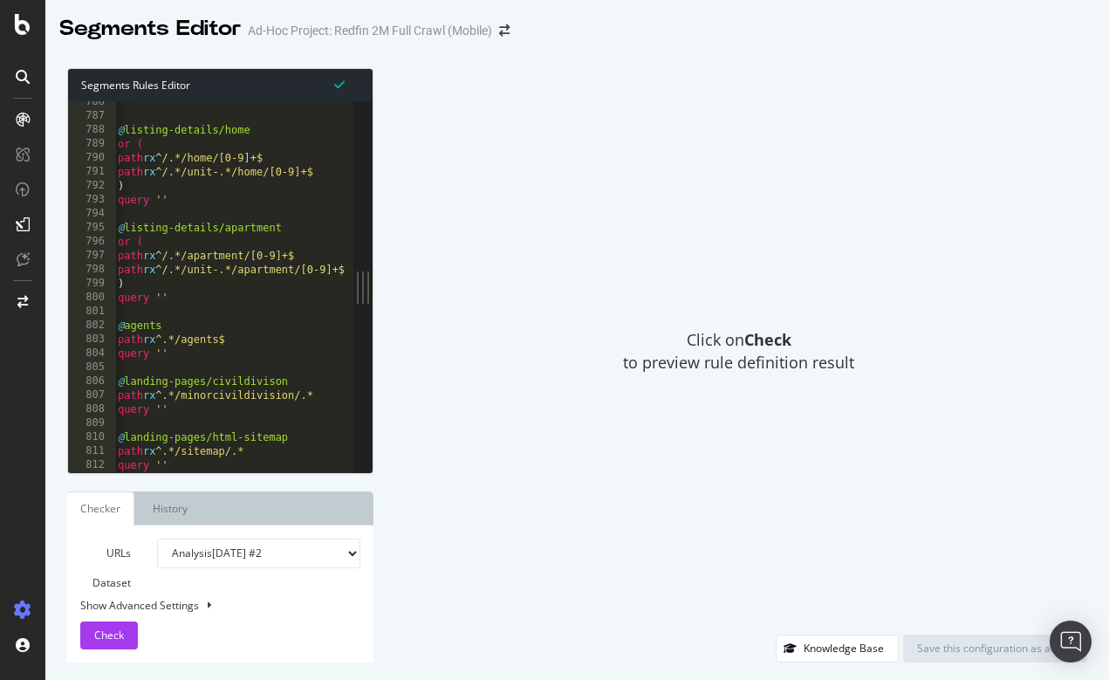
type textarea "query ''"
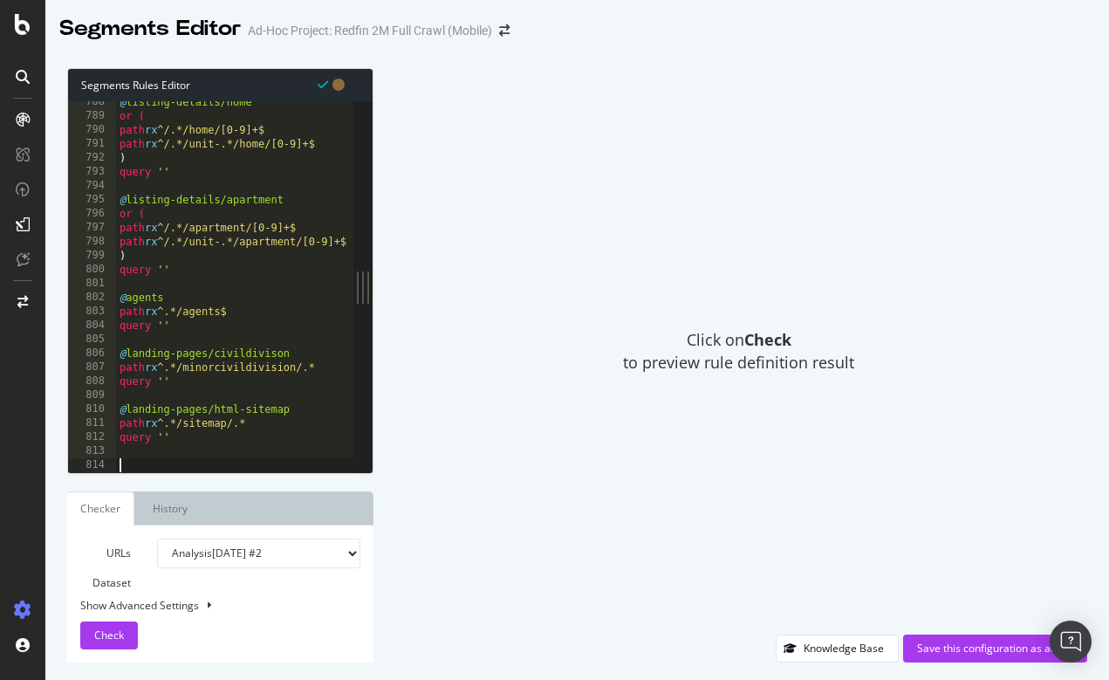
paste textarea "Cursor at row 818"
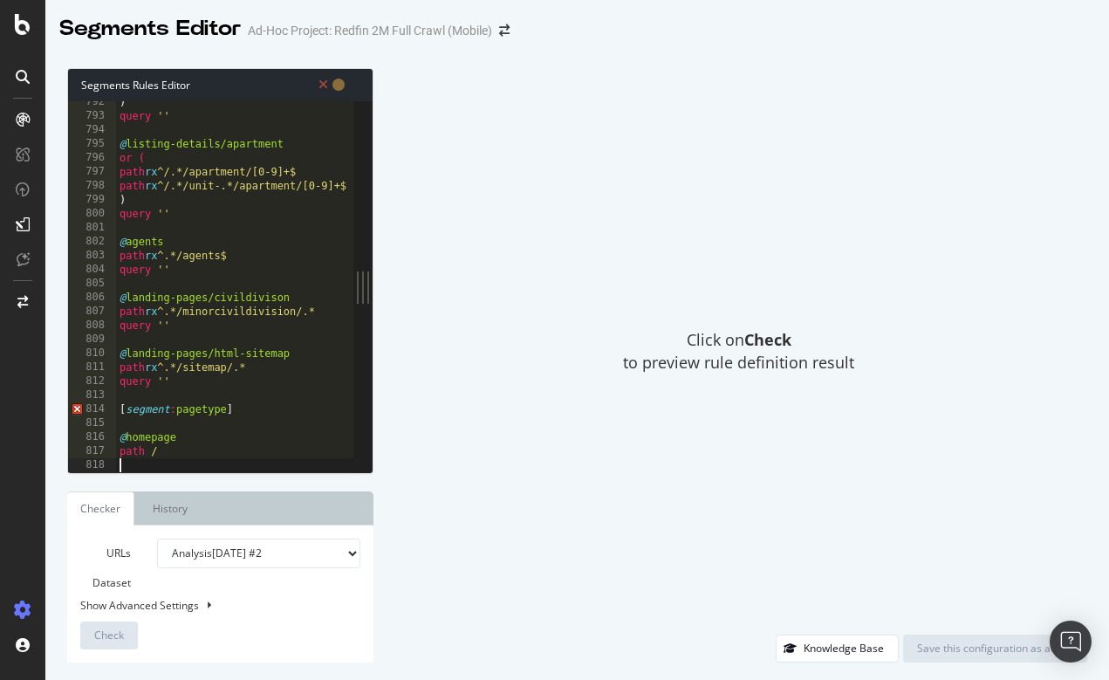
scroll to position [11067, 0]
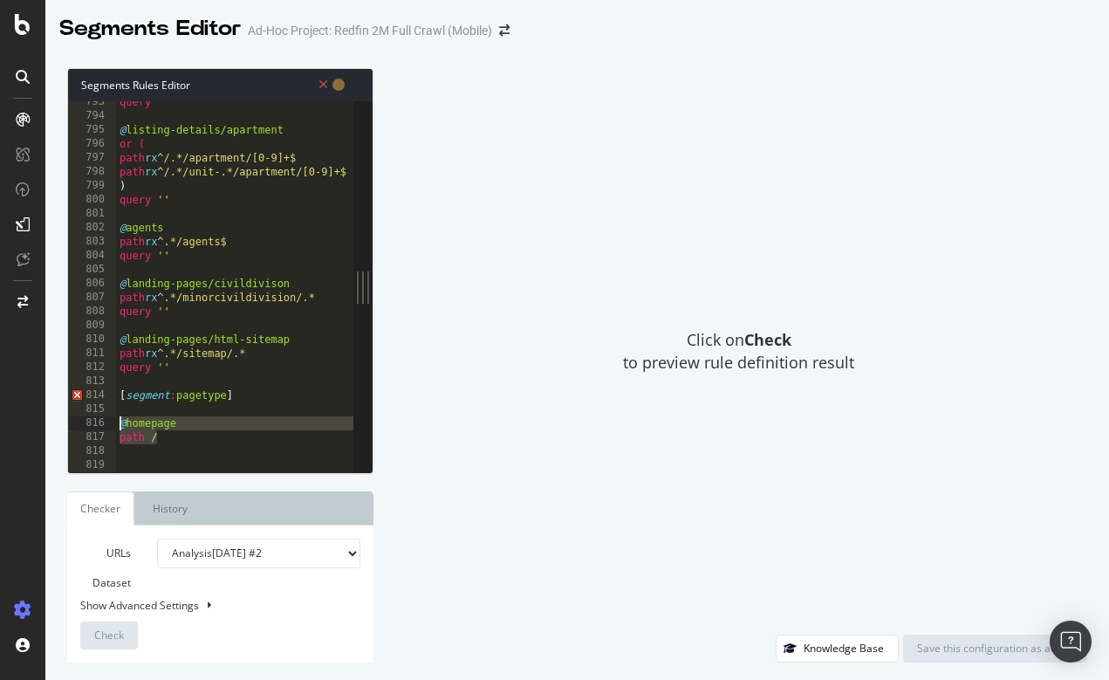
drag, startPoint x: 169, startPoint y: 440, endPoint x: 114, endPoint y: 429, distance: 56.1
click at [114, 429] on div "793 794 795 796 797 798 799 800 801 802 803 804 805 806 807 808 809 810 811 812…" at bounding box center [210, 286] width 285 height 371
type textarea "@homepage path /"
paste textarea "("
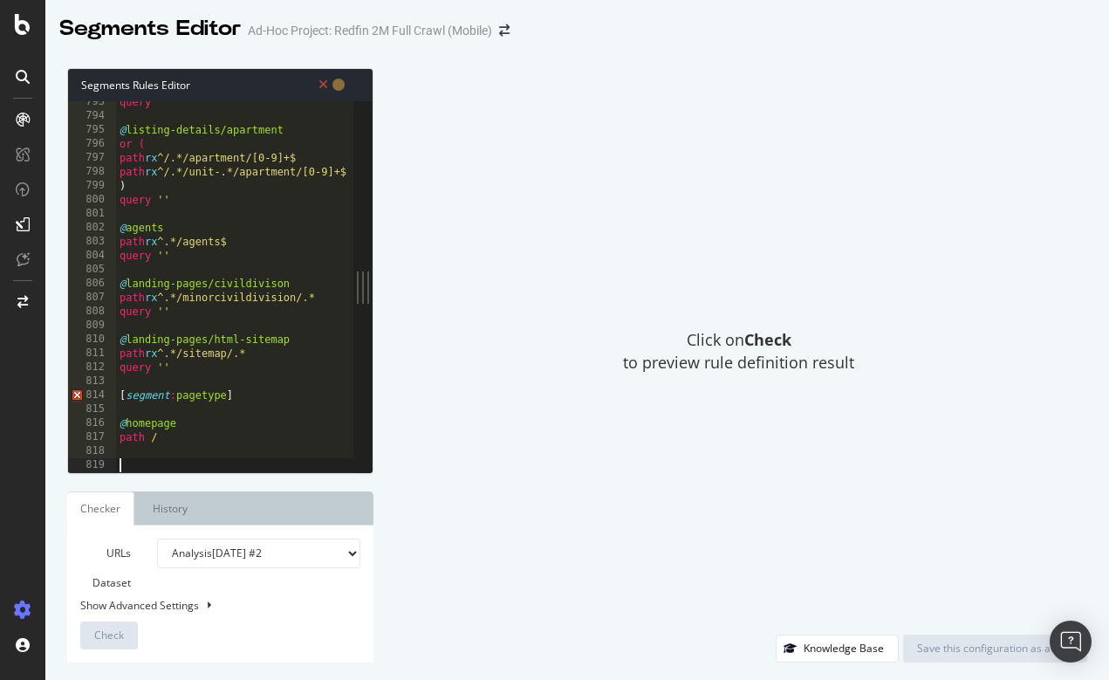
scroll to position [11151, 0]
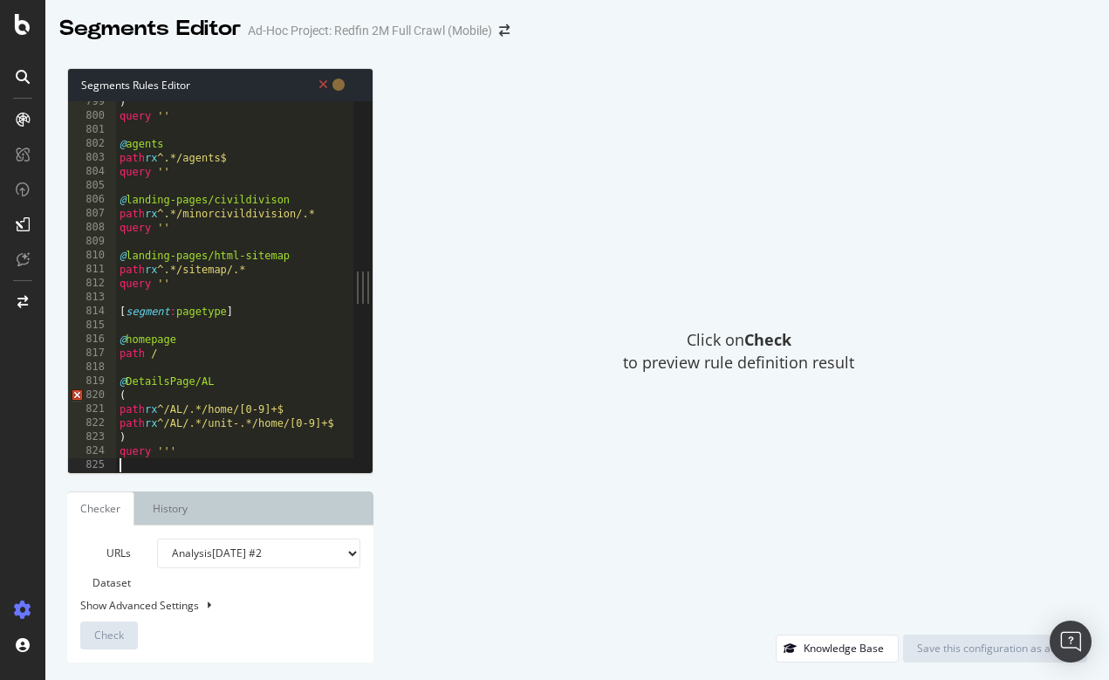
type textarea "OR ("
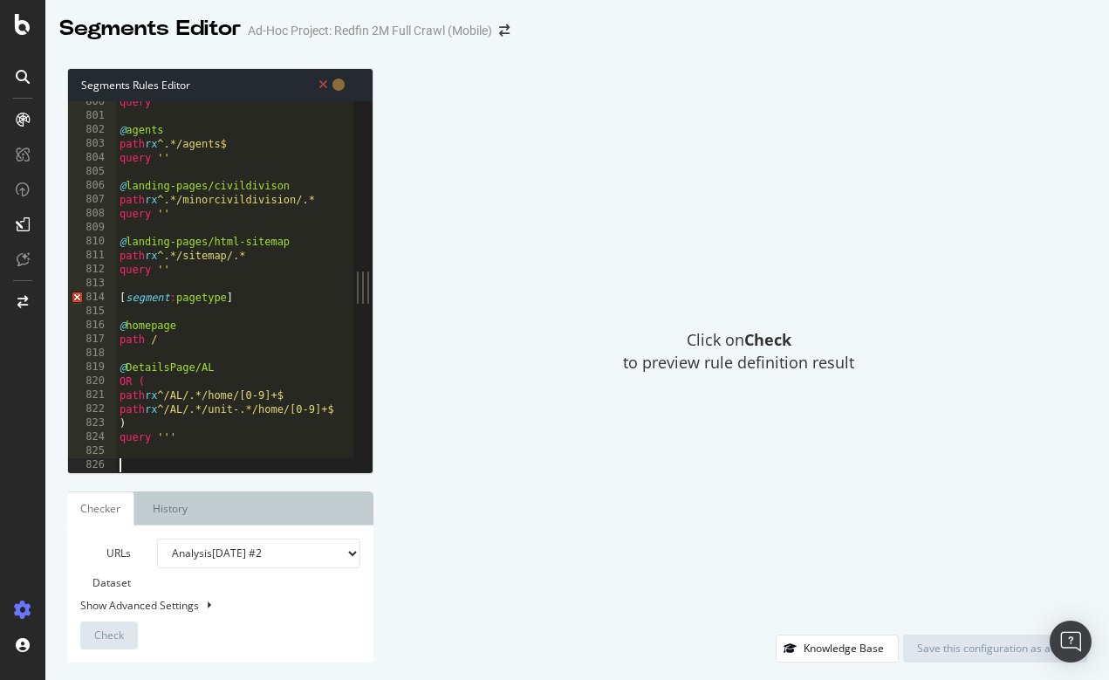
type textarea "query ''"
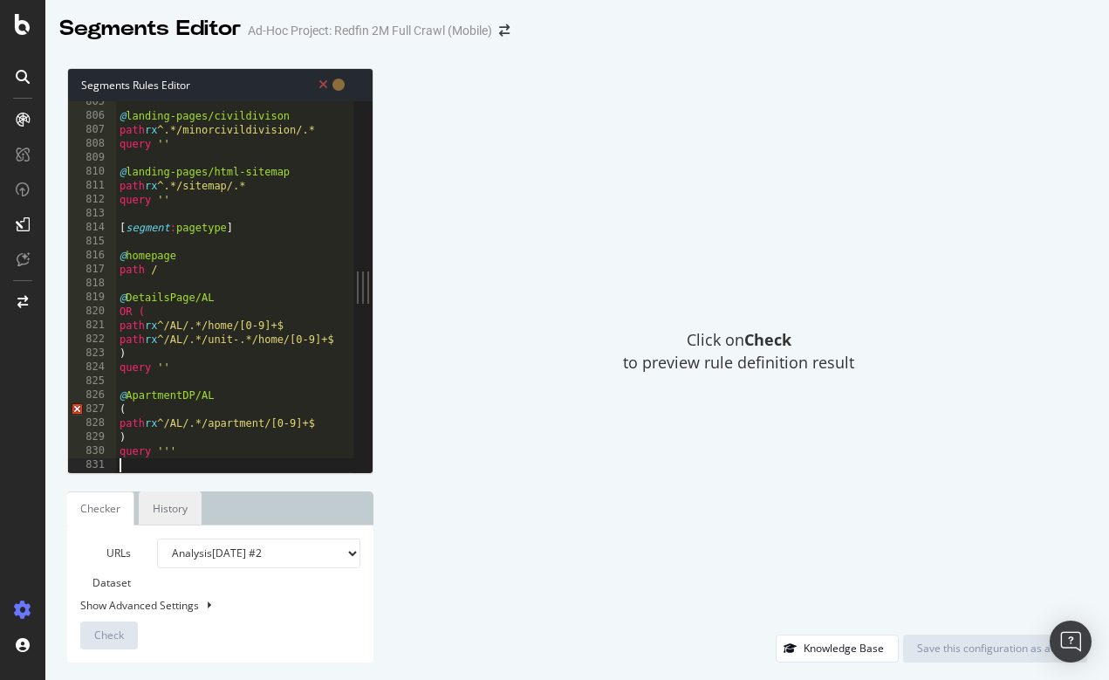
scroll to position [11235, 0]
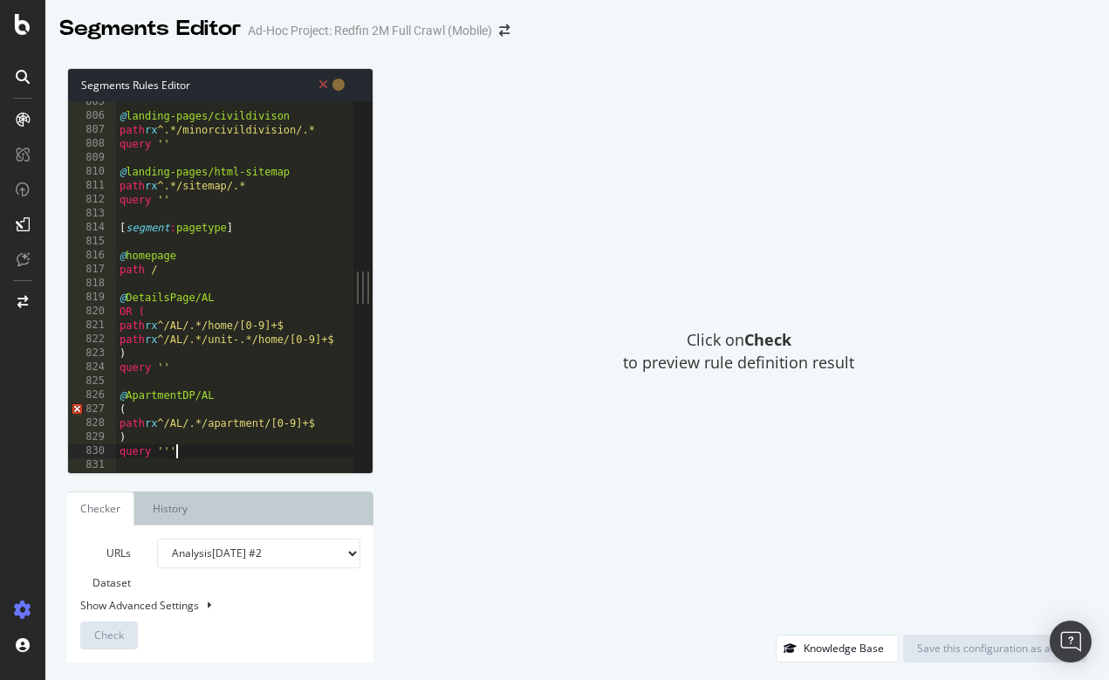
type textarea "query ''"
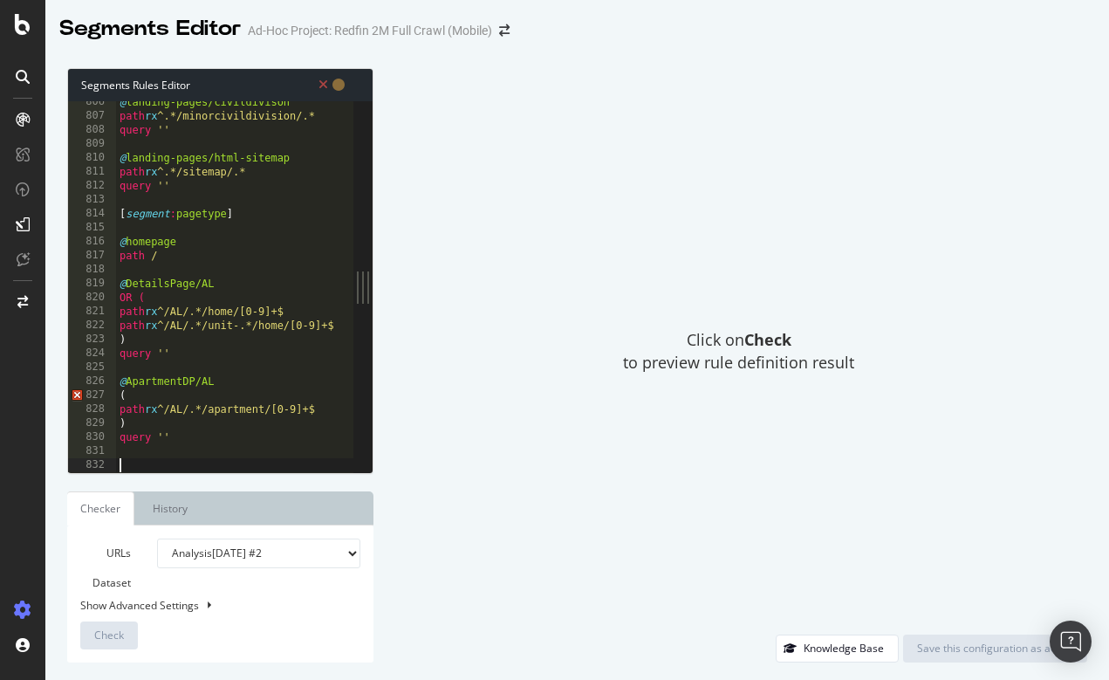
type textarea "("
type textarea ")"
type textarea "path rx ^/AL/.*/apartment/[0-9]+$"
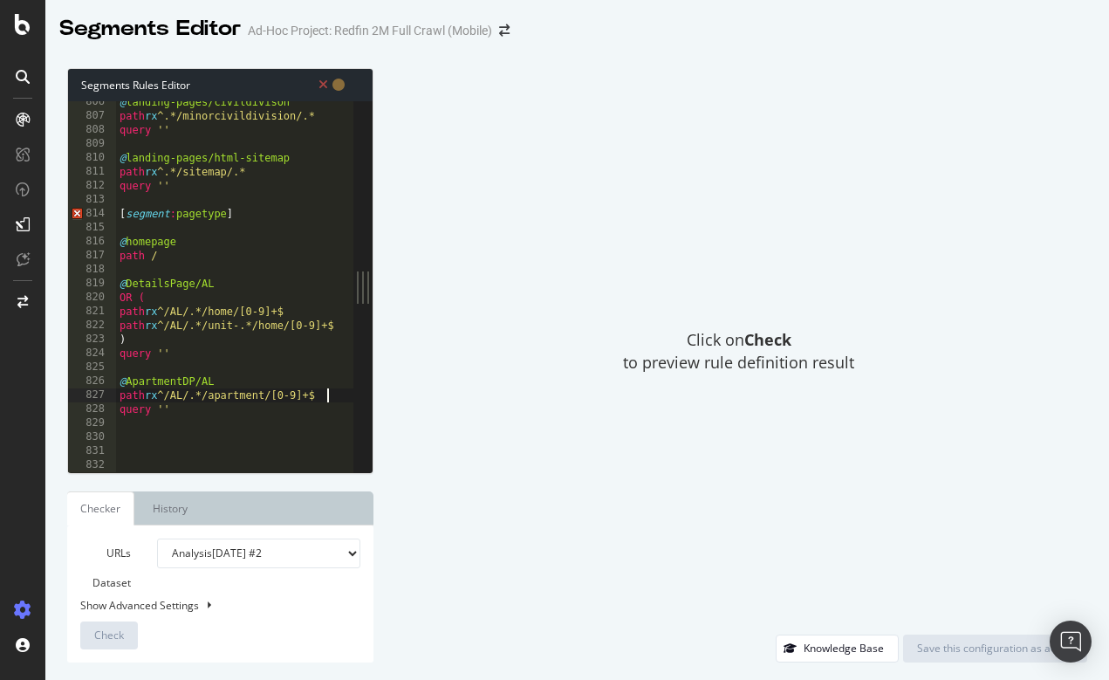
paste textarea "query '''"
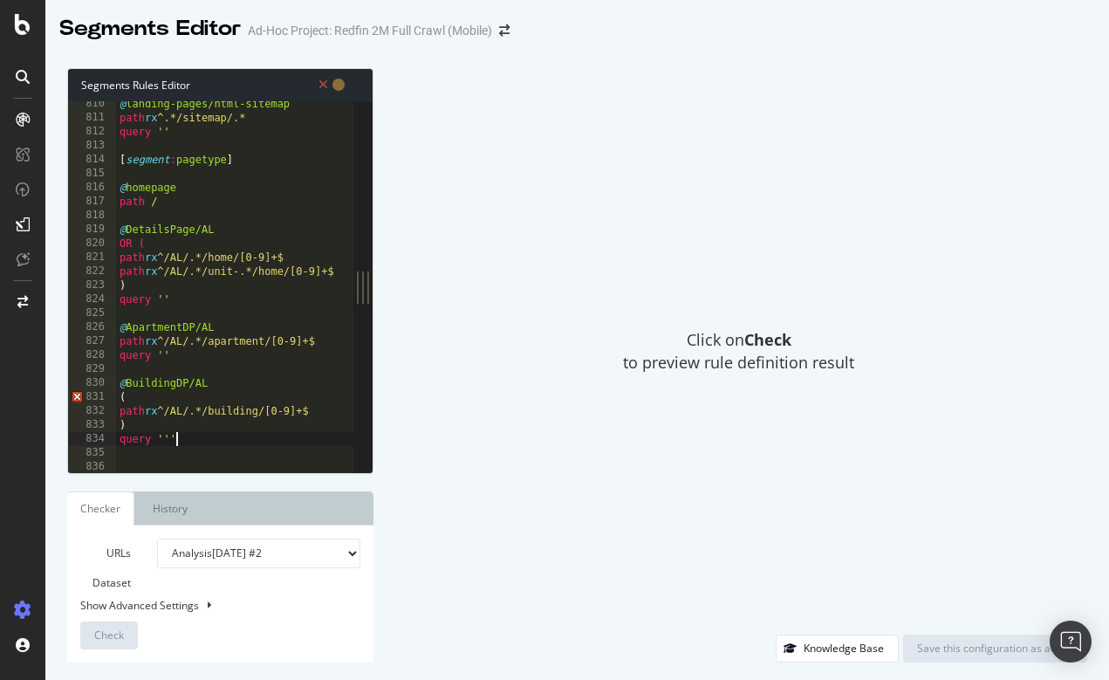
scroll to position [11306, 0]
type textarea "("
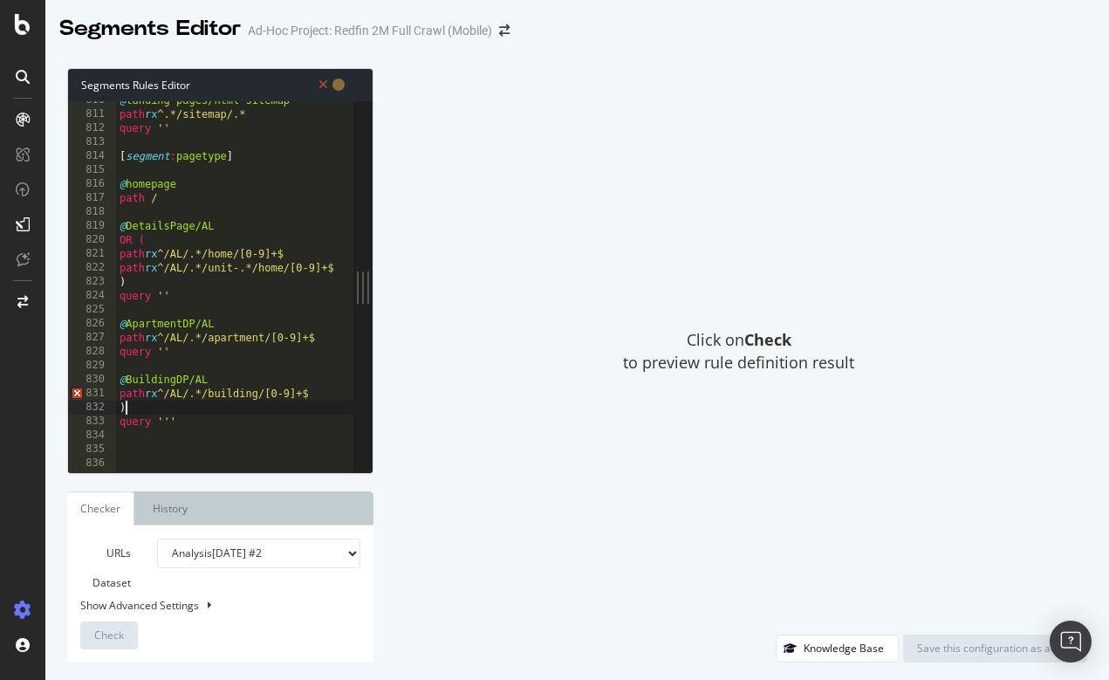
type textarea ")"
type textarea "query ''"
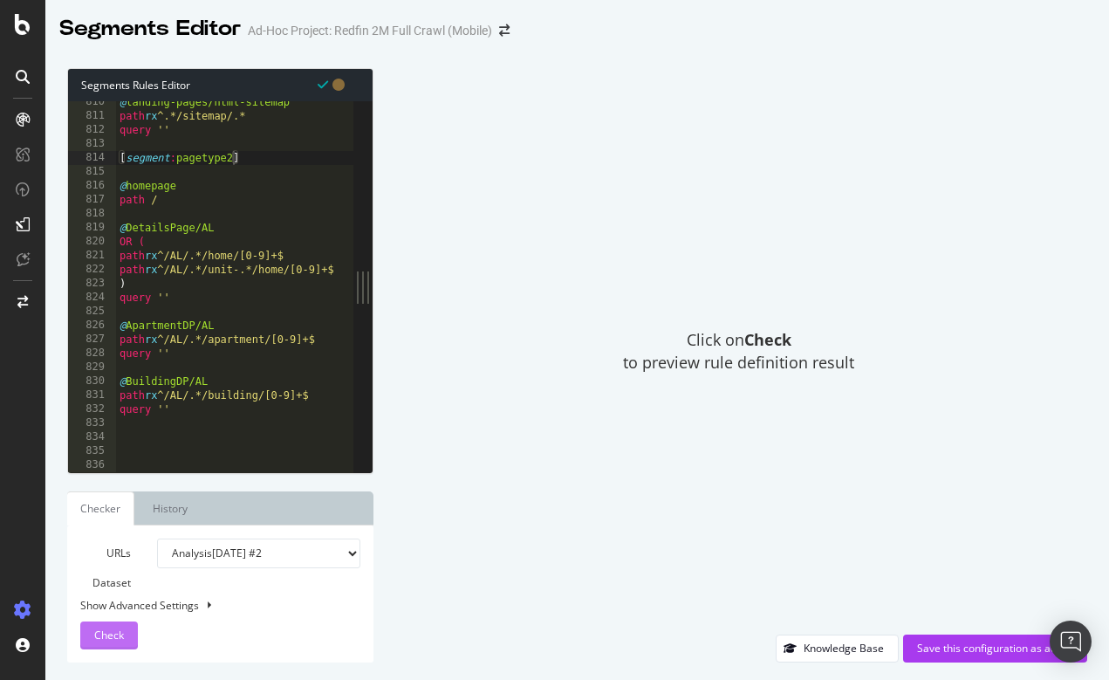
click at [99, 632] on span "Check" at bounding box center [109, 635] width 30 height 15
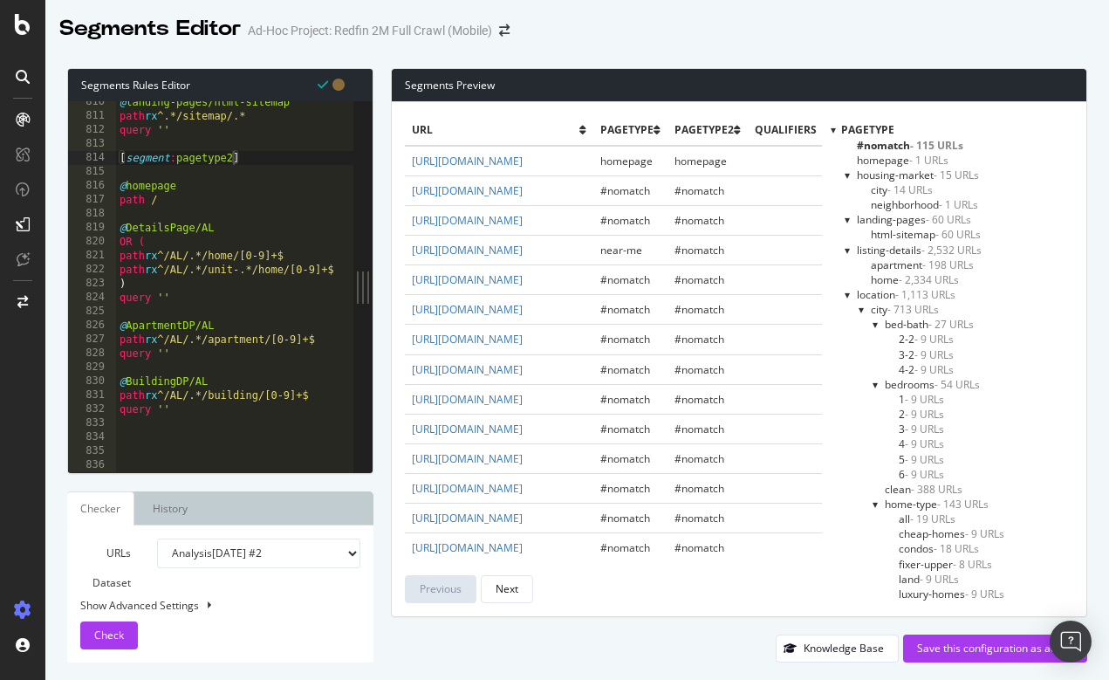
click at [831, 127] on div at bounding box center [833, 129] width 5 height 15
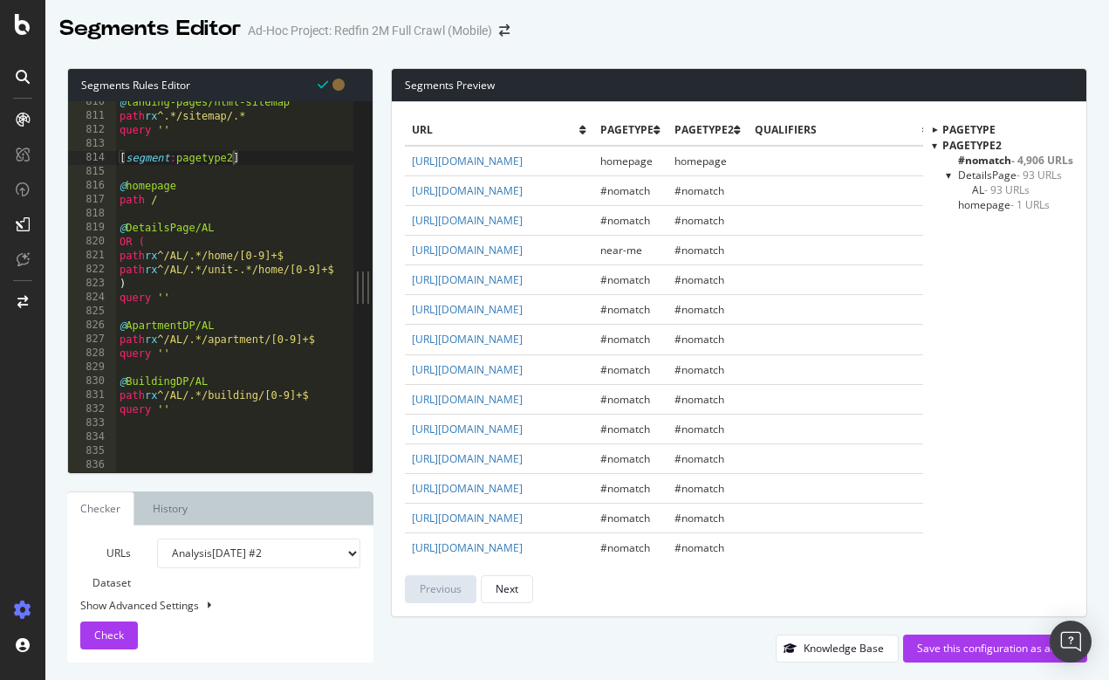
click at [949, 174] on div at bounding box center [949, 175] width 7 height 15
click at [949, 174] on div at bounding box center [949, 174] width 15 height 7
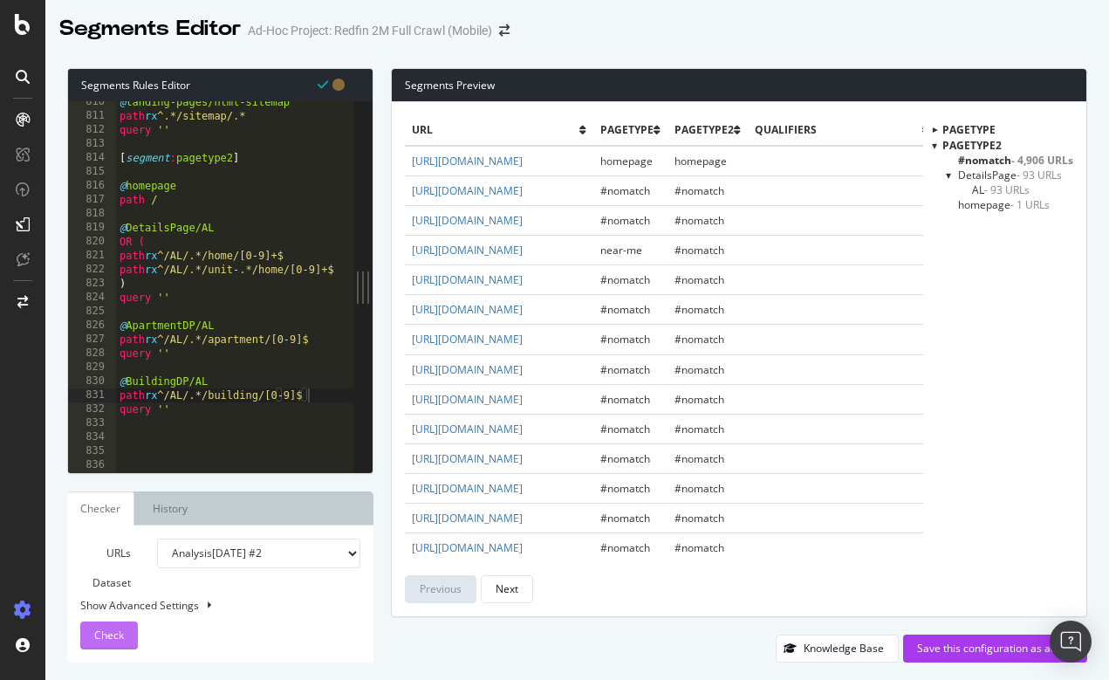
click at [118, 635] on span "Check" at bounding box center [109, 635] width 30 height 15
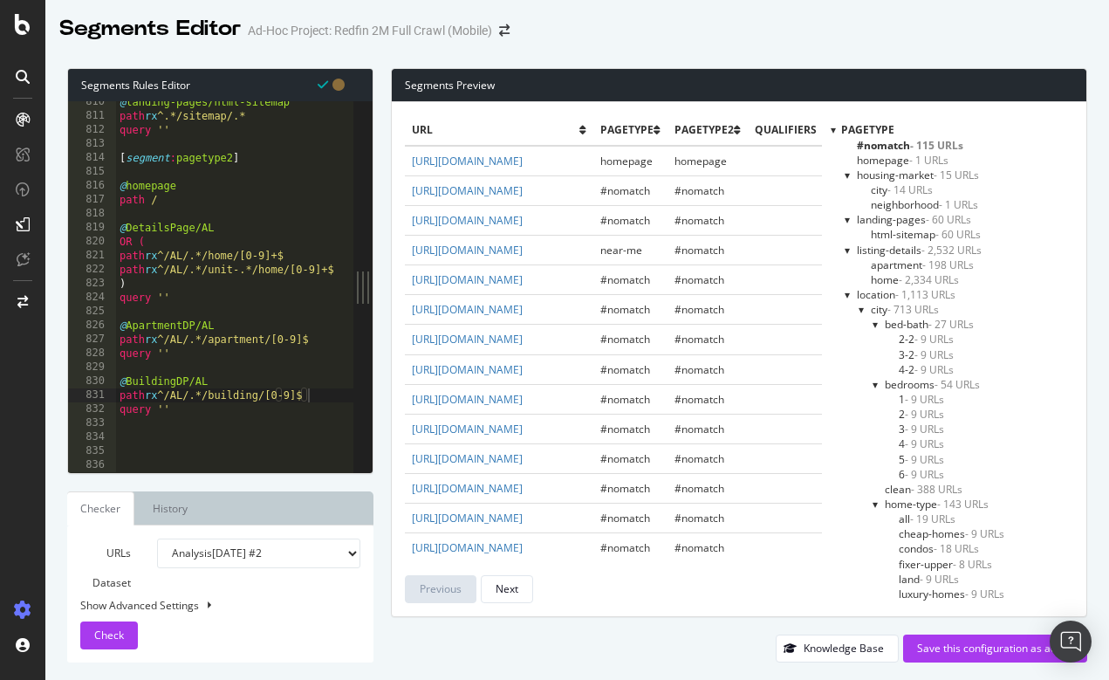
click at [831, 133] on div at bounding box center [833, 129] width 5 height 15
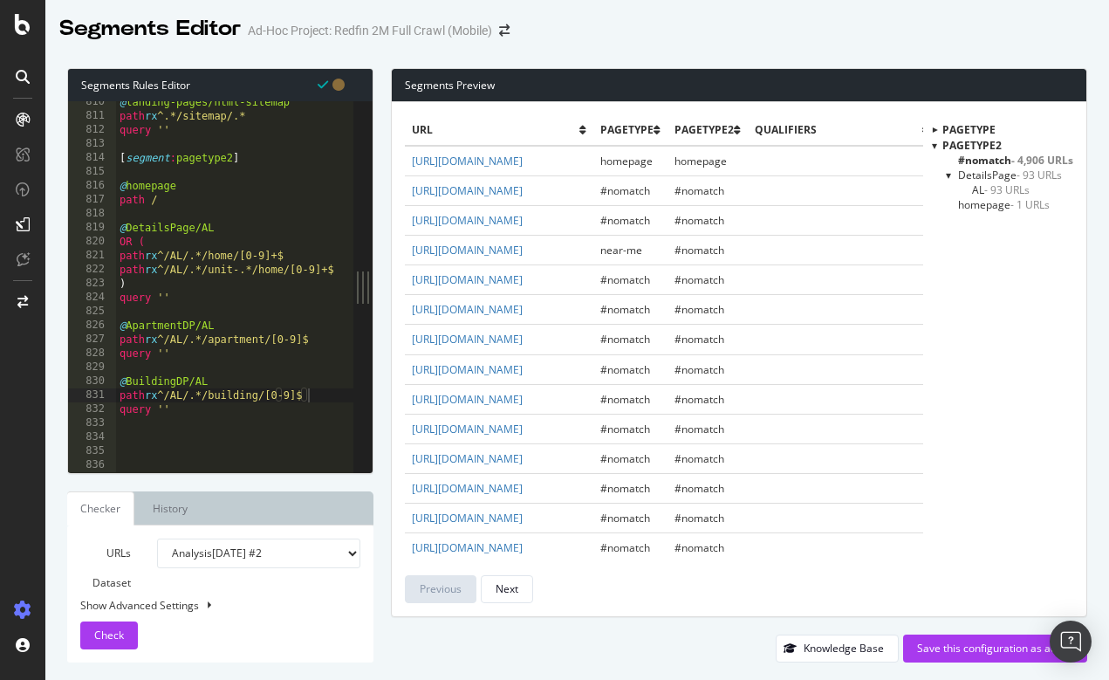
click at [1000, 187] on span "- 93 URLs" at bounding box center [1007, 189] width 45 height 15
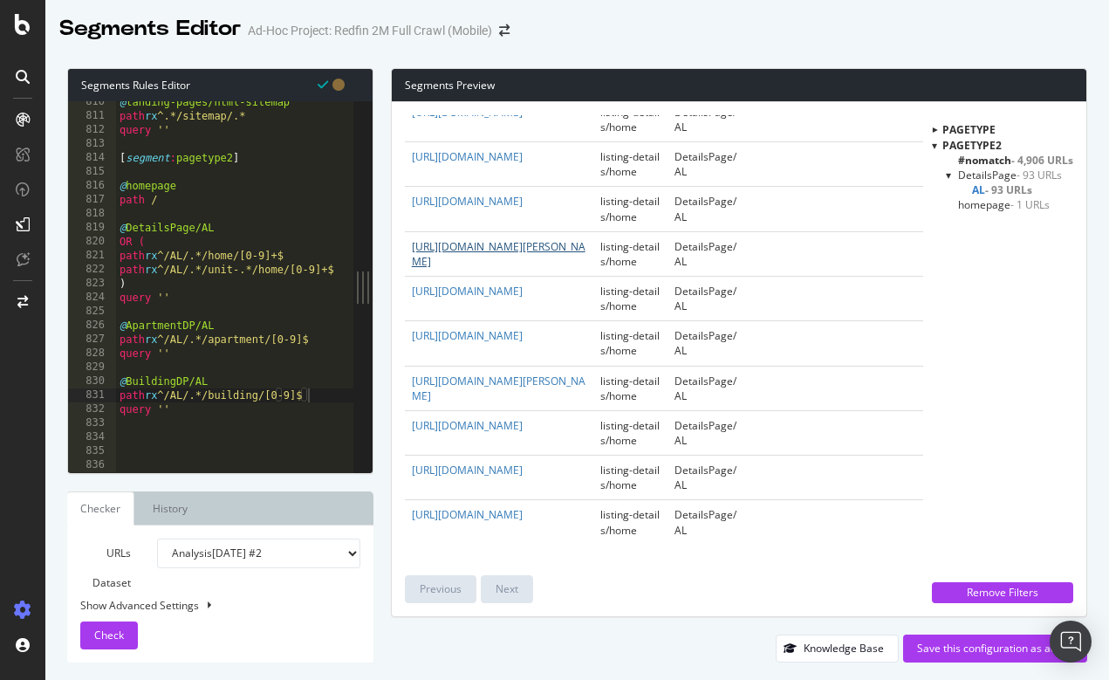
scroll to position [5121, 0]
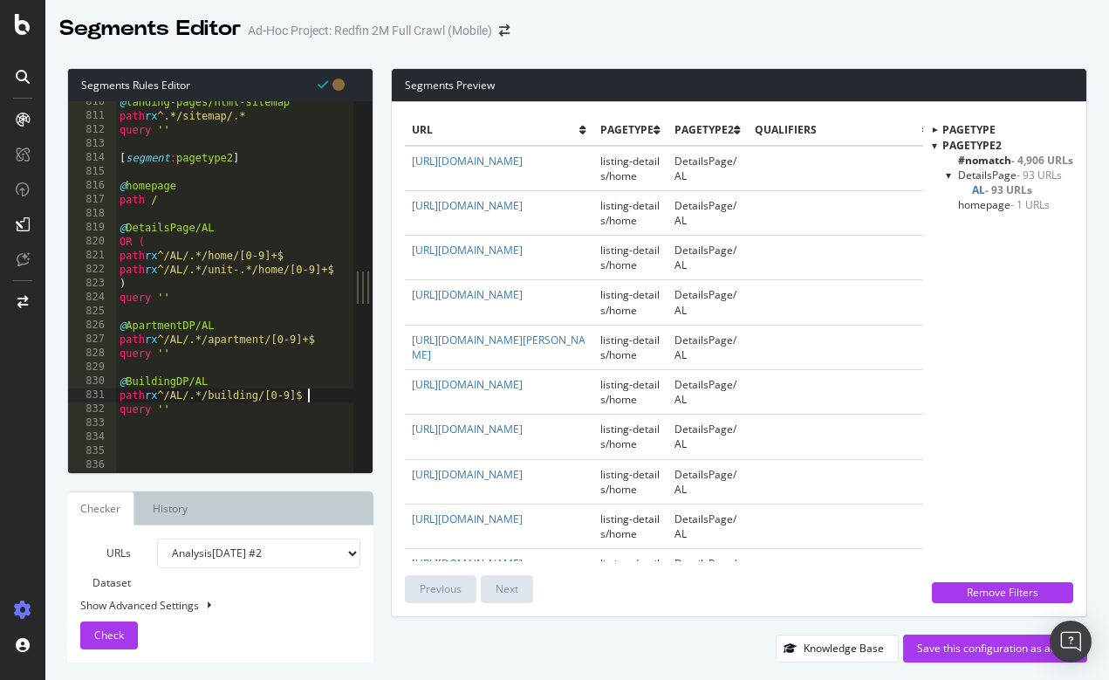
type textarea "path rx ^/AL/.*/building/[0-9]+$"
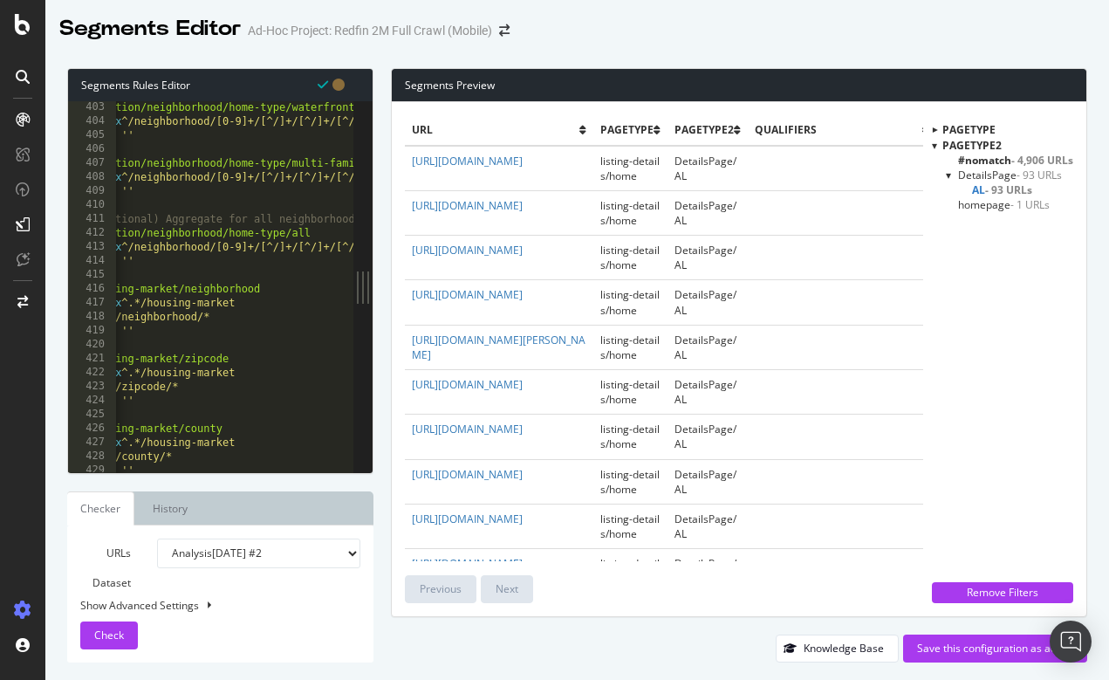
scroll to position [0, 0]
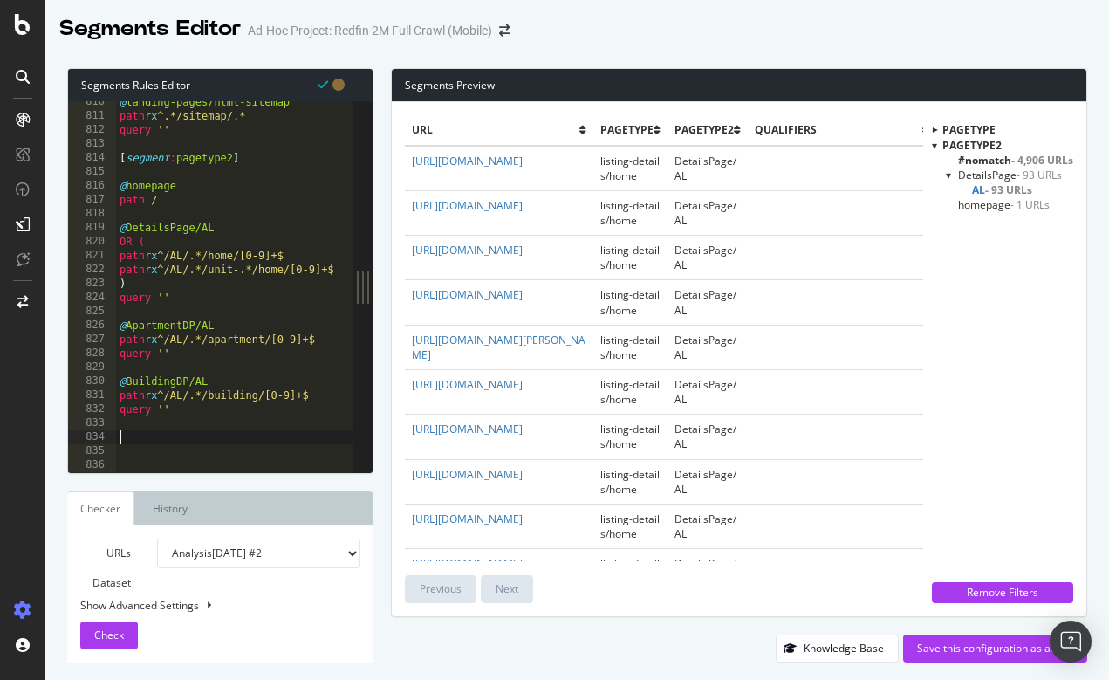
type textarea "path rx ^/AL/.*/building/[0-9]+$"
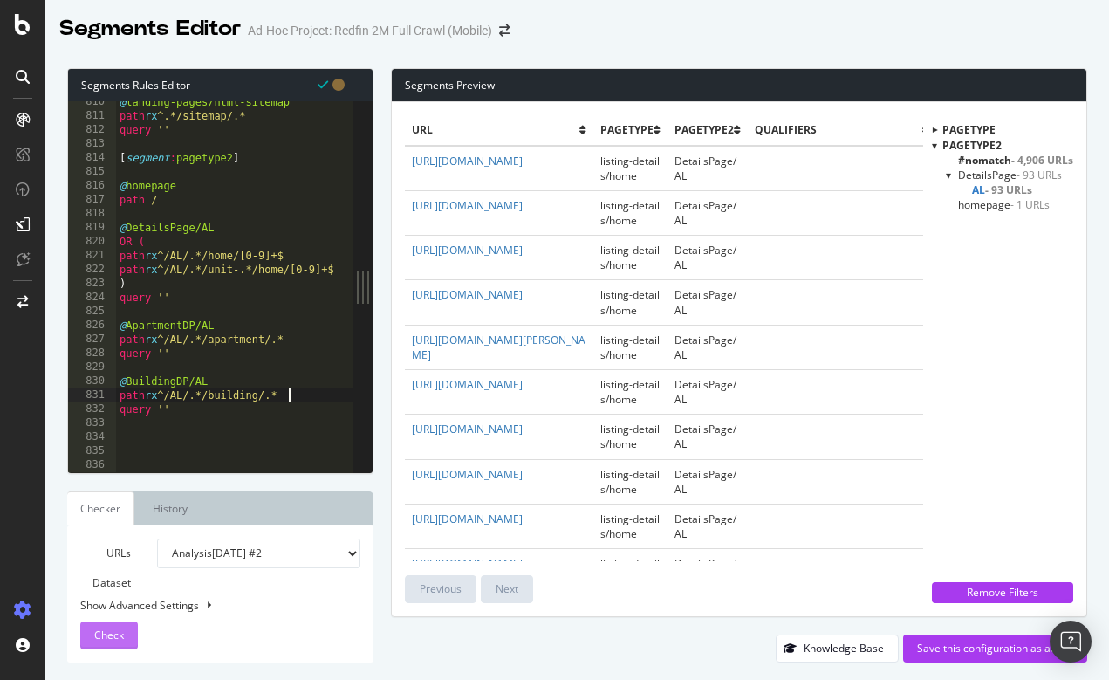
click at [119, 630] on span "Check" at bounding box center [109, 635] width 30 height 15
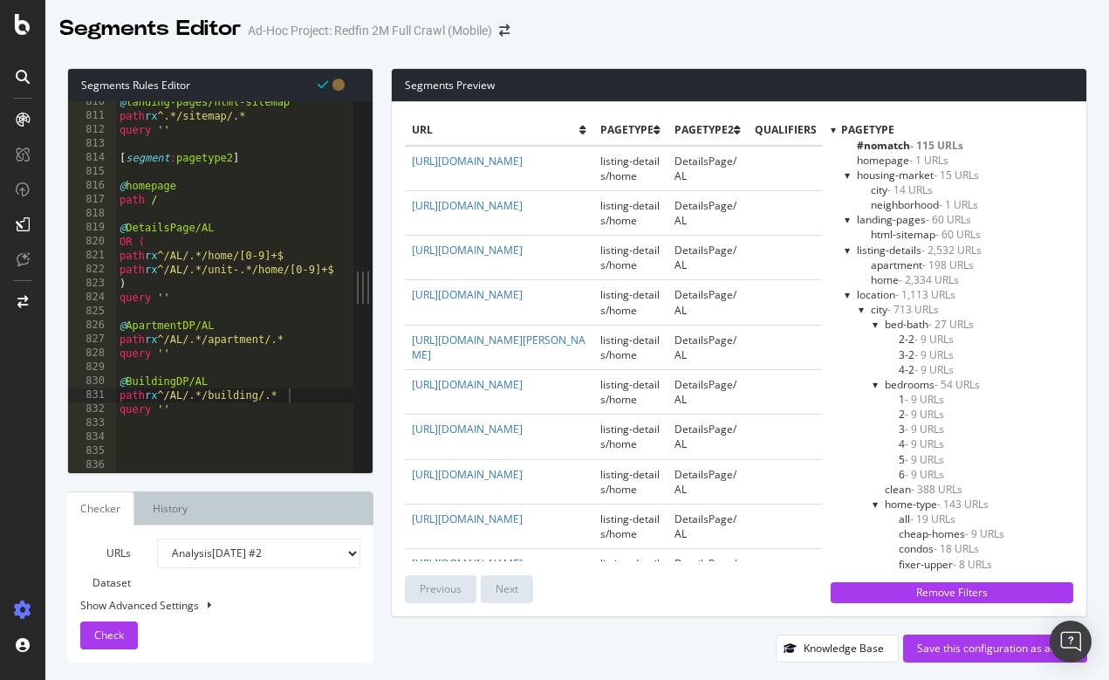
click at [833, 129] on div at bounding box center [833, 129] width 5 height 15
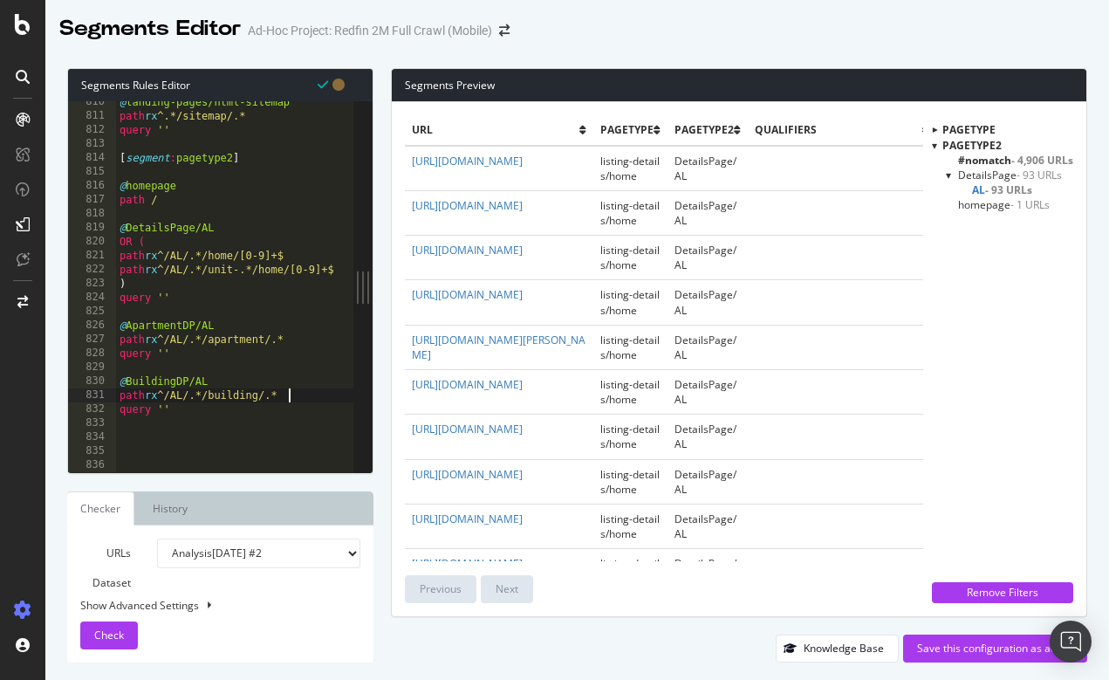
drag, startPoint x: 304, startPoint y: 269, endPoint x: 344, endPoint y: 271, distance: 40.2
click at [344, 271] on div "path rx ^/AL/.*/unit-.*/home/[0-9]+$ 810 811 812 813 814 815 816 817 818 819 82…" at bounding box center [210, 286] width 285 height 371
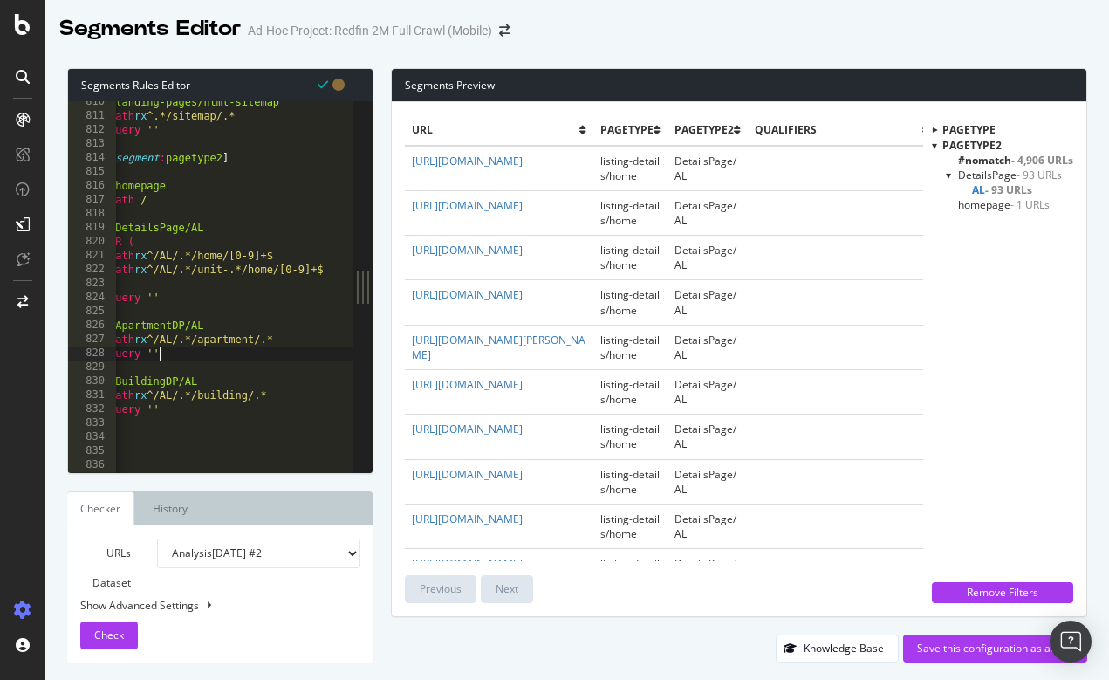
scroll to position [0, 3]
paste textarea "[0-9]+$"
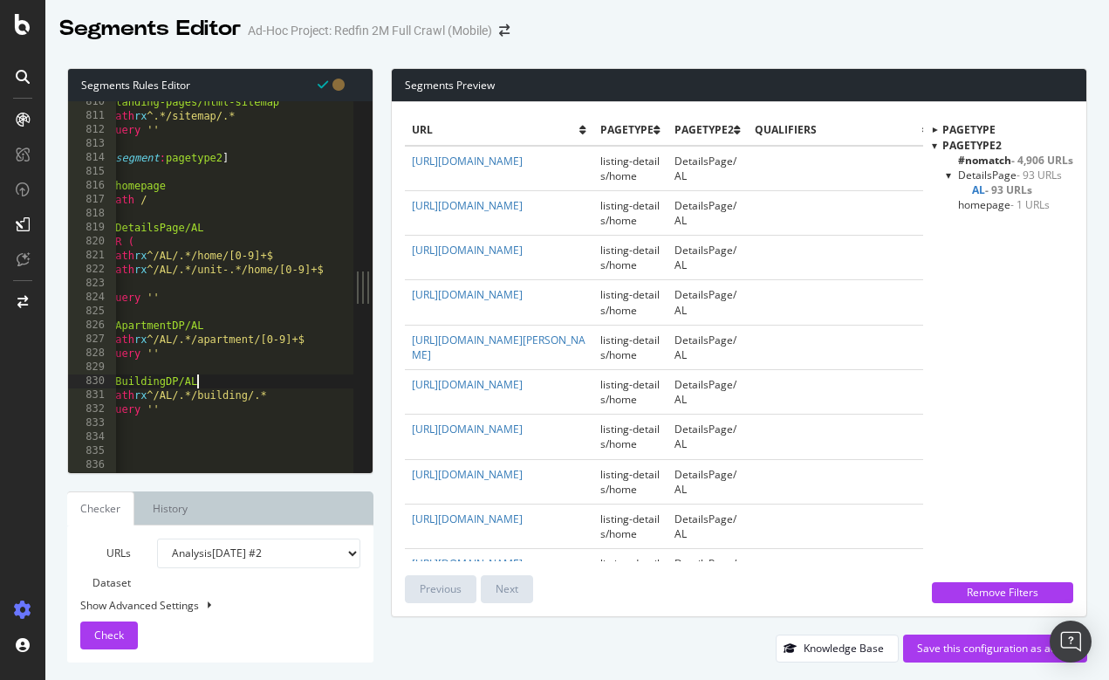
paste textarea "[0-9]+$"
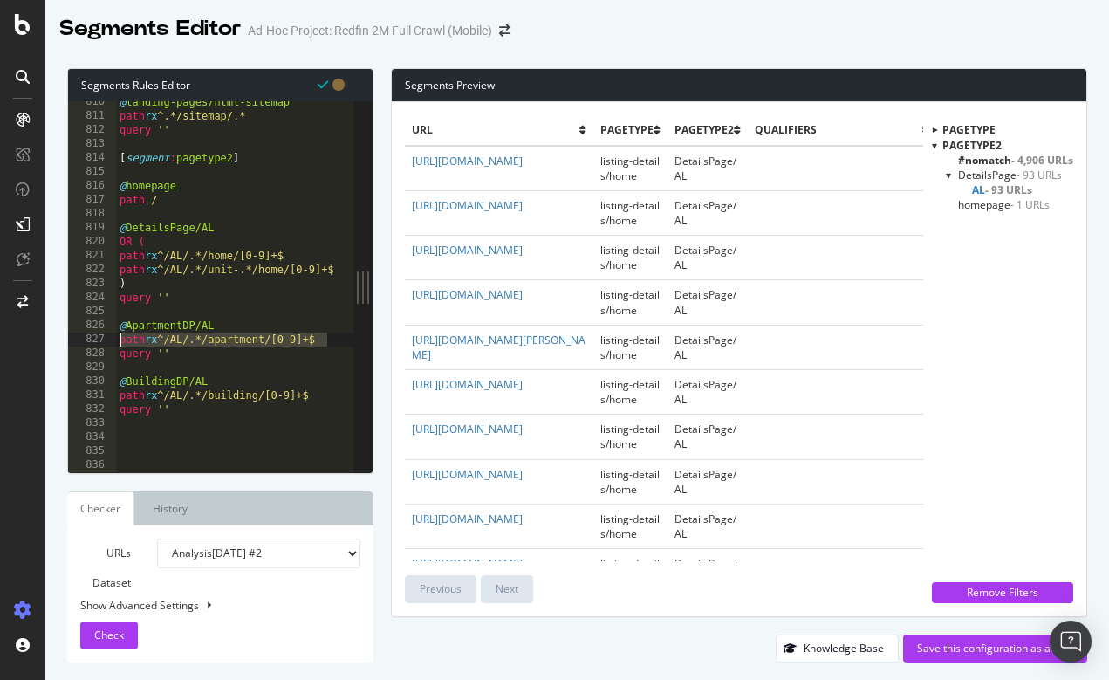
drag, startPoint x: 333, startPoint y: 337, endPoint x: 111, endPoint y: 337, distance: 222.6
click at [111, 337] on div "path rx ^/AL/.*/building/[0-9]+$ 810 811 812 813 814 815 816 817 818 819 820 82…" at bounding box center [210, 286] width 285 height 371
type textarea "path rx ^/AL/.*/apartment/[0-9]+$"
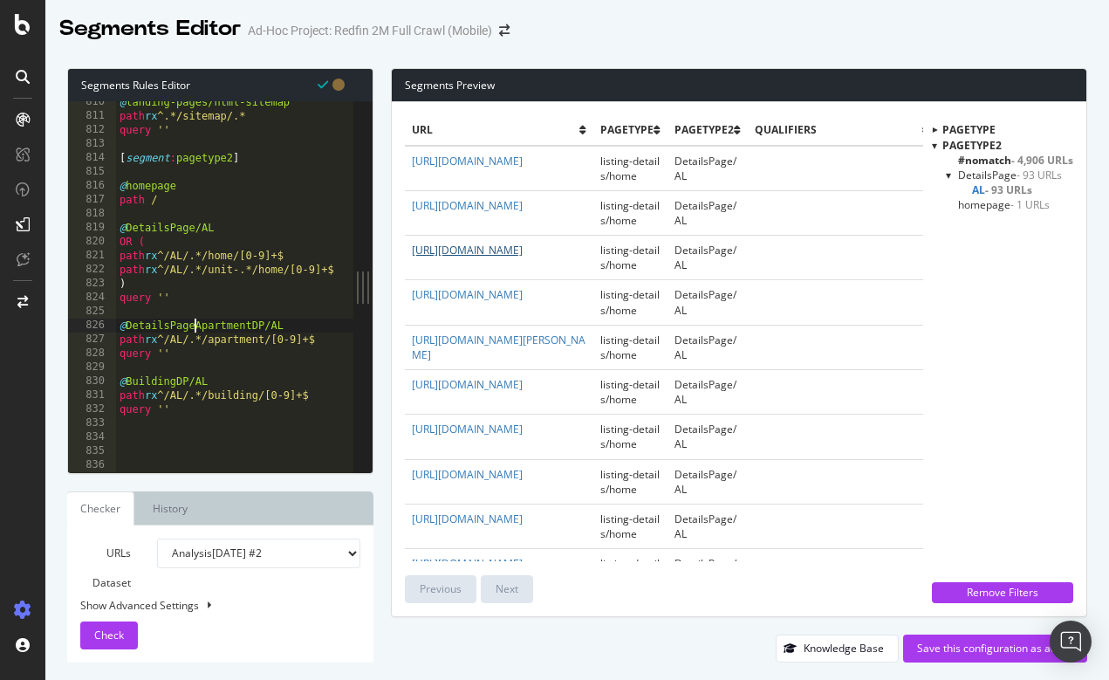
scroll to position [0, 7]
type textarea "@DetailsPage/BuildingDP/AL"
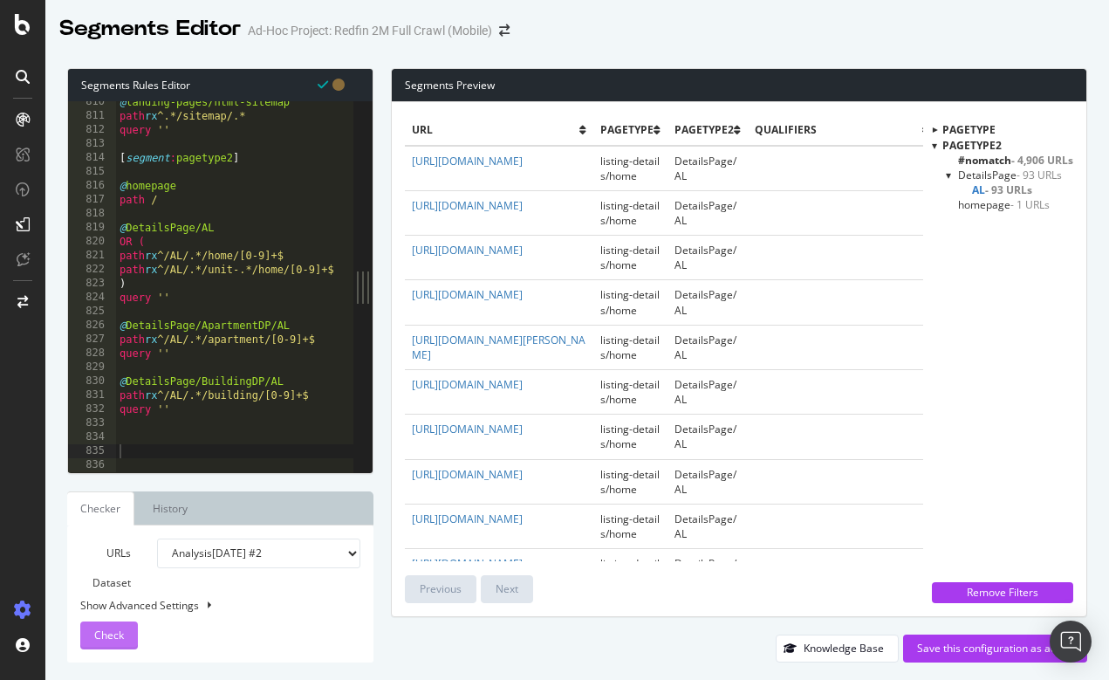
click at [117, 630] on span "Check" at bounding box center [109, 635] width 30 height 15
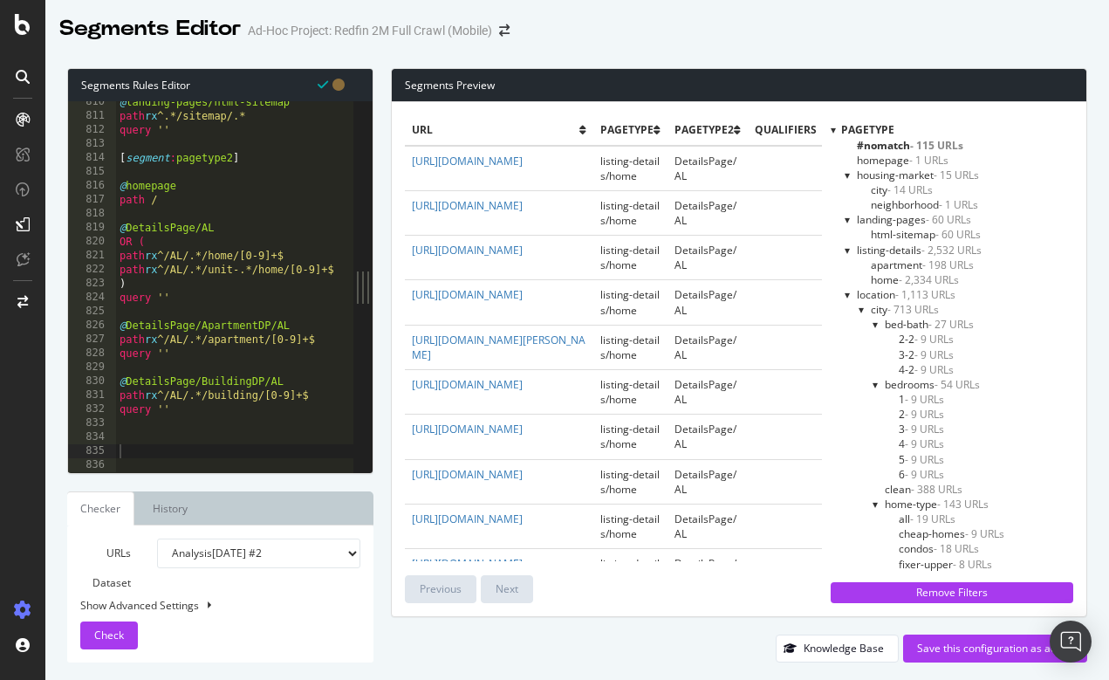
click at [834, 135] on div at bounding box center [833, 129] width 5 height 15
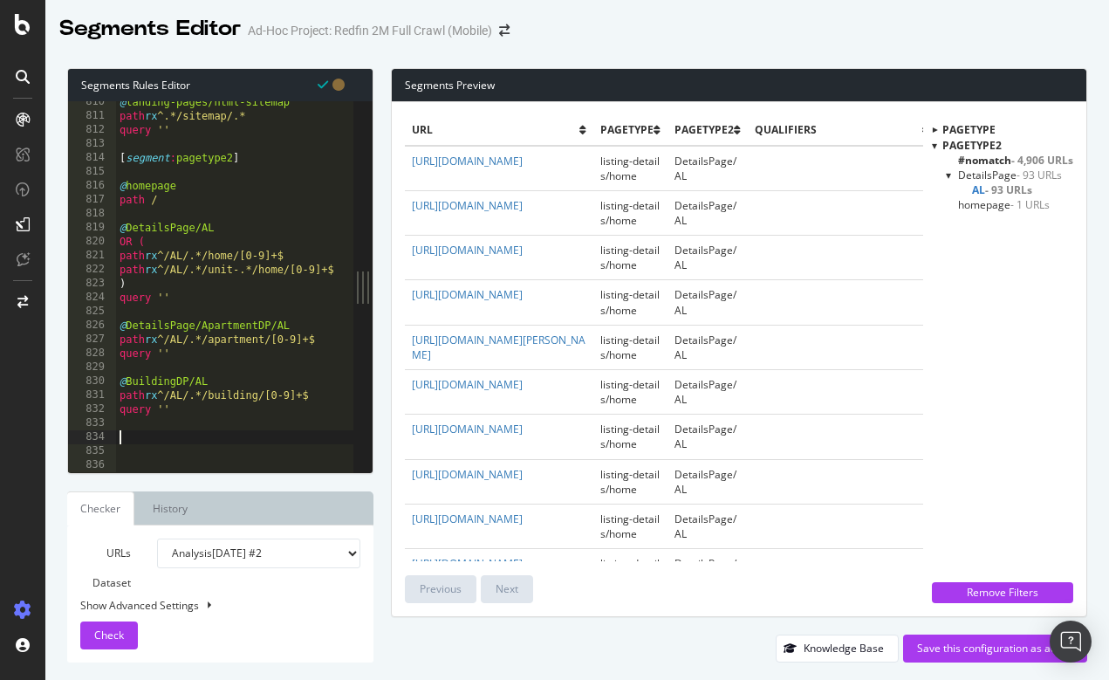
type textarea "@ApartmentDP/AL"
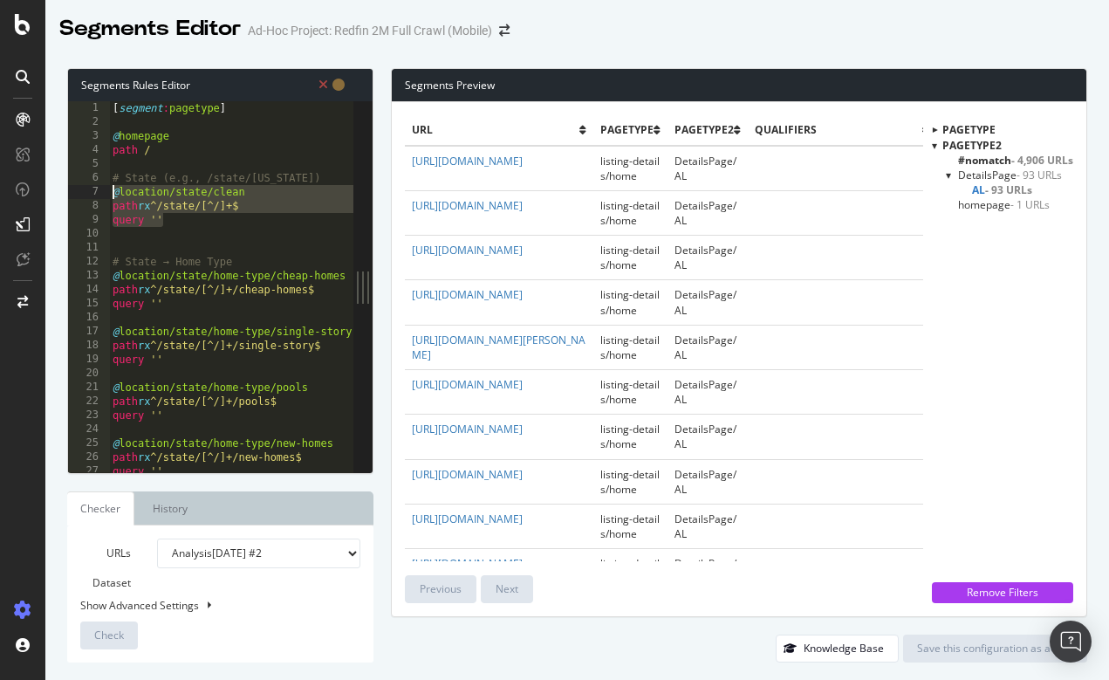
drag, startPoint x: 177, startPoint y: 222, endPoint x: 109, endPoint y: 193, distance: 73.9
click at [109, 193] on div "@ 1 2 3 4 5 6 7 8 9 10 11 12 13 14 15 16 17 18 19 20 21 22 23 24 25 26 27 28 [ …" at bounding box center [210, 286] width 285 height 371
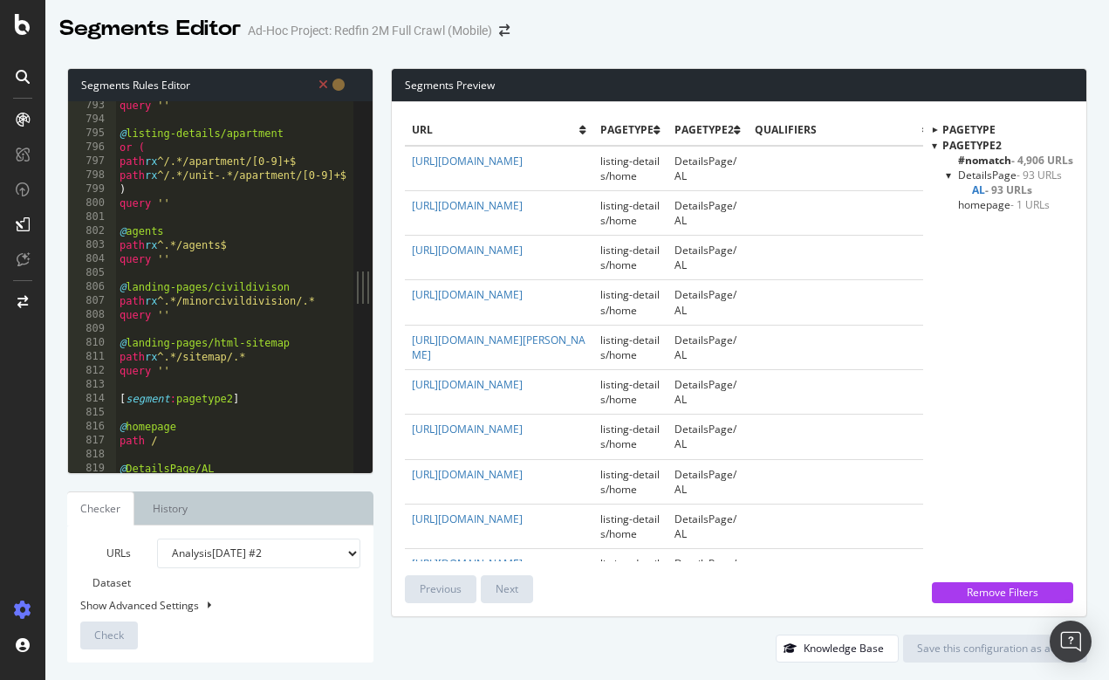
scroll to position [11318, 0]
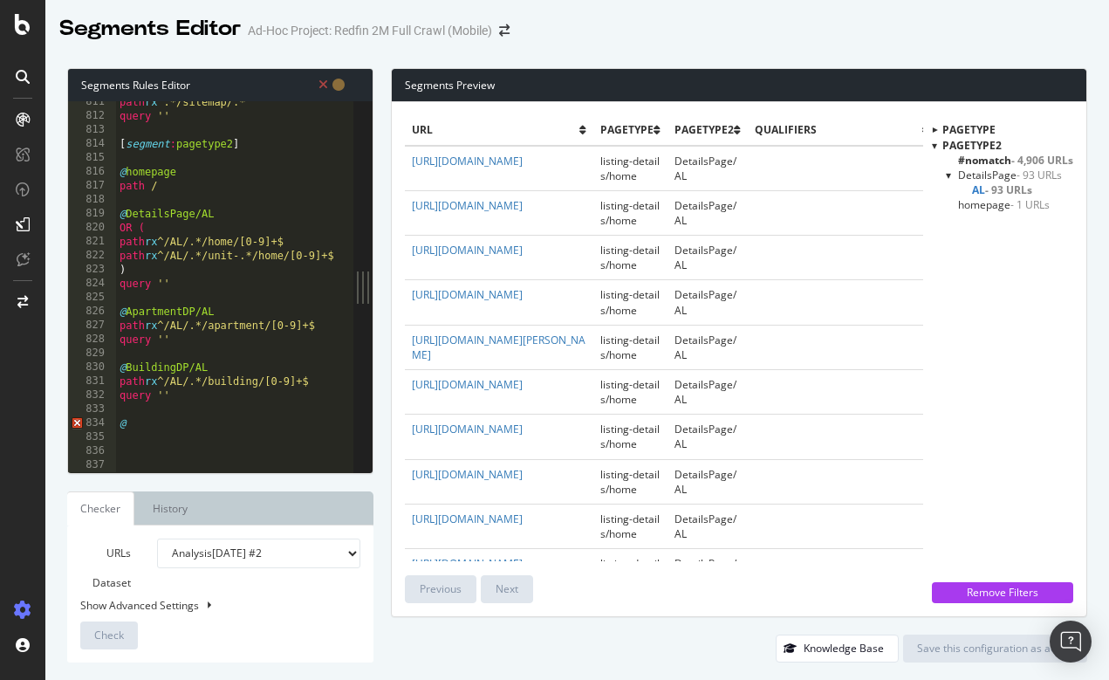
type textarea "@"
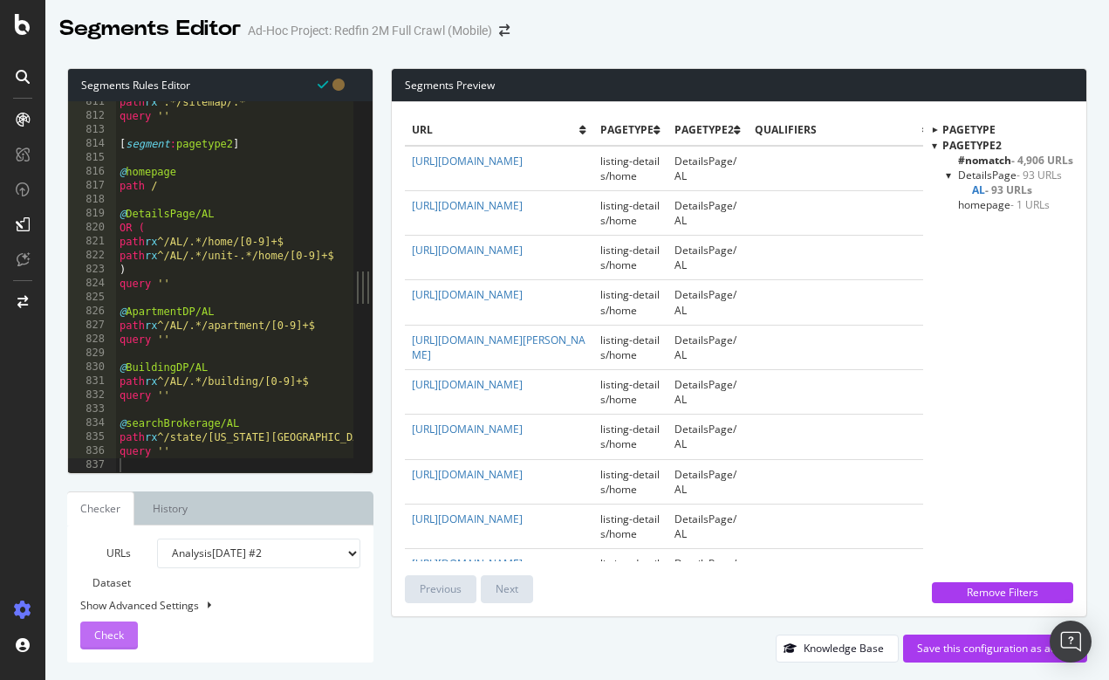
click at [116, 638] on span "Check" at bounding box center [109, 635] width 30 height 15
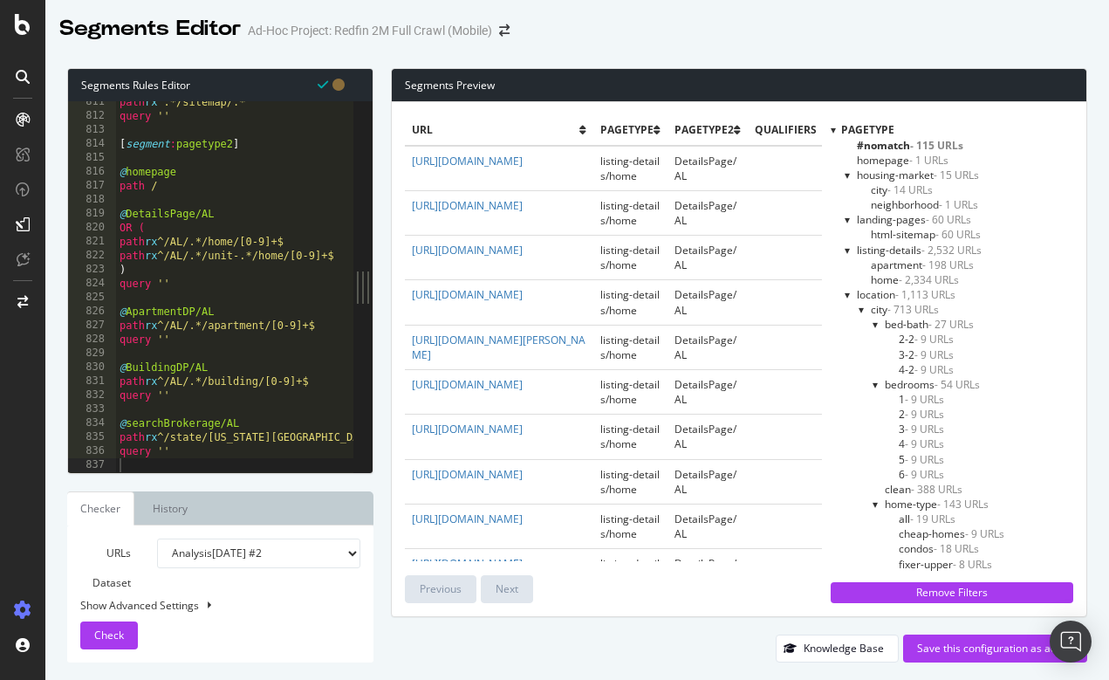
click at [832, 128] on div at bounding box center [833, 129] width 5 height 15
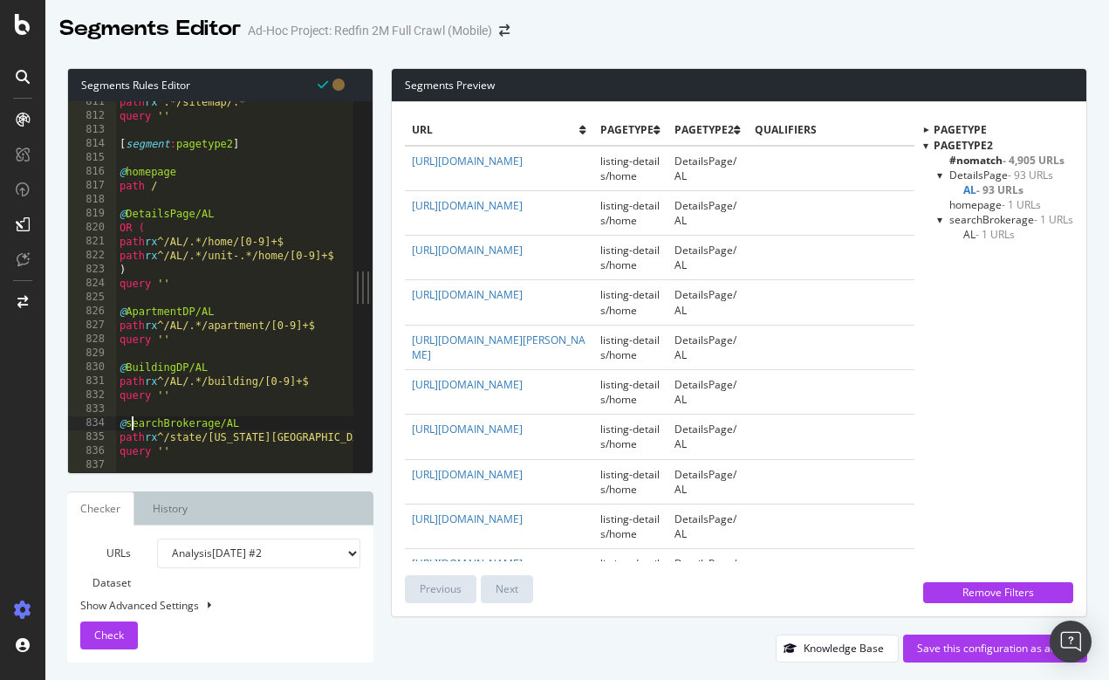
type textarea "@SearchBrokerage/AL"
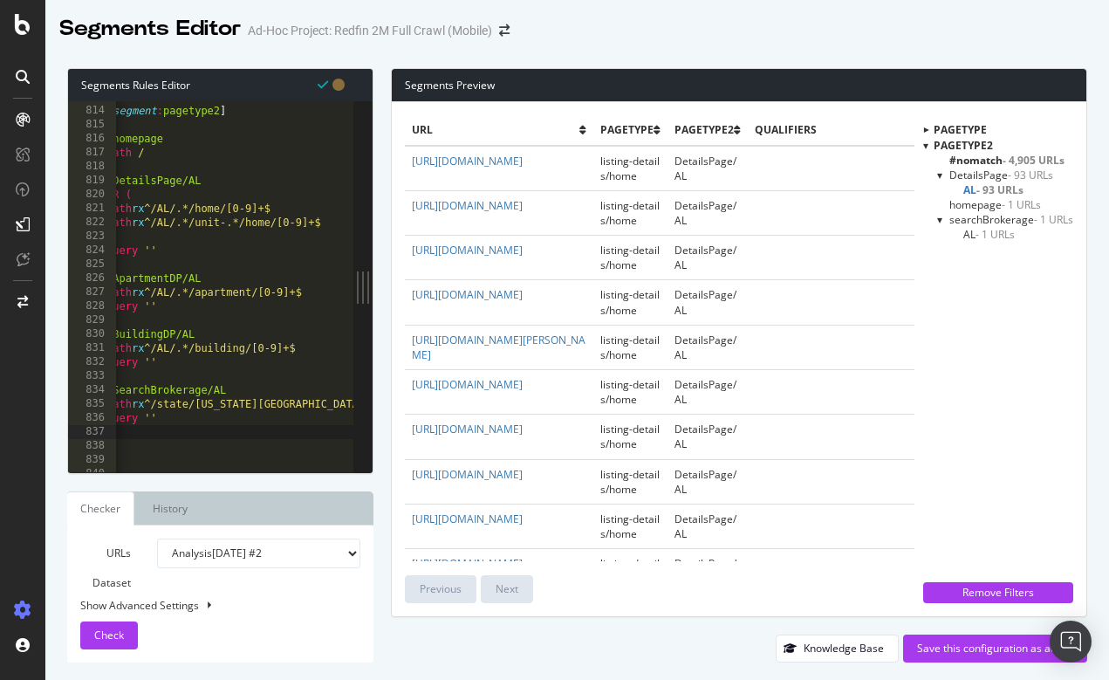
scroll to position [0, 0]
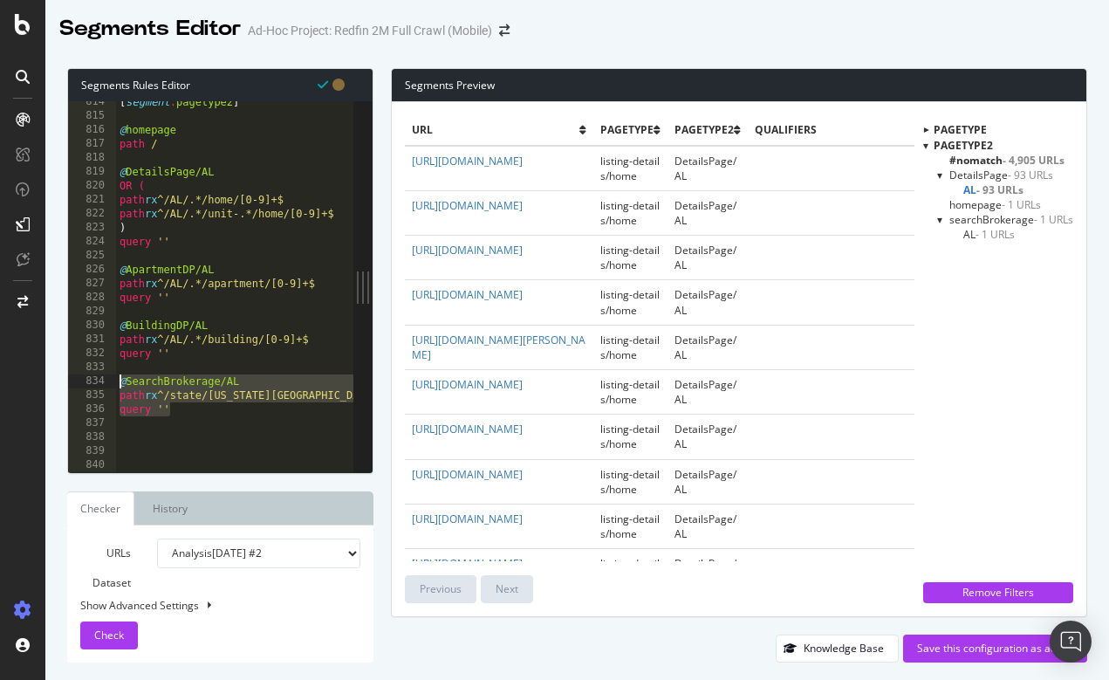
drag, startPoint x: 187, startPoint y: 413, endPoint x: 117, endPoint y: 380, distance: 77.3
type textarea "@SearchBrokerage/AL path rx ^/state/Alabama+$"
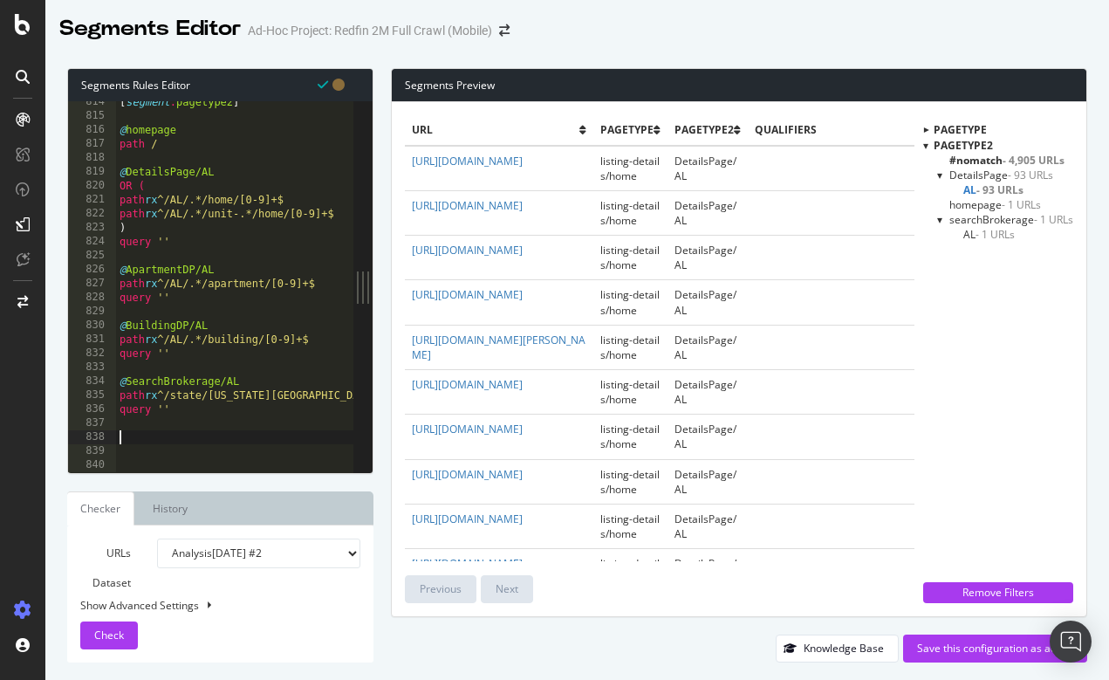
paste textarea "query ''"
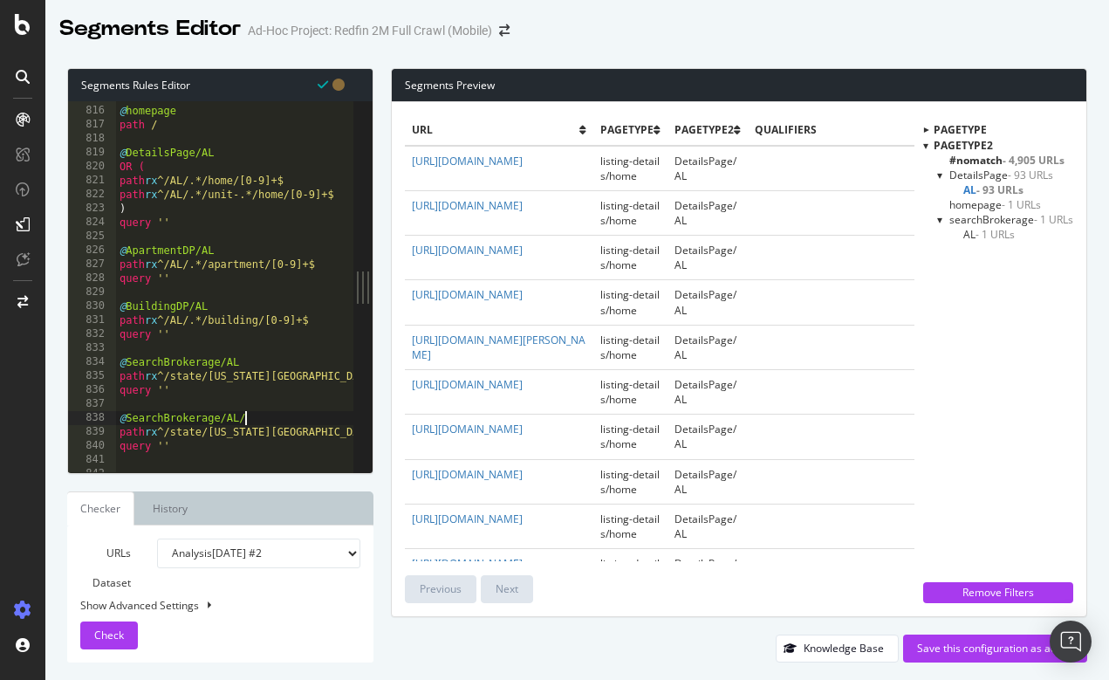
scroll to position [11387, 0]
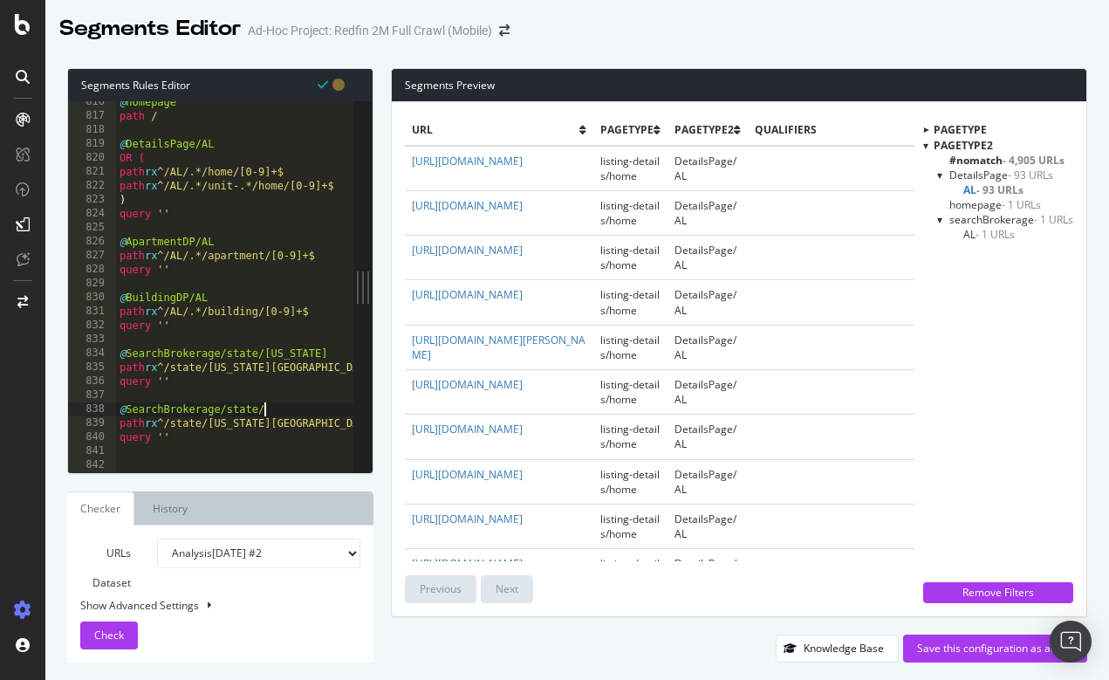
click at [110, 635] on span "Check" at bounding box center [109, 635] width 30 height 15
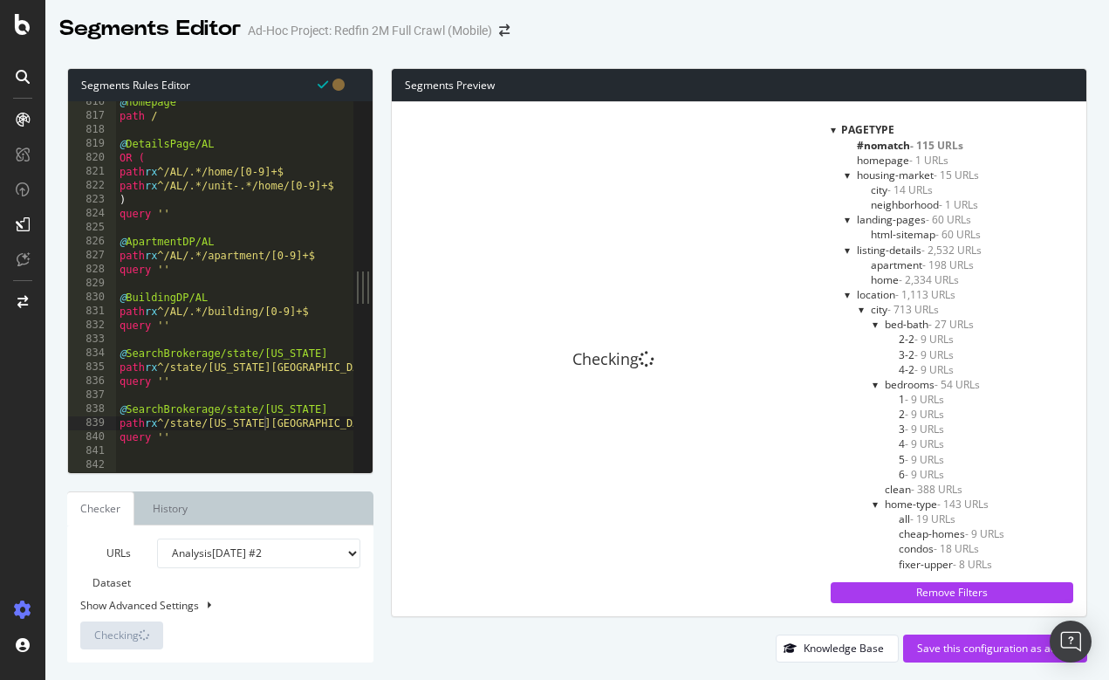
click at [835, 132] on div "pagetype" at bounding box center [952, 129] width 243 height 15
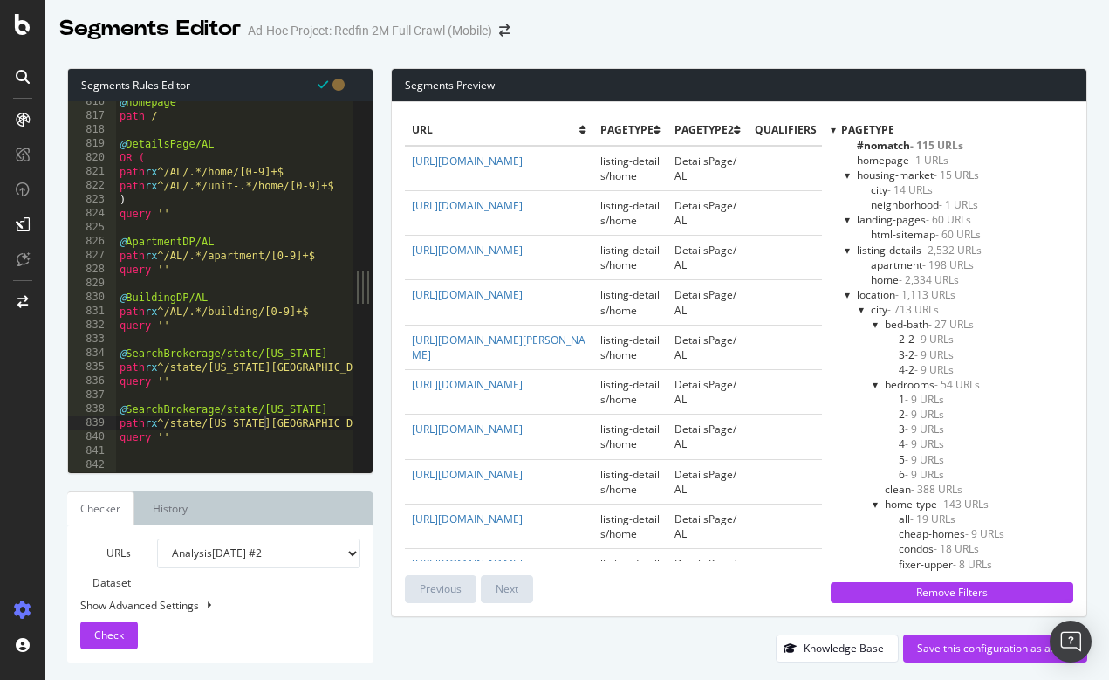
click at [831, 129] on div at bounding box center [833, 129] width 5 height 15
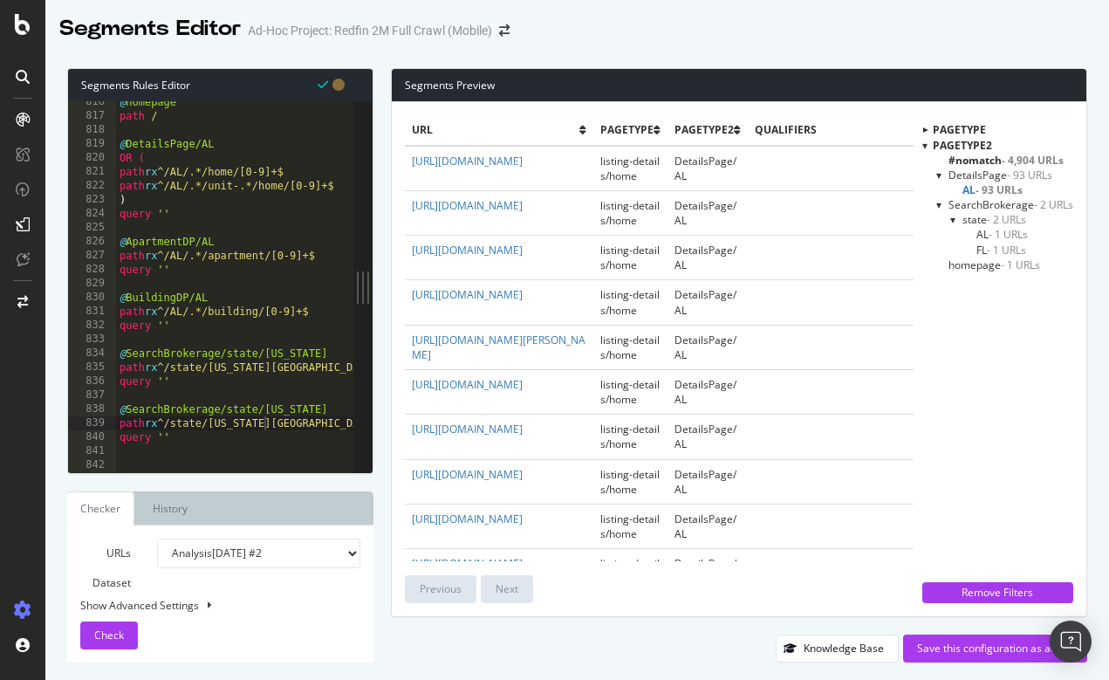
click at [956, 220] on div at bounding box center [954, 219] width 7 height 15
click at [956, 220] on div at bounding box center [953, 219] width 15 height 7
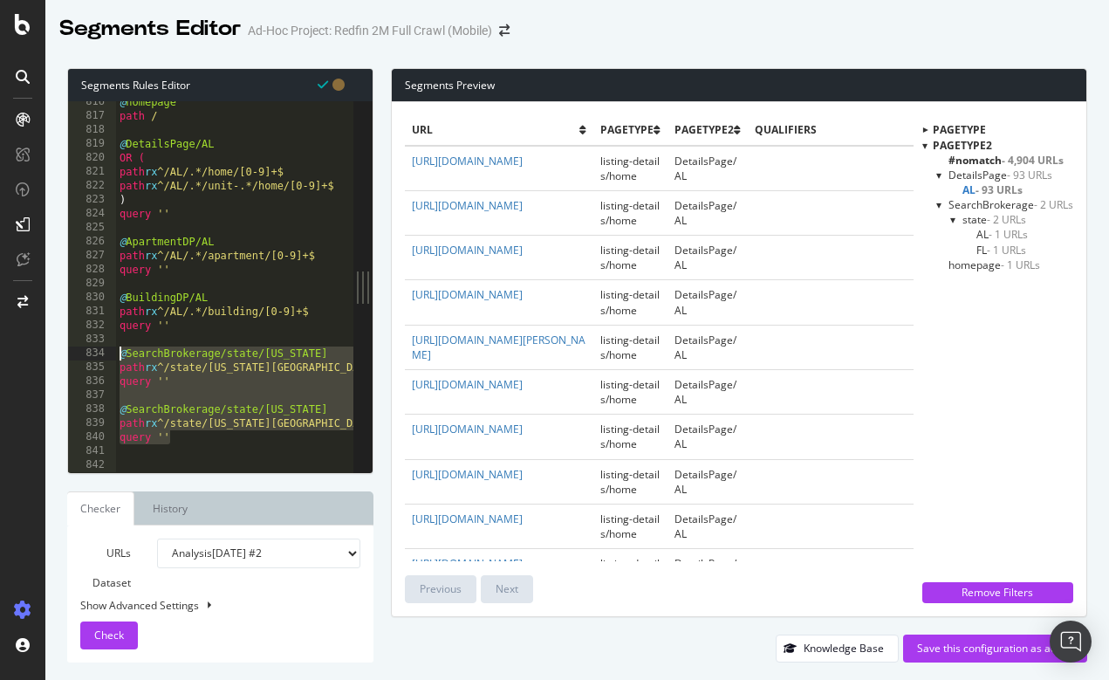
drag, startPoint x: 179, startPoint y: 438, endPoint x: 120, endPoint y: 353, distance: 103.6
type textarea "@SearchBrokerage/state/AL path rx ^/state/Alabama+$"
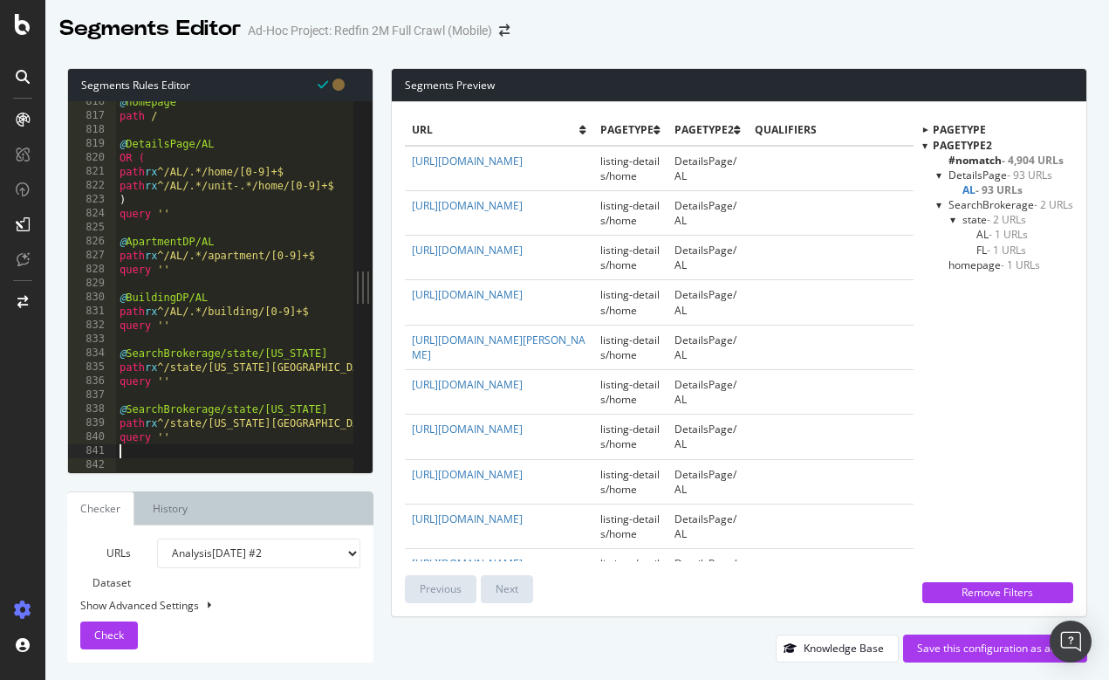
scroll to position [0, 0]
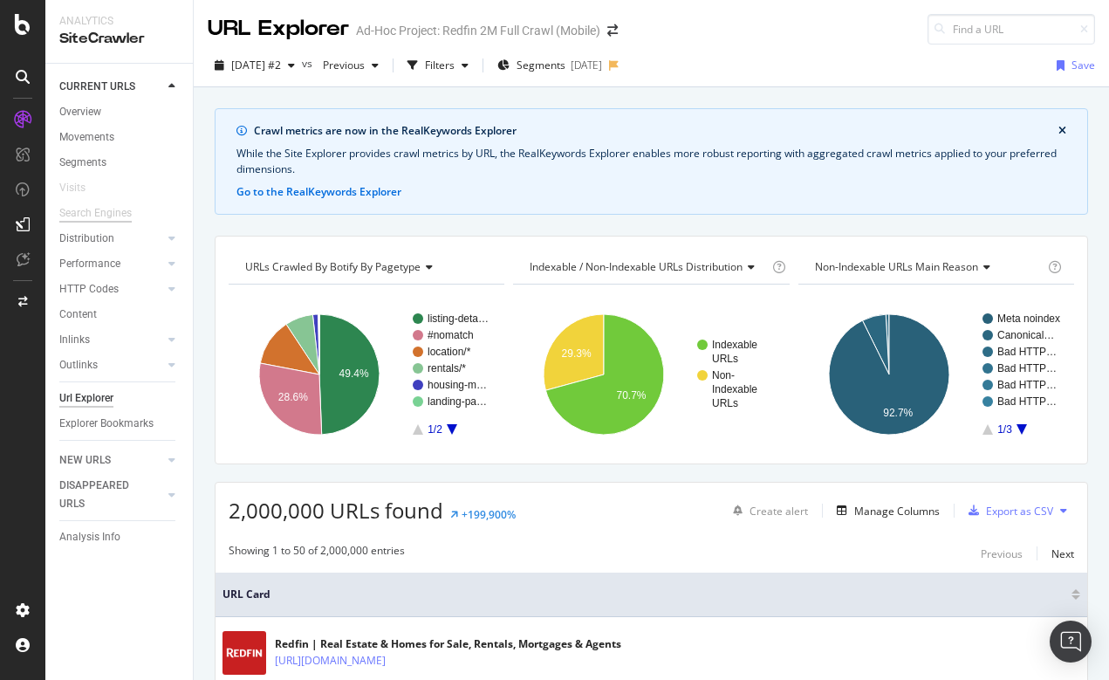
scroll to position [125, 0]
